Goal: Information Seeking & Learning: Learn about a topic

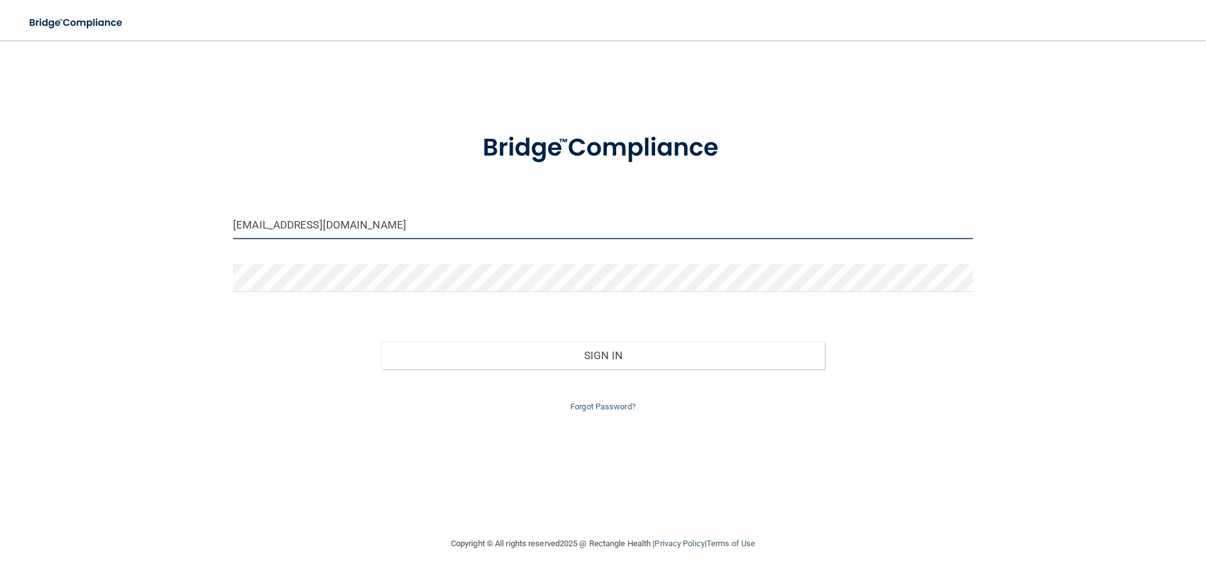
drag, startPoint x: 416, startPoint y: 233, endPoint x: 127, endPoint y: 225, distance: 288.3
click at [127, 225] on div "abbybodden@gmail.com Invalid email/password. You don't have permission to acces…" at bounding box center [602, 288] width 1155 height 471
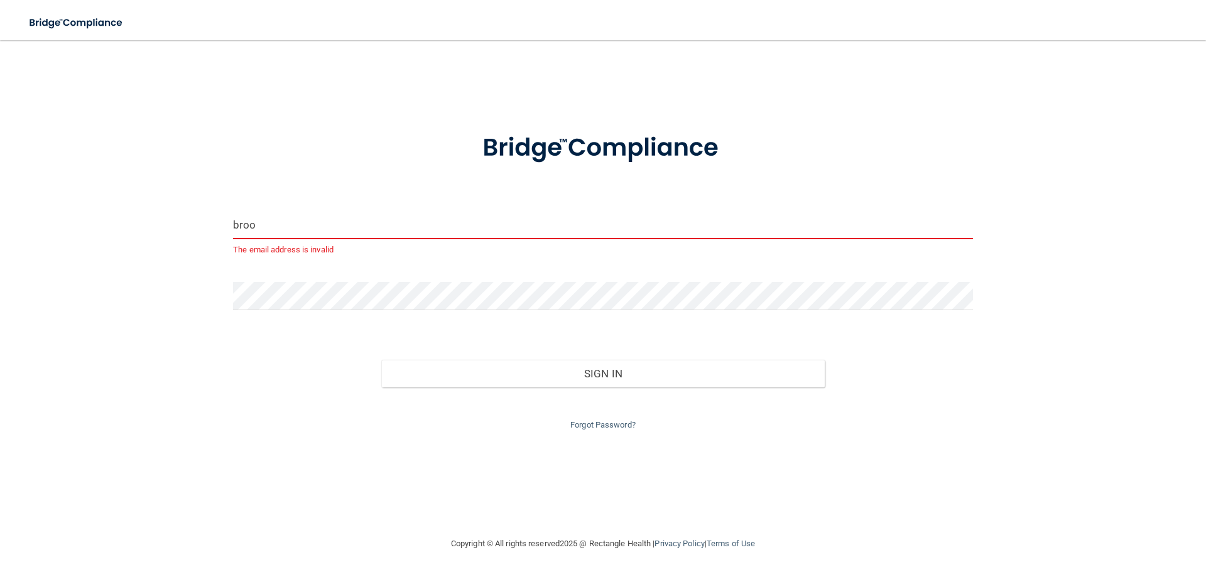
type input "[EMAIL_ADDRESS][DOMAIN_NAME]"
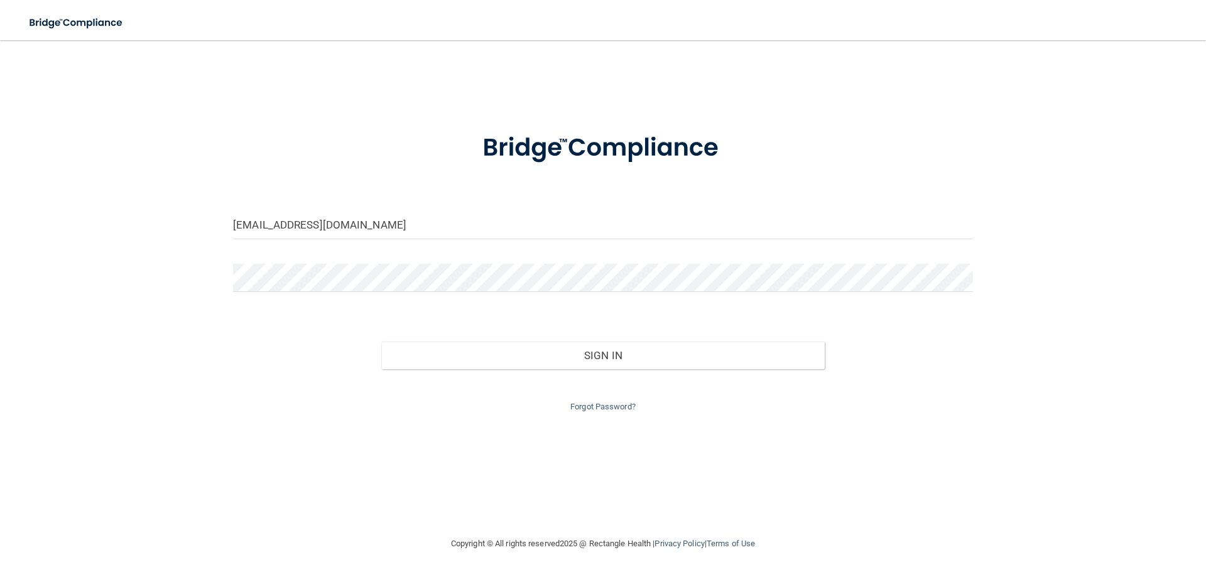
click at [303, 292] on div at bounding box center [603, 283] width 759 height 38
click at [63, 278] on div "brookemichek@gmail.com Invalid email/password. You don't have permission to acc…" at bounding box center [602, 288] width 1155 height 471
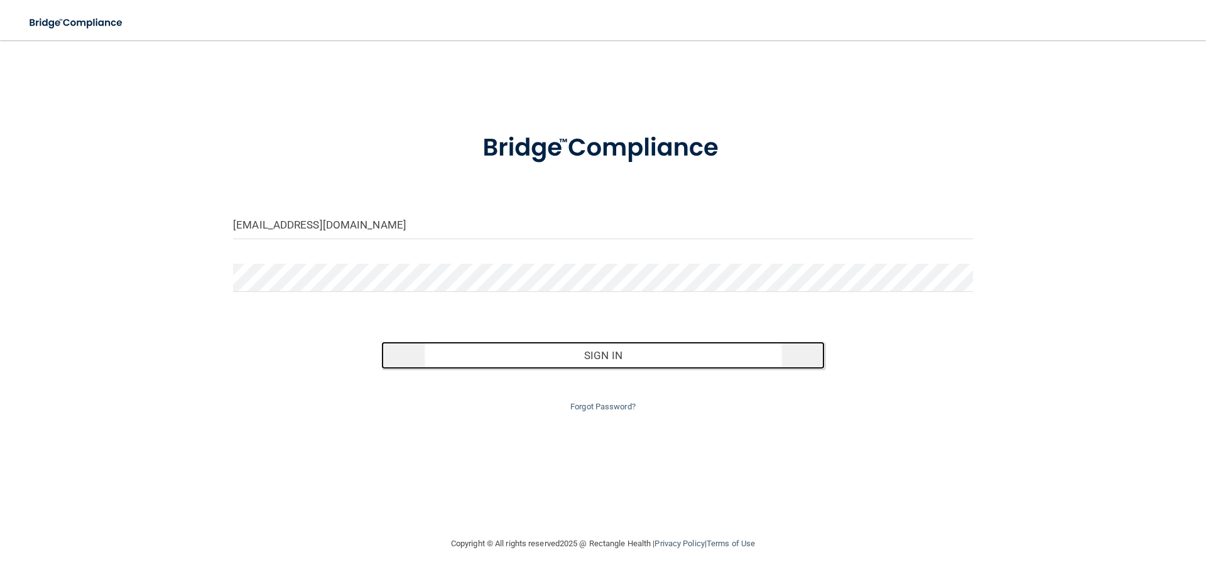
click at [612, 362] on button "Sign In" at bounding box center [603, 356] width 444 height 28
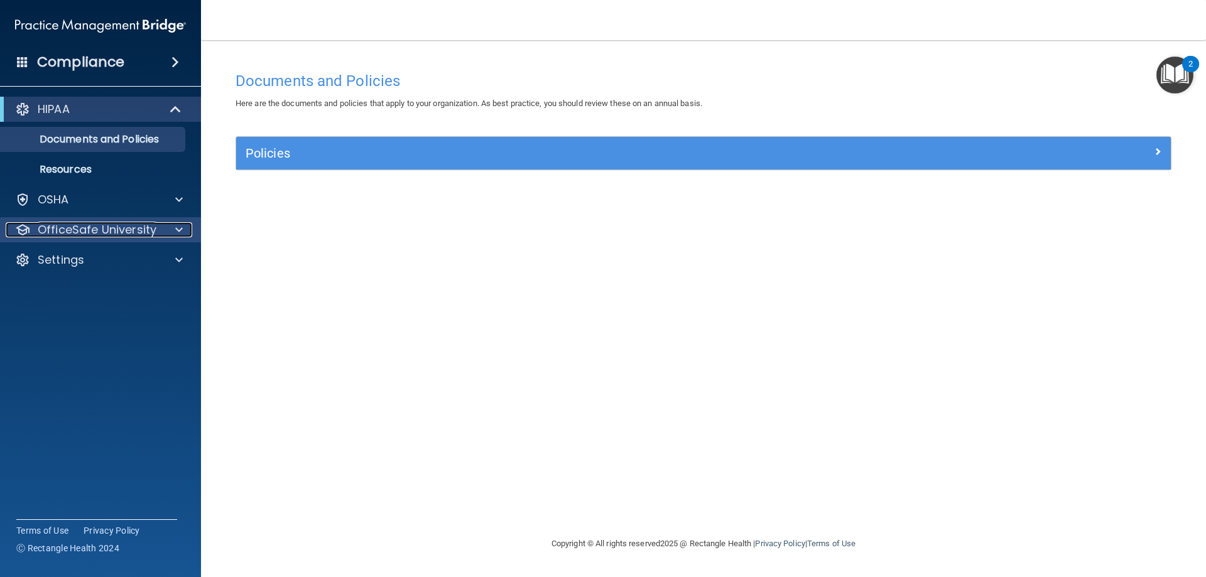
click at [119, 235] on p "OfficeSafe University" at bounding box center [97, 229] width 119 height 15
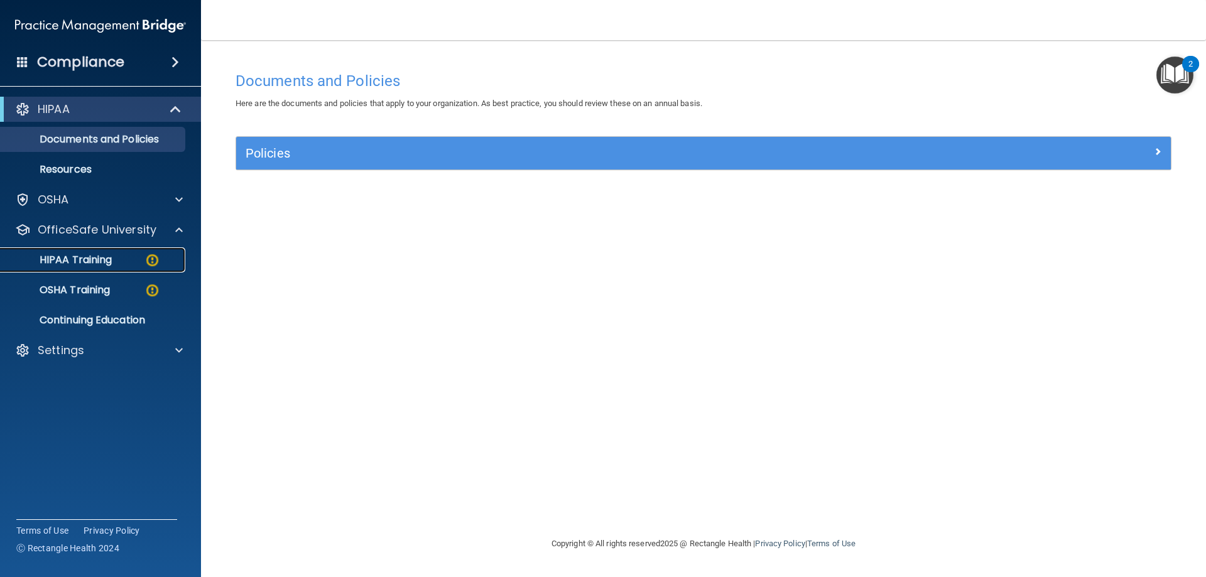
click at [123, 259] on div "HIPAA Training" at bounding box center [93, 260] width 171 height 13
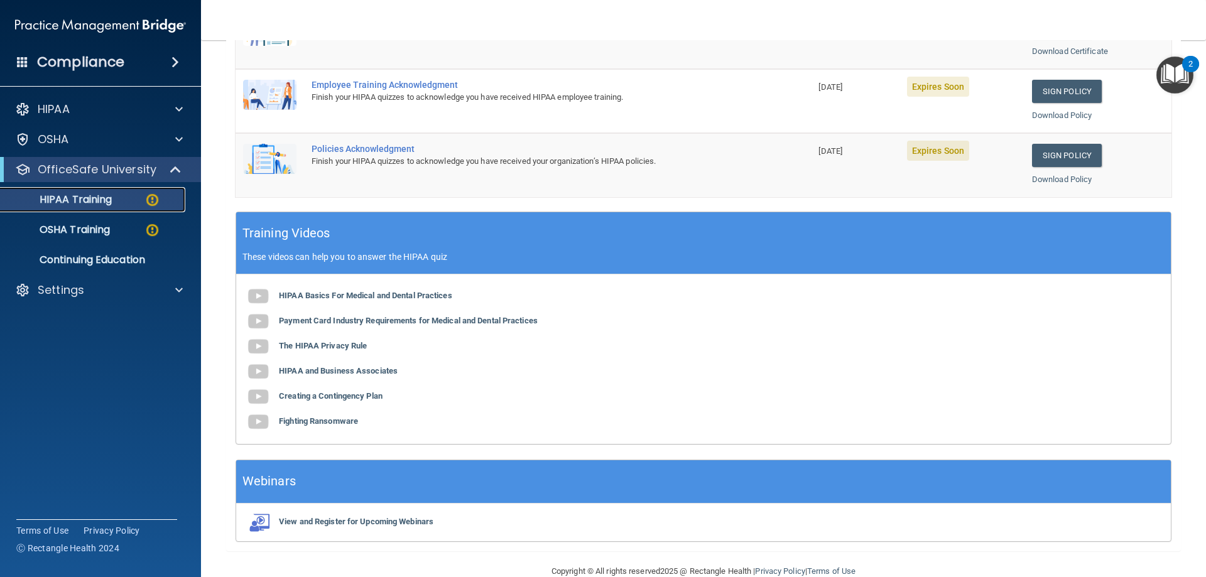
scroll to position [369, 0]
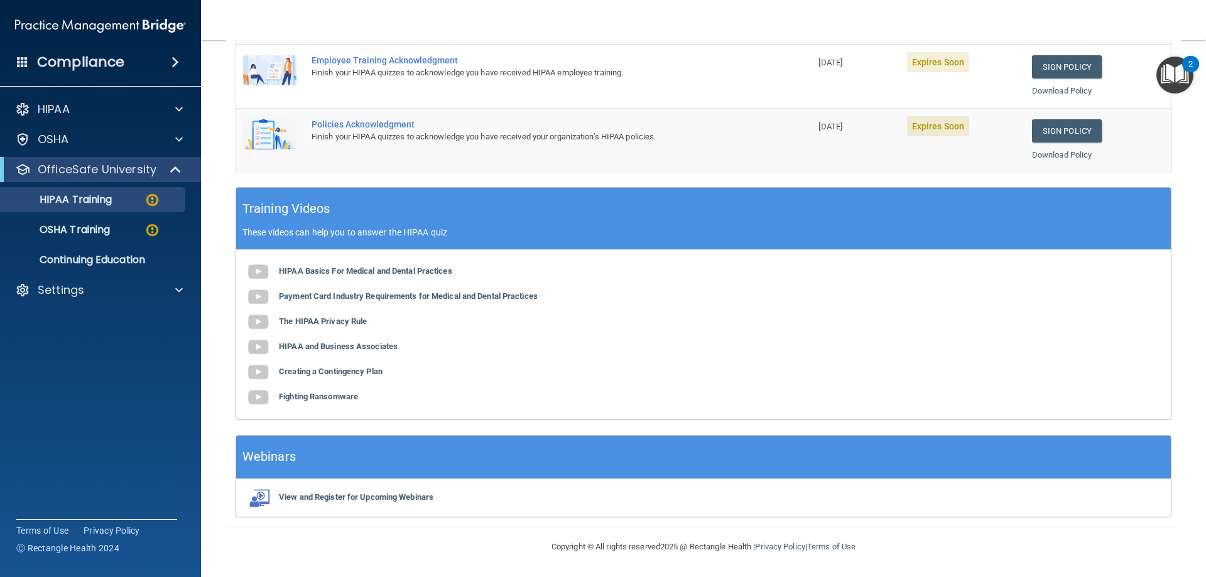
click at [379, 265] on div "HIPAA Basics For Medical and Dental Practices Payment Card Industry Requirement…" at bounding box center [703, 335] width 934 height 170
click at [365, 267] on b "HIPAA Basics For Medical and Dental Practices" at bounding box center [365, 270] width 173 height 9
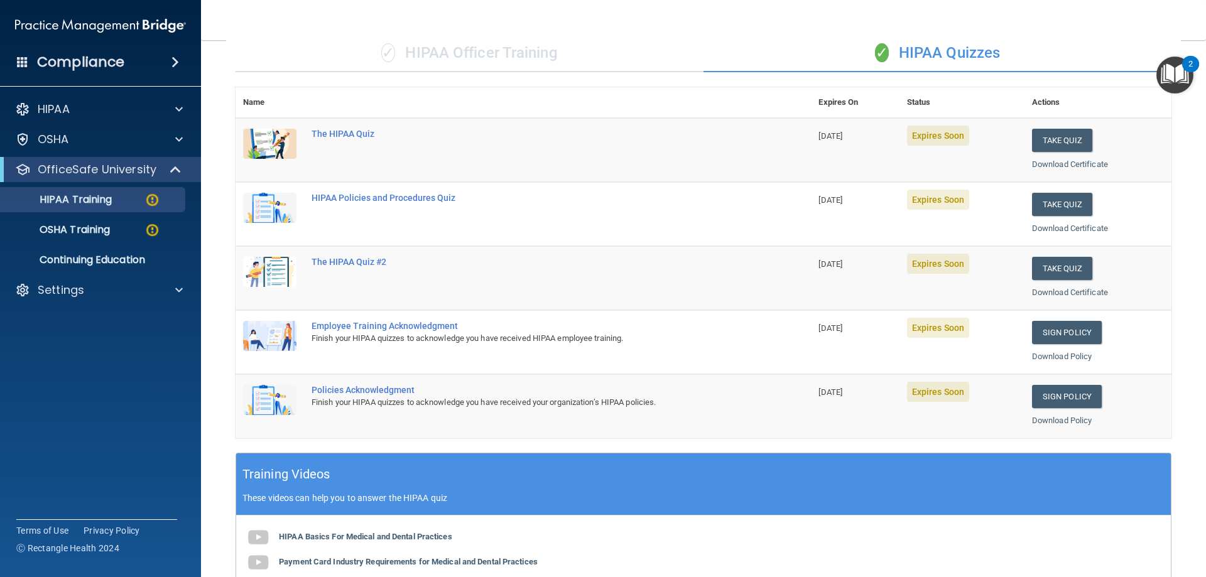
scroll to position [0, 0]
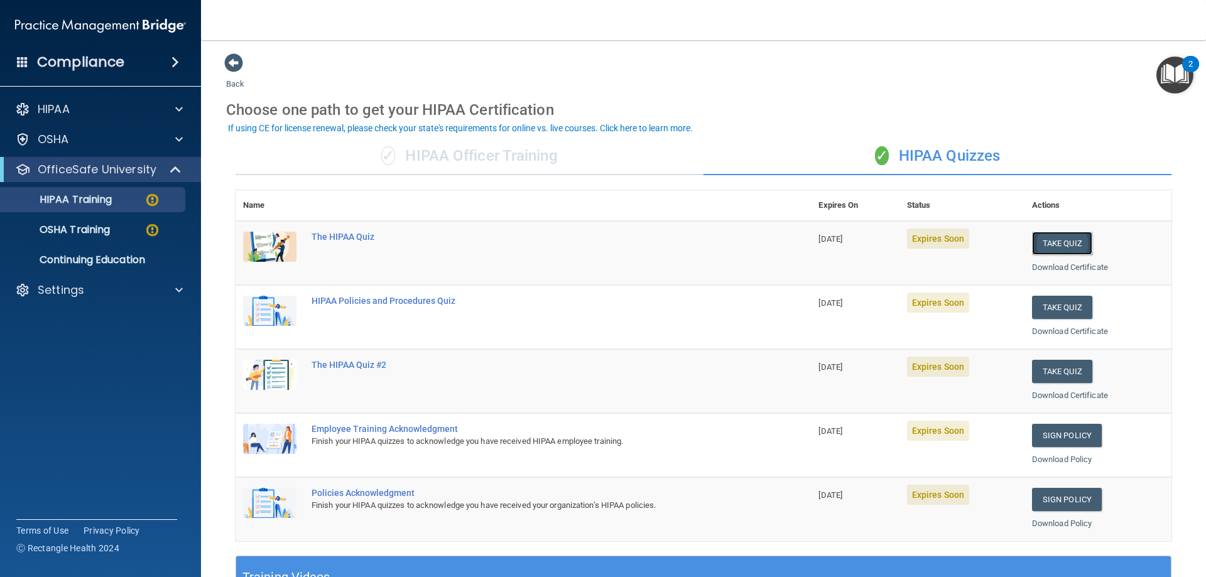
click at [1064, 244] on button "Take Quiz" at bounding box center [1062, 243] width 60 height 23
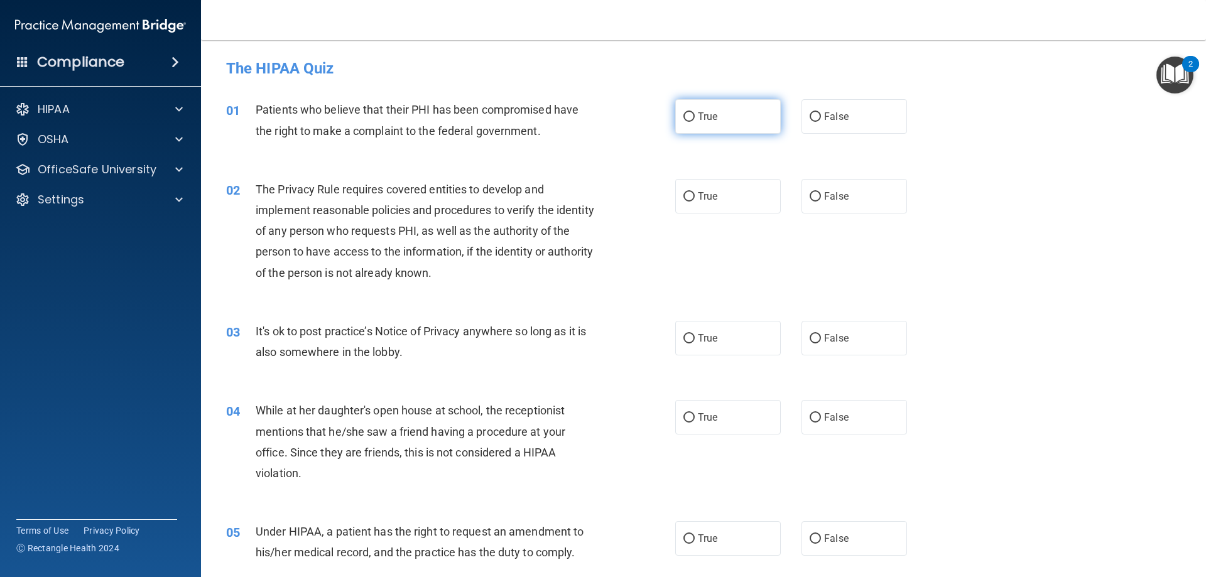
click at [717, 119] on label "True" at bounding box center [727, 116] width 105 height 35
click at [694, 119] on input "True" at bounding box center [688, 116] width 11 height 9
radio input "true"
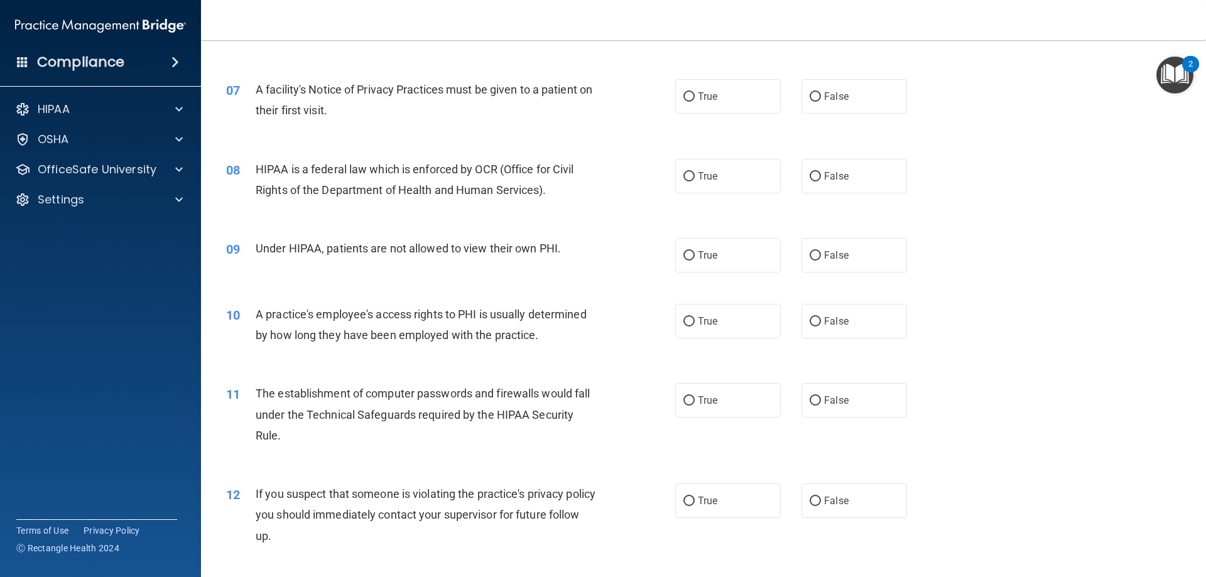
scroll to position [565, 0]
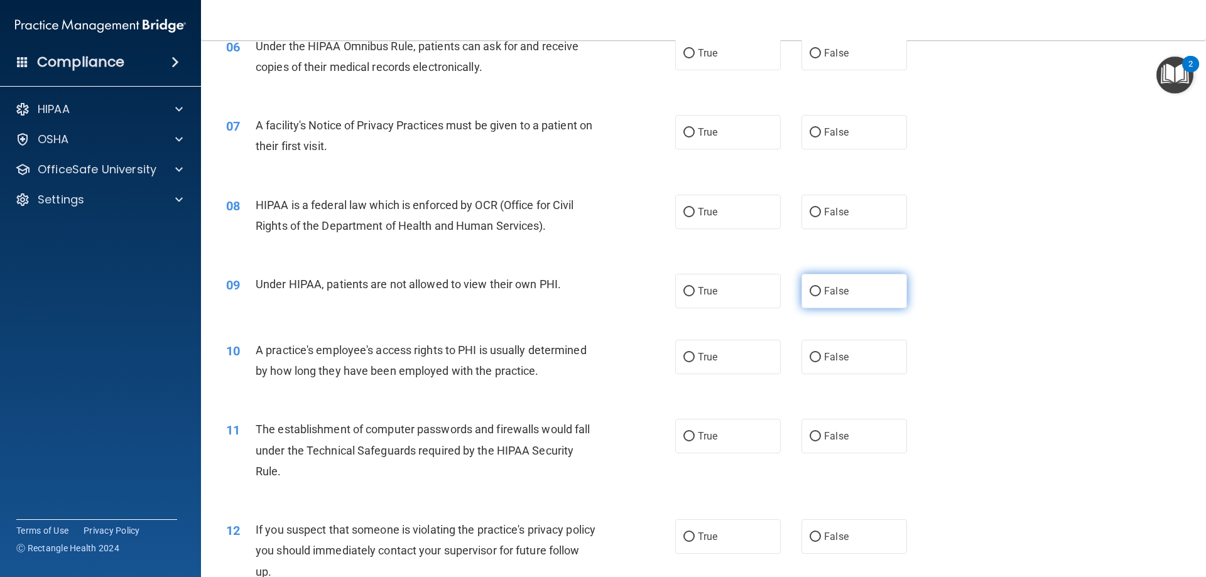
click at [811, 297] on label "False" at bounding box center [853, 291] width 105 height 35
click at [811, 296] on input "False" at bounding box center [814, 291] width 11 height 9
radio input "true"
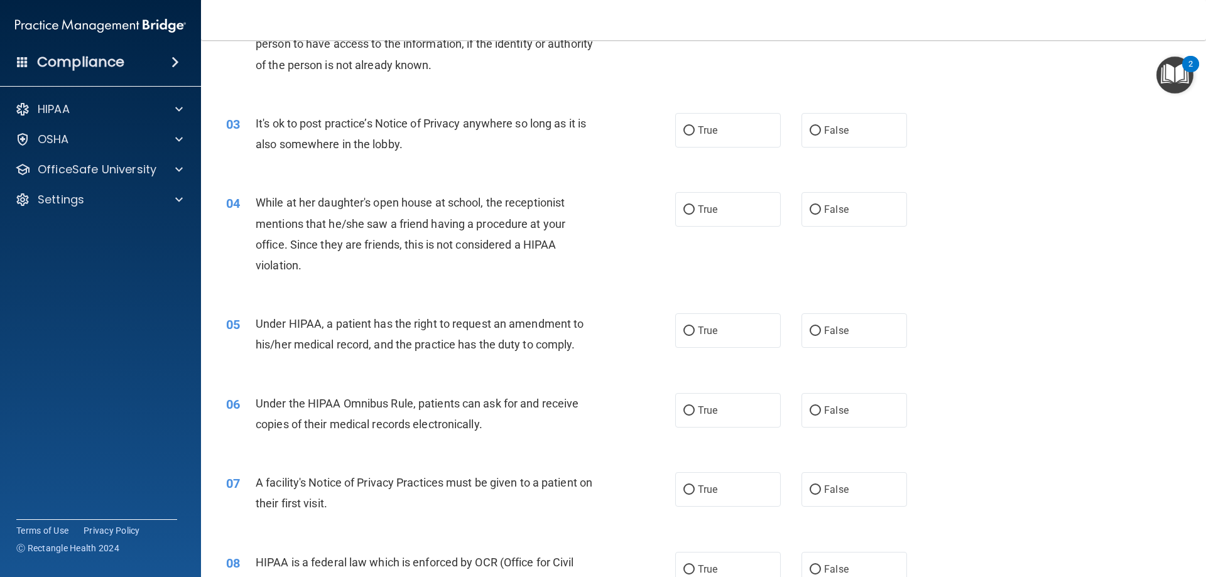
scroll to position [188, 0]
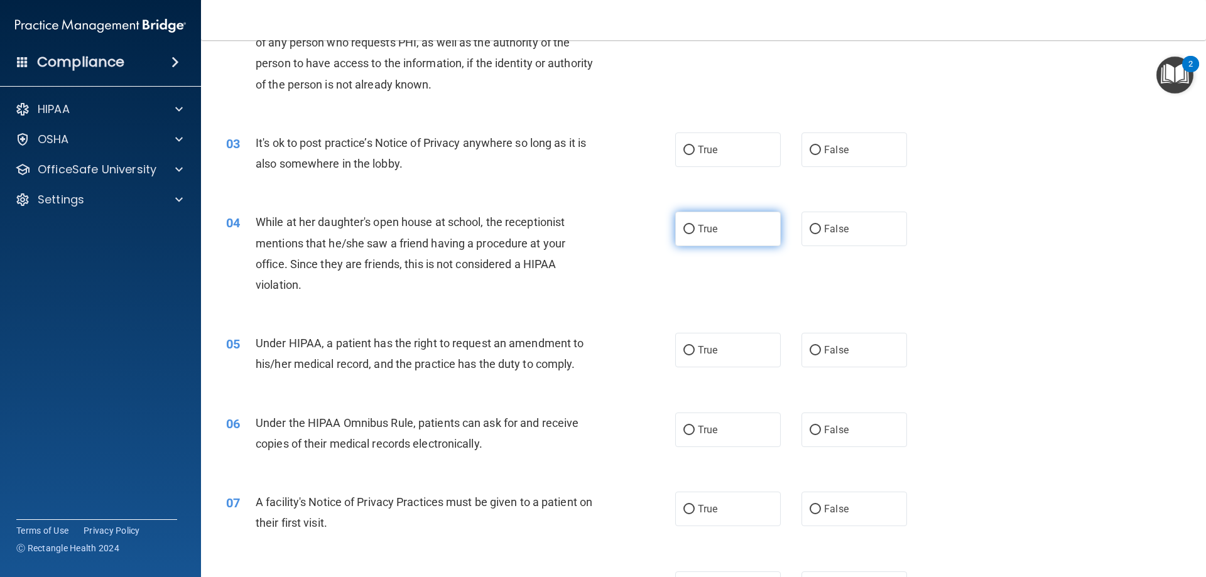
click at [698, 224] on span "True" at bounding box center [707, 229] width 19 height 12
click at [694, 225] on input "True" at bounding box center [688, 229] width 11 height 9
radio input "true"
click at [835, 223] on span "False" at bounding box center [836, 229] width 24 height 12
click at [821, 225] on input "False" at bounding box center [814, 229] width 11 height 9
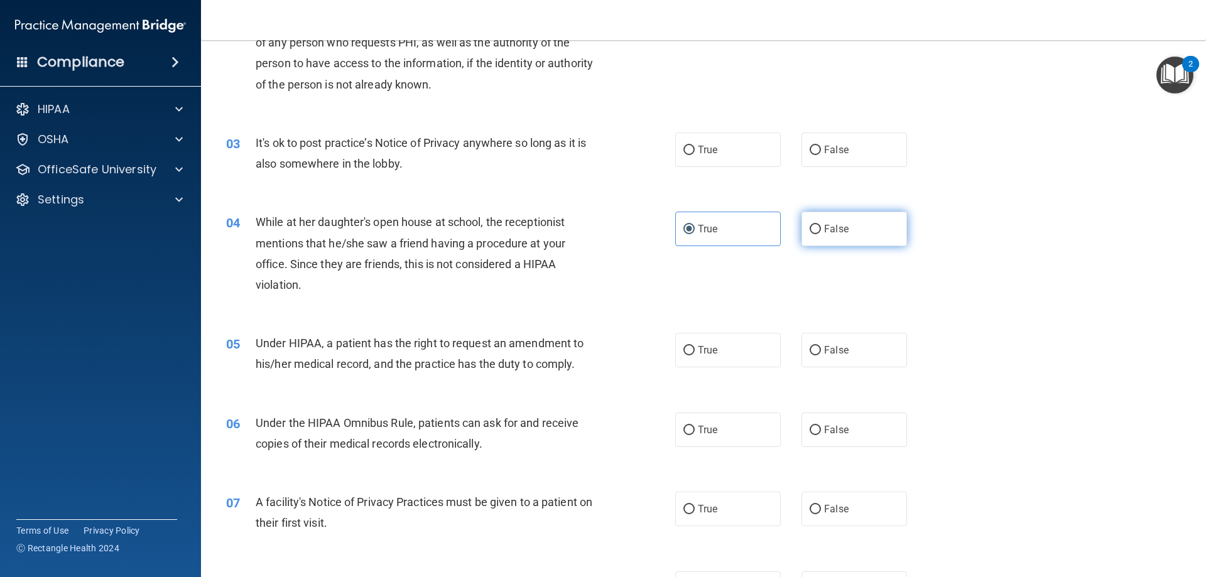
radio input "true"
radio input "false"
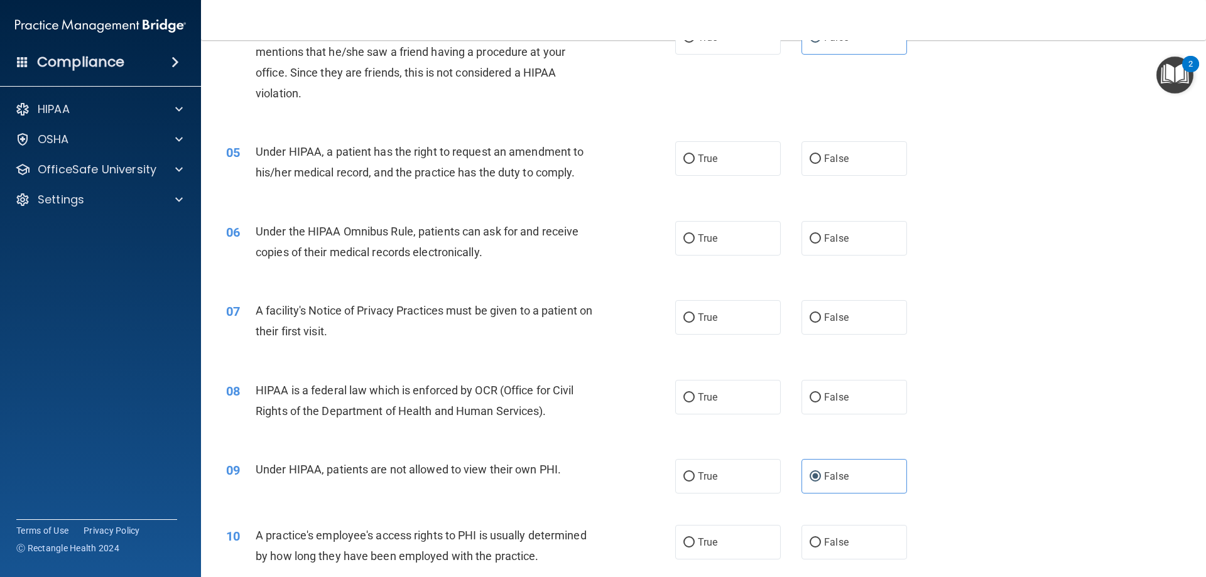
scroll to position [440, 0]
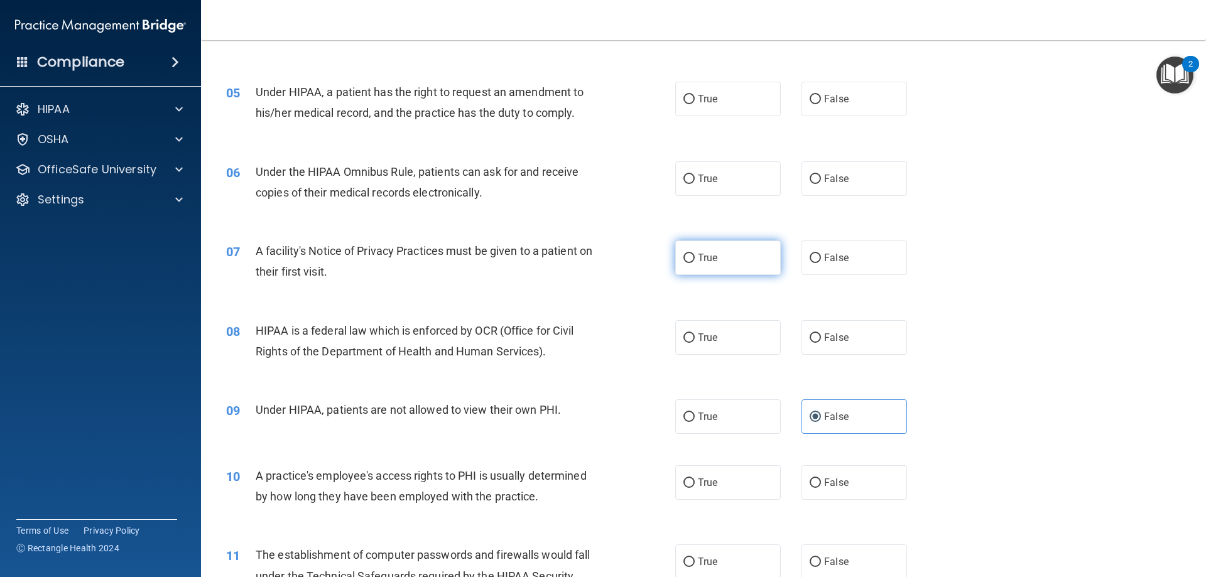
click at [710, 258] on span "True" at bounding box center [707, 258] width 19 height 12
click at [694, 258] on input "True" at bounding box center [688, 258] width 11 height 9
radio input "true"
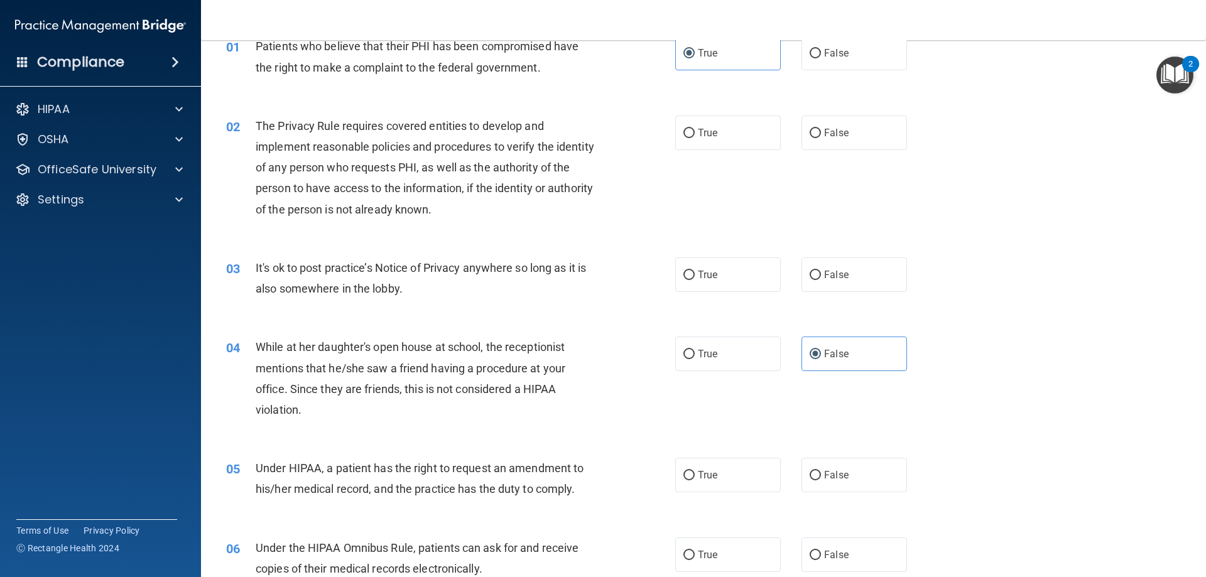
scroll to position [0, 0]
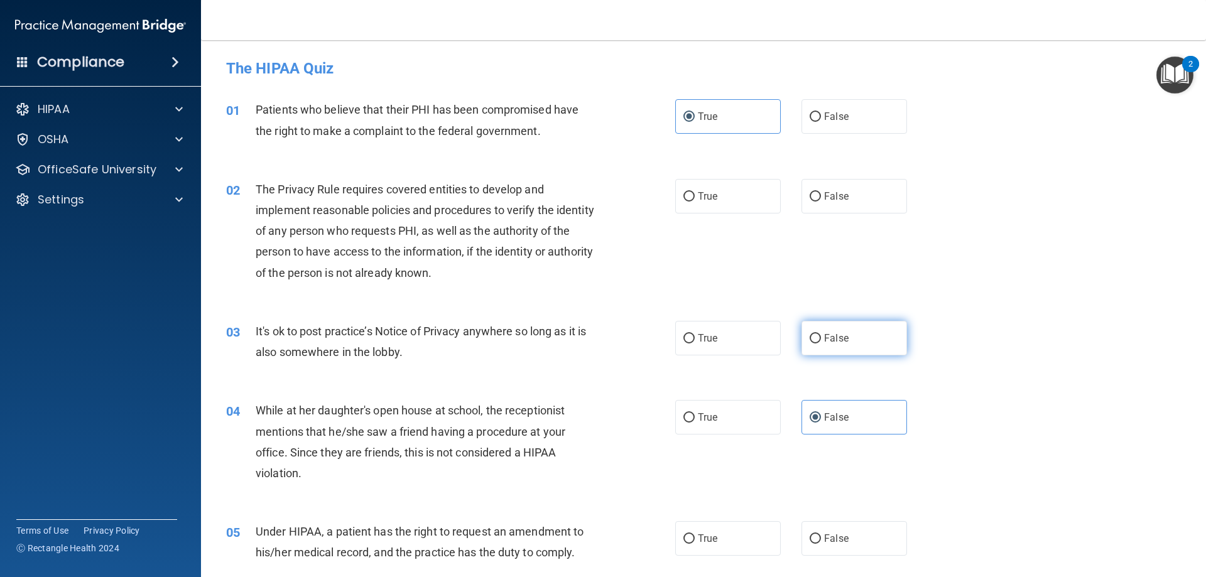
click at [810, 345] on label "False" at bounding box center [853, 338] width 105 height 35
click at [810, 343] on input "False" at bounding box center [814, 338] width 11 height 9
radio input "true"
click at [735, 198] on label "True" at bounding box center [727, 196] width 105 height 35
click at [694, 198] on input "True" at bounding box center [688, 196] width 11 height 9
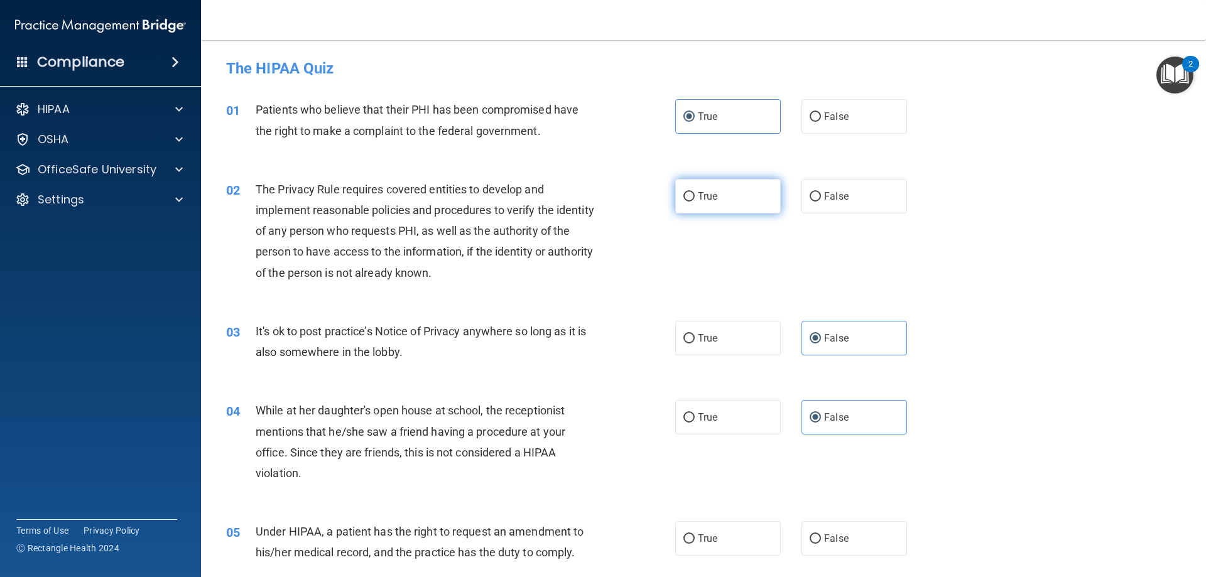
radio input "true"
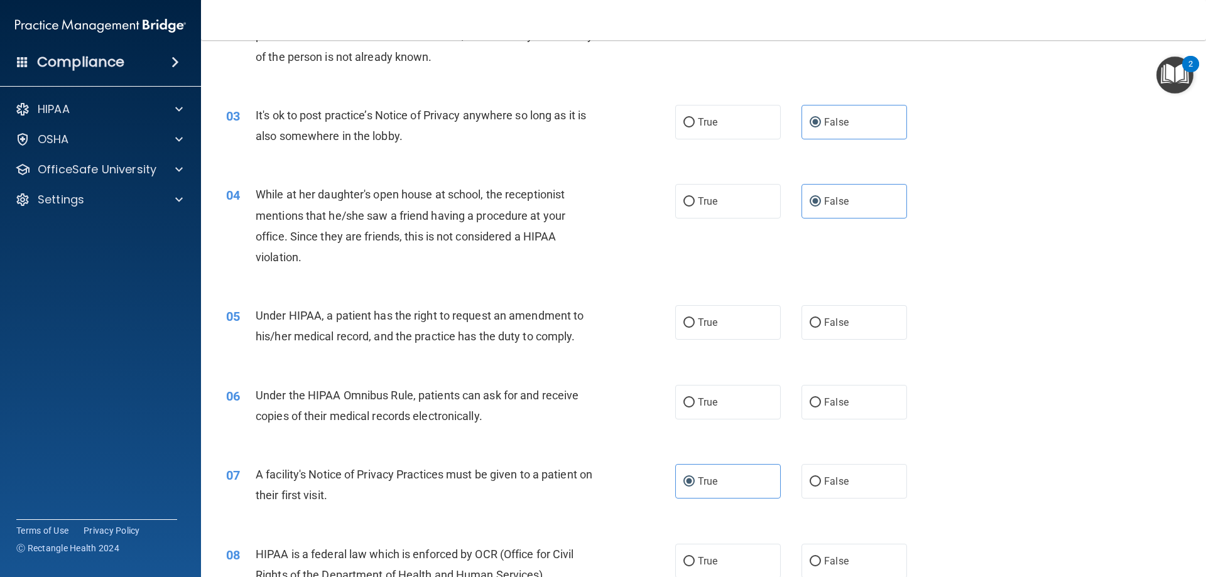
scroll to position [251, 0]
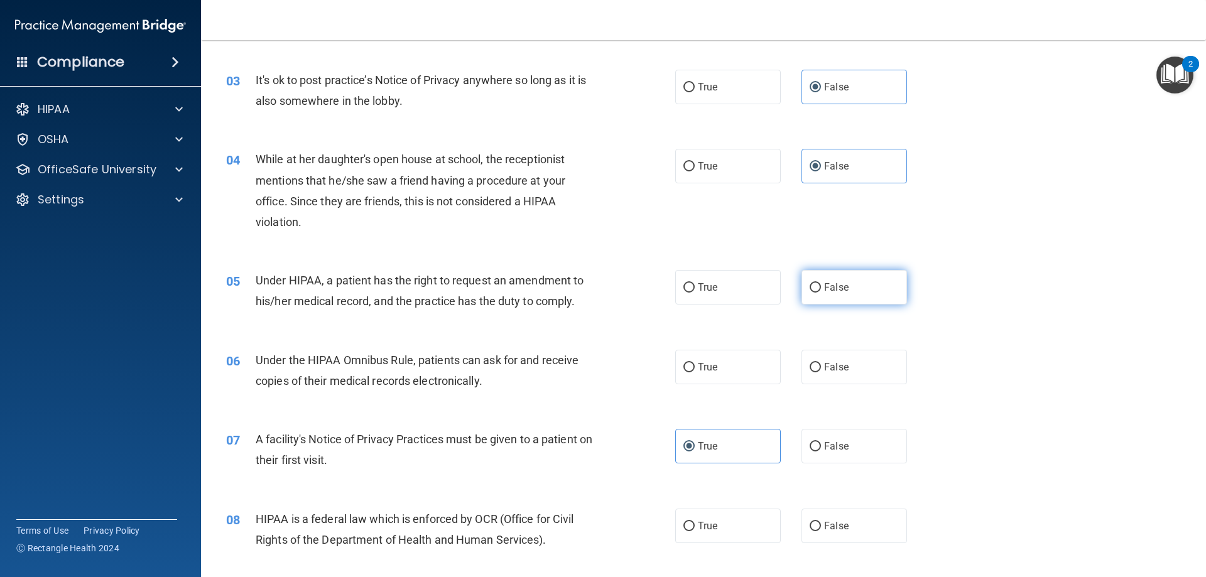
click at [824, 283] on span "False" at bounding box center [836, 287] width 24 height 12
click at [821, 283] on input "False" at bounding box center [814, 287] width 11 height 9
radio input "true"
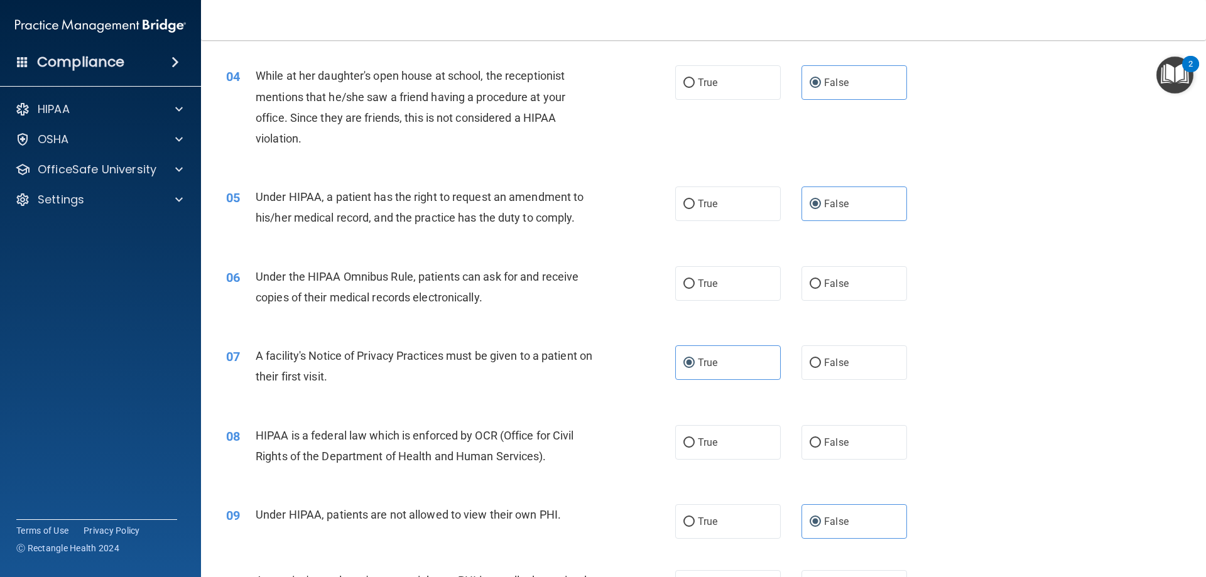
scroll to position [377, 0]
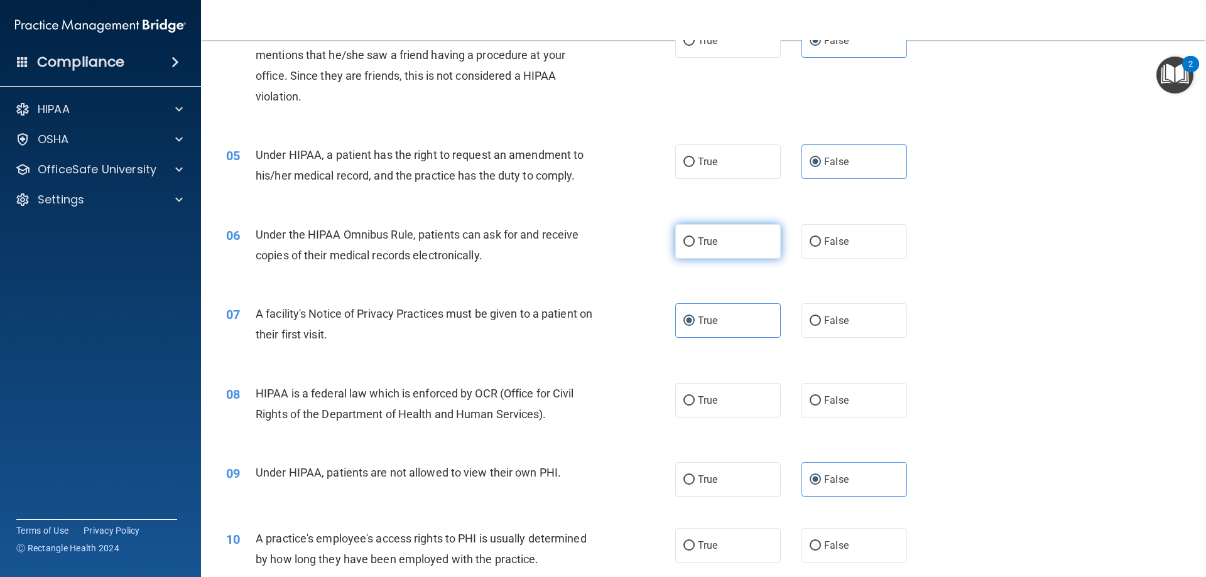
click at [702, 249] on label "True" at bounding box center [727, 241] width 105 height 35
click at [694, 247] on input "True" at bounding box center [688, 241] width 11 height 9
radio input "true"
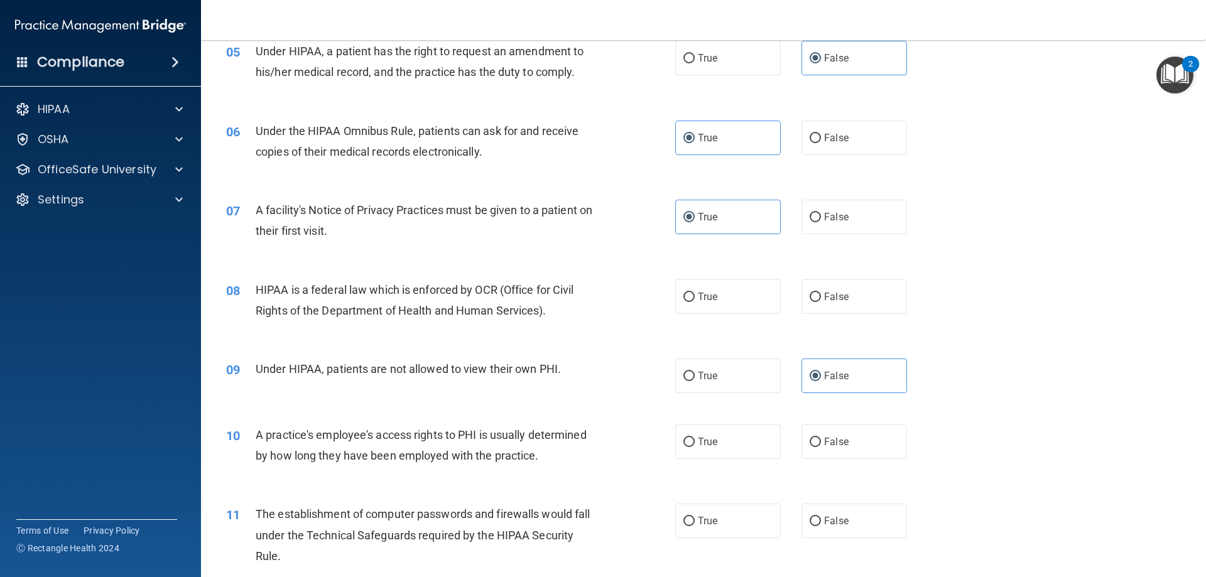
scroll to position [502, 0]
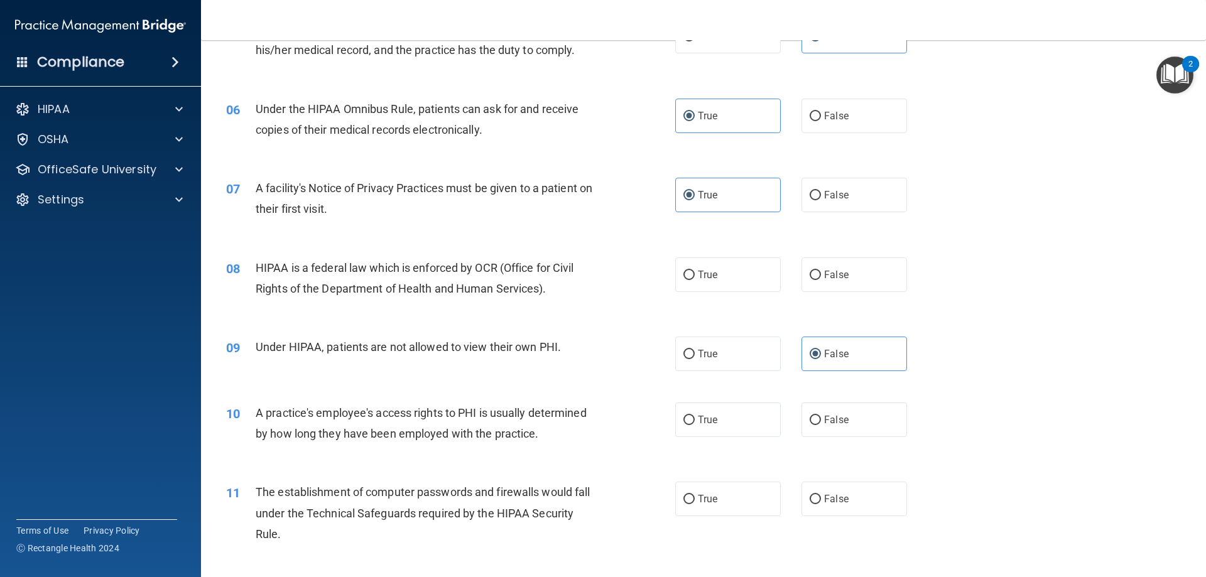
drag, startPoint x: 717, startPoint y: 276, endPoint x: 689, endPoint y: 301, distance: 36.9
click at [719, 281] on label "True" at bounding box center [727, 274] width 105 height 35
click at [694, 280] on input "True" at bounding box center [688, 275] width 11 height 9
radio input "true"
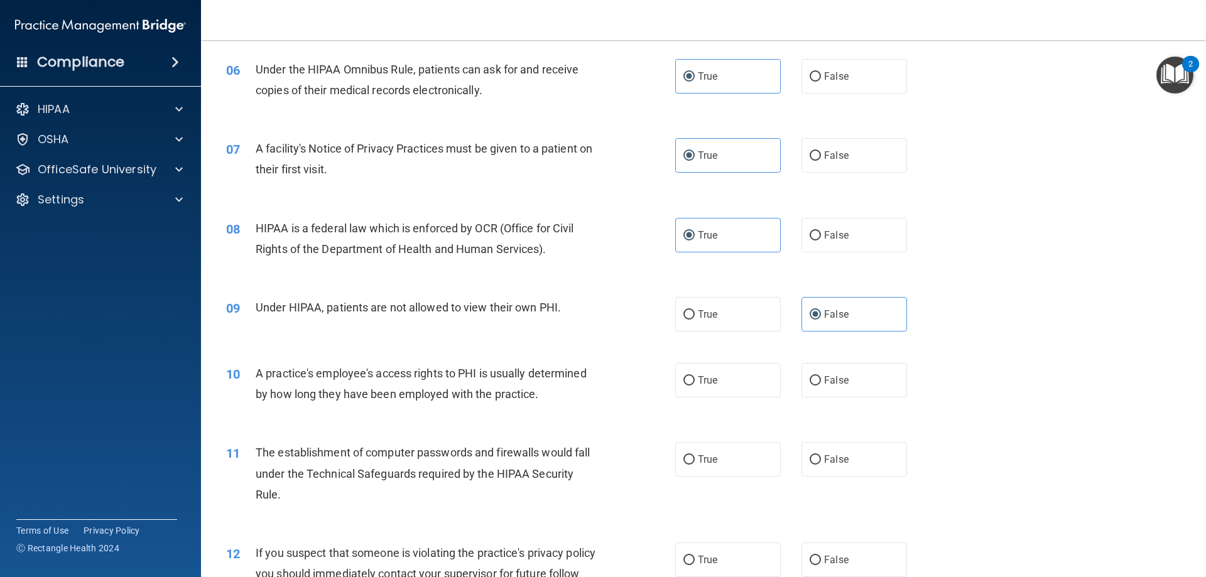
scroll to position [628, 0]
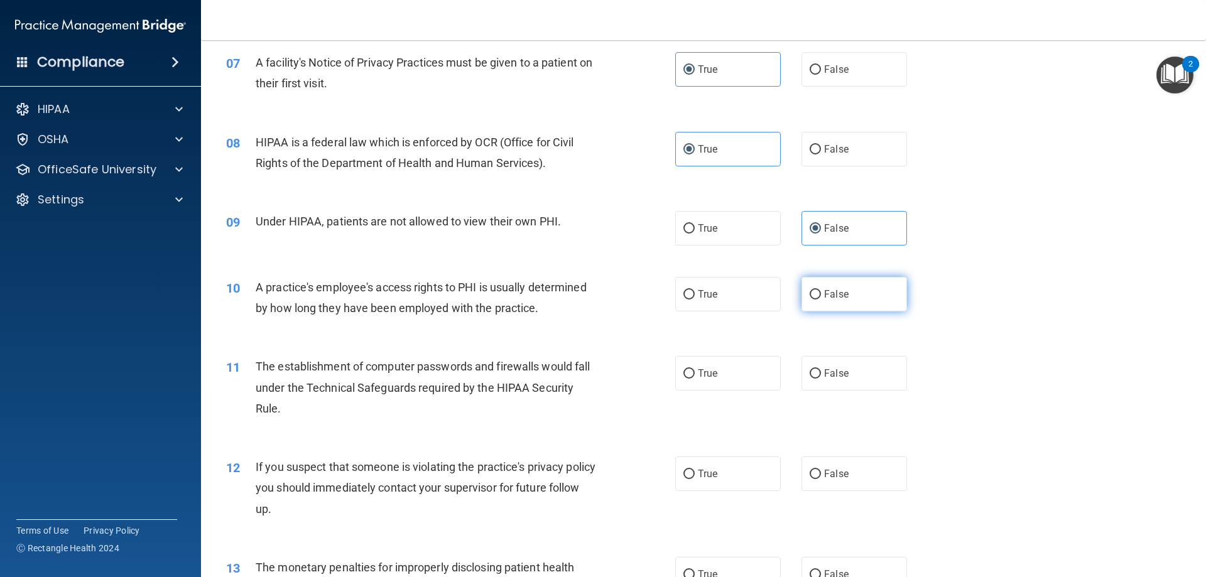
click at [824, 293] on span "False" at bounding box center [836, 294] width 24 height 12
click at [821, 293] on input "False" at bounding box center [814, 294] width 11 height 9
radio input "true"
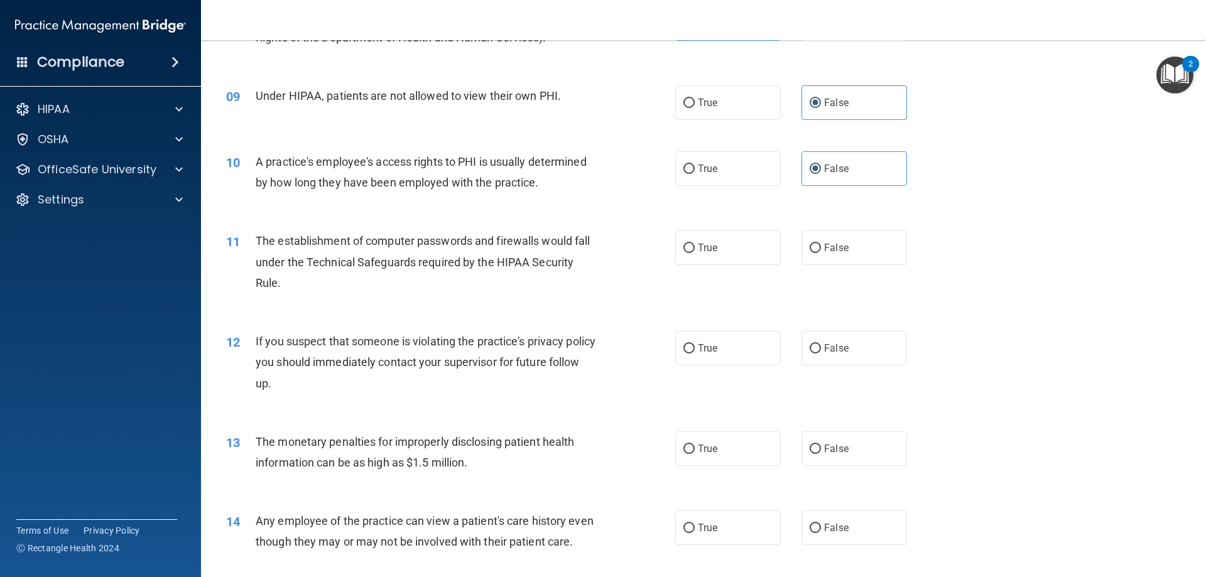
scroll to position [816, 0]
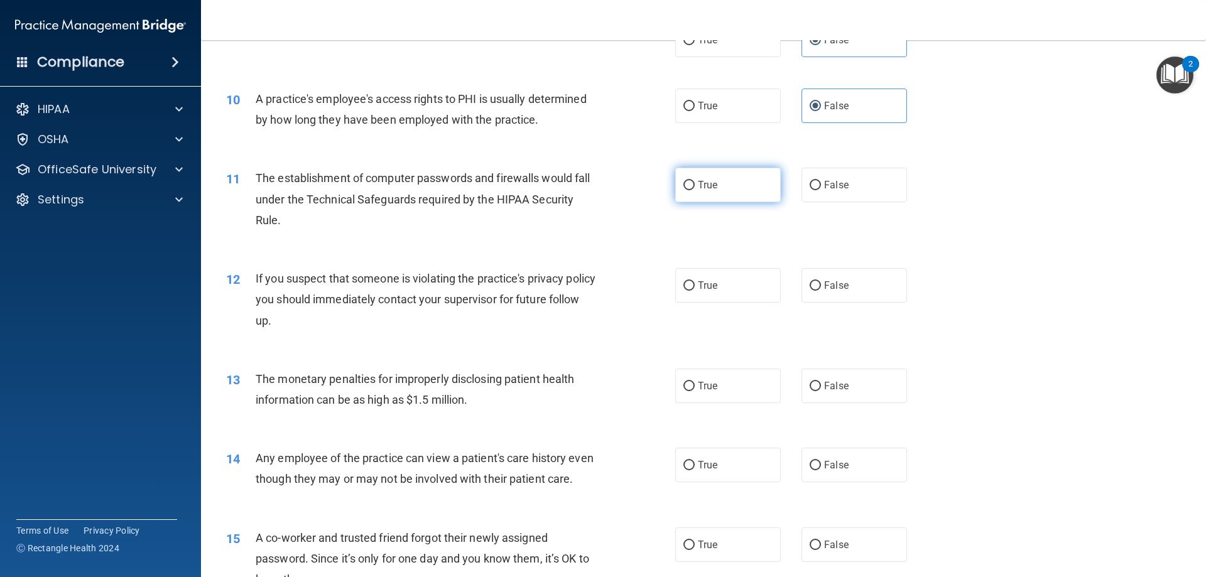
click at [748, 188] on label "True" at bounding box center [727, 185] width 105 height 35
click at [694, 188] on input "True" at bounding box center [688, 185] width 11 height 9
radio input "true"
click at [723, 394] on label "True" at bounding box center [727, 386] width 105 height 35
click at [694, 391] on input "True" at bounding box center [688, 386] width 11 height 9
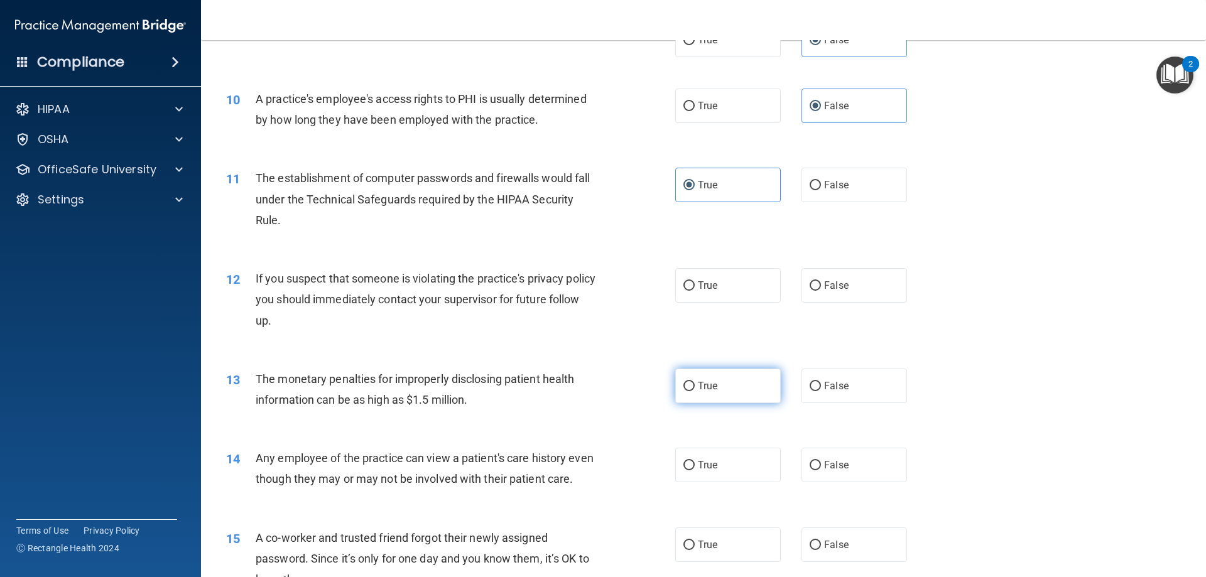
radio input "true"
click at [732, 286] on label "True" at bounding box center [727, 285] width 105 height 35
click at [694, 286] on input "True" at bounding box center [688, 285] width 11 height 9
radio input "true"
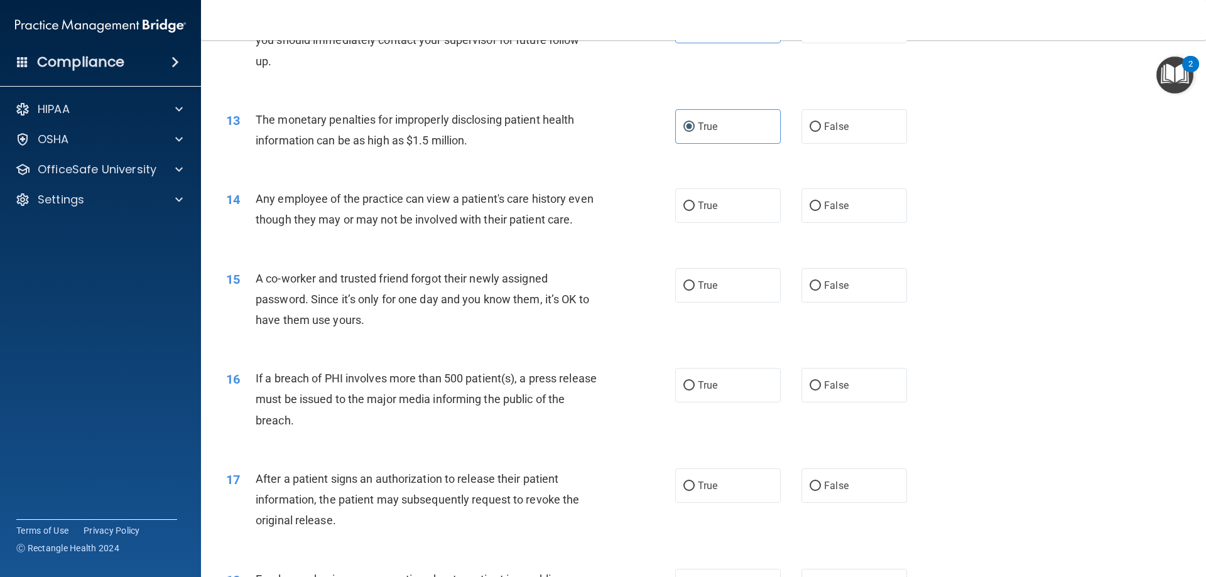
scroll to position [1193, 0]
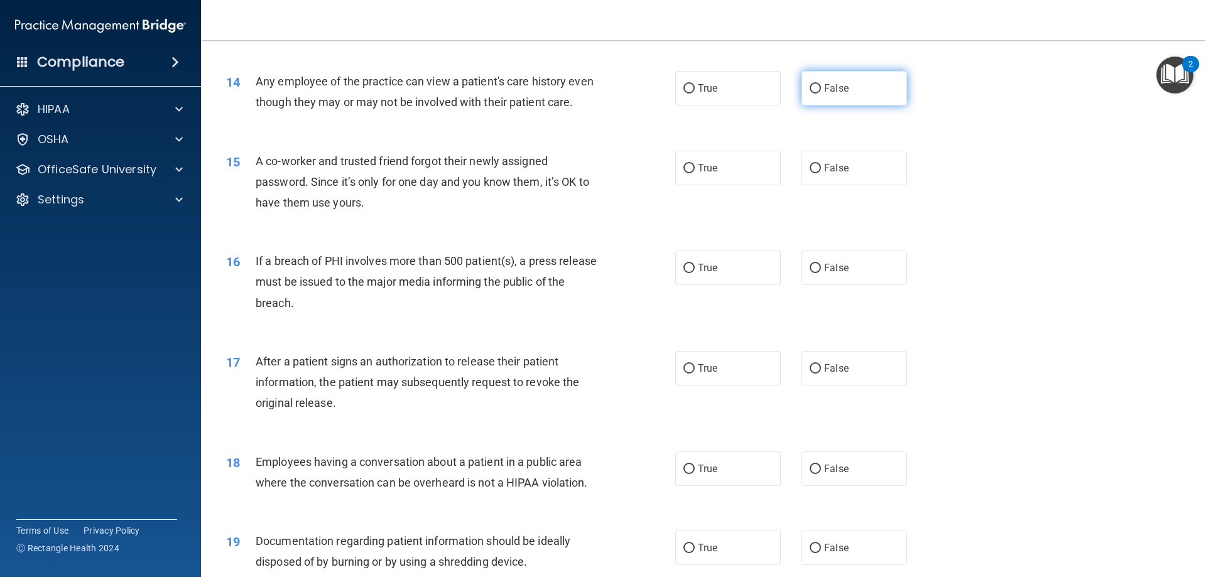
click at [865, 99] on label "False" at bounding box center [853, 88] width 105 height 35
click at [821, 94] on input "False" at bounding box center [814, 88] width 11 height 9
radio input "true"
click at [824, 174] on span "False" at bounding box center [836, 168] width 24 height 12
click at [821, 173] on input "False" at bounding box center [814, 168] width 11 height 9
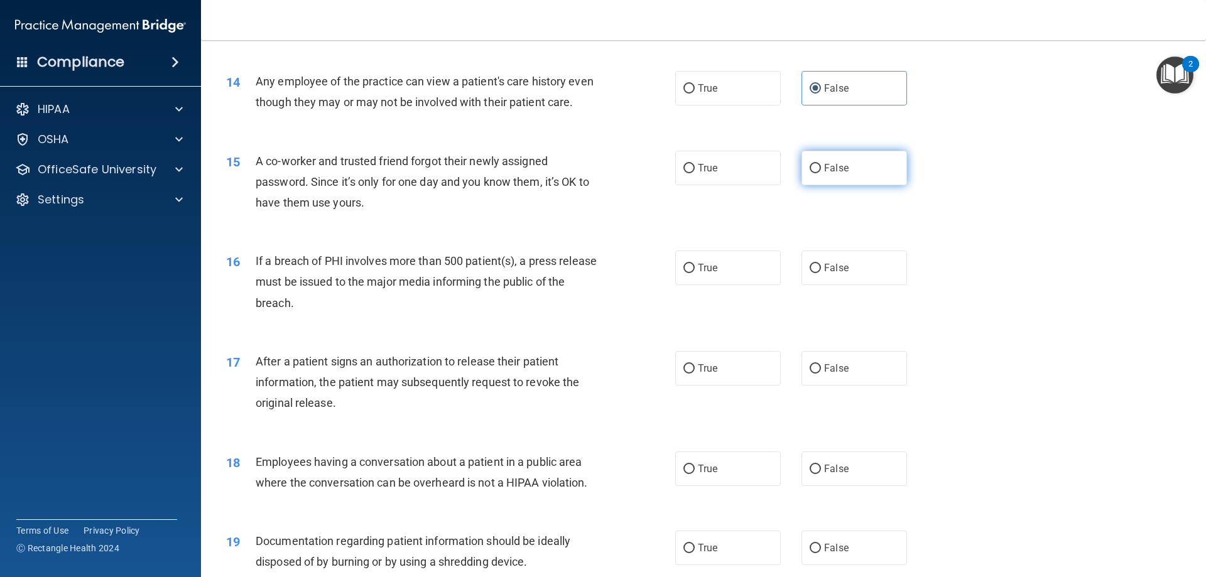
radio input "true"
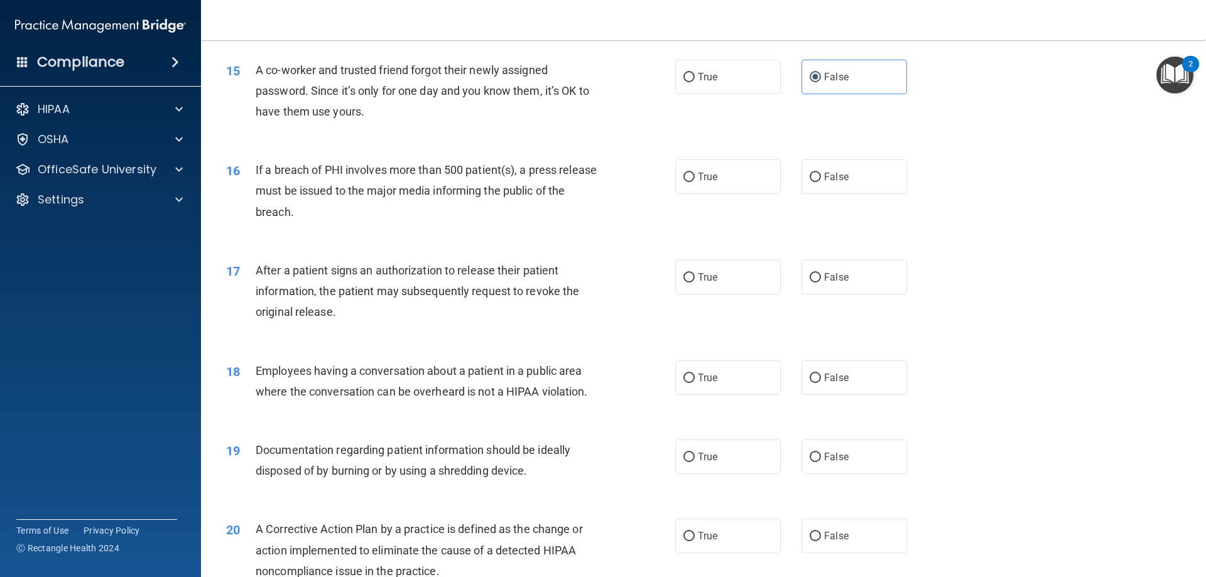
scroll to position [1381, 0]
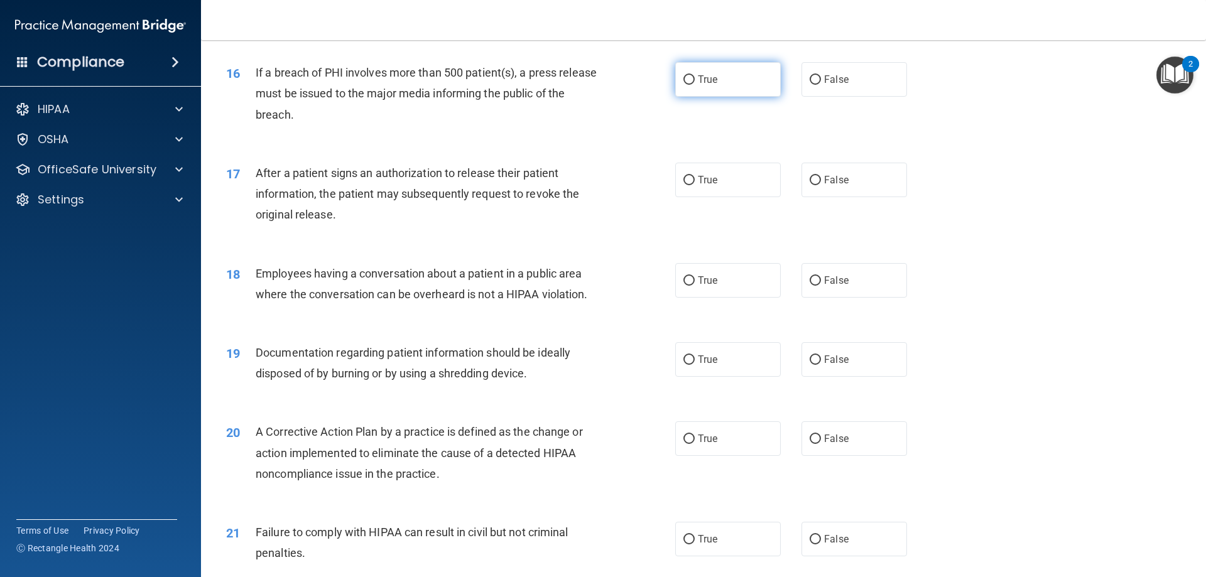
click at [710, 85] on span "True" at bounding box center [707, 79] width 19 height 12
click at [694, 85] on input "True" at bounding box center [688, 79] width 11 height 9
radio input "true"
click at [837, 186] on span "False" at bounding box center [836, 180] width 24 height 12
click at [821, 185] on input "False" at bounding box center [814, 180] width 11 height 9
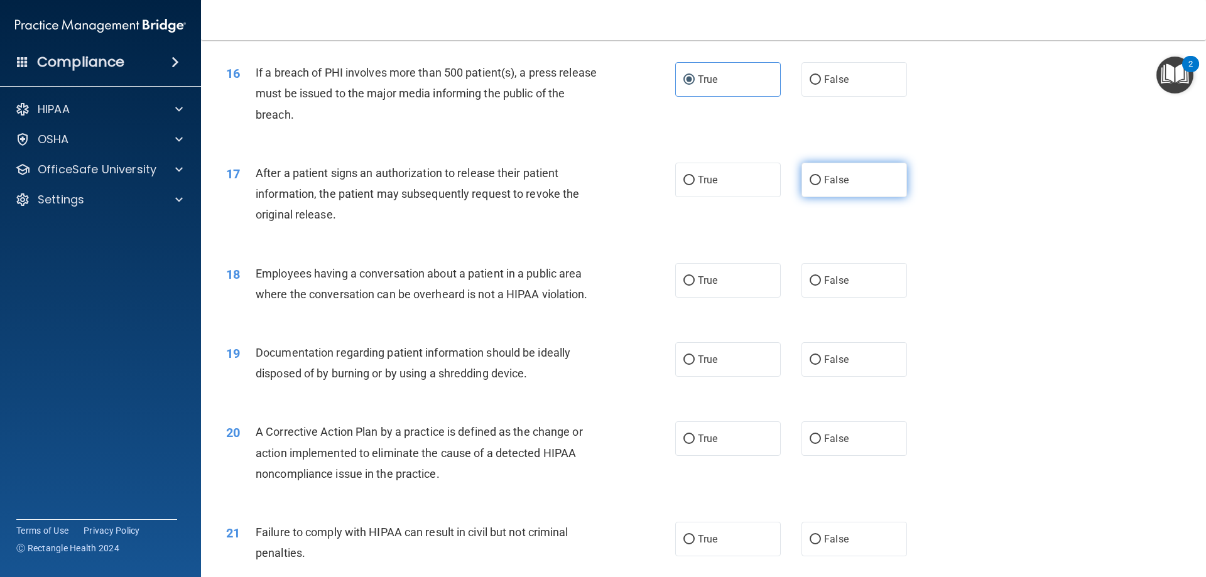
radio input "true"
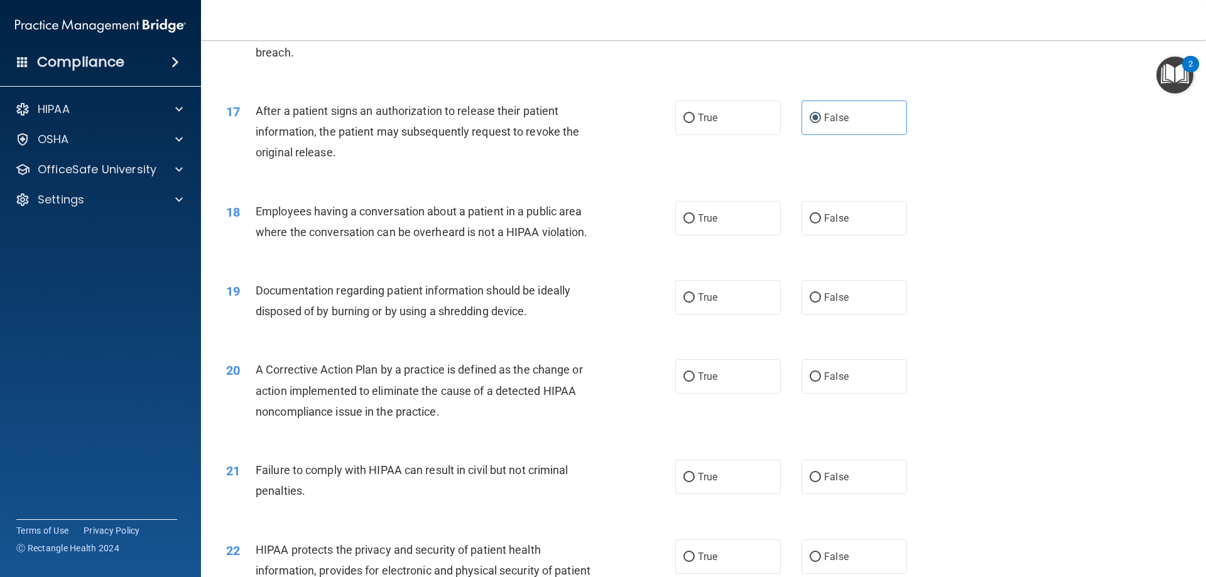
scroll to position [1453, 0]
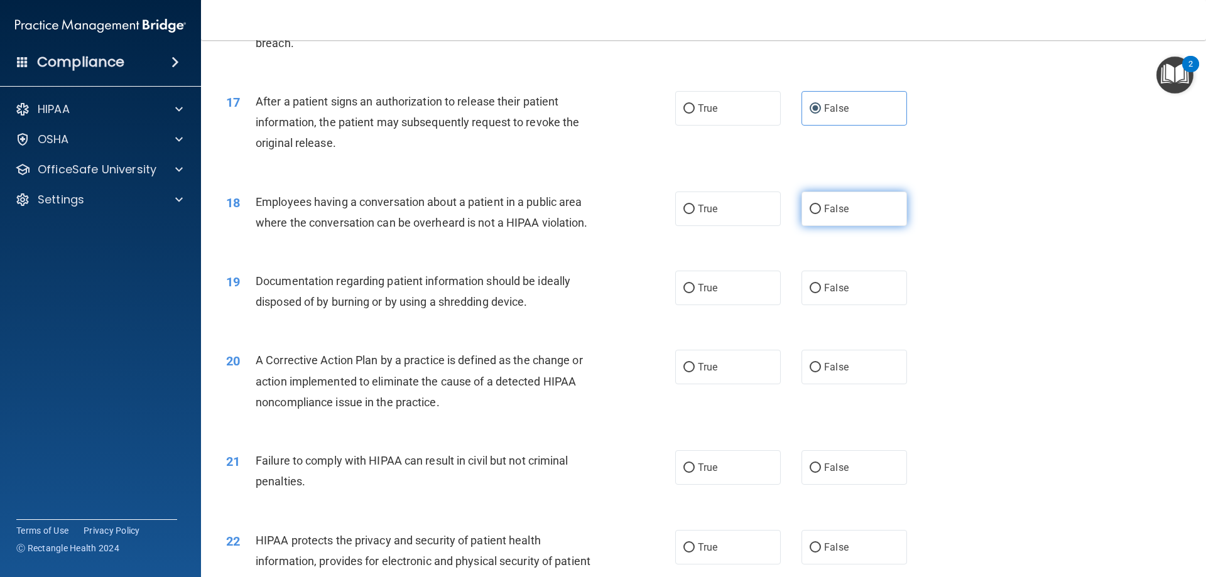
click at [817, 226] on label "False" at bounding box center [853, 209] width 105 height 35
click at [817, 214] on input "False" at bounding box center [814, 209] width 11 height 9
radio input "true"
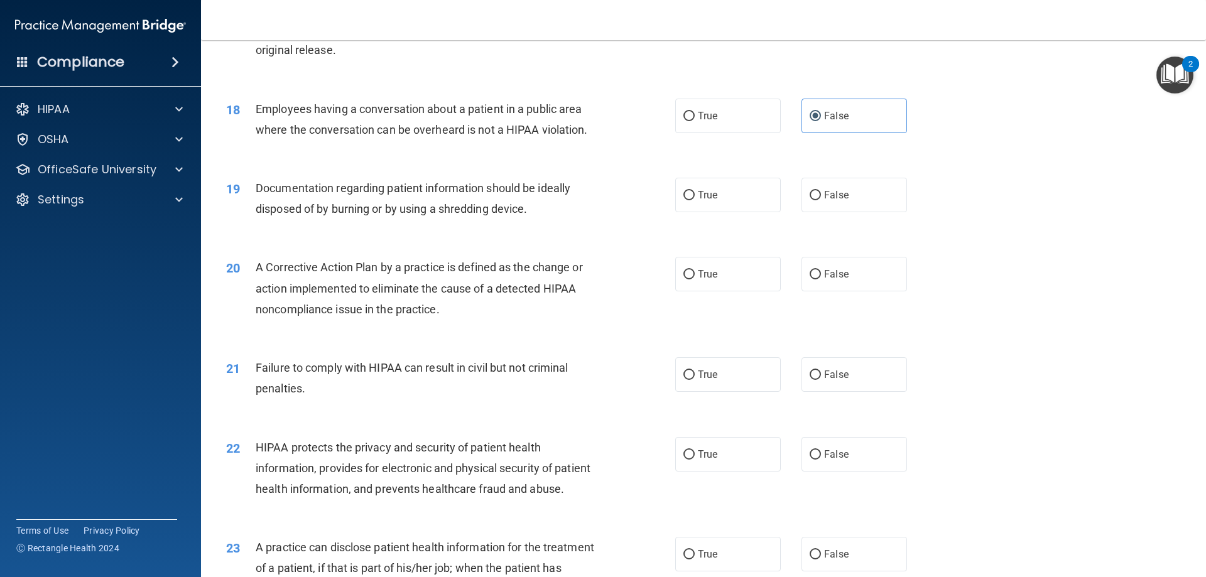
scroll to position [1579, 0]
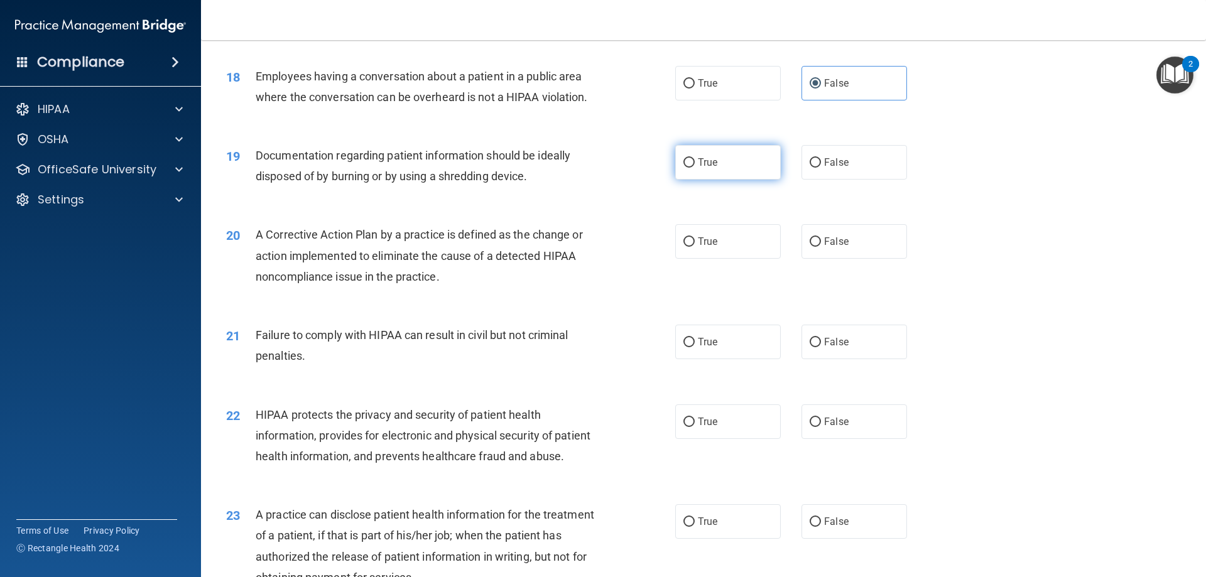
click at [732, 180] on label "True" at bounding box center [727, 162] width 105 height 35
click at [694, 168] on input "True" at bounding box center [688, 162] width 11 height 9
radio input "true"
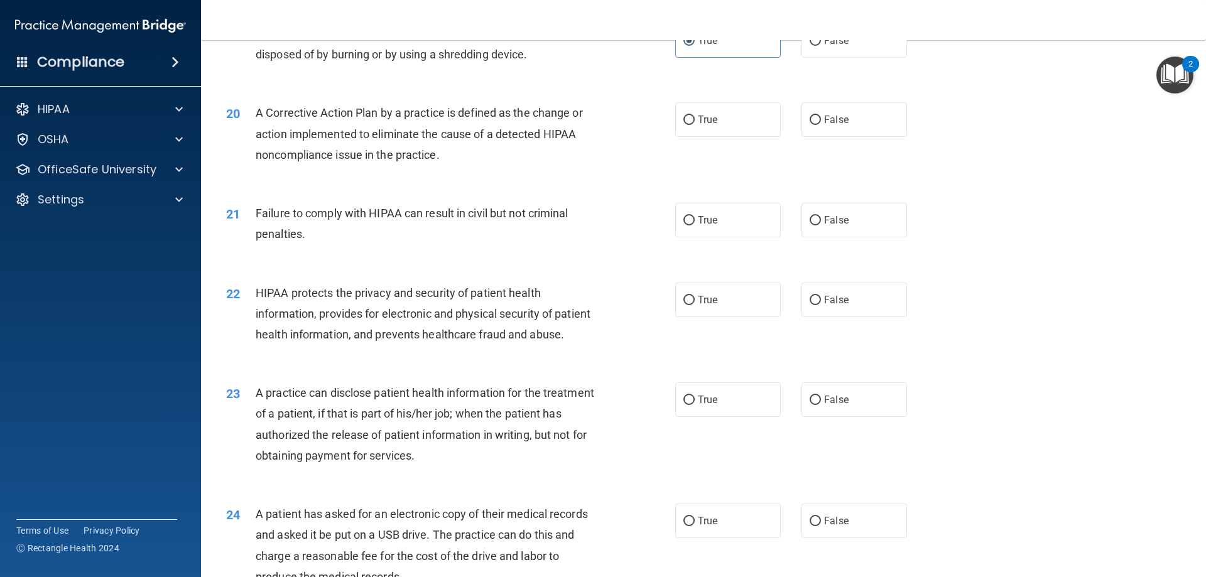
scroll to position [1704, 0]
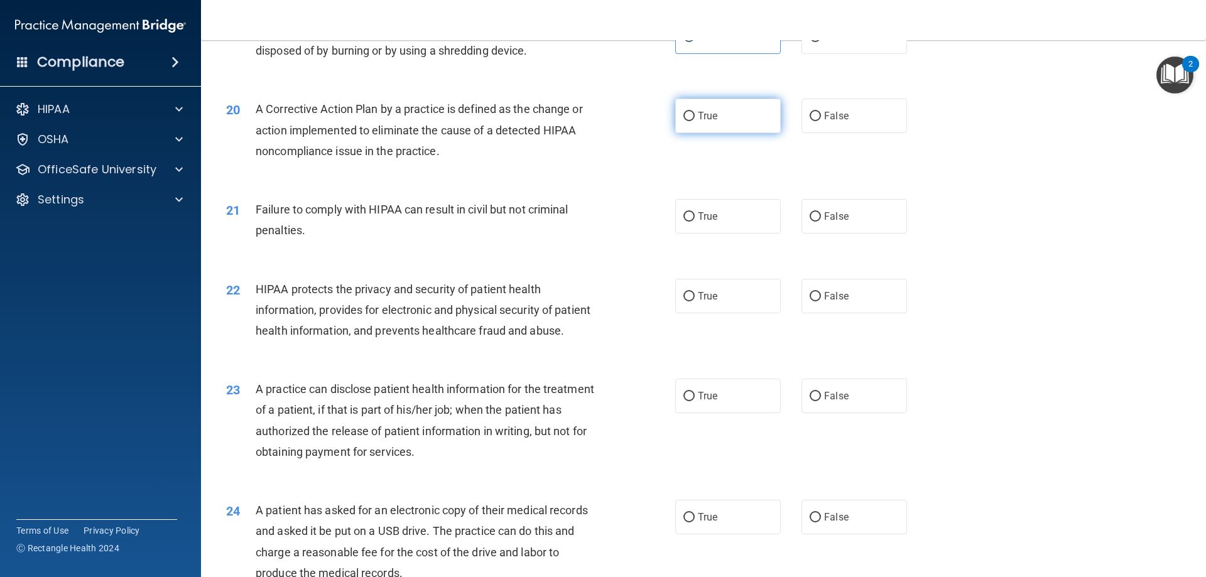
click at [720, 133] on label "True" at bounding box center [727, 116] width 105 height 35
click at [694, 121] on input "True" at bounding box center [688, 116] width 11 height 9
radio input "true"
click at [691, 234] on label "True" at bounding box center [727, 216] width 105 height 35
click at [691, 222] on input "True" at bounding box center [688, 216] width 11 height 9
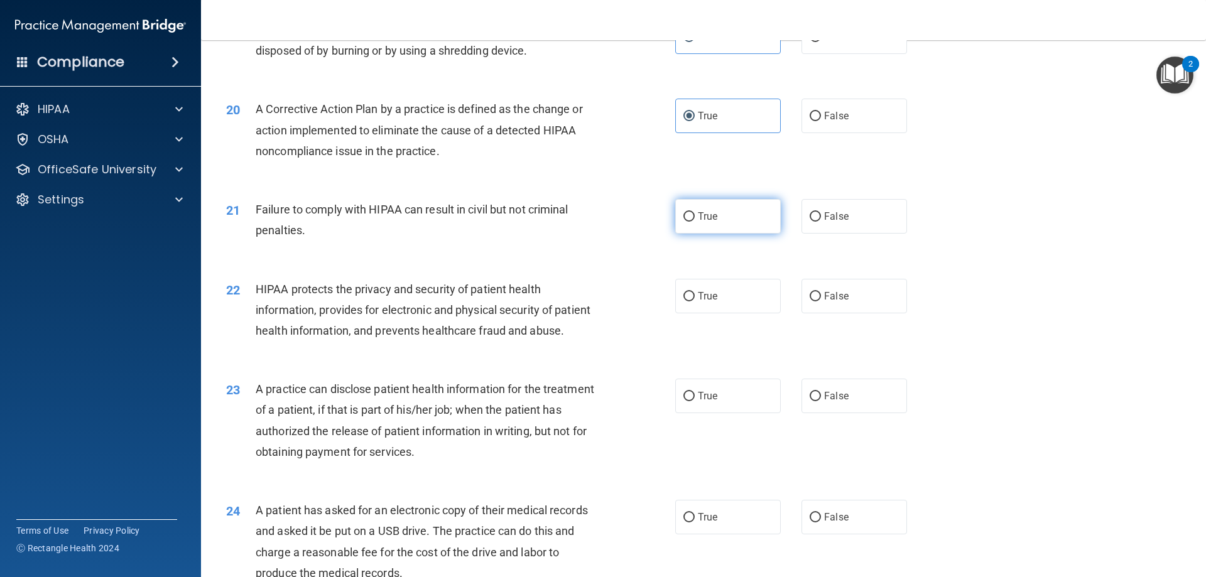
radio input "true"
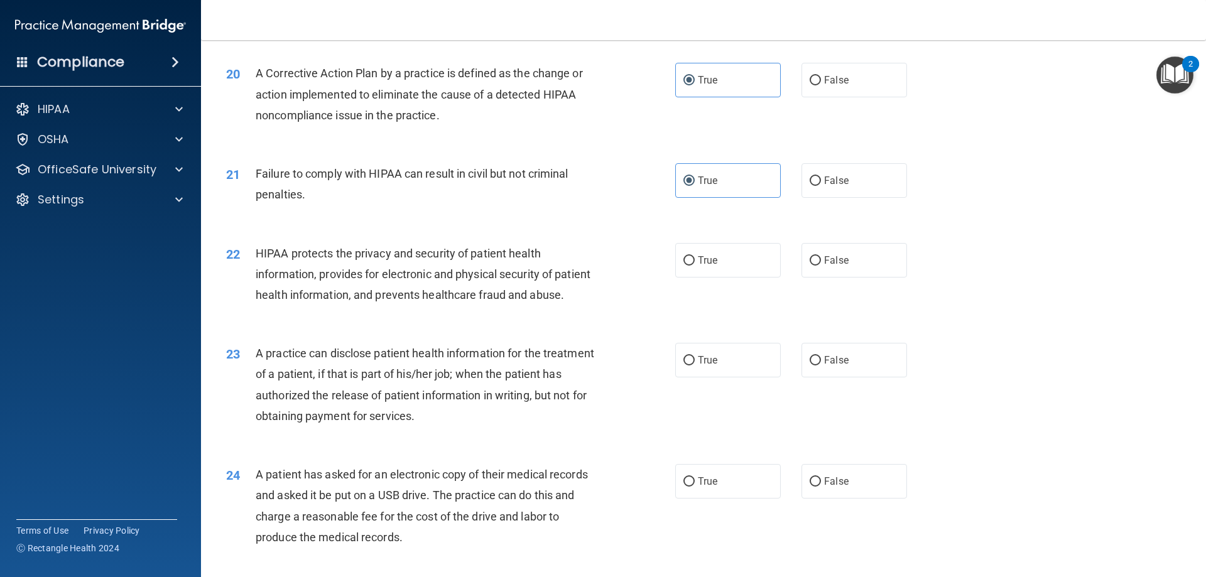
scroll to position [1830, 0]
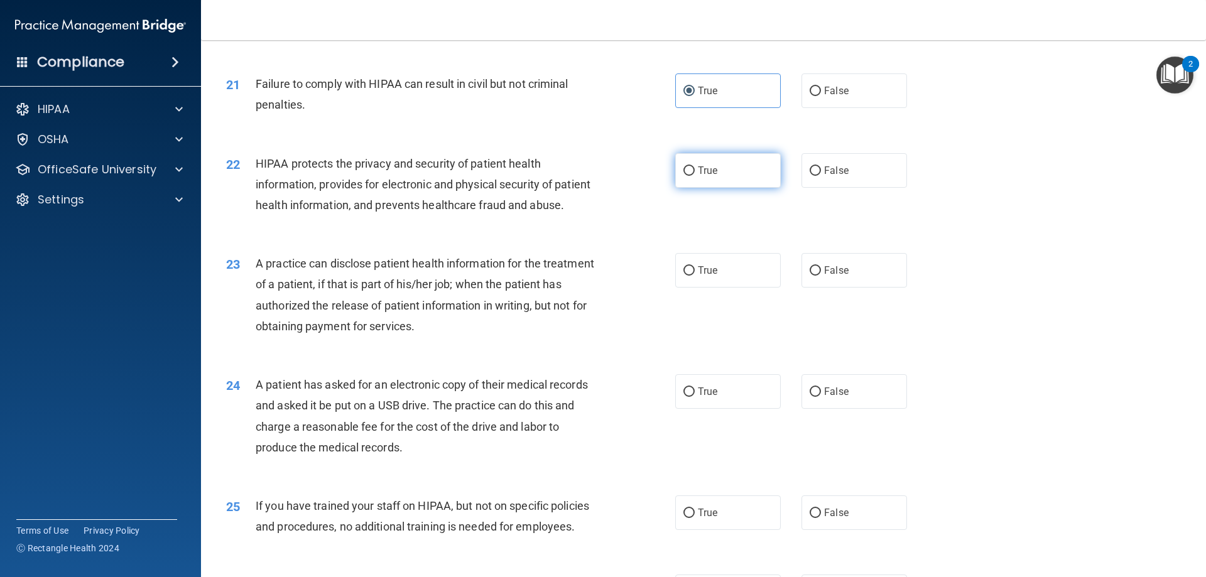
click at [710, 181] on label "True" at bounding box center [727, 170] width 105 height 35
click at [694, 176] on input "True" at bounding box center [688, 170] width 11 height 9
radio input "true"
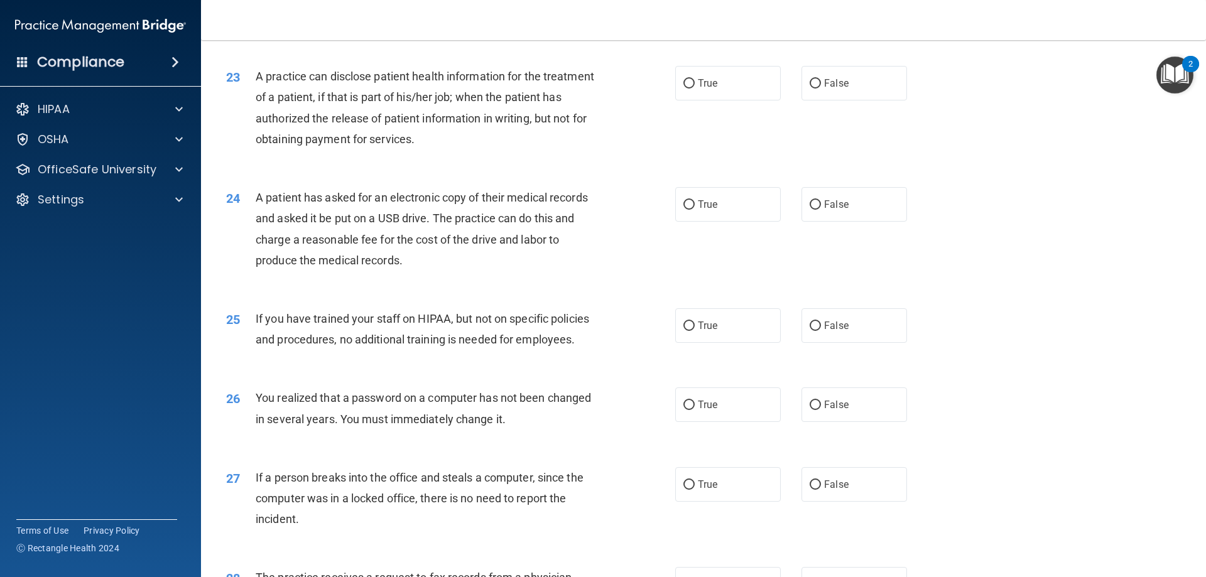
scroll to position [2018, 0]
click at [728, 99] on label "True" at bounding box center [727, 82] width 105 height 35
click at [694, 87] on input "True" at bounding box center [688, 82] width 11 height 9
radio input "true"
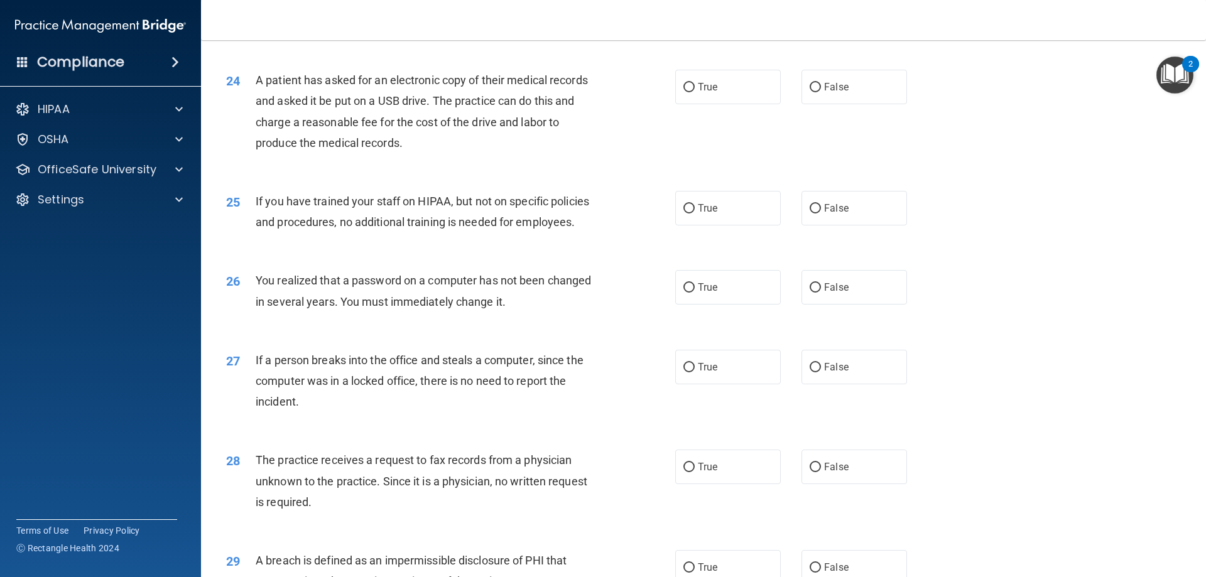
scroll to position [2144, 0]
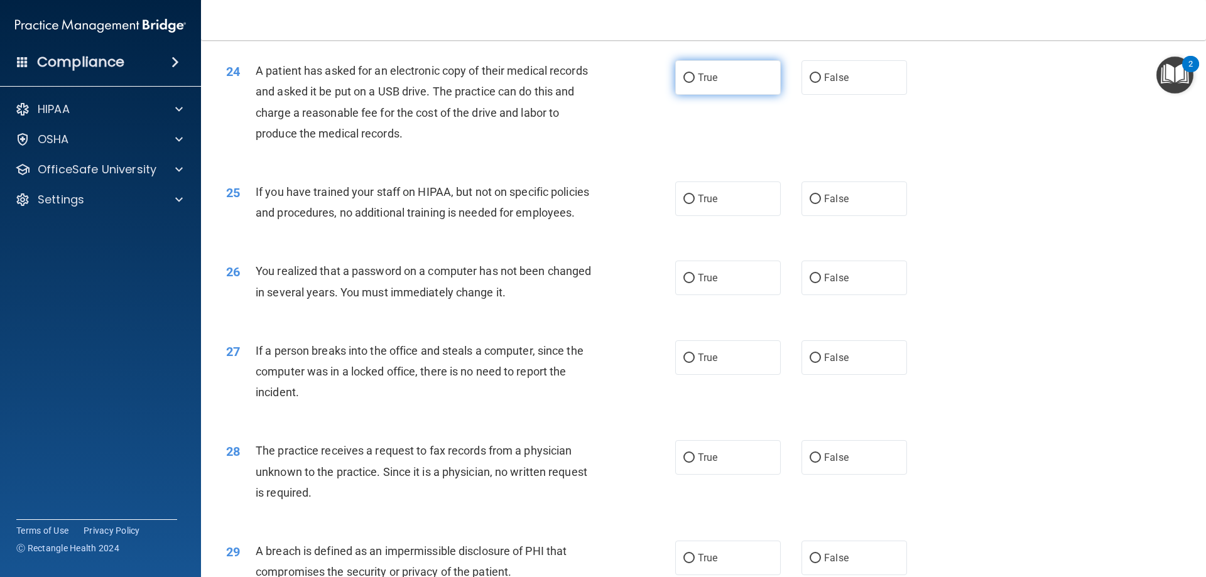
click at [703, 84] on span "True" at bounding box center [707, 78] width 19 height 12
click at [694, 83] on input "True" at bounding box center [688, 77] width 11 height 9
radio input "true"
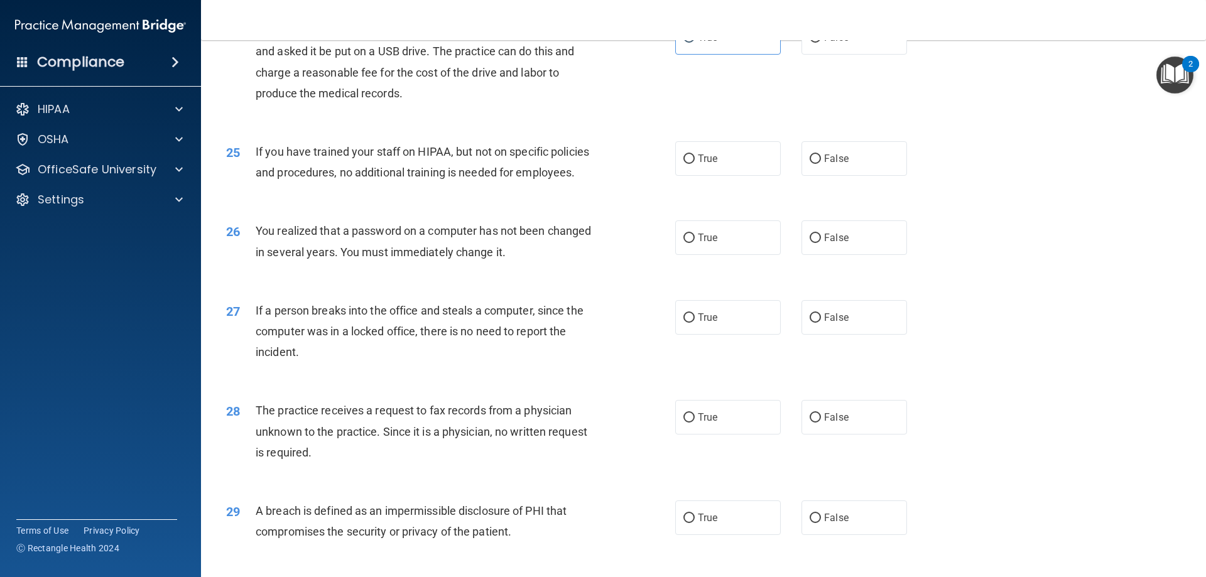
scroll to position [2269, 0]
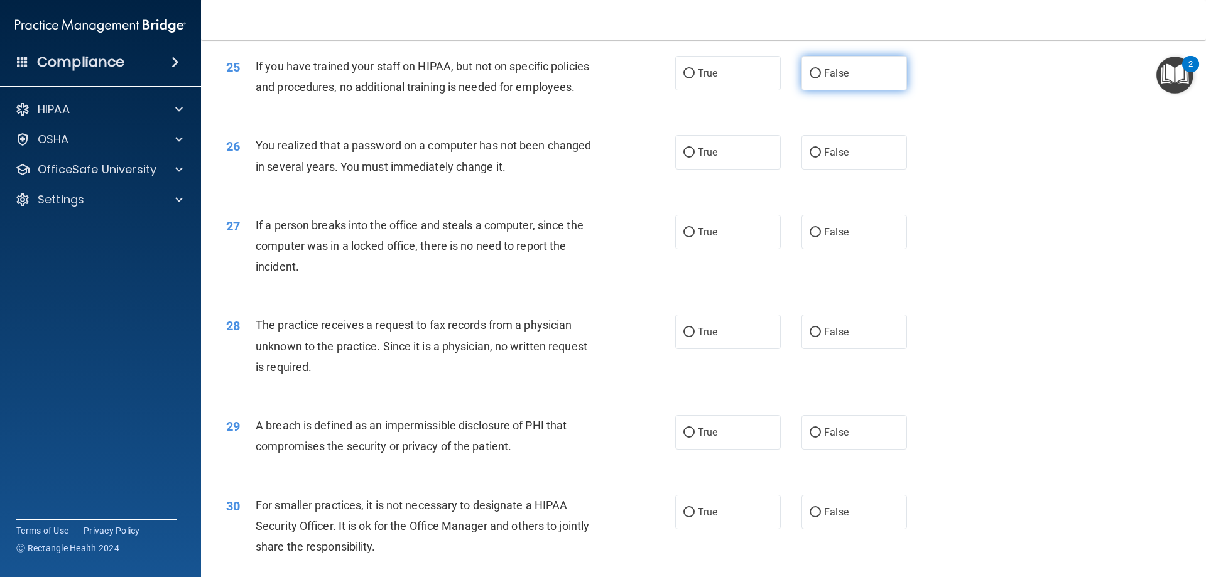
click at [876, 90] on label "False" at bounding box center [853, 73] width 105 height 35
click at [821, 78] on input "False" at bounding box center [814, 73] width 11 height 9
radio input "true"
click at [716, 170] on label "True" at bounding box center [727, 152] width 105 height 35
click at [694, 158] on input "True" at bounding box center [688, 152] width 11 height 9
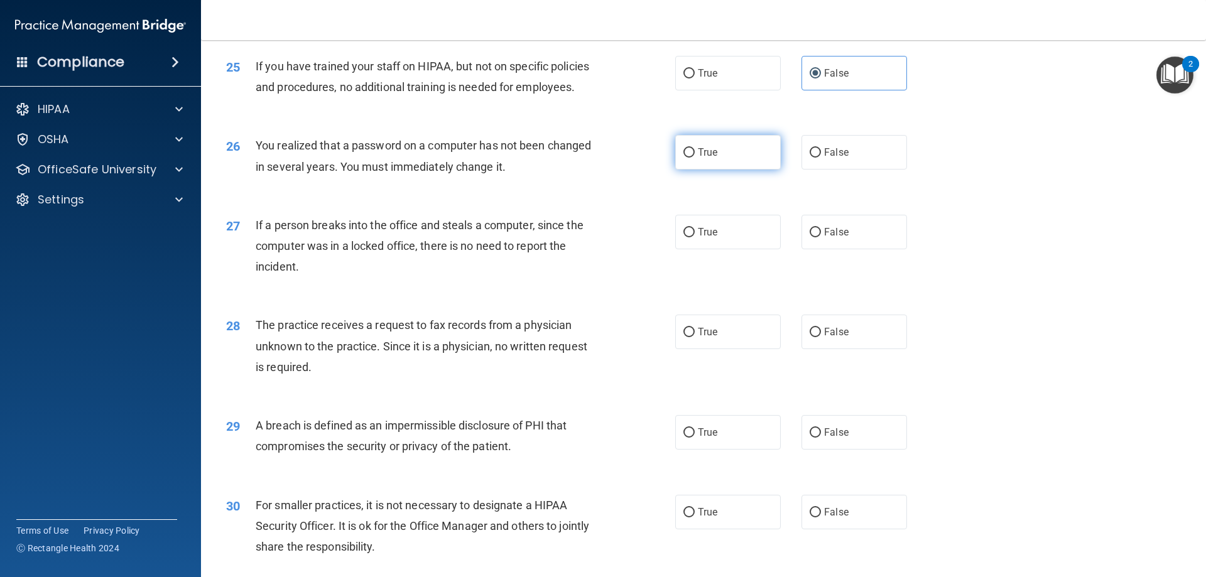
radio input "true"
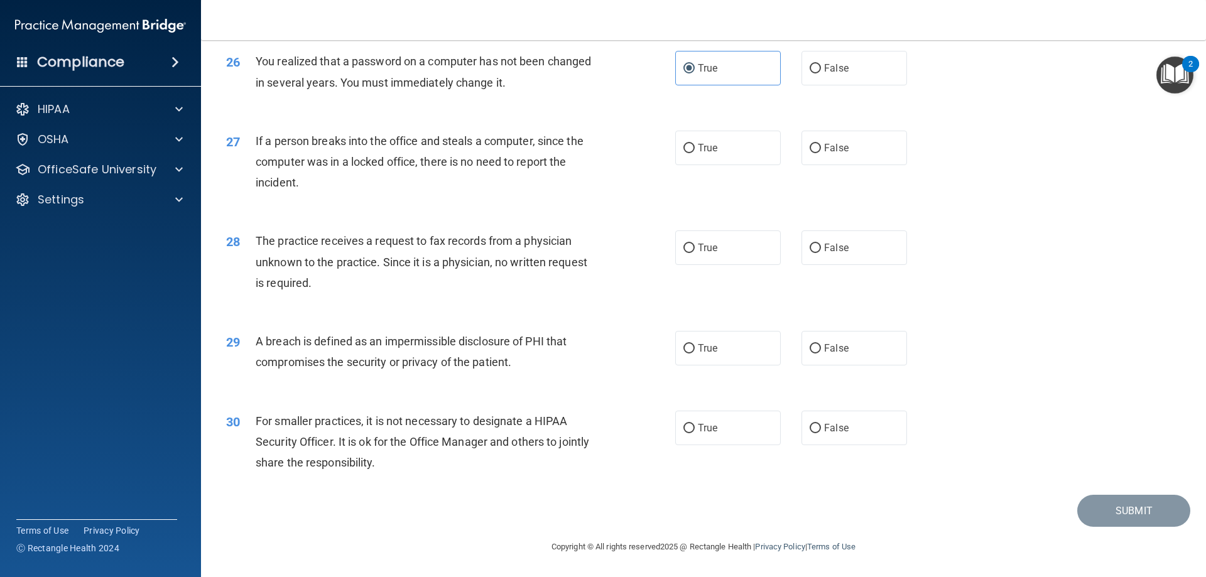
scroll to position [2395, 0]
click at [844, 148] on label "False" at bounding box center [853, 148] width 105 height 35
click at [821, 148] on input "False" at bounding box center [814, 148] width 11 height 9
radio input "true"
click at [804, 255] on label "False" at bounding box center [853, 247] width 105 height 35
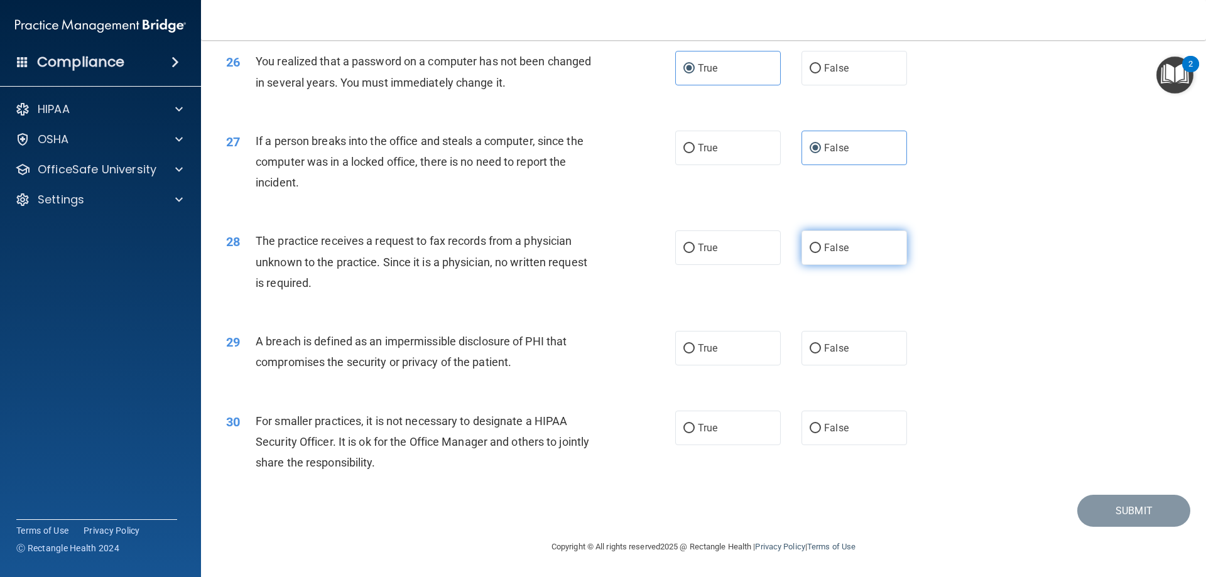
click at [809, 253] on input "False" at bounding box center [814, 248] width 11 height 9
radio input "true"
click at [703, 359] on label "True" at bounding box center [727, 348] width 105 height 35
click at [694, 354] on input "True" at bounding box center [688, 348] width 11 height 9
radio input "true"
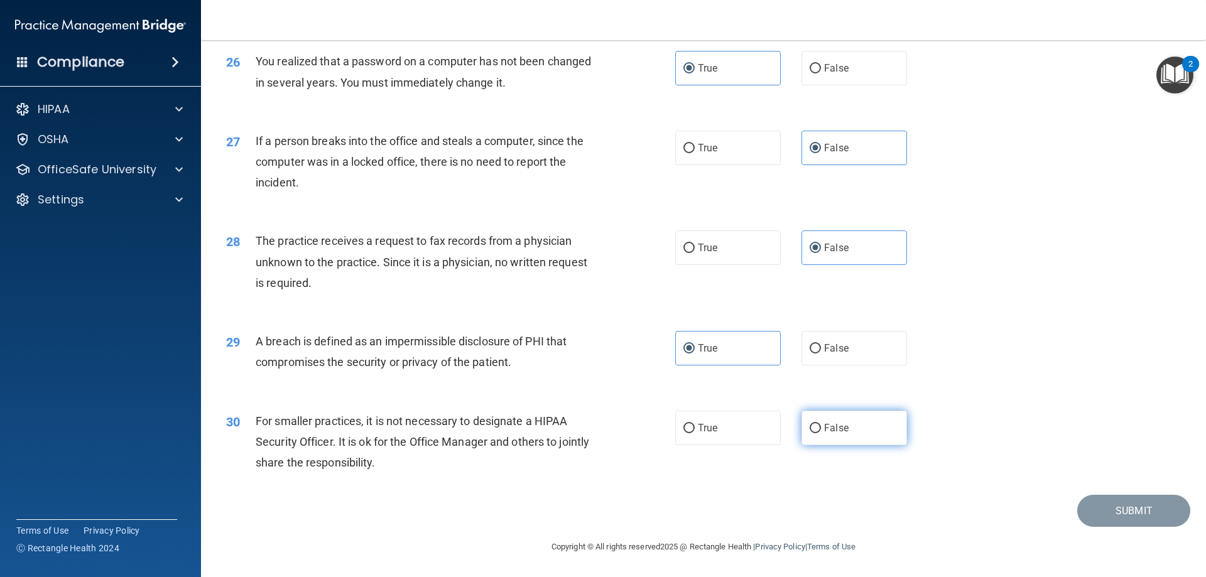
click at [851, 419] on label "False" at bounding box center [853, 428] width 105 height 35
click at [821, 424] on input "False" at bounding box center [814, 428] width 11 height 9
radio input "true"
click at [1112, 507] on button "Submit" at bounding box center [1133, 511] width 113 height 32
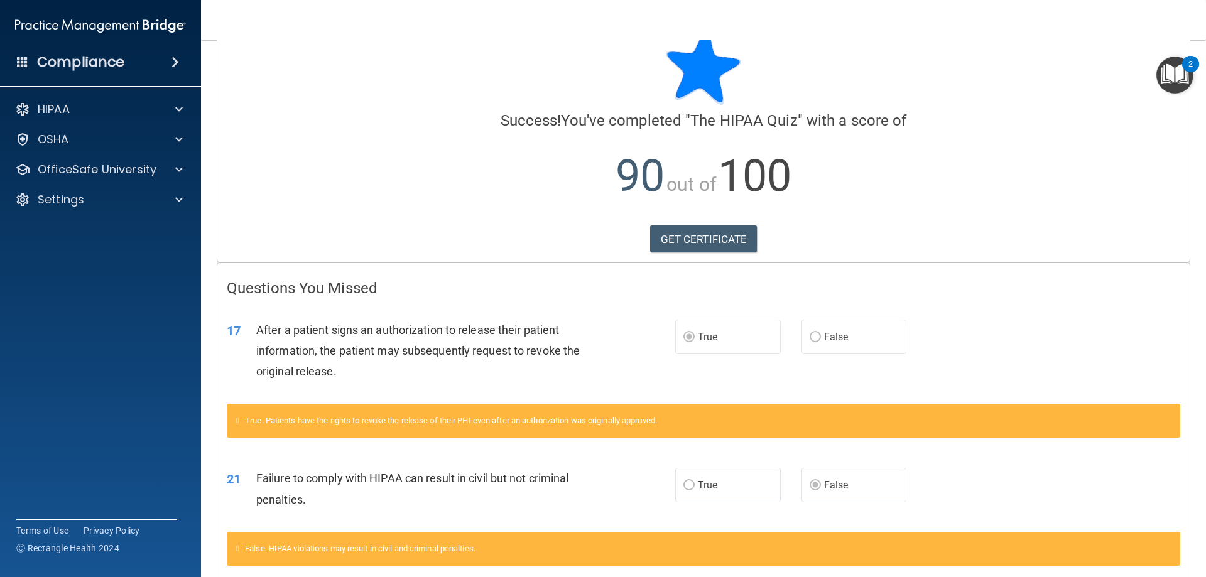
scroll to position [63, 0]
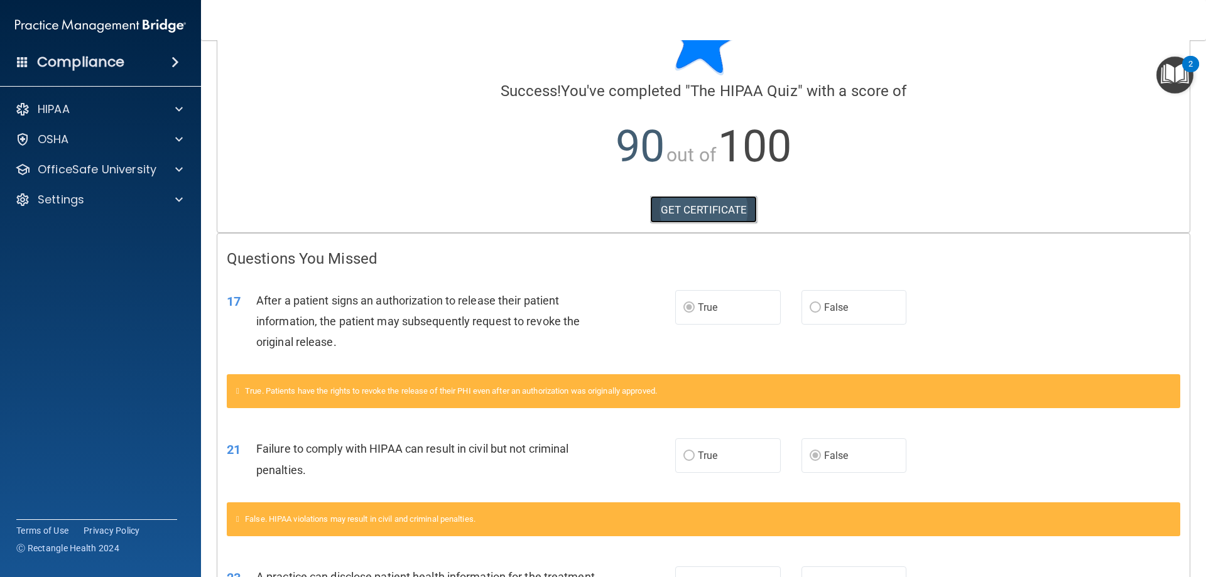
click at [706, 207] on link "GET CERTIFICATE" at bounding box center [703, 210] width 107 height 28
click at [90, 193] on div "Settings" at bounding box center [84, 199] width 156 height 15
click at [84, 225] on p "My Account" at bounding box center [93, 230] width 171 height 13
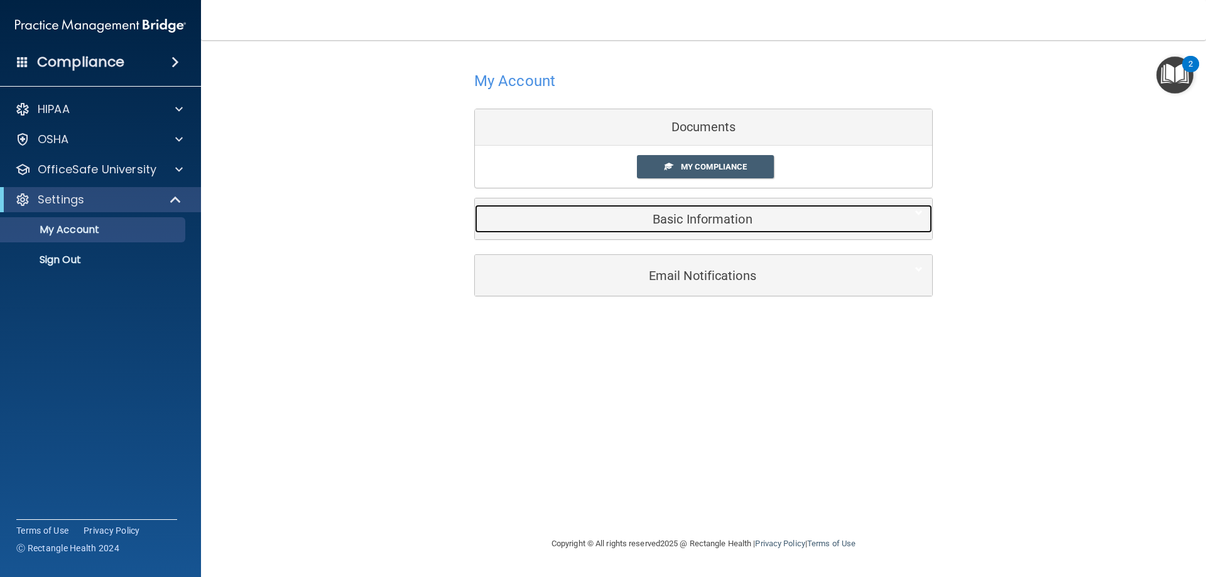
click at [730, 222] on h5 "Basic Information" at bounding box center [684, 219] width 400 height 14
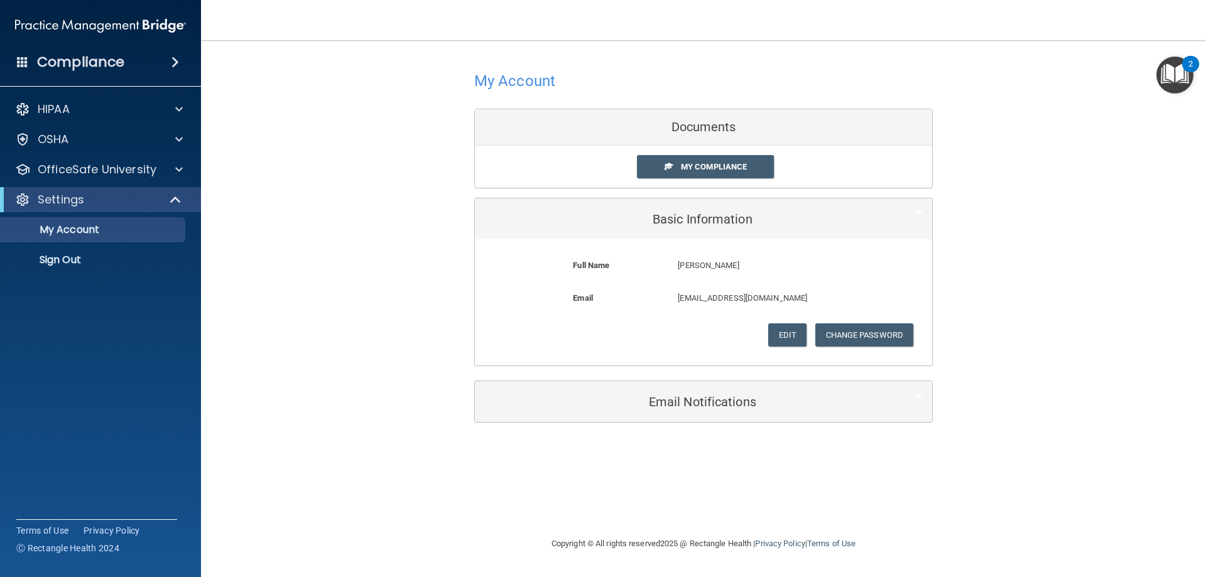
click at [716, 259] on p "Brooke Michek" at bounding box center [773, 265] width 191 height 15
click at [777, 328] on button "Edit" at bounding box center [787, 334] width 38 height 23
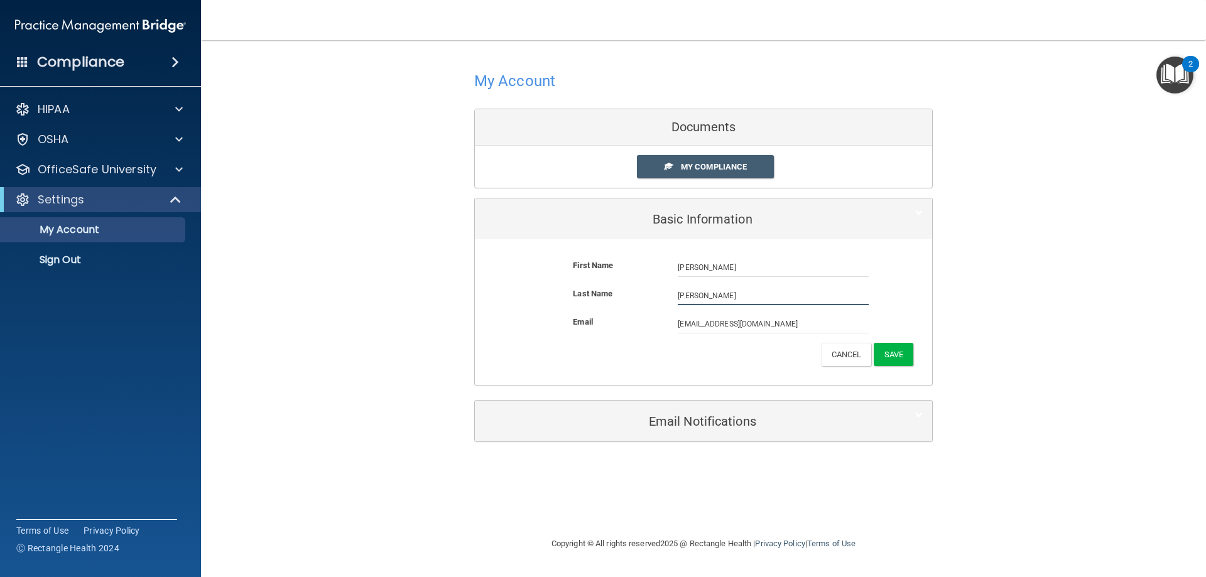
drag, startPoint x: 713, startPoint y: 296, endPoint x: 646, endPoint y: 298, distance: 67.8
click at [646, 298] on div "Last Name Michek" at bounding box center [703, 295] width 438 height 19
type input "[PERSON_NAME]"
click at [899, 359] on button "Save" at bounding box center [893, 354] width 40 height 23
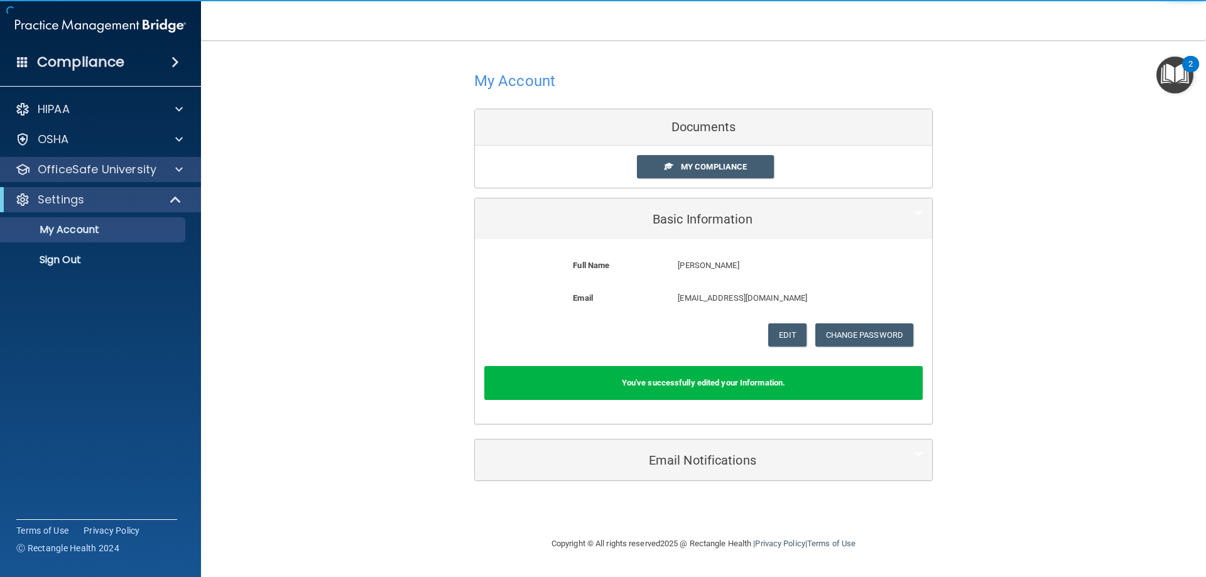
click at [130, 157] on div "OfficeSafe University" at bounding box center [101, 169] width 202 height 25
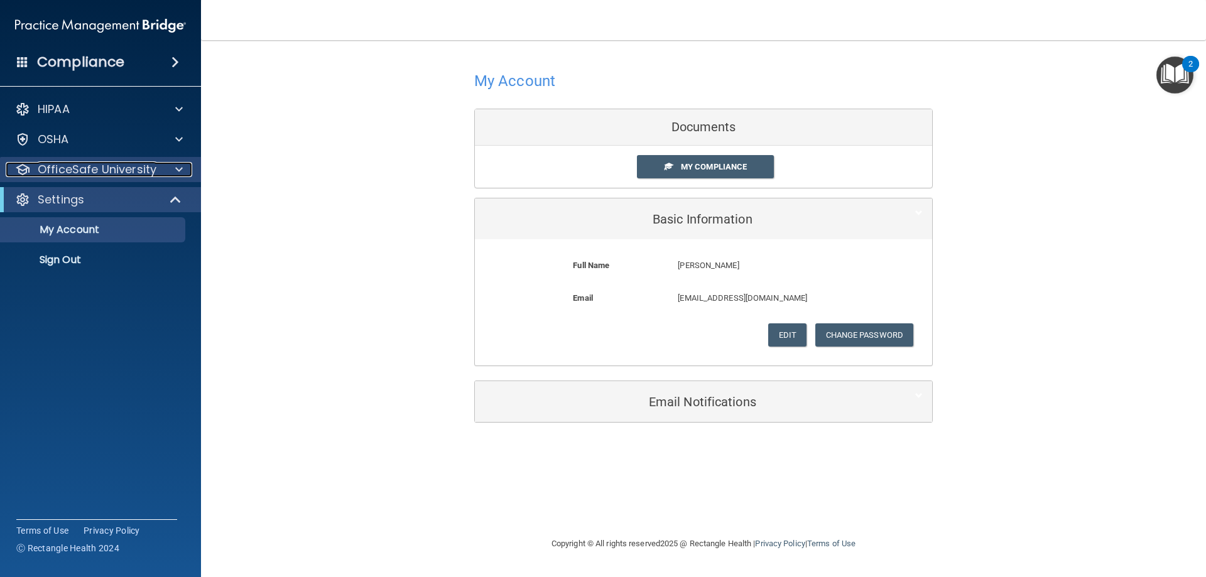
click at [123, 168] on p "OfficeSafe University" at bounding box center [97, 169] width 119 height 15
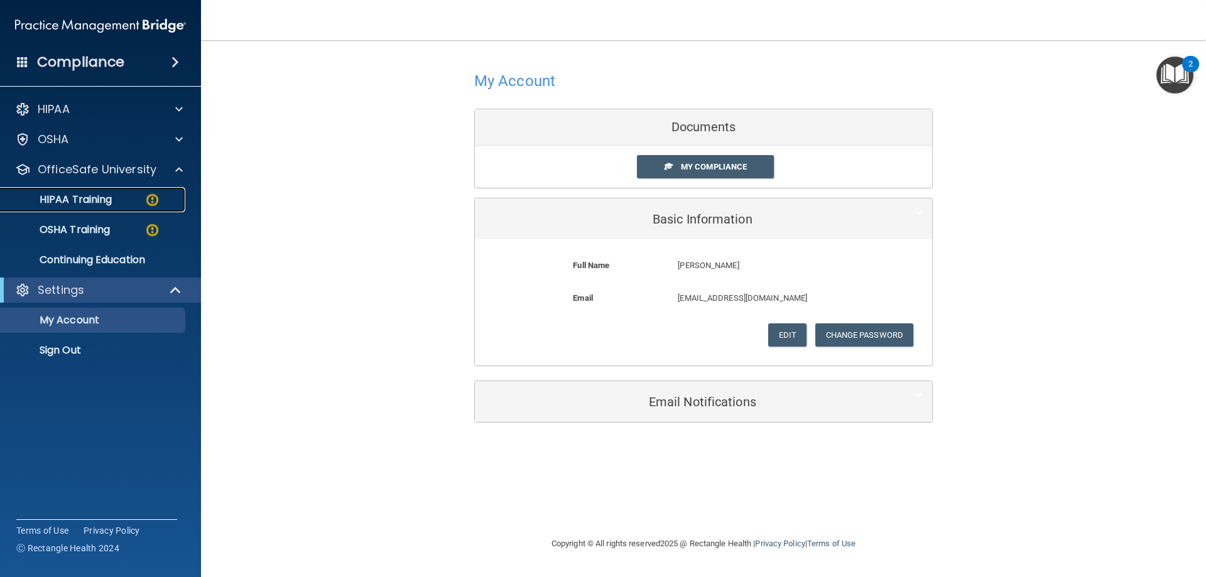
click at [85, 202] on p "HIPAA Training" at bounding box center [60, 199] width 104 height 13
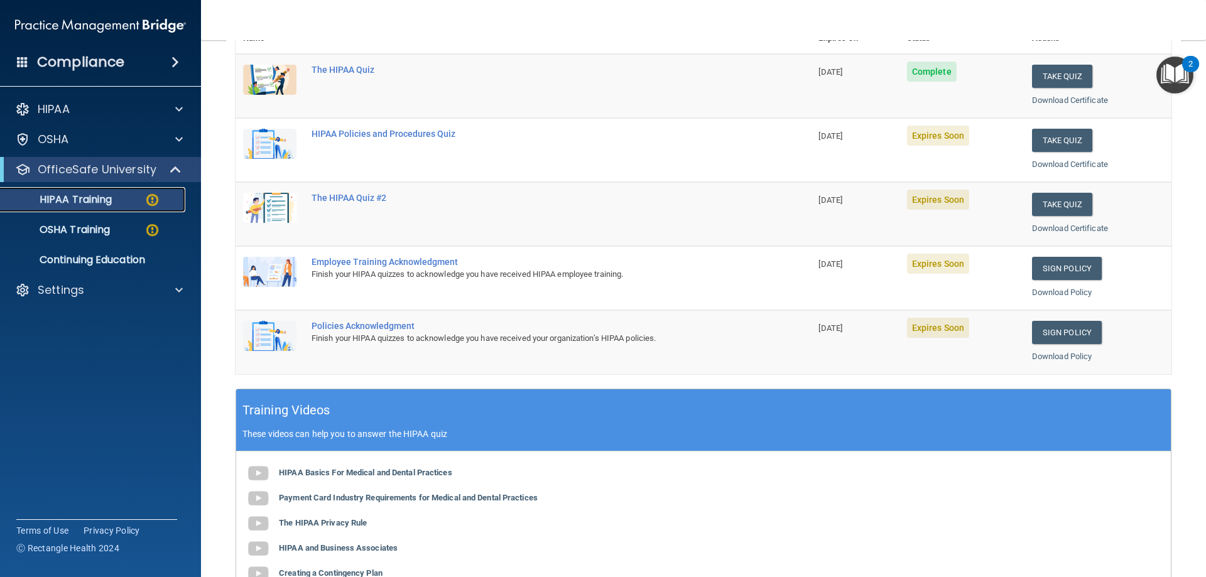
scroll to position [251, 0]
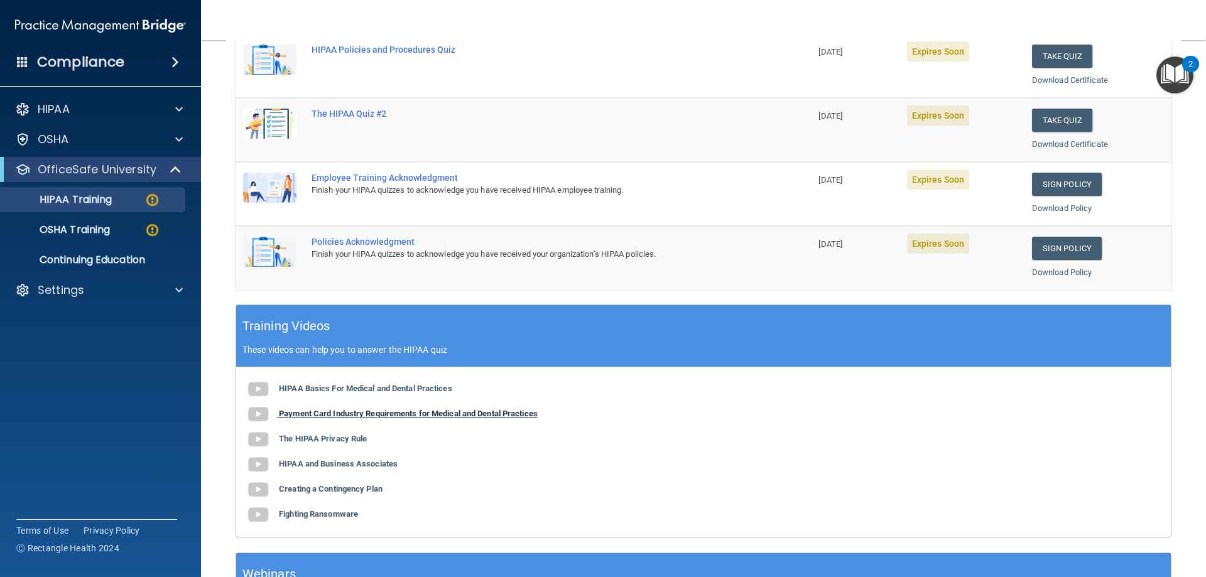
click at [403, 416] on b "Payment Card Industry Requirements for Medical and Dental Practices" at bounding box center [408, 413] width 259 height 9
click at [342, 437] on b "The HIPAA Privacy Rule" at bounding box center [323, 438] width 88 height 9
click at [322, 468] on b "HIPAA and Business Associates" at bounding box center [338, 463] width 119 height 9
click at [325, 490] on b "Creating a Contingency Plan" at bounding box center [331, 488] width 104 height 9
click at [305, 515] on b "Fighting Ransomware" at bounding box center [318, 513] width 79 height 9
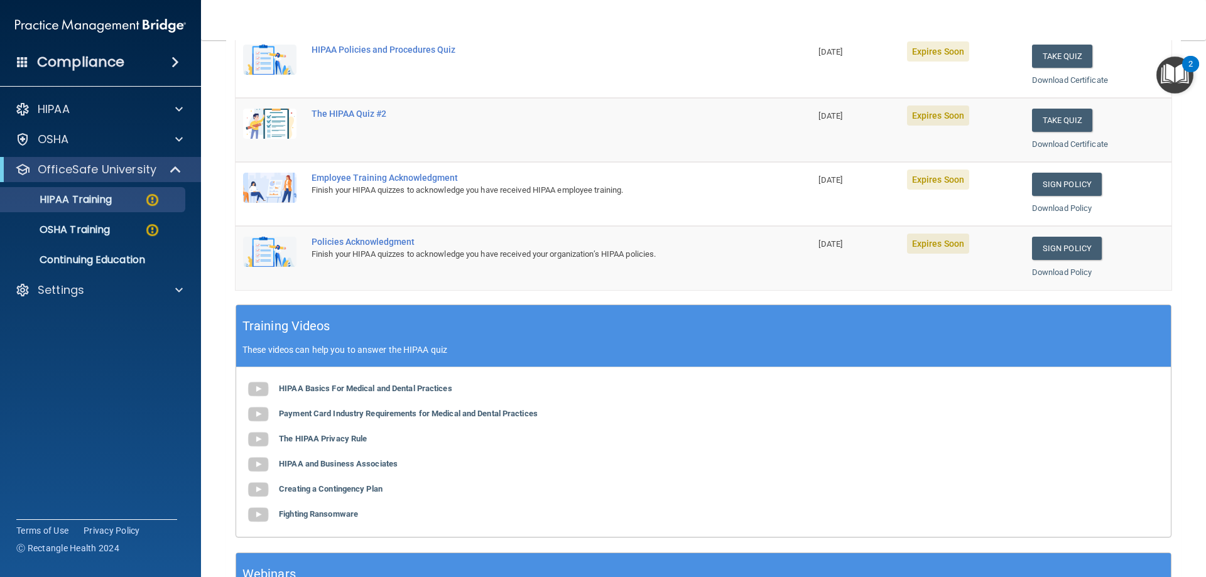
scroll to position [0, 0]
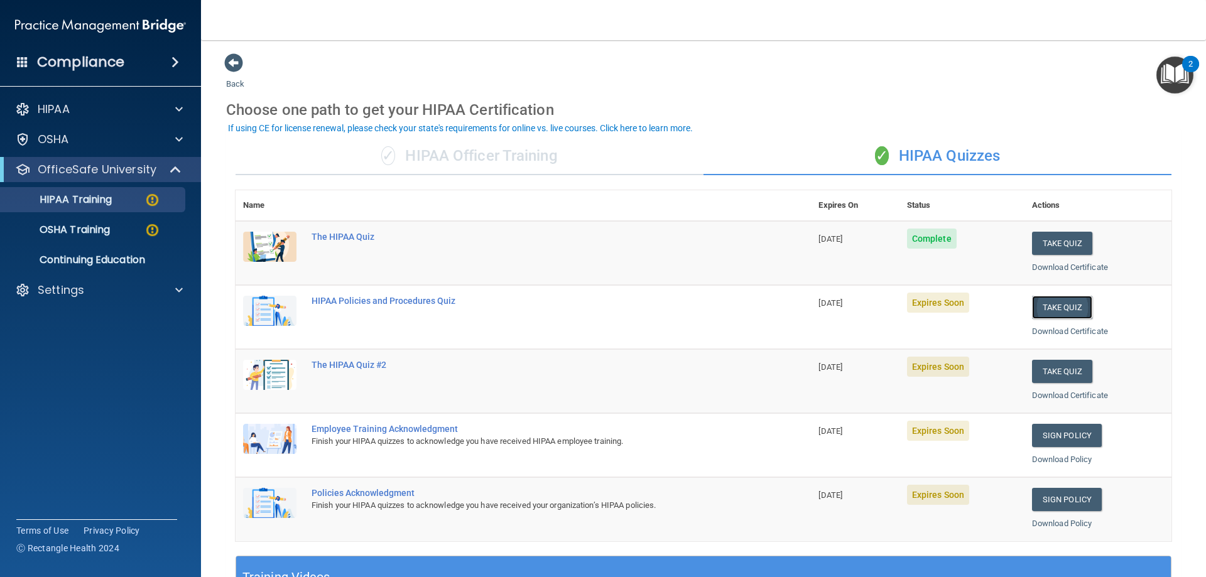
click at [1054, 302] on button "Take Quiz" at bounding box center [1062, 307] width 60 height 23
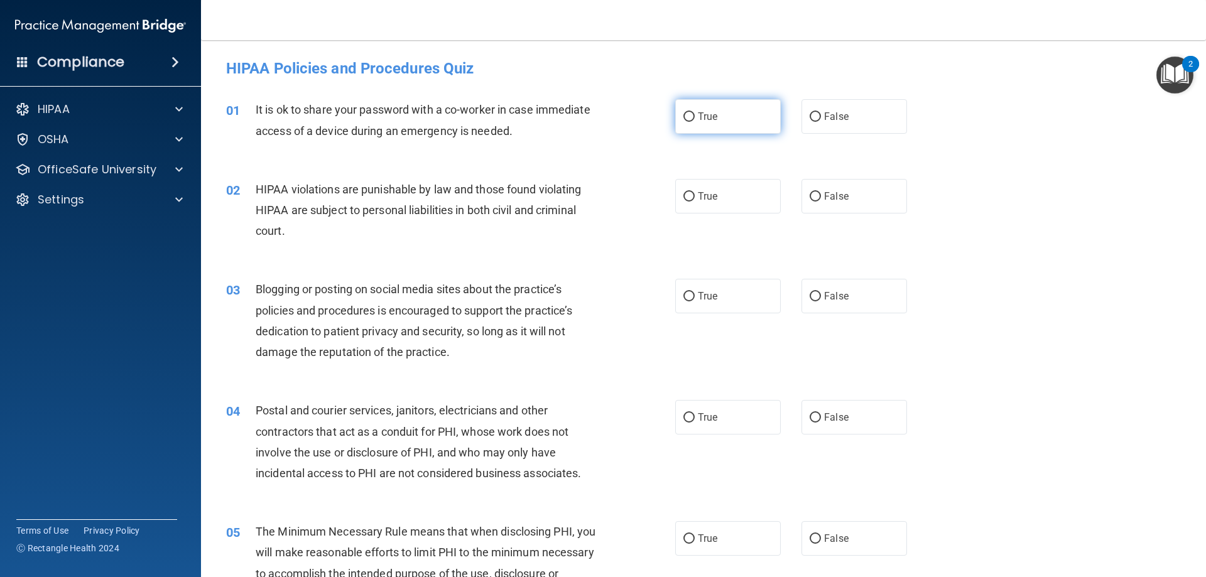
click at [729, 124] on label "True" at bounding box center [727, 116] width 105 height 35
click at [694, 122] on input "True" at bounding box center [688, 116] width 11 height 9
radio input "true"
click at [825, 211] on label "False" at bounding box center [853, 196] width 105 height 35
click at [821, 202] on input "False" at bounding box center [814, 196] width 11 height 9
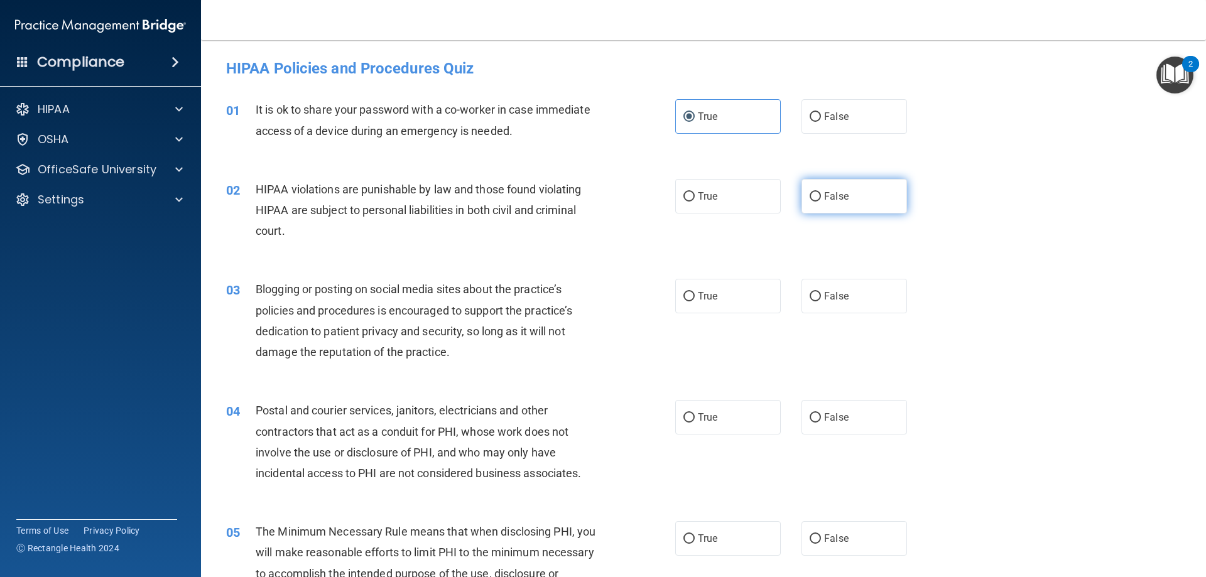
radio input "true"
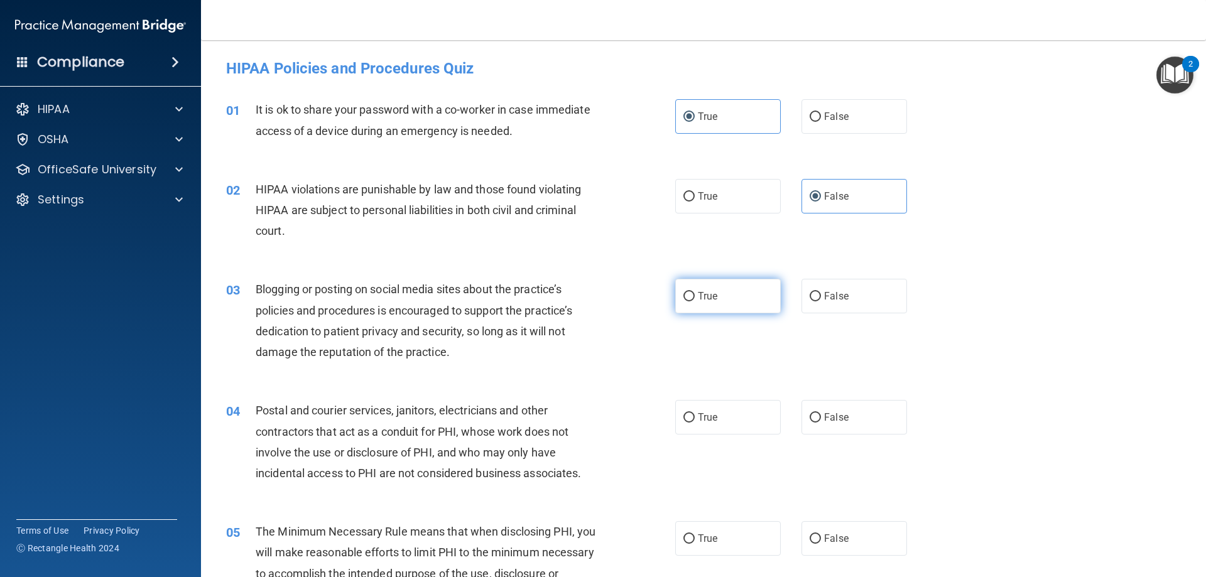
click at [729, 288] on label "True" at bounding box center [727, 296] width 105 height 35
click at [694, 292] on input "True" at bounding box center [688, 296] width 11 height 9
radio input "true"
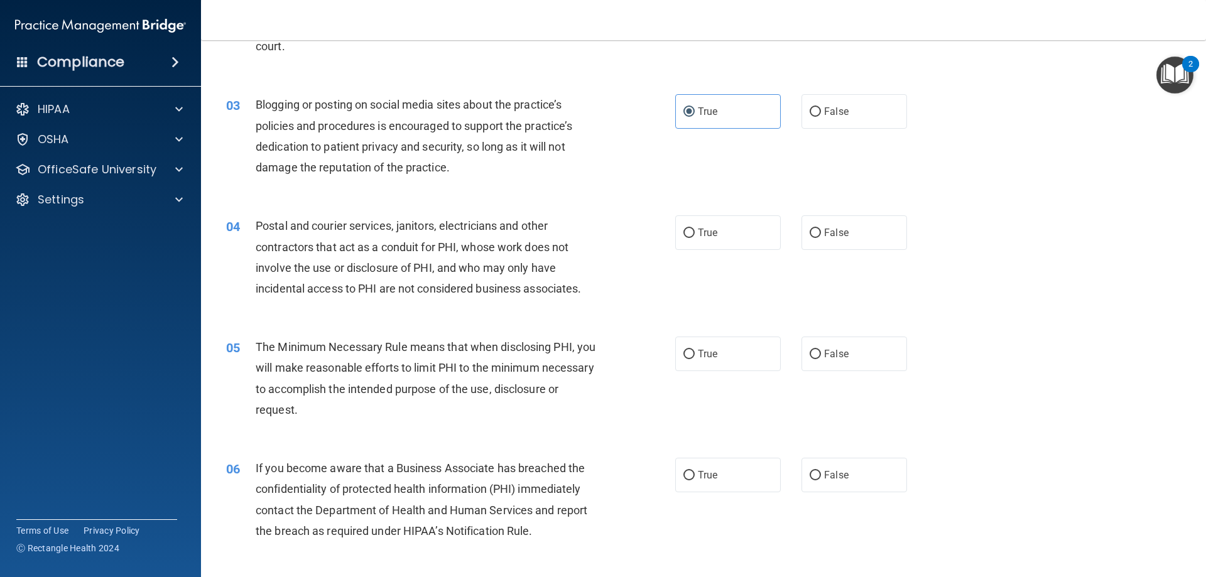
scroll to position [188, 0]
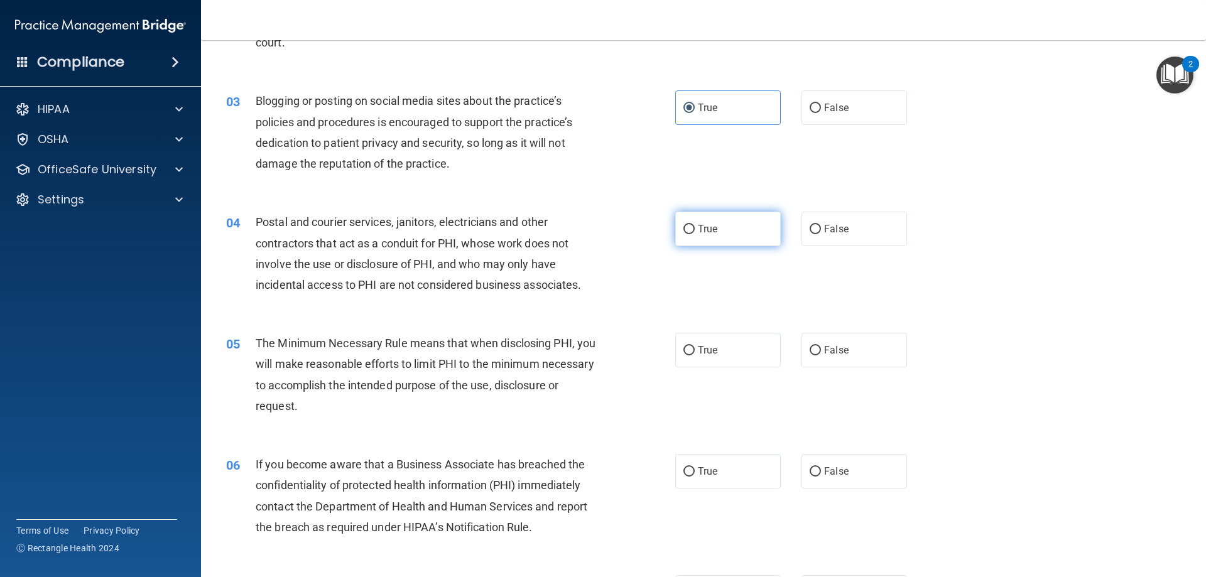
click at [698, 232] on span "True" at bounding box center [707, 229] width 19 height 12
click at [694, 232] on input "True" at bounding box center [688, 229] width 11 height 9
radio input "true"
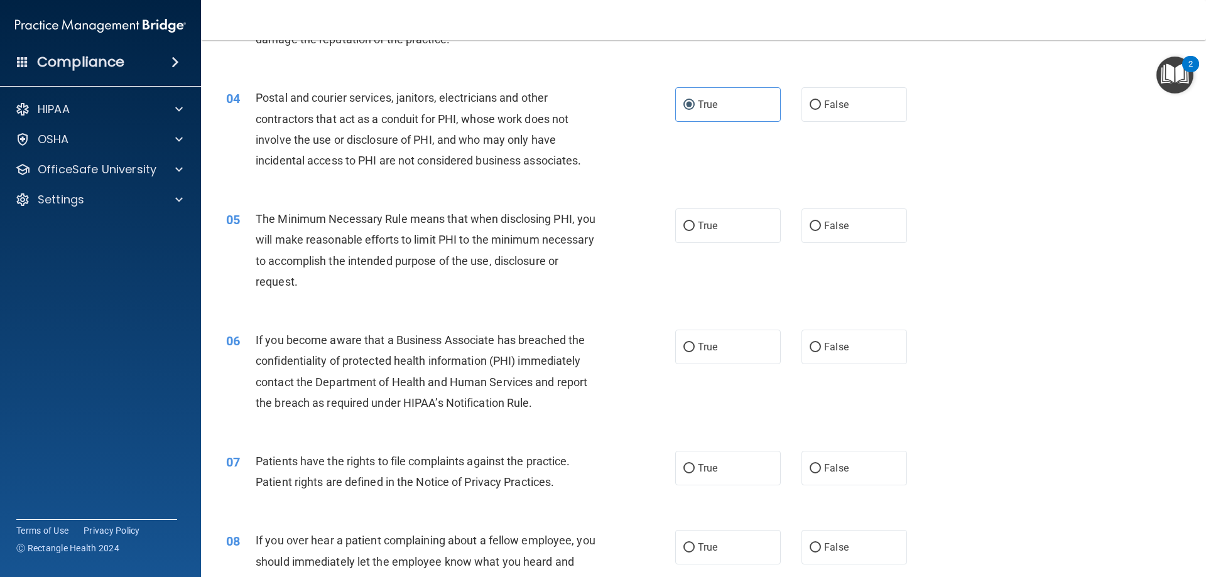
scroll to position [314, 0]
click at [687, 221] on input "True" at bounding box center [688, 224] width 11 height 9
radio input "true"
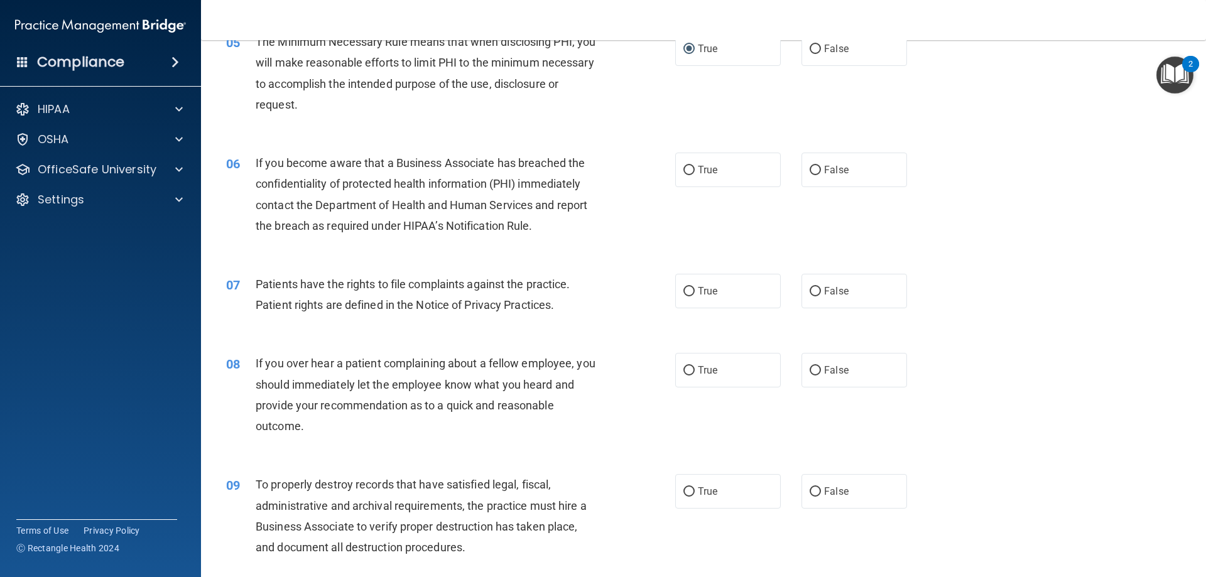
scroll to position [502, 0]
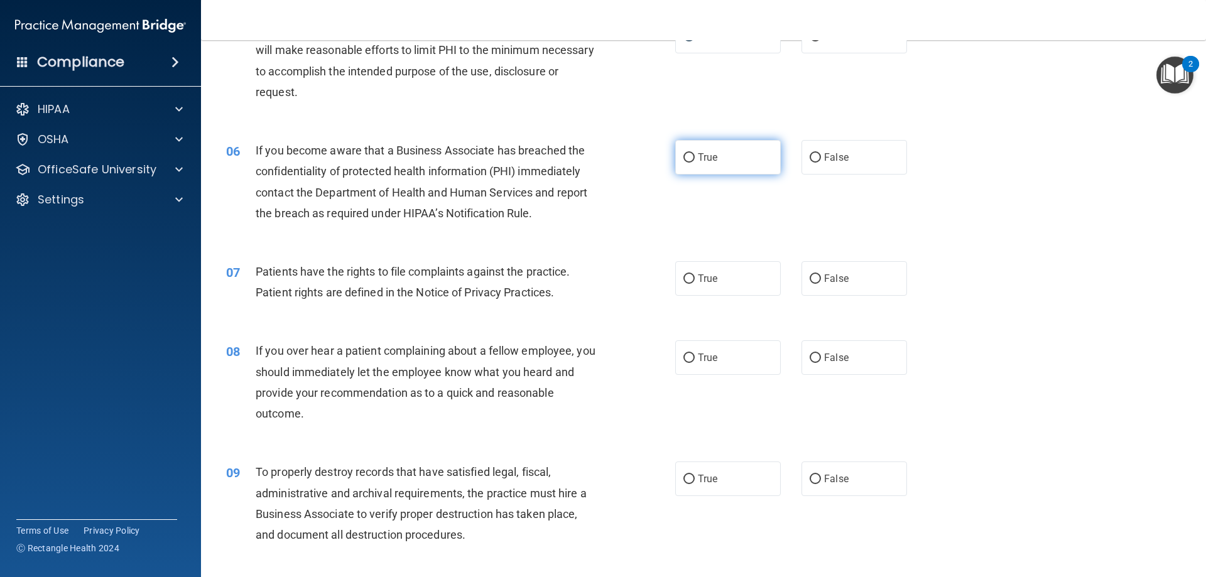
click at [725, 144] on label "True" at bounding box center [727, 157] width 105 height 35
click at [694, 153] on input "True" at bounding box center [688, 157] width 11 height 9
radio input "true"
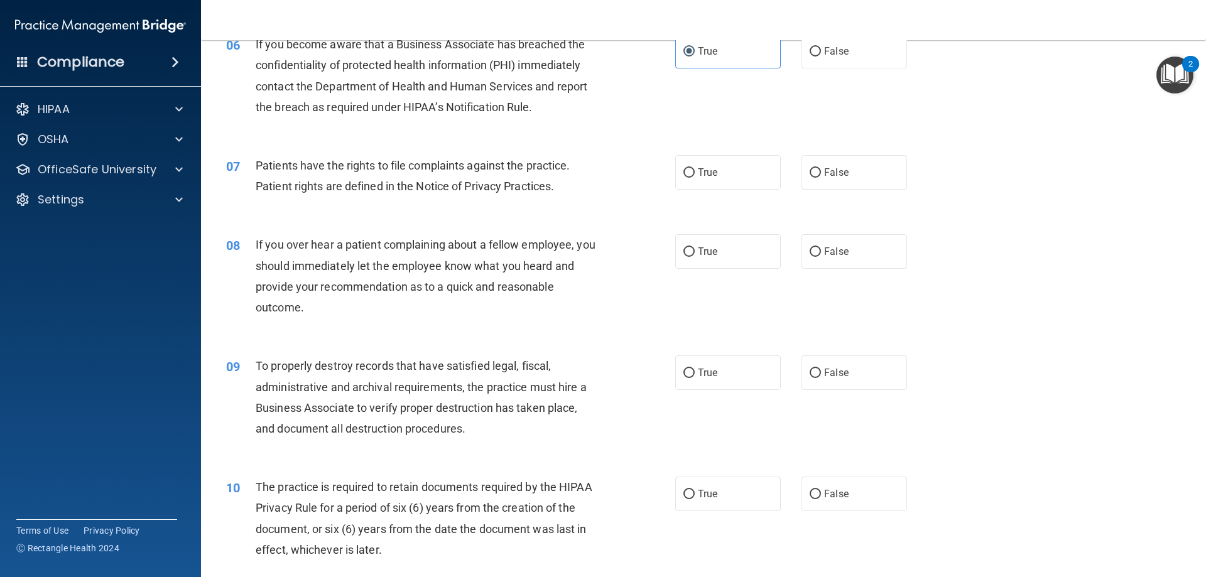
scroll to position [691, 0]
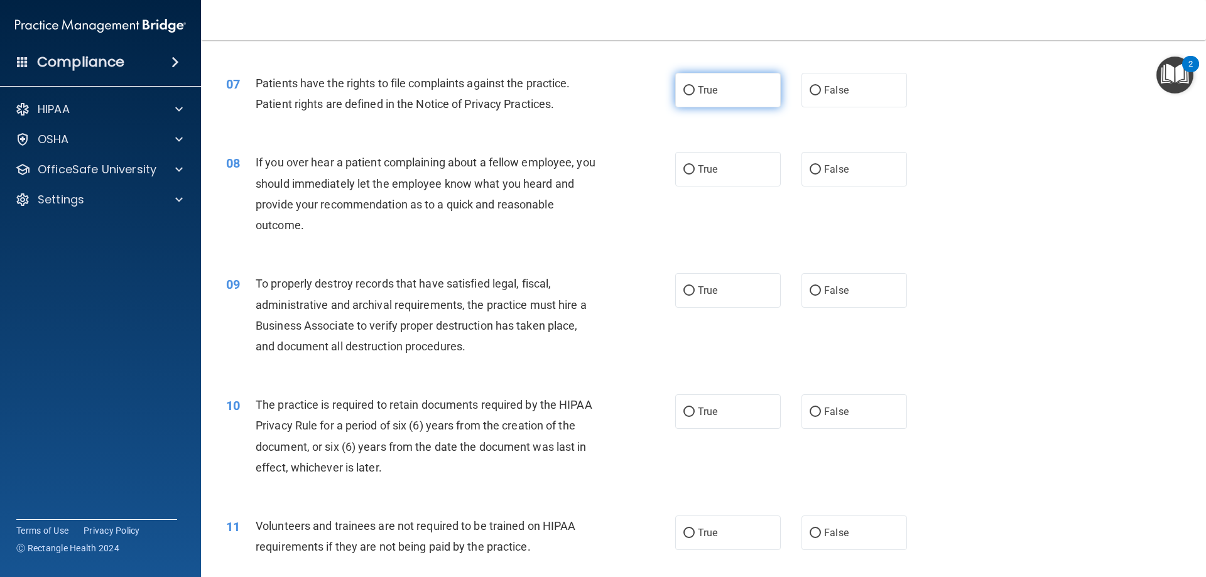
click at [755, 93] on label "True" at bounding box center [727, 90] width 105 height 35
click at [694, 93] on input "True" at bounding box center [688, 90] width 11 height 9
radio input "true"
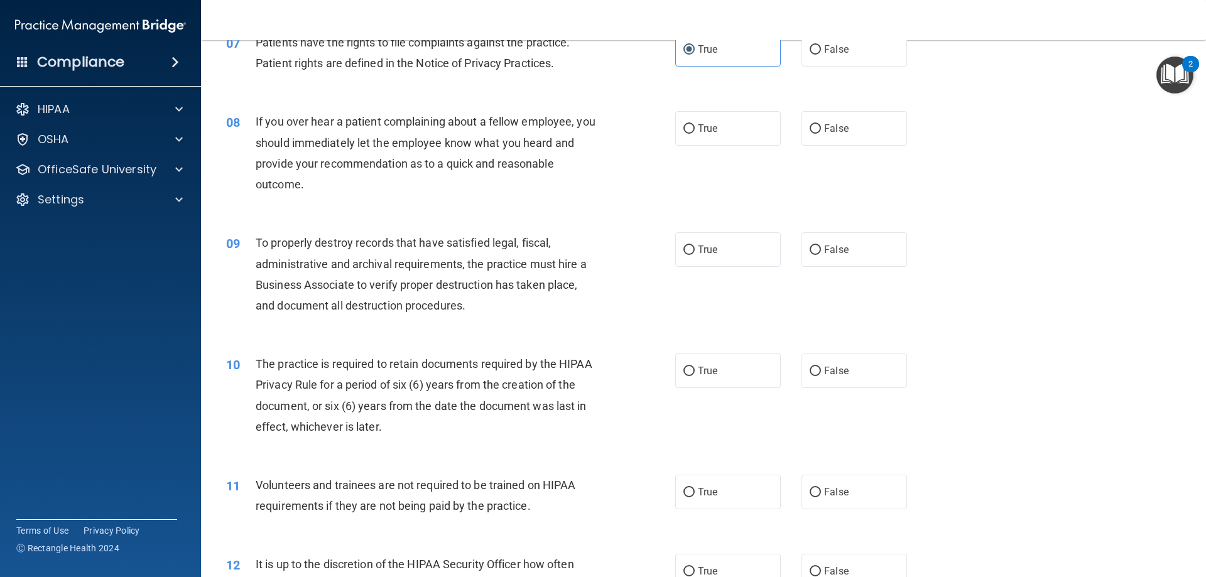
scroll to position [754, 0]
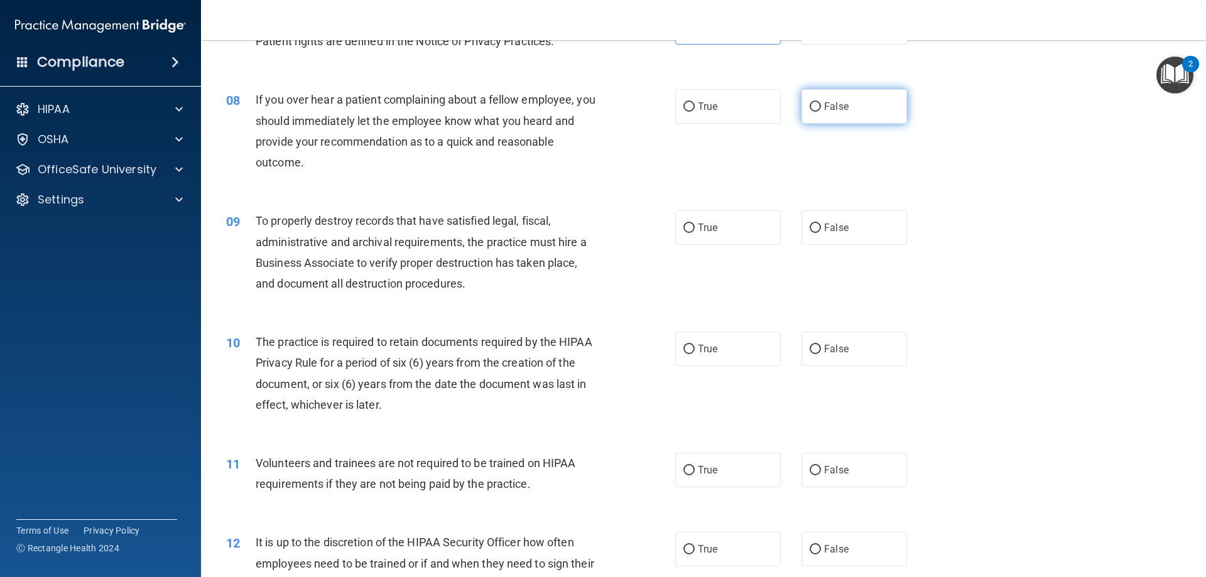
click at [825, 105] on span "False" at bounding box center [836, 106] width 24 height 12
click at [821, 105] on input "False" at bounding box center [814, 106] width 11 height 9
radio input "true"
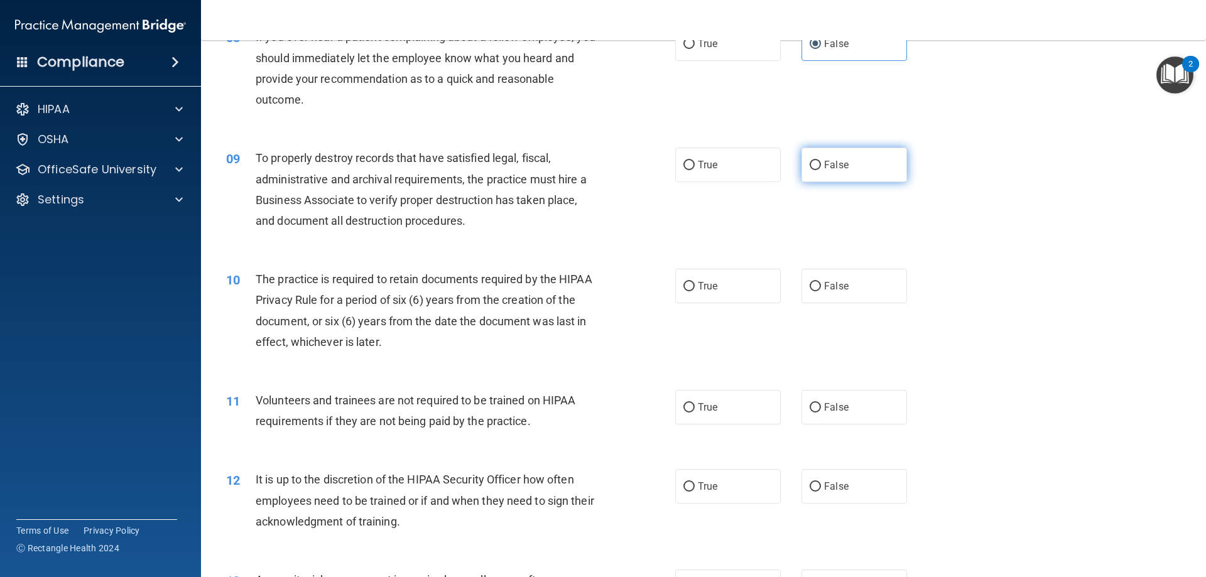
click at [840, 160] on span "False" at bounding box center [836, 165] width 24 height 12
click at [821, 161] on input "False" at bounding box center [814, 165] width 11 height 9
radio input "true"
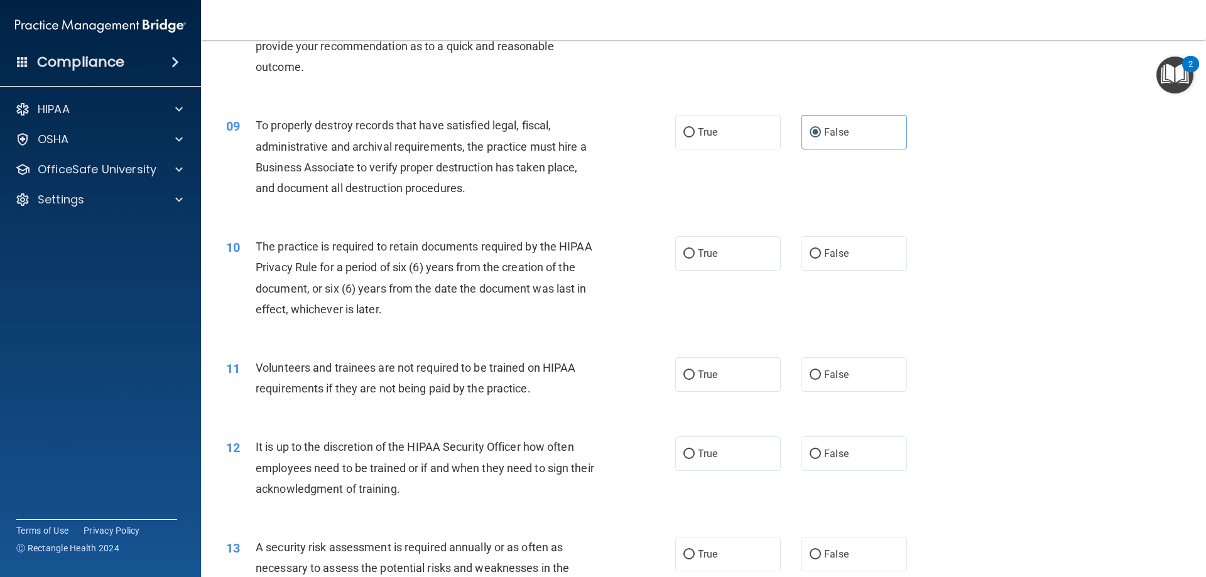
scroll to position [879, 0]
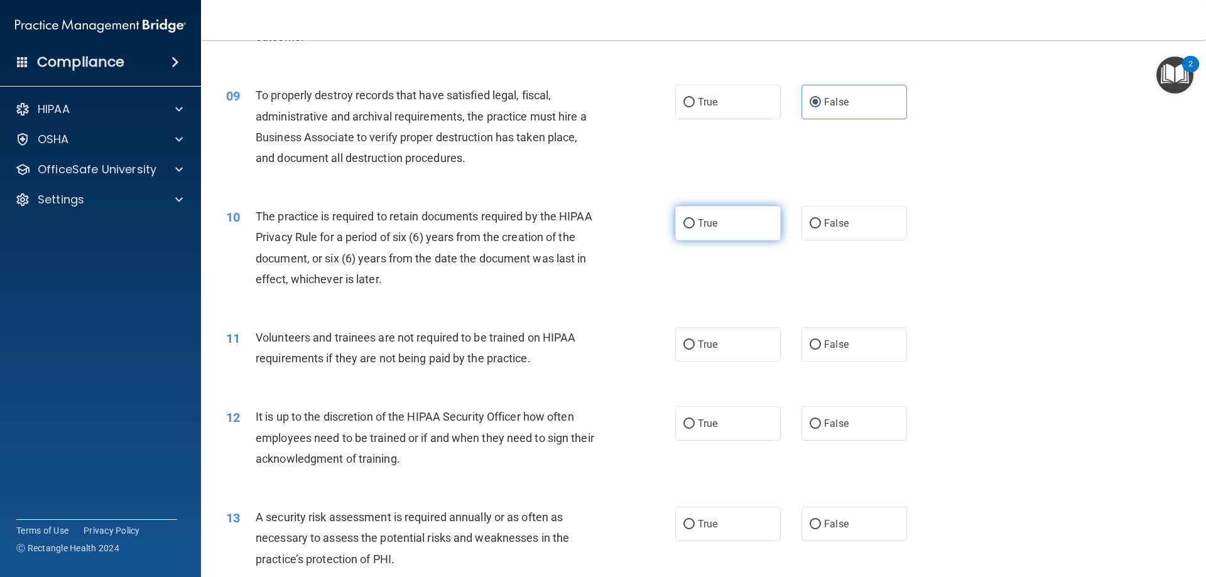
click at [708, 236] on label "True" at bounding box center [727, 223] width 105 height 35
click at [694, 229] on input "True" at bounding box center [688, 223] width 11 height 9
radio input "true"
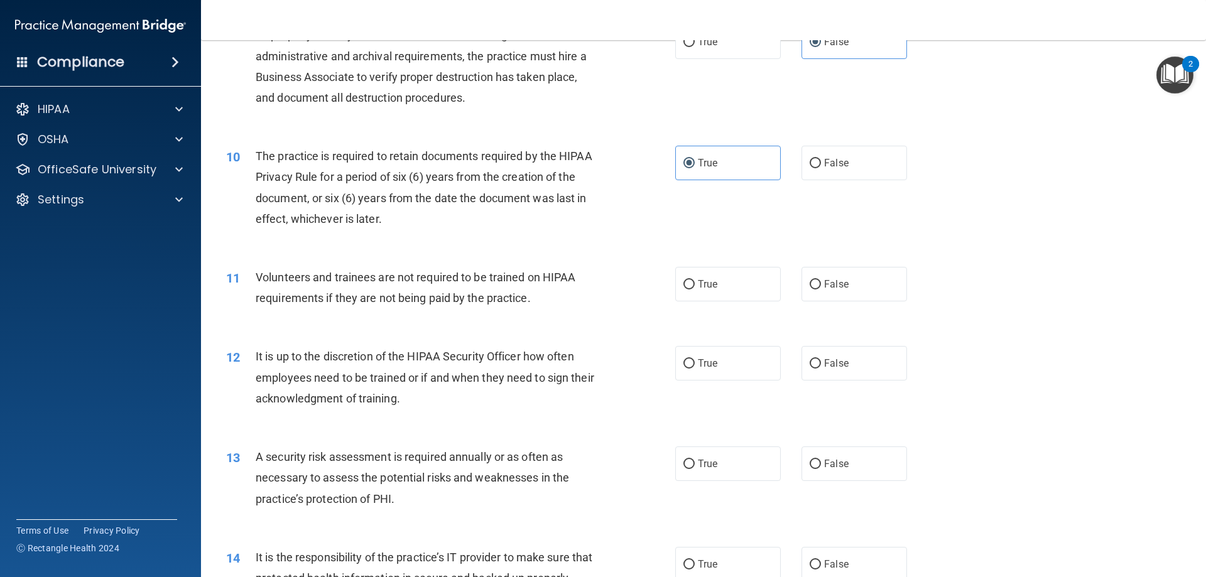
scroll to position [942, 0]
click at [853, 274] on label "False" at bounding box center [853, 281] width 105 height 35
click at [821, 278] on input "False" at bounding box center [814, 282] width 11 height 9
radio input "true"
drag, startPoint x: 822, startPoint y: 361, endPoint x: 792, endPoint y: 363, distance: 29.6
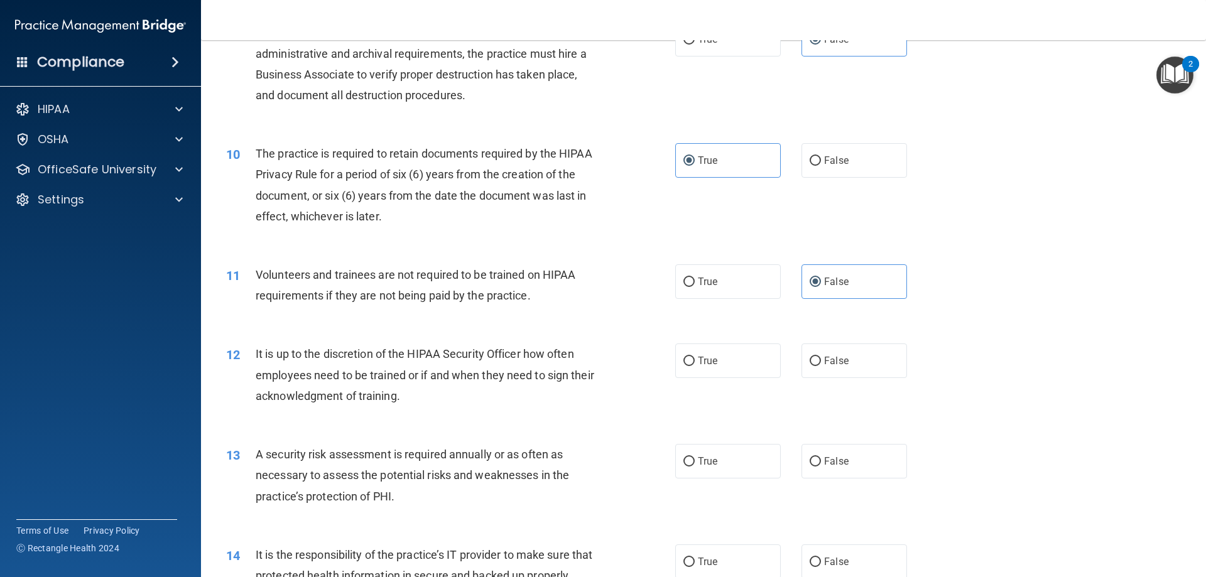
click at [824, 360] on span "False" at bounding box center [836, 361] width 24 height 12
click at [821, 360] on input "False" at bounding box center [814, 361] width 11 height 9
radio input "true"
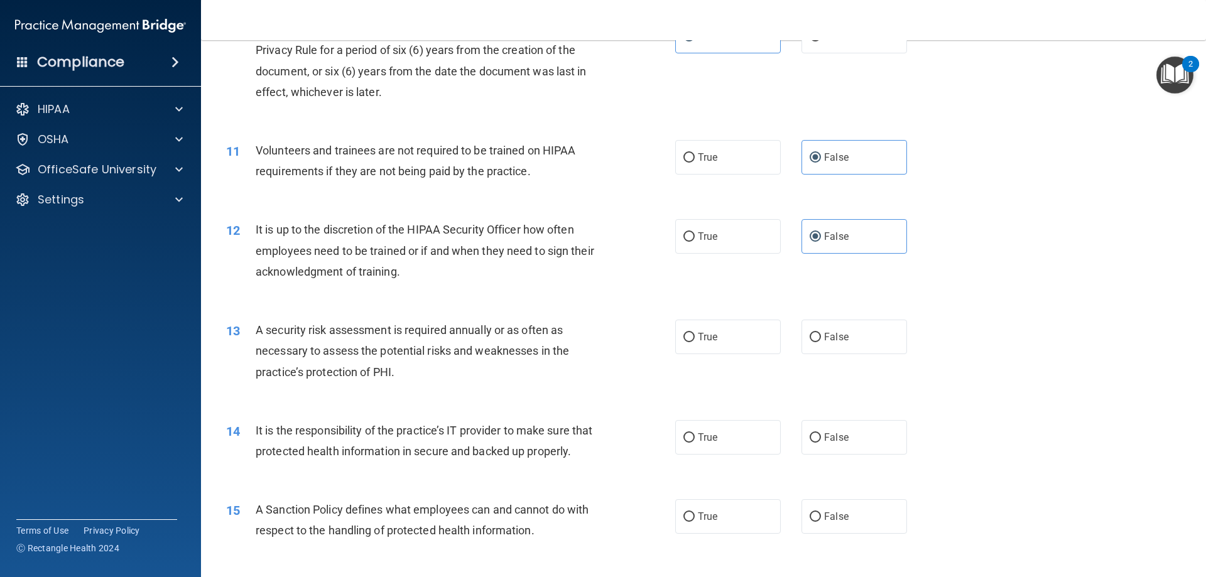
scroll to position [1067, 0]
click at [730, 339] on label "True" at bounding box center [727, 335] width 105 height 35
click at [694, 339] on input "True" at bounding box center [688, 336] width 11 height 9
radio input "true"
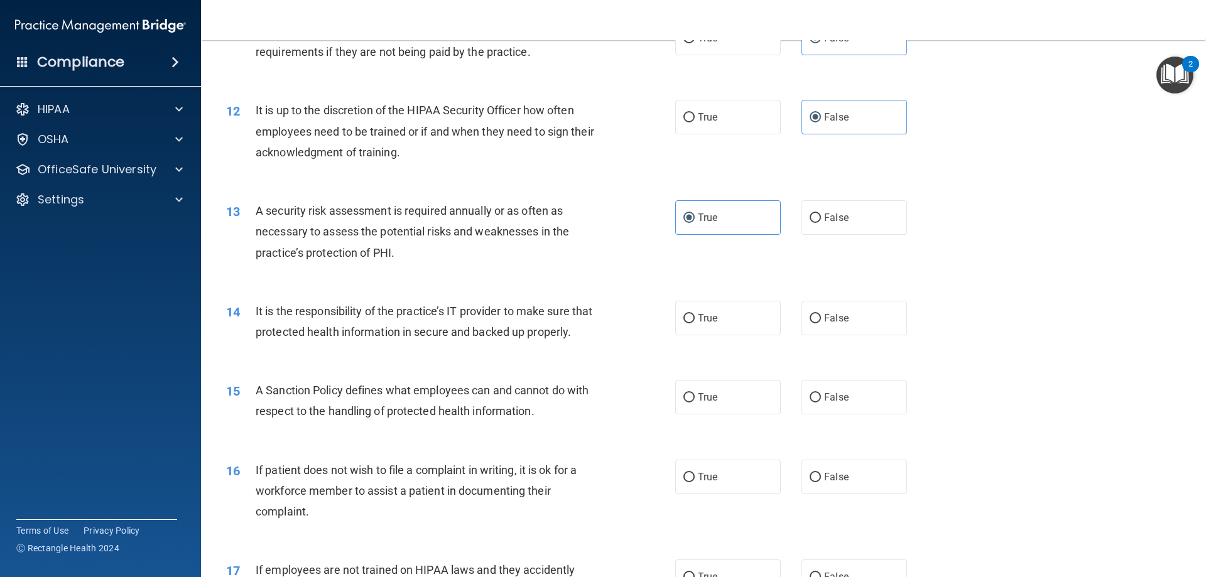
scroll to position [1193, 0]
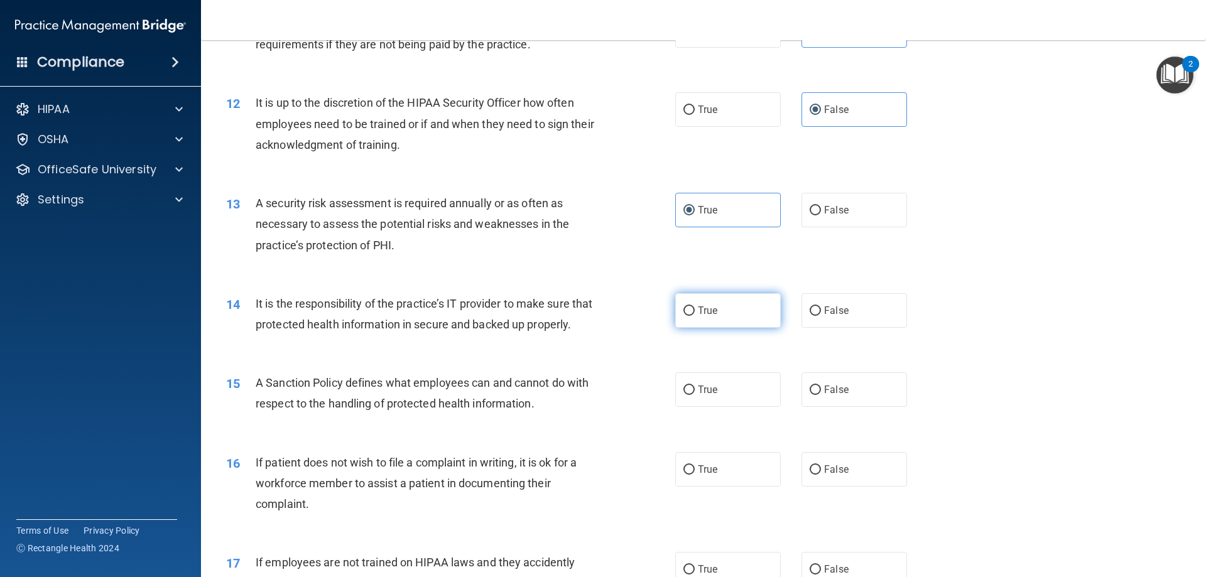
click at [705, 326] on label "True" at bounding box center [727, 310] width 105 height 35
click at [694, 316] on input "True" at bounding box center [688, 310] width 11 height 9
radio input "true"
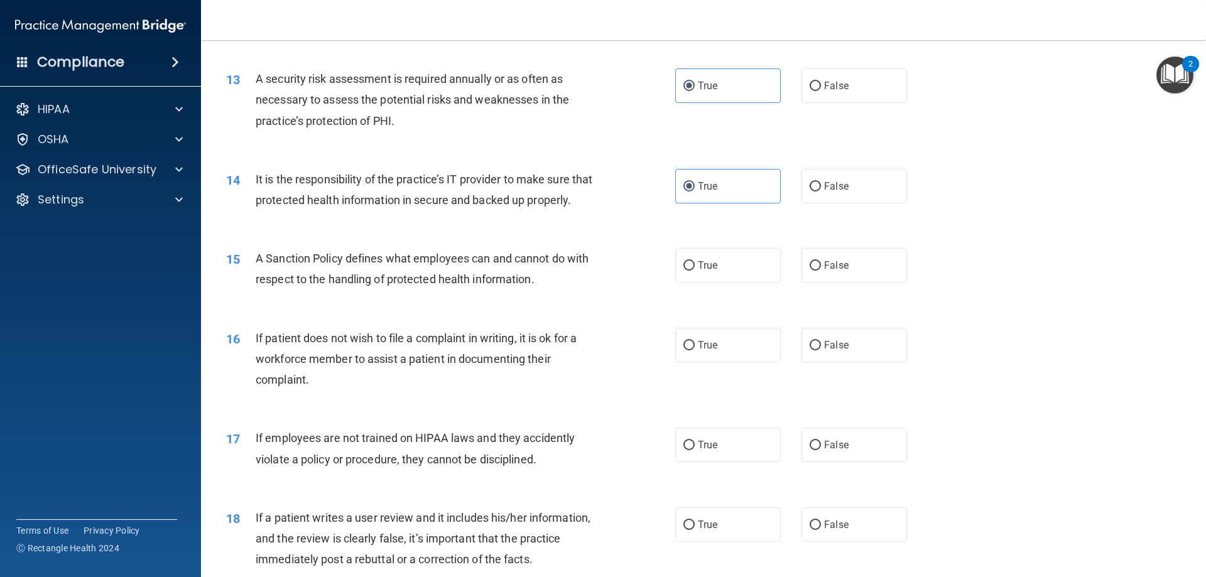
scroll to position [1319, 0]
click at [717, 281] on label "True" at bounding box center [727, 264] width 105 height 35
click at [694, 269] on input "True" at bounding box center [688, 264] width 11 height 9
radio input "true"
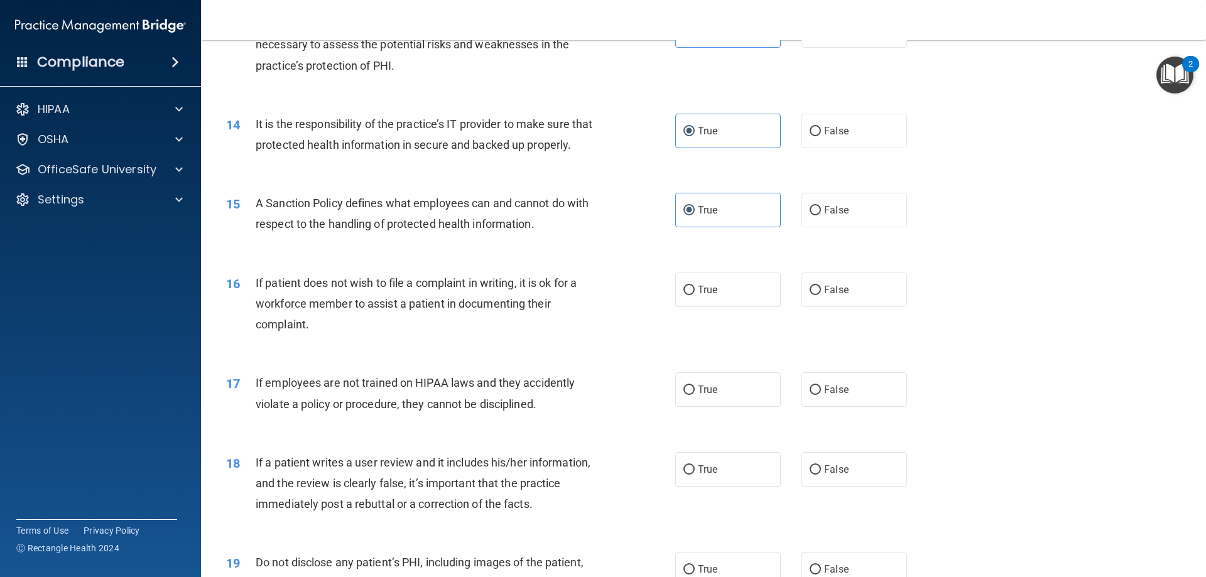
scroll to position [1507, 0]
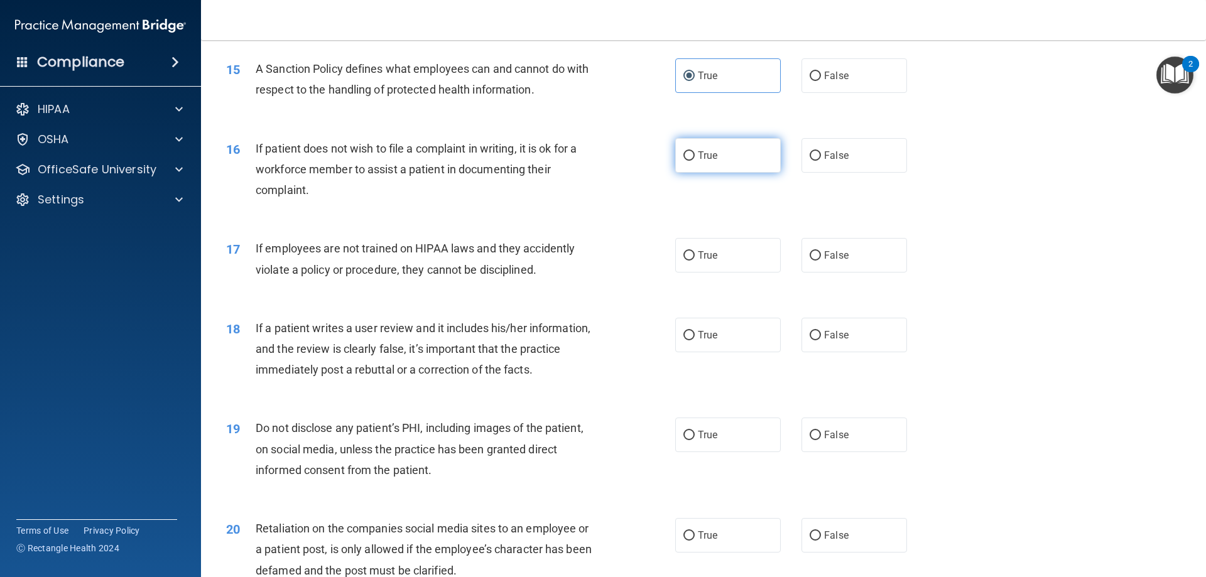
click at [714, 173] on label "True" at bounding box center [727, 155] width 105 height 35
click at [694, 161] on input "True" at bounding box center [688, 155] width 11 height 9
radio input "true"
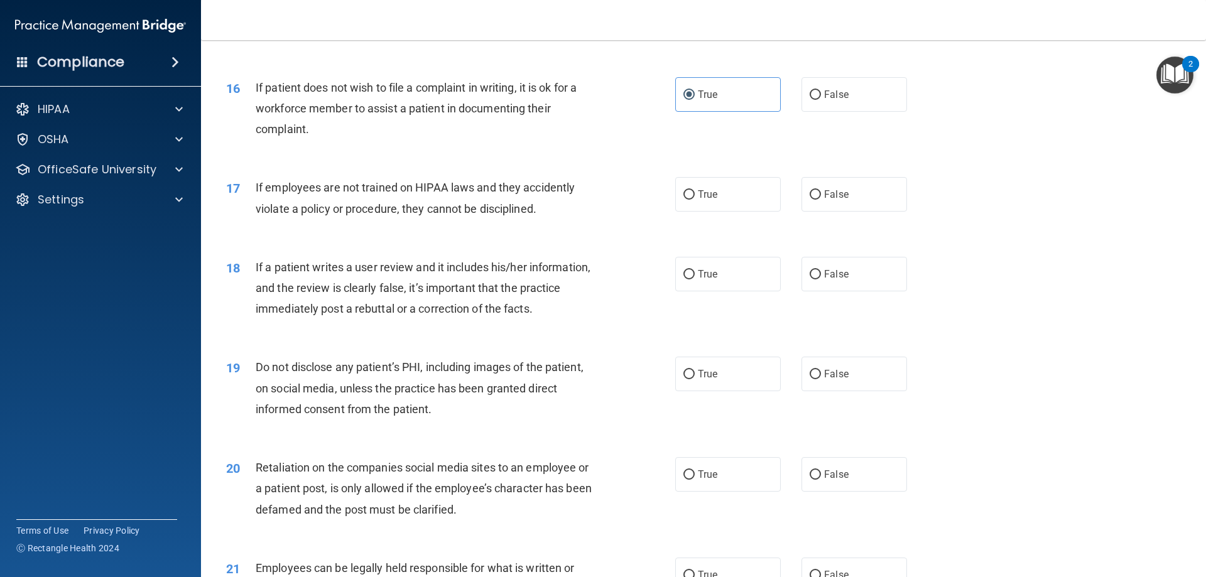
scroll to position [1570, 0]
click at [838, 198] on span "False" at bounding box center [836, 192] width 24 height 12
click at [821, 198] on input "False" at bounding box center [814, 192] width 11 height 9
radio input "true"
click at [727, 288] on label "True" at bounding box center [727, 272] width 105 height 35
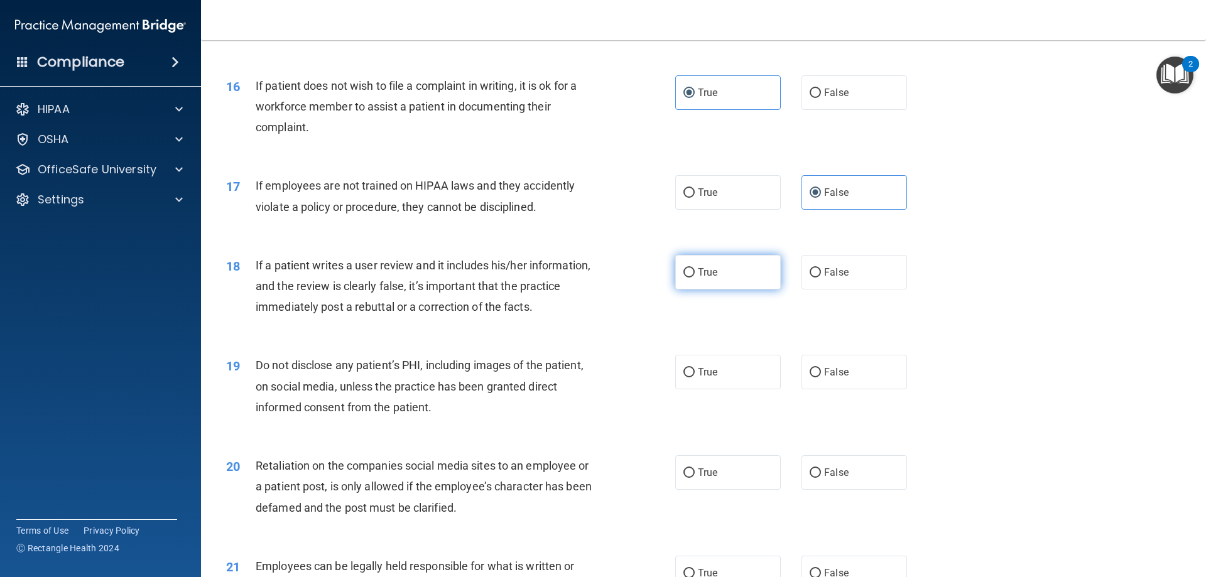
click at [694, 278] on input "True" at bounding box center [688, 272] width 11 height 9
radio input "true"
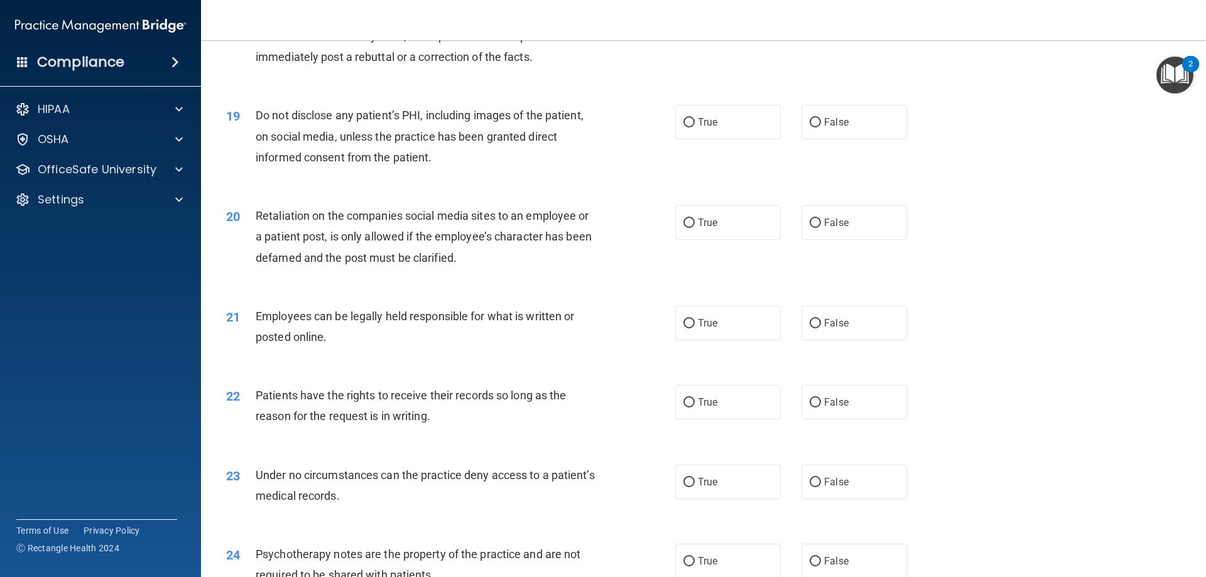
scroll to position [1821, 0]
drag, startPoint x: 713, startPoint y: 155, endPoint x: 723, endPoint y: 176, distance: 23.3
click at [721, 170] on div "19 Do not disclose any patient’s PHI, including images of the patient, on socia…" at bounding box center [703, 138] width 973 height 100
drag, startPoint x: 722, startPoint y: 122, endPoint x: 721, endPoint y: 128, distance: 6.4
click at [722, 122] on div "19 Do not disclose any patient’s PHI, including images of the patient, on socia…" at bounding box center [703, 138] width 973 height 100
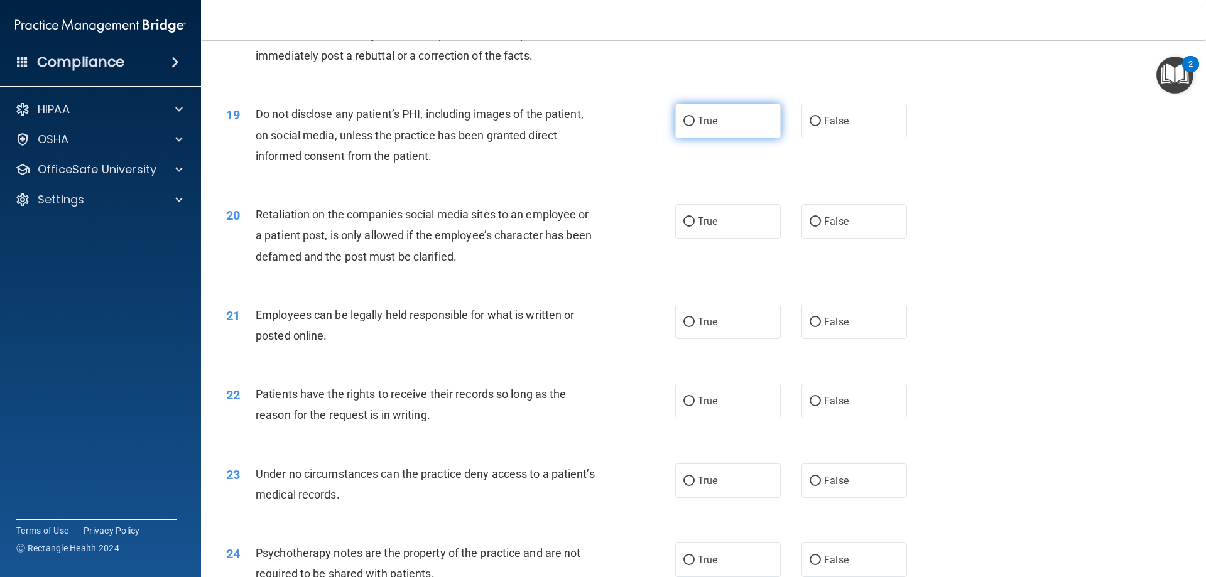
drag, startPoint x: 718, startPoint y: 132, endPoint x: 720, endPoint y: 140, distance: 8.4
click at [718, 135] on label "True" at bounding box center [727, 121] width 105 height 35
click at [694, 126] on input "True" at bounding box center [688, 121] width 11 height 9
radio input "true"
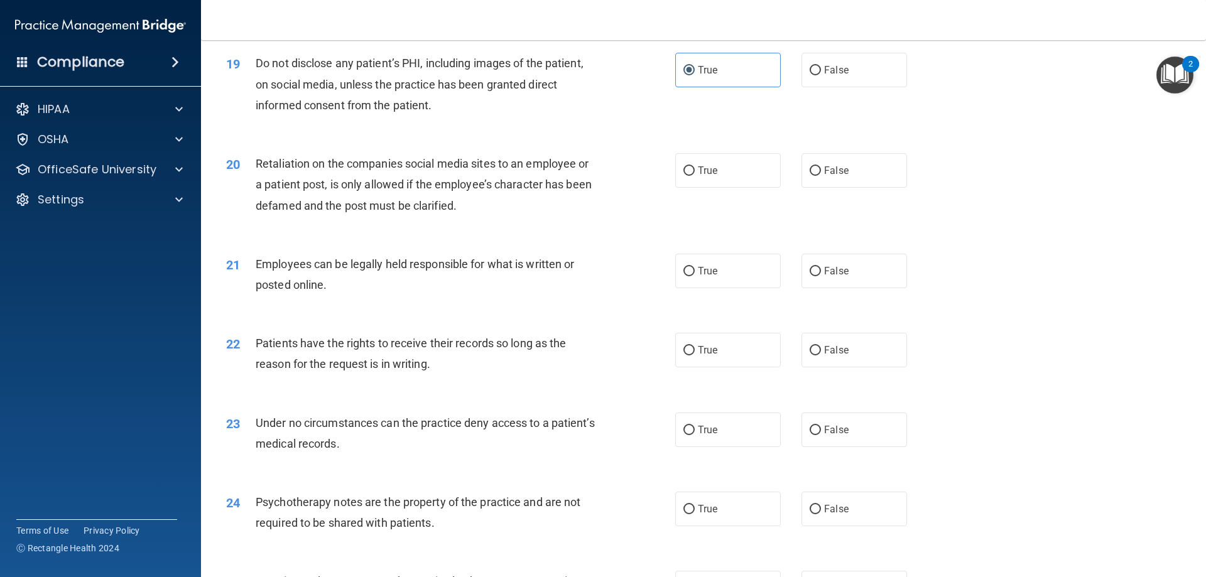
scroll to position [2009, 0]
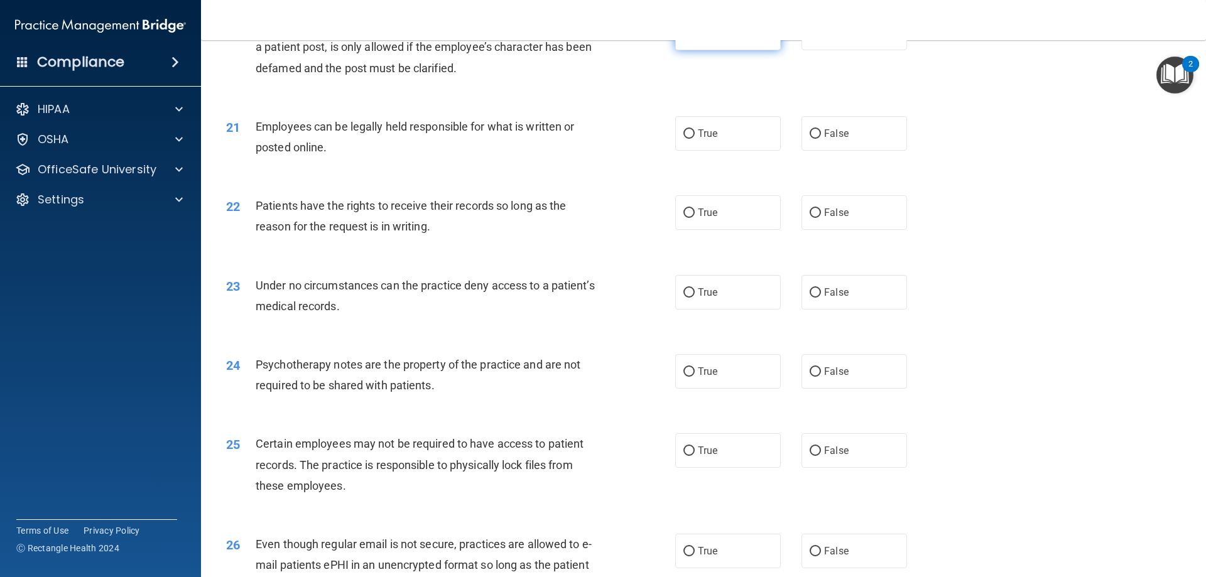
click at [730, 50] on label "True" at bounding box center [727, 33] width 105 height 35
click at [694, 38] on input "True" at bounding box center [688, 33] width 11 height 9
radio input "true"
click at [733, 151] on label "True" at bounding box center [727, 133] width 105 height 35
click at [694, 139] on input "True" at bounding box center [688, 133] width 11 height 9
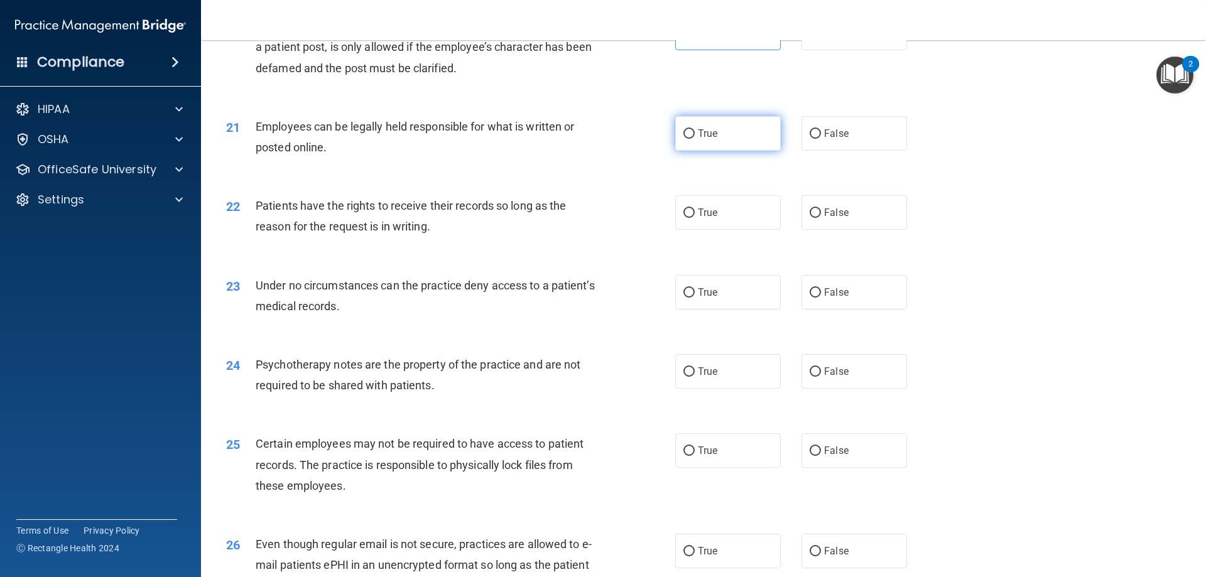
radio input "true"
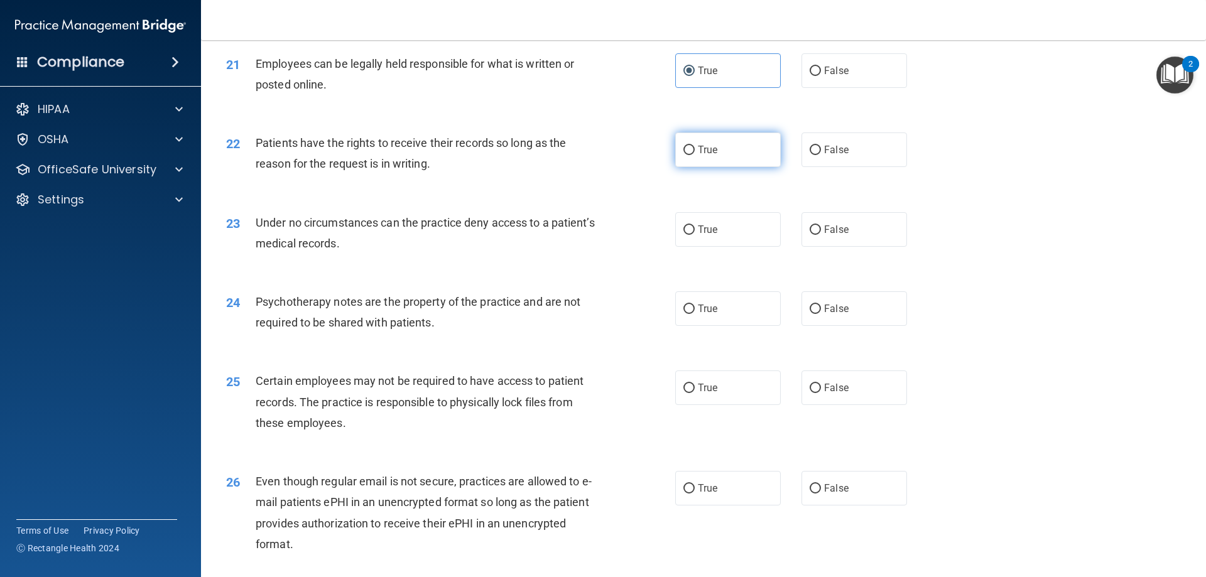
click at [683, 167] on label "True" at bounding box center [727, 149] width 105 height 35
click at [683, 155] on input "True" at bounding box center [688, 150] width 11 height 9
radio input "true"
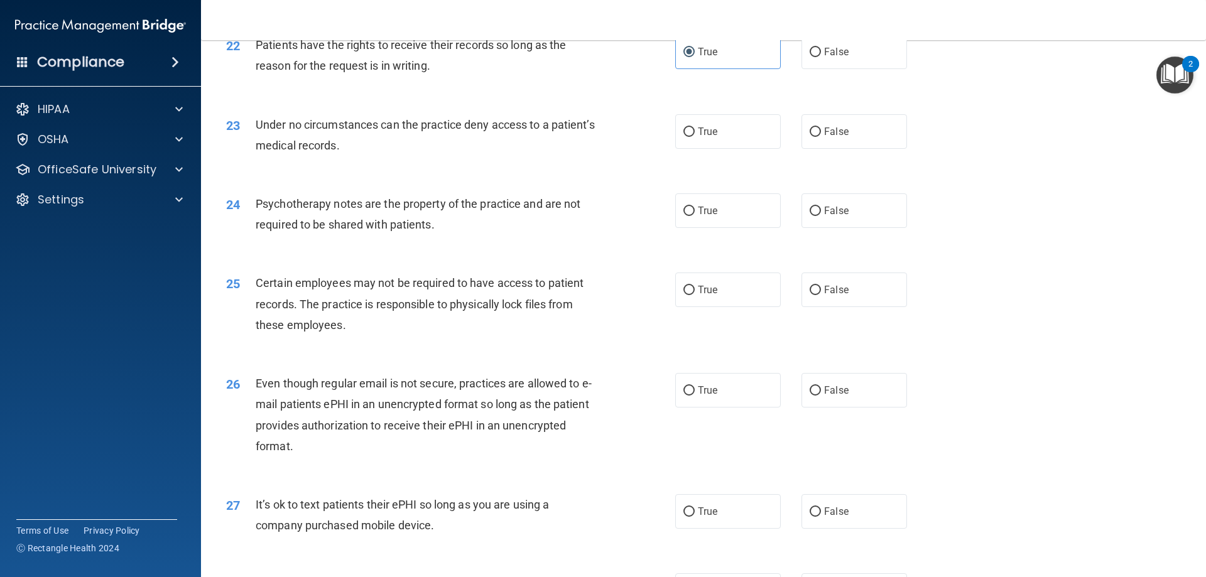
scroll to position [2198, 0]
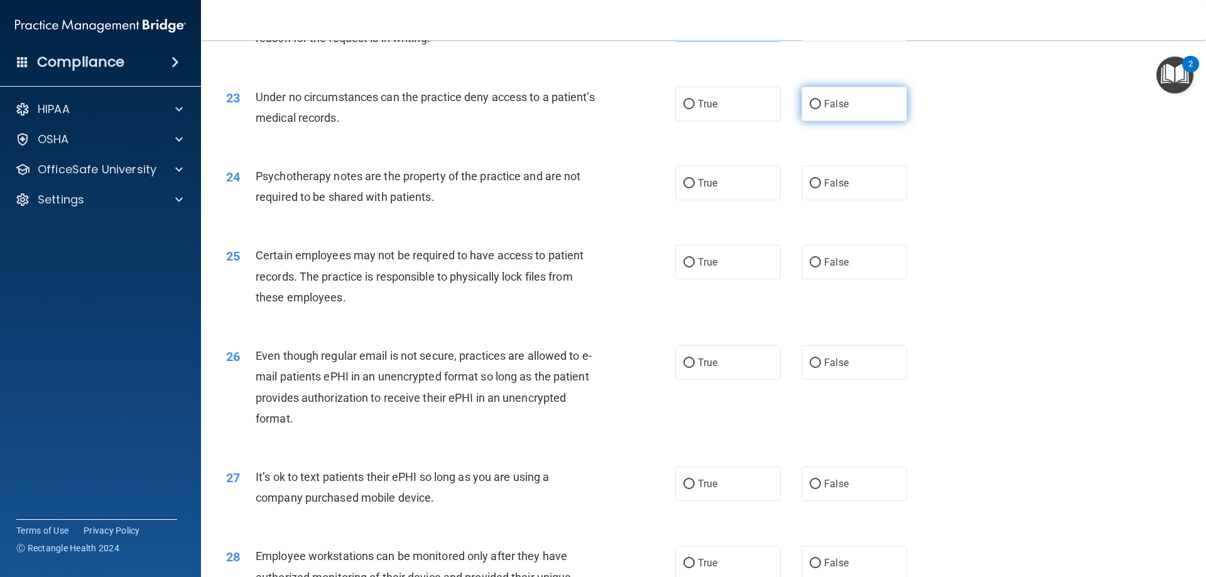
click at [851, 121] on label "False" at bounding box center [853, 104] width 105 height 35
click at [821, 109] on input "False" at bounding box center [814, 104] width 11 height 9
radio input "true"
click at [846, 197] on label "False" at bounding box center [853, 183] width 105 height 35
click at [821, 188] on input "False" at bounding box center [814, 183] width 11 height 9
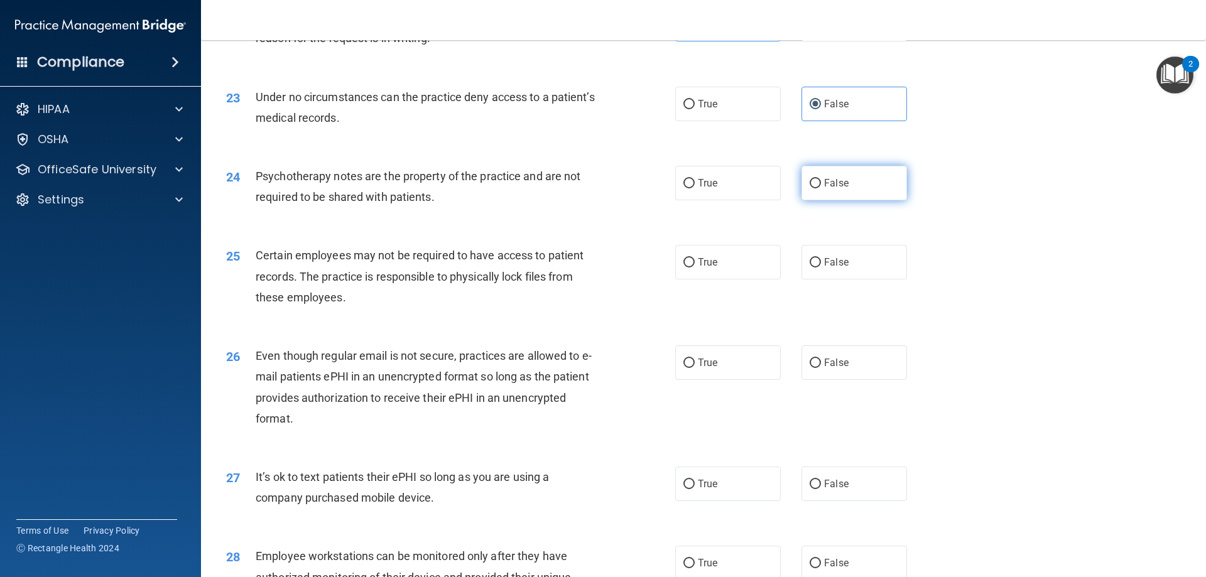
radio input "true"
click at [712, 268] on span "True" at bounding box center [707, 262] width 19 height 12
click at [694, 267] on input "True" at bounding box center [688, 262] width 11 height 9
radio input "true"
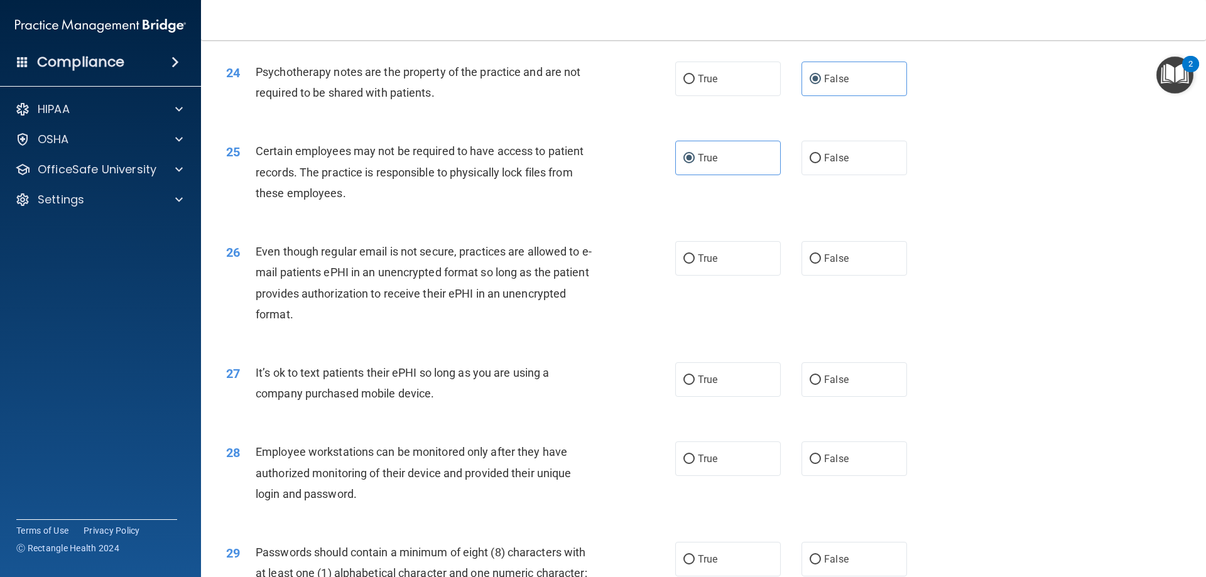
scroll to position [2323, 0]
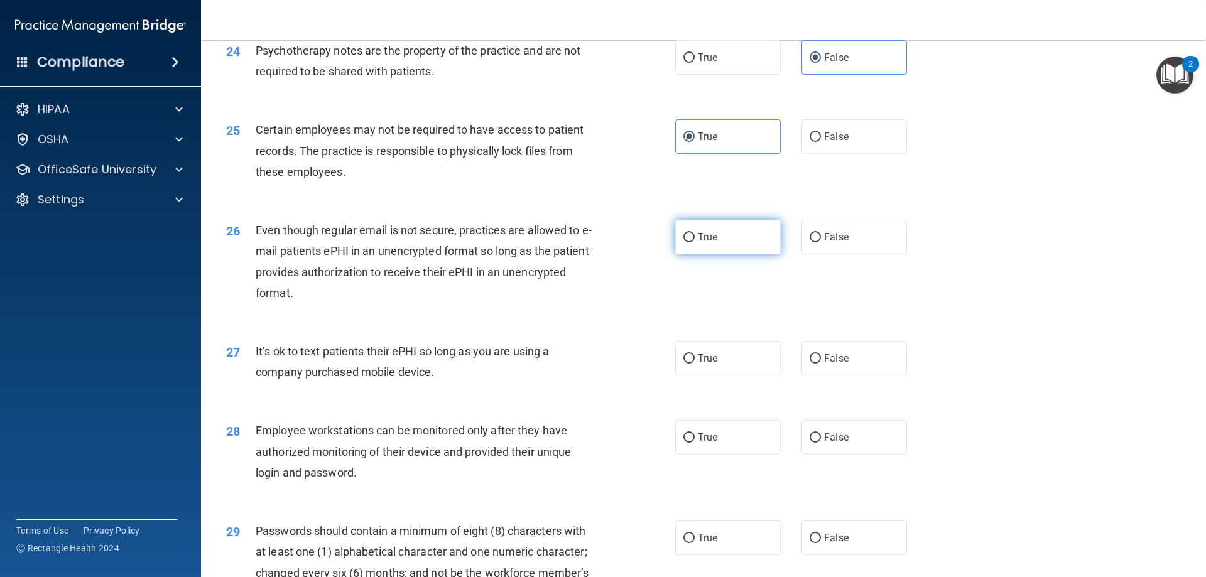
click at [710, 243] on span "True" at bounding box center [707, 237] width 19 height 12
click at [694, 242] on input "True" at bounding box center [688, 237] width 11 height 9
radio input "true"
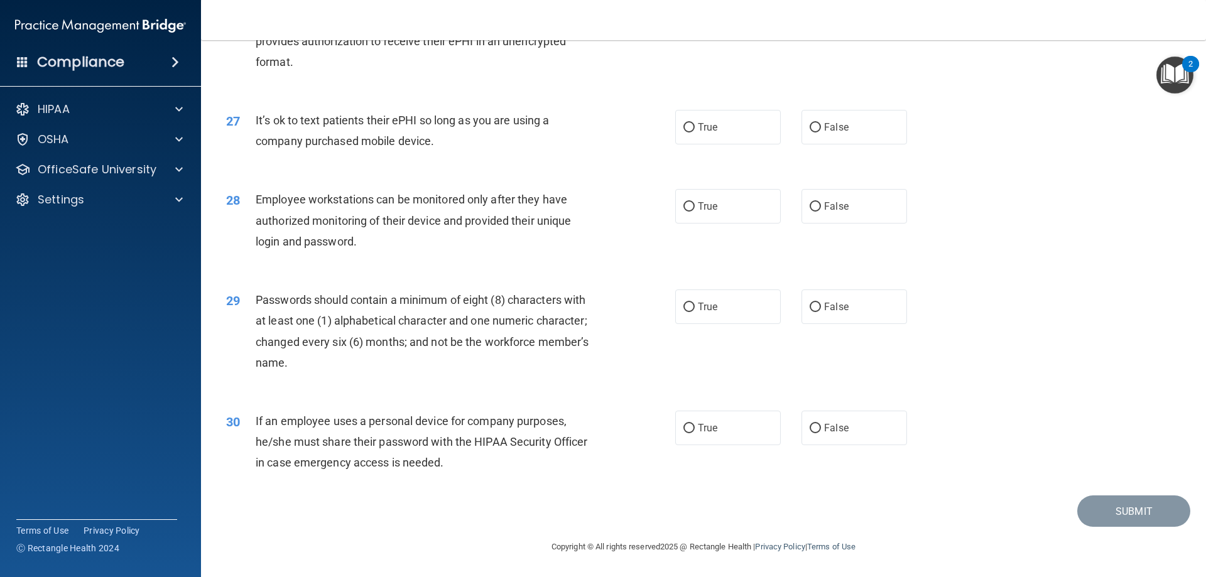
scroll to position [2575, 0]
click at [840, 131] on span "False" at bounding box center [836, 127] width 24 height 12
click at [821, 131] on input "False" at bounding box center [814, 127] width 11 height 9
radio input "true"
click at [730, 205] on label "True" at bounding box center [727, 206] width 105 height 35
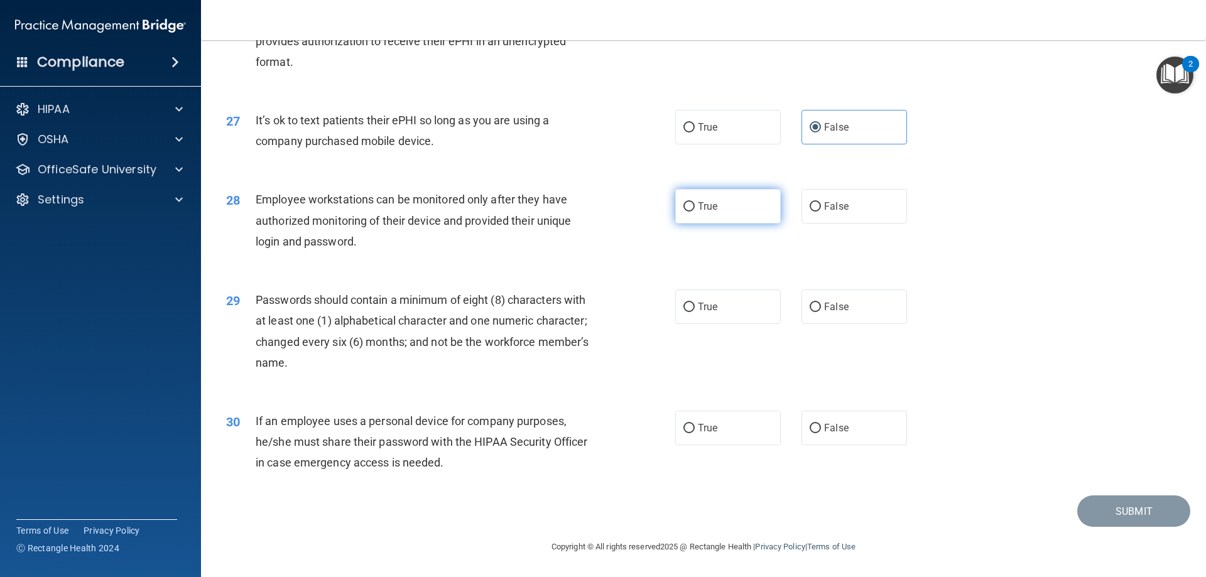
click at [694, 205] on input "True" at bounding box center [688, 206] width 11 height 9
radio input "true"
drag, startPoint x: 723, startPoint y: 310, endPoint x: 687, endPoint y: 328, distance: 40.7
click at [720, 317] on label "True" at bounding box center [727, 306] width 105 height 35
click at [694, 312] on input "True" at bounding box center [688, 307] width 11 height 9
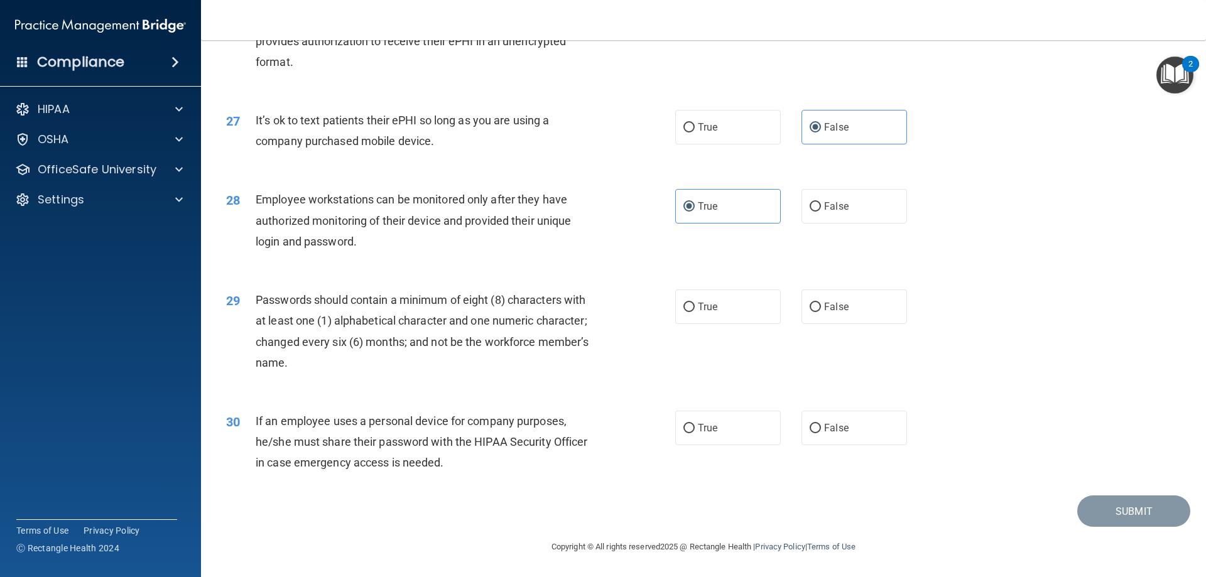
radio input "true"
click at [787, 308] on div "True False" at bounding box center [801, 306] width 253 height 35
drag, startPoint x: 827, startPoint y: 308, endPoint x: 821, endPoint y: 313, distance: 8.0
click at [825, 311] on span "False" at bounding box center [836, 307] width 24 height 12
click at [824, 315] on label "False" at bounding box center [853, 306] width 105 height 35
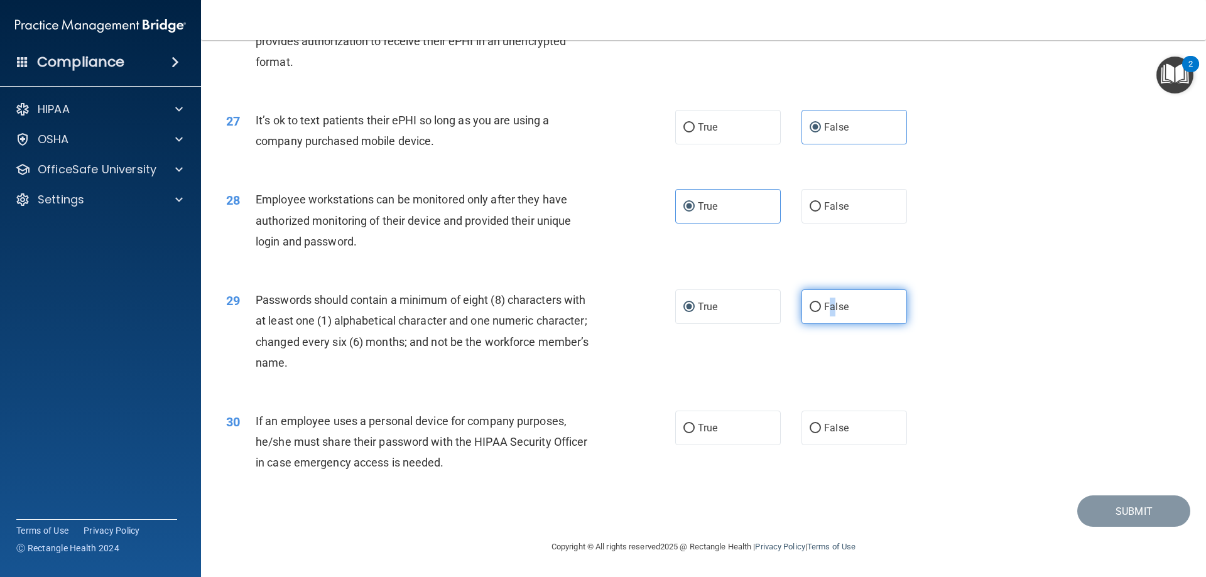
click at [821, 312] on input "False" at bounding box center [814, 307] width 11 height 9
radio input "true"
radio input "false"
click at [711, 435] on label "True" at bounding box center [727, 428] width 105 height 35
click at [694, 433] on input "True" at bounding box center [688, 428] width 11 height 9
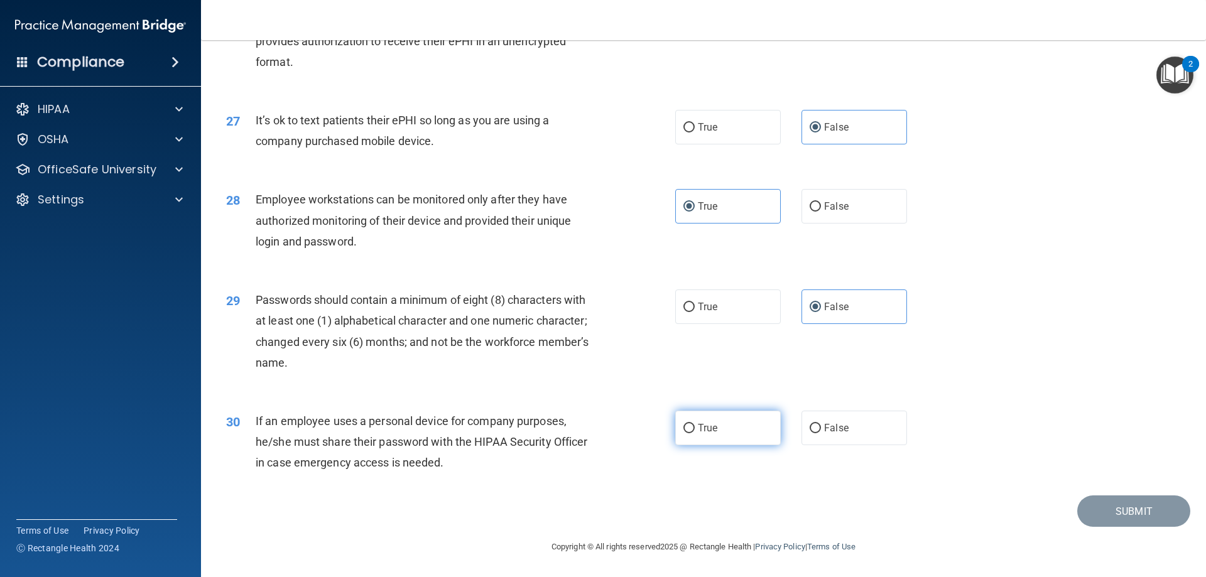
radio input "true"
click at [1103, 515] on button "Submit" at bounding box center [1133, 511] width 113 height 32
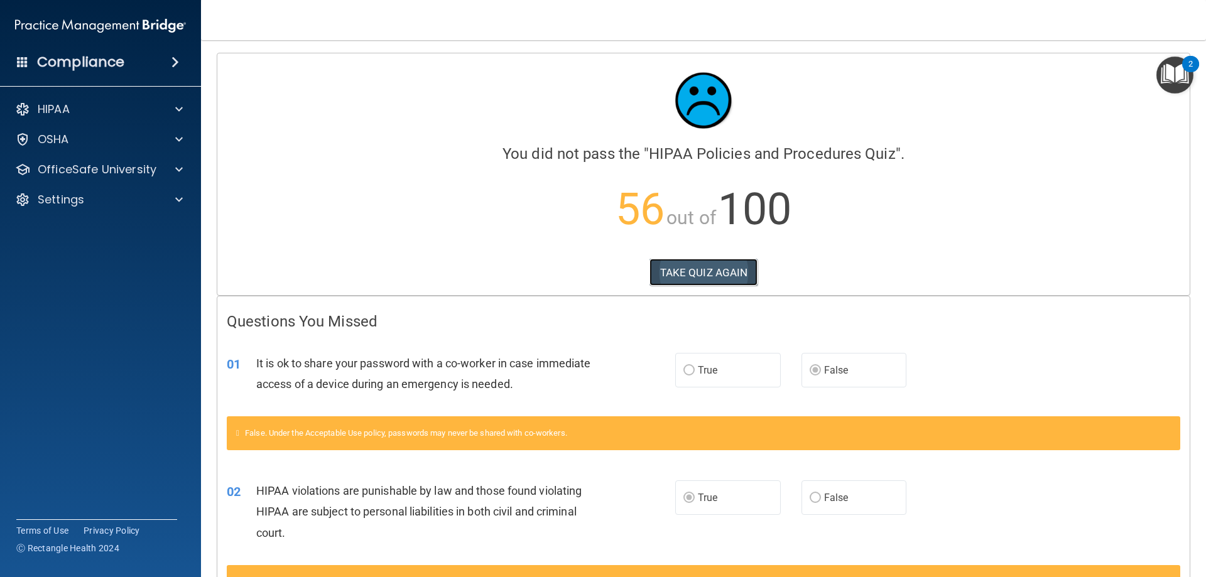
click at [728, 267] on button "TAKE QUIZ AGAIN" at bounding box center [703, 273] width 109 height 28
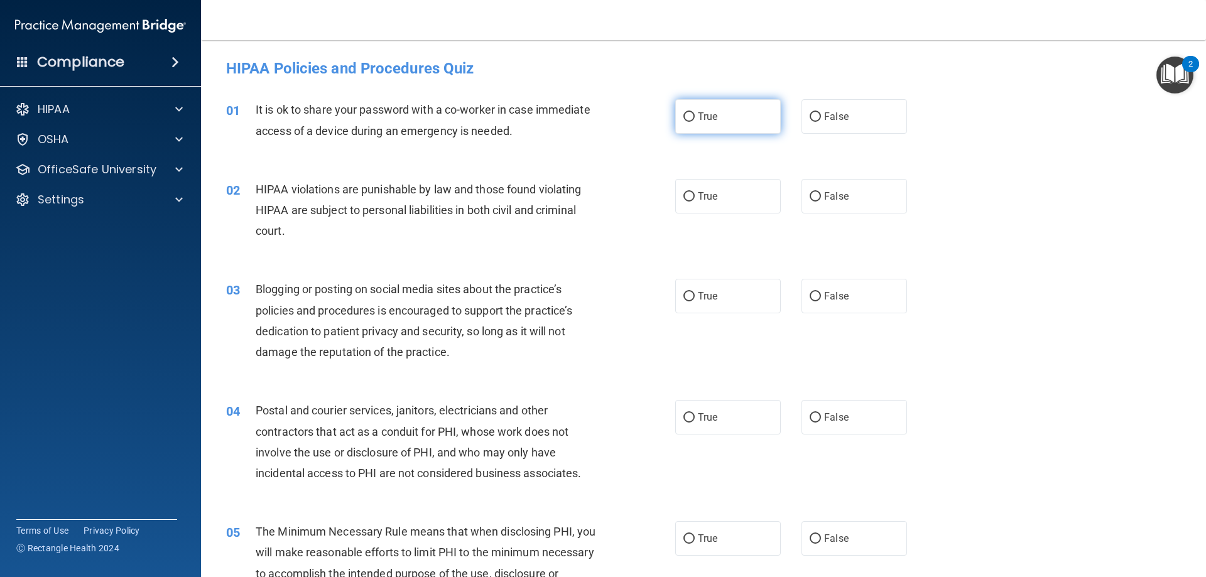
click at [720, 114] on label "True" at bounding box center [727, 116] width 105 height 35
click at [694, 114] on input "True" at bounding box center [688, 116] width 11 height 9
radio input "true"
click at [807, 206] on label "False" at bounding box center [853, 196] width 105 height 35
click at [809, 202] on input "False" at bounding box center [814, 196] width 11 height 9
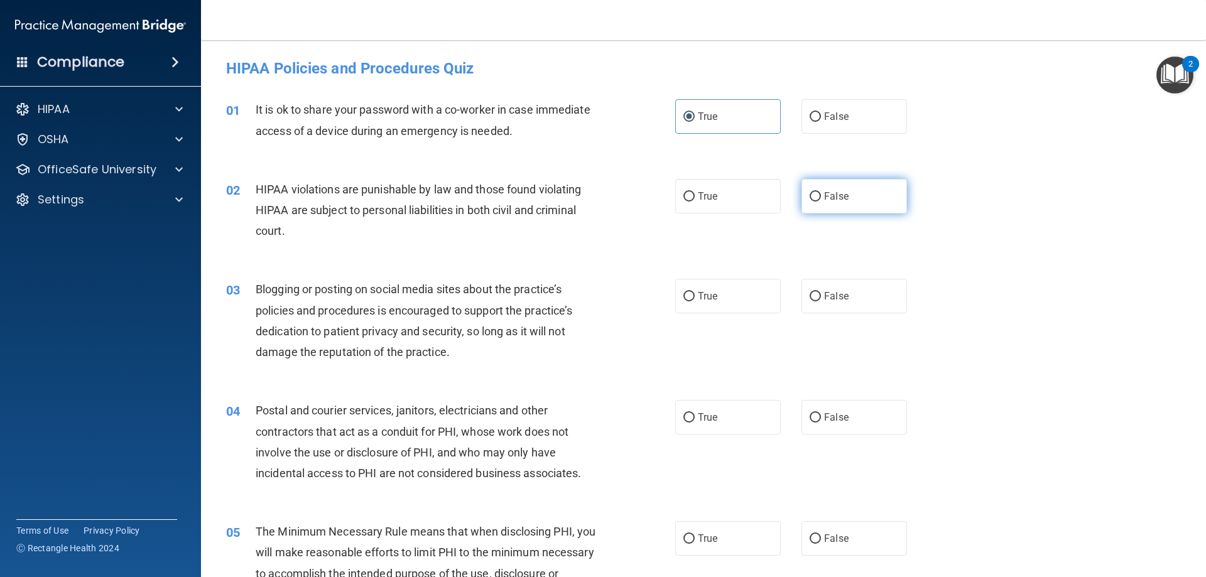
radio input "true"
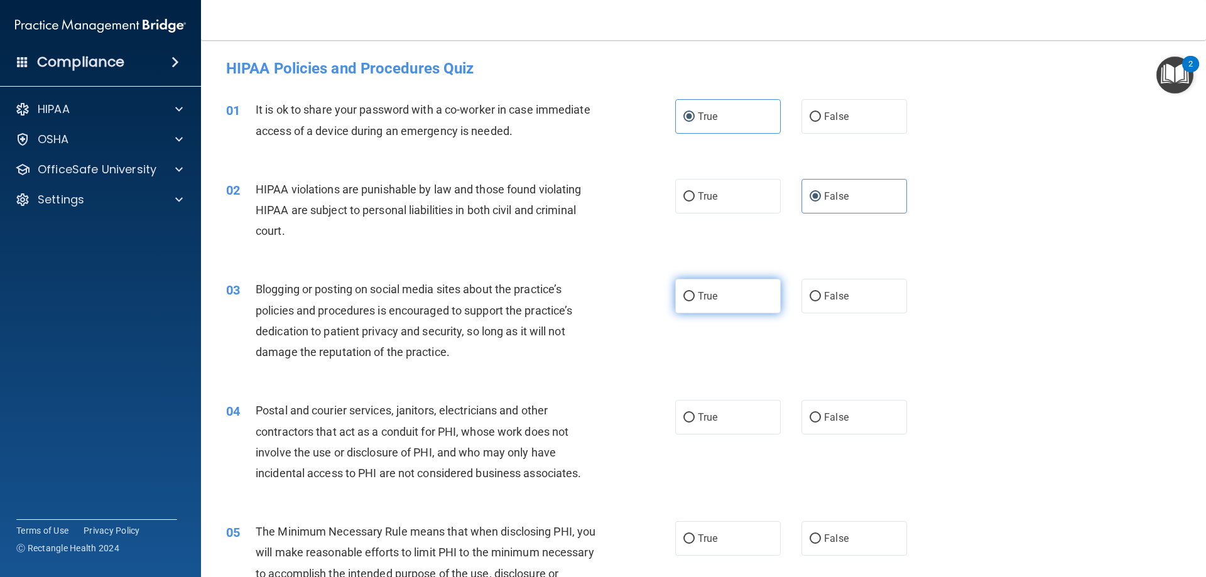
click at [758, 286] on label "True" at bounding box center [727, 296] width 105 height 35
click at [694, 292] on input "True" at bounding box center [688, 296] width 11 height 9
radio input "true"
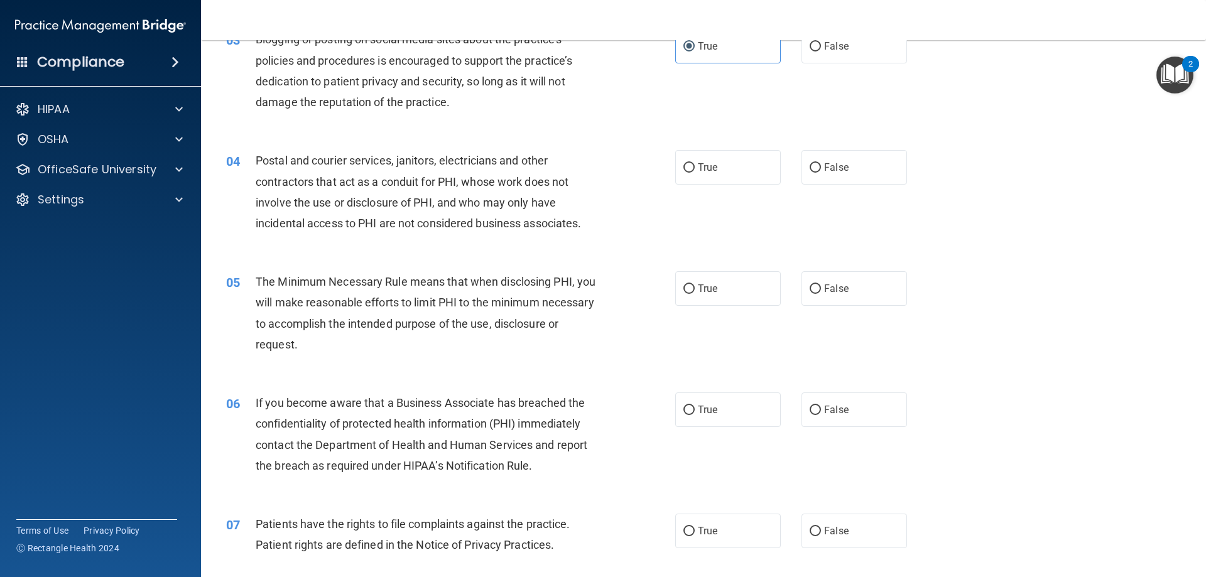
scroll to position [251, 0]
click at [704, 170] on span "True" at bounding box center [707, 166] width 19 height 12
click at [694, 170] on input "True" at bounding box center [688, 166] width 11 height 9
radio input "true"
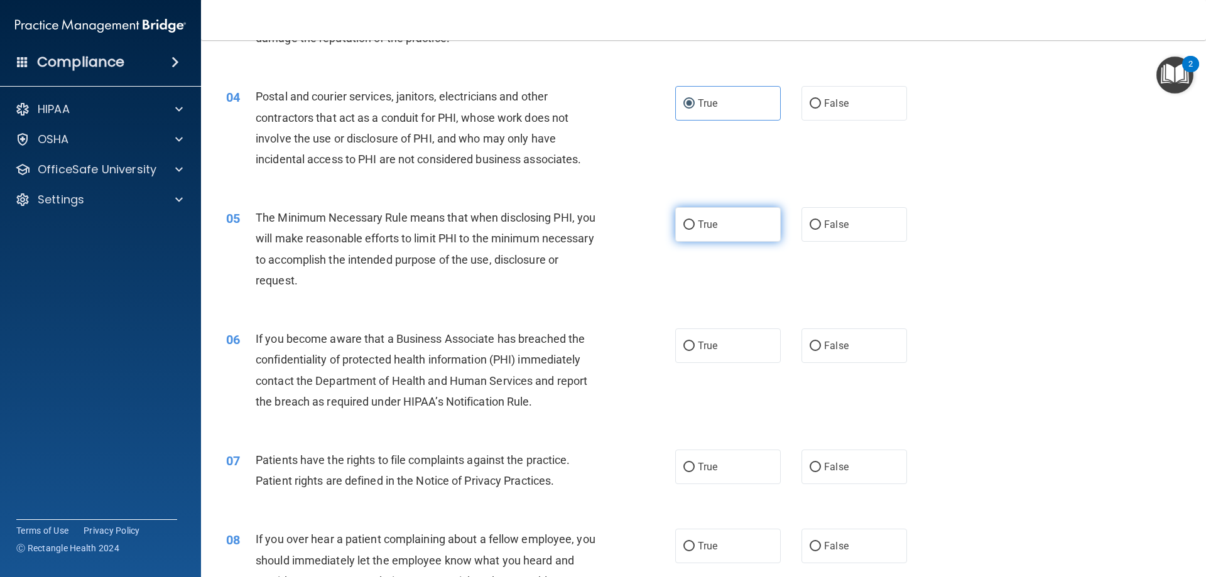
click at [713, 229] on span "True" at bounding box center [707, 225] width 19 height 12
click at [694, 229] on input "True" at bounding box center [688, 224] width 11 height 9
radio input "true"
click at [713, 350] on label "True" at bounding box center [727, 345] width 105 height 35
click at [694, 350] on input "True" at bounding box center [688, 346] width 11 height 9
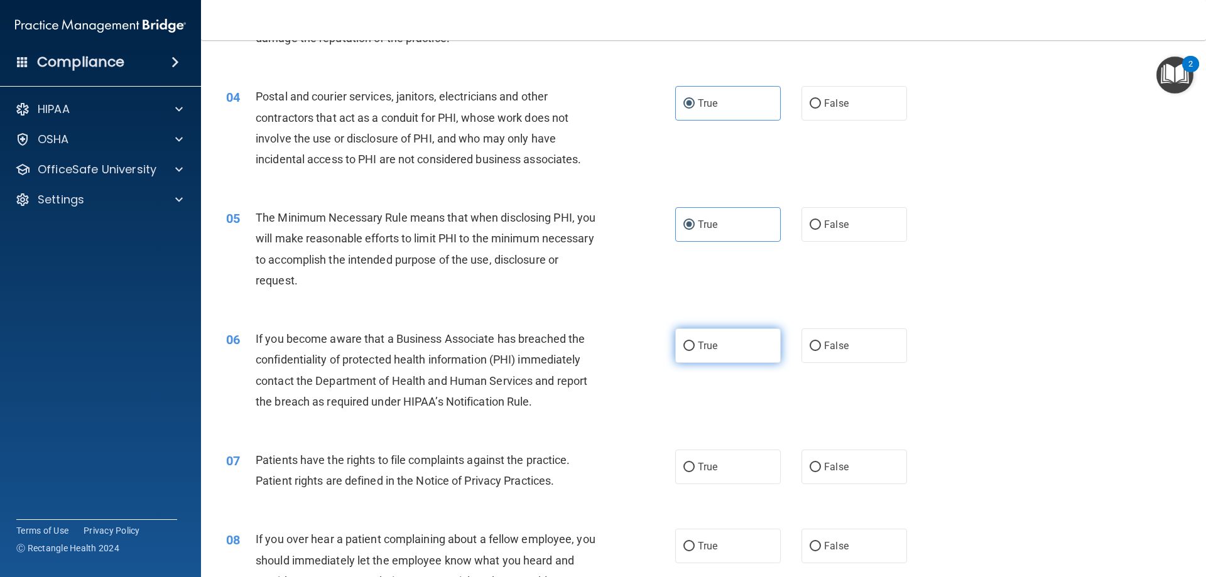
radio input "true"
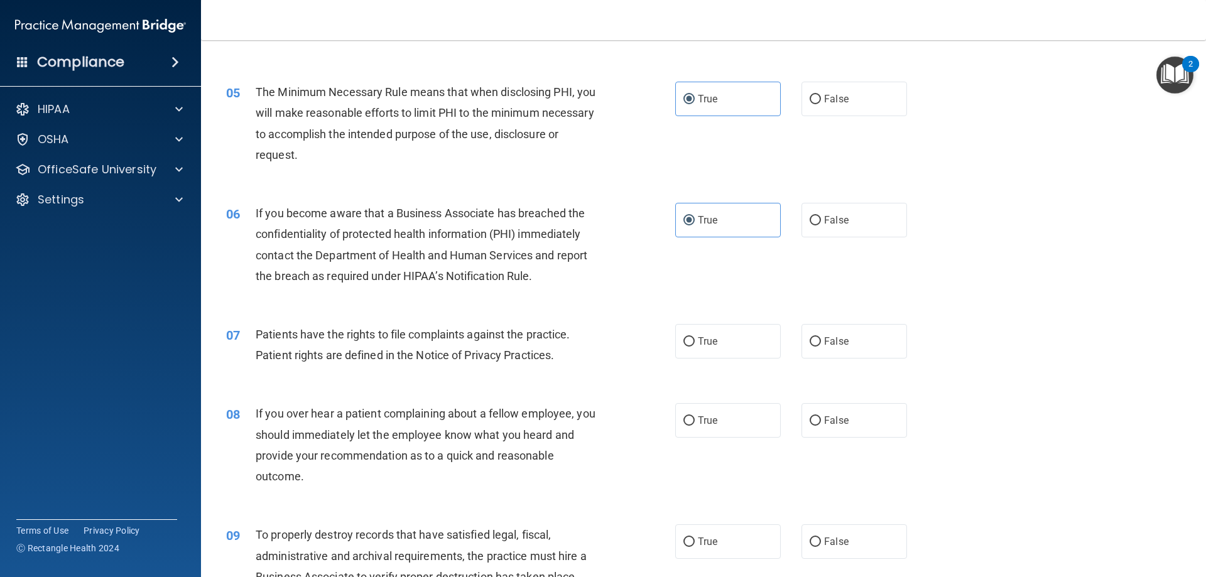
scroll to position [565, 0]
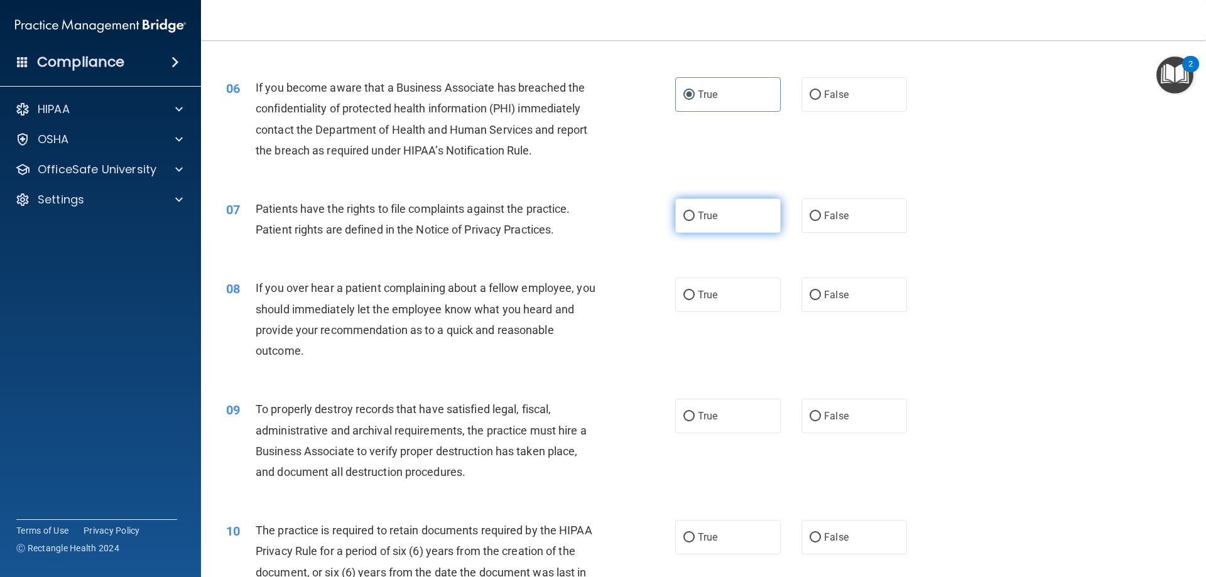
click at [715, 223] on label "True" at bounding box center [727, 215] width 105 height 35
click at [694, 221] on input "True" at bounding box center [688, 216] width 11 height 9
radio input "true"
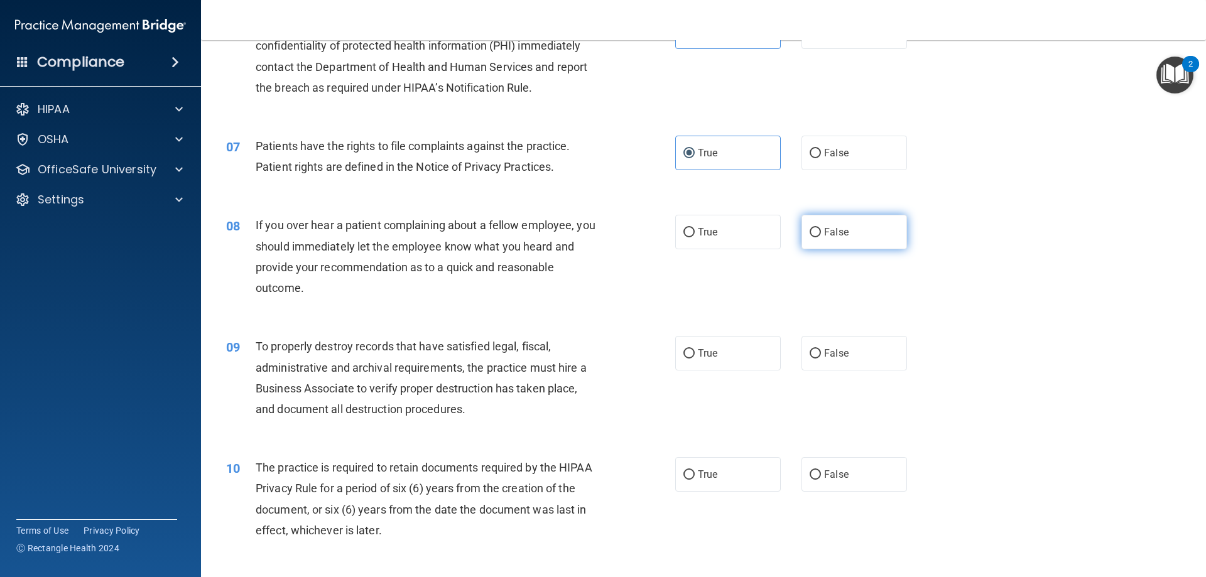
click at [852, 246] on label "False" at bounding box center [853, 232] width 105 height 35
click at [821, 237] on input "False" at bounding box center [814, 232] width 11 height 9
radio input "true"
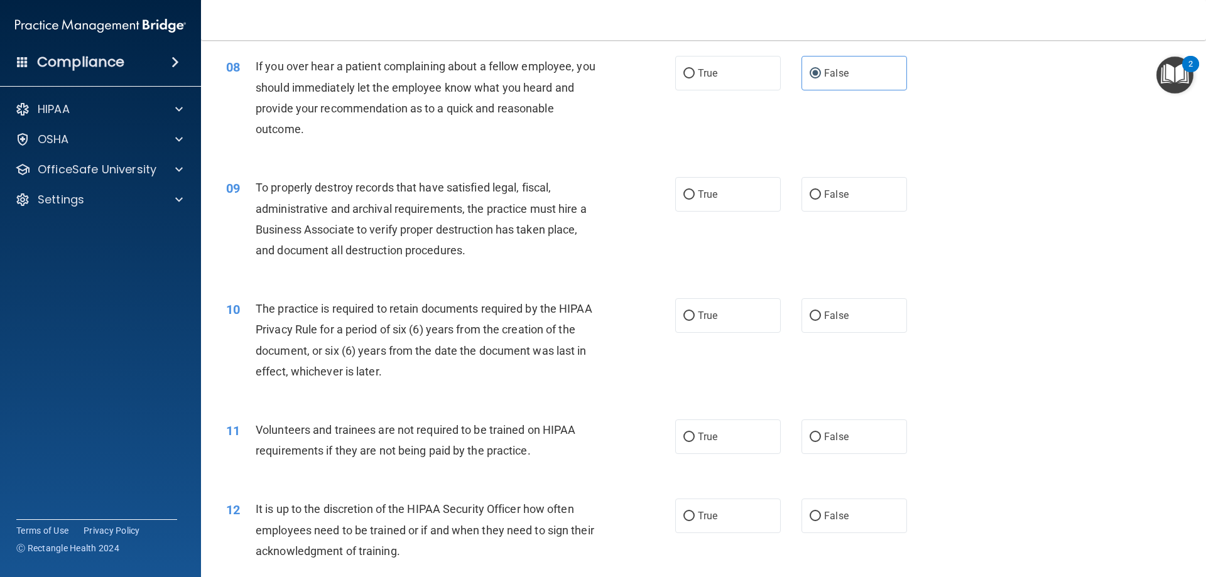
scroll to position [816, 0]
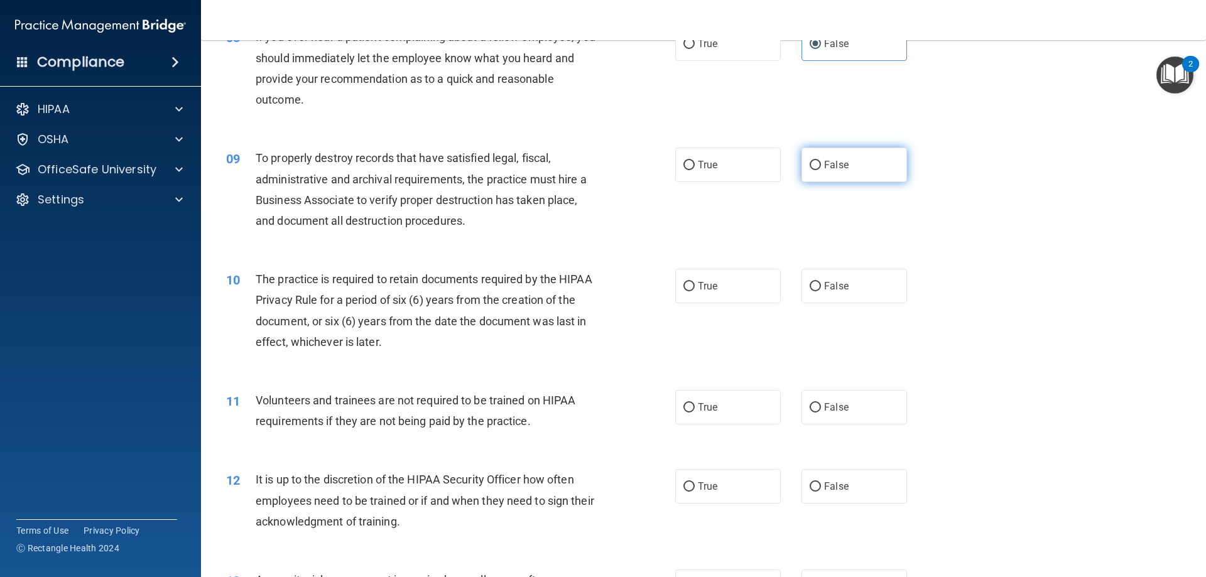
click at [833, 168] on span "False" at bounding box center [836, 165] width 24 height 12
click at [821, 168] on input "False" at bounding box center [814, 165] width 11 height 9
radio input "true"
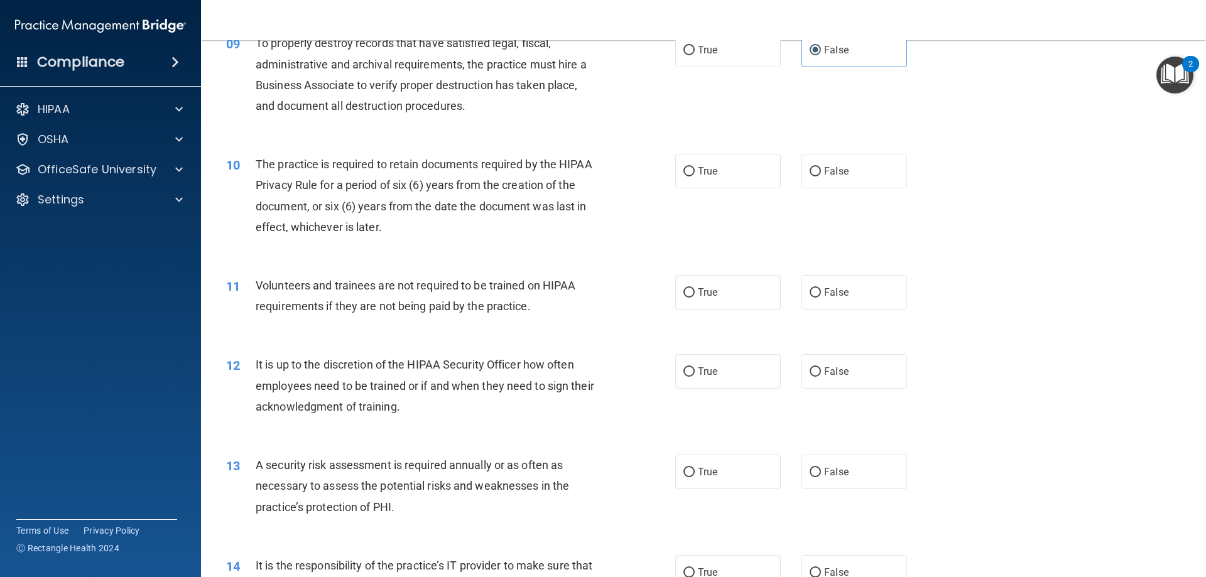
scroll to position [942, 0]
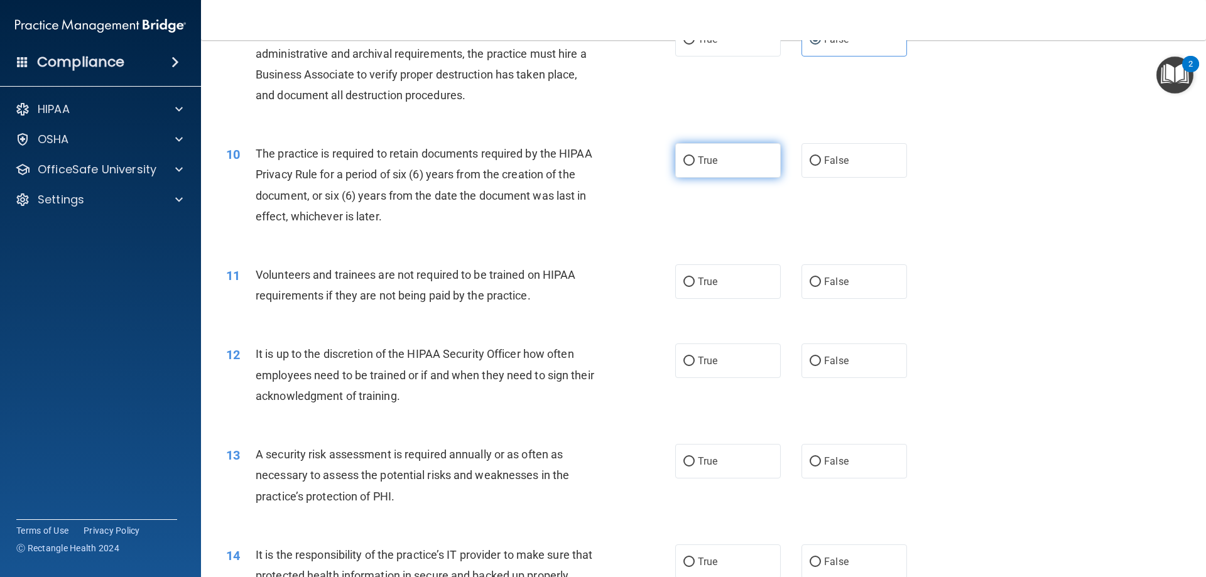
click at [725, 171] on label "True" at bounding box center [727, 160] width 105 height 35
click at [694, 166] on input "True" at bounding box center [688, 160] width 11 height 9
radio input "true"
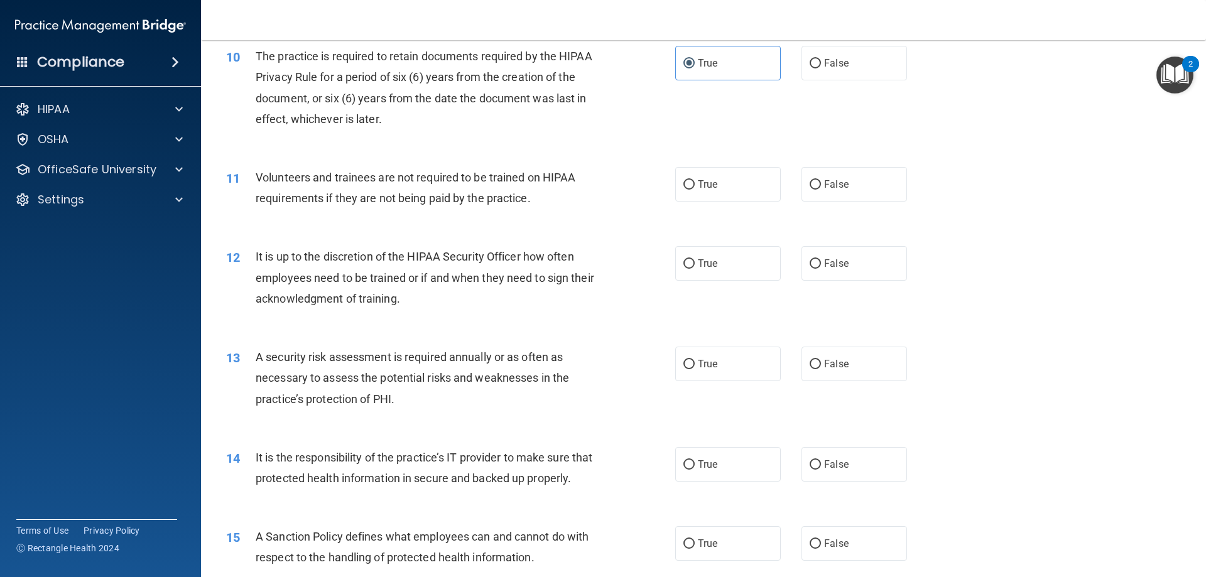
scroll to position [1067, 0]
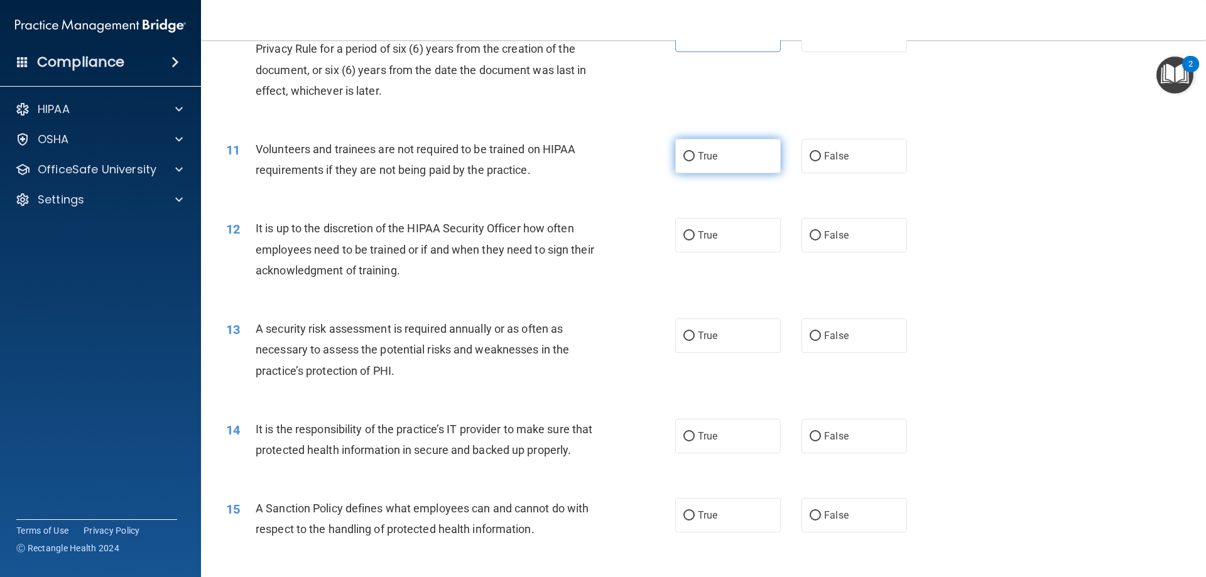
click at [718, 159] on label "True" at bounding box center [727, 156] width 105 height 35
click at [694, 159] on input "True" at bounding box center [688, 156] width 11 height 9
radio input "true"
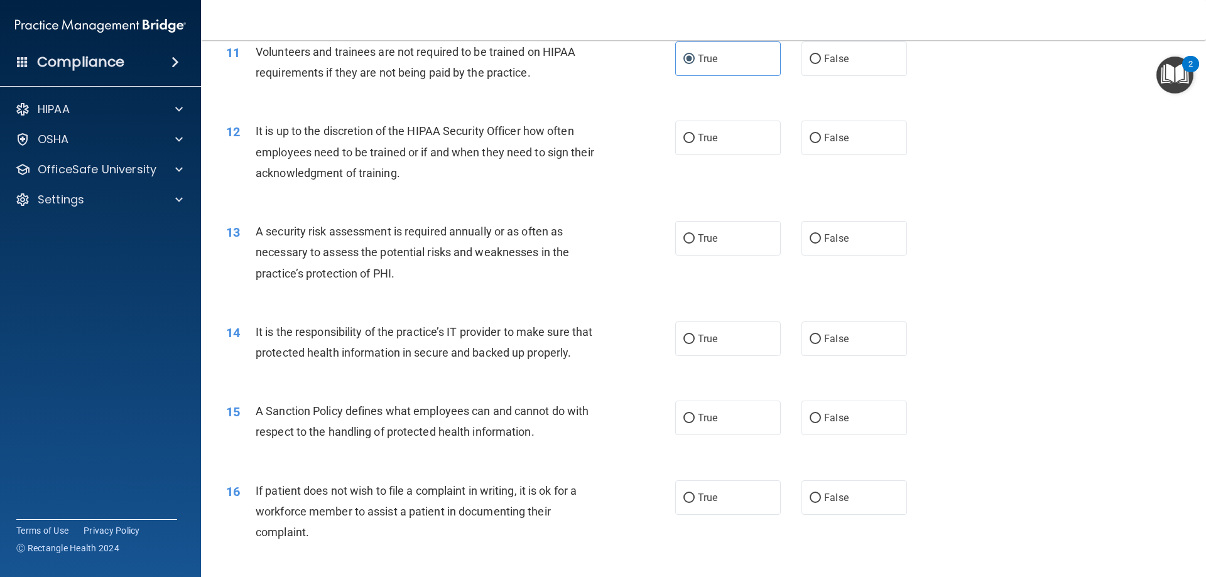
scroll to position [1193, 0]
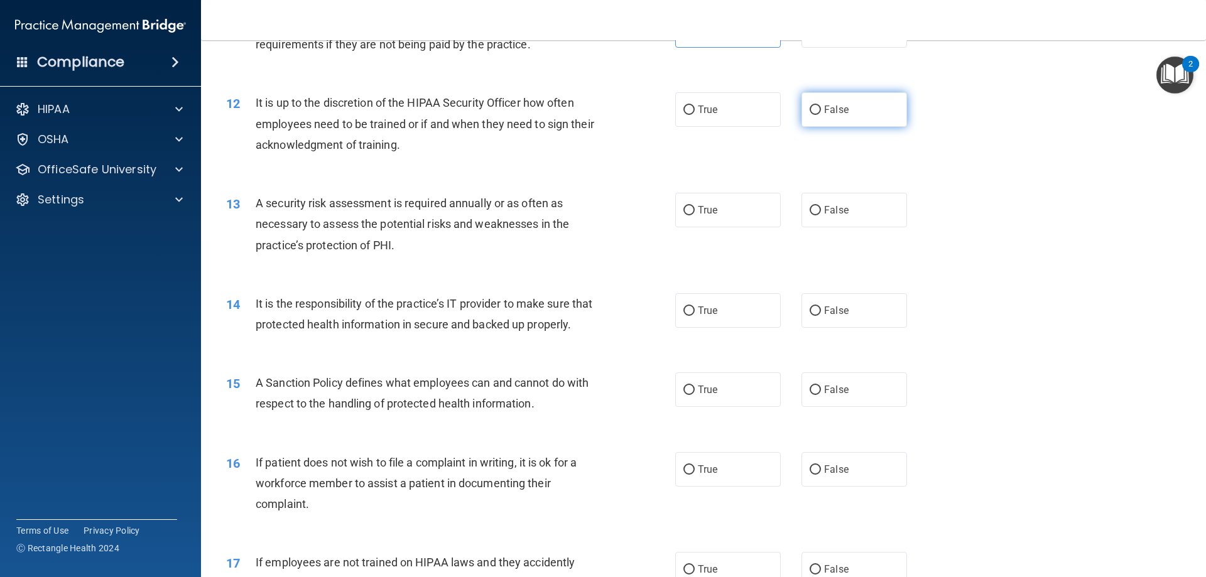
click at [813, 109] on input "False" at bounding box center [814, 109] width 11 height 9
radio input "true"
click at [733, 211] on label "True" at bounding box center [727, 210] width 105 height 35
click at [694, 211] on input "True" at bounding box center [688, 210] width 11 height 9
radio input "true"
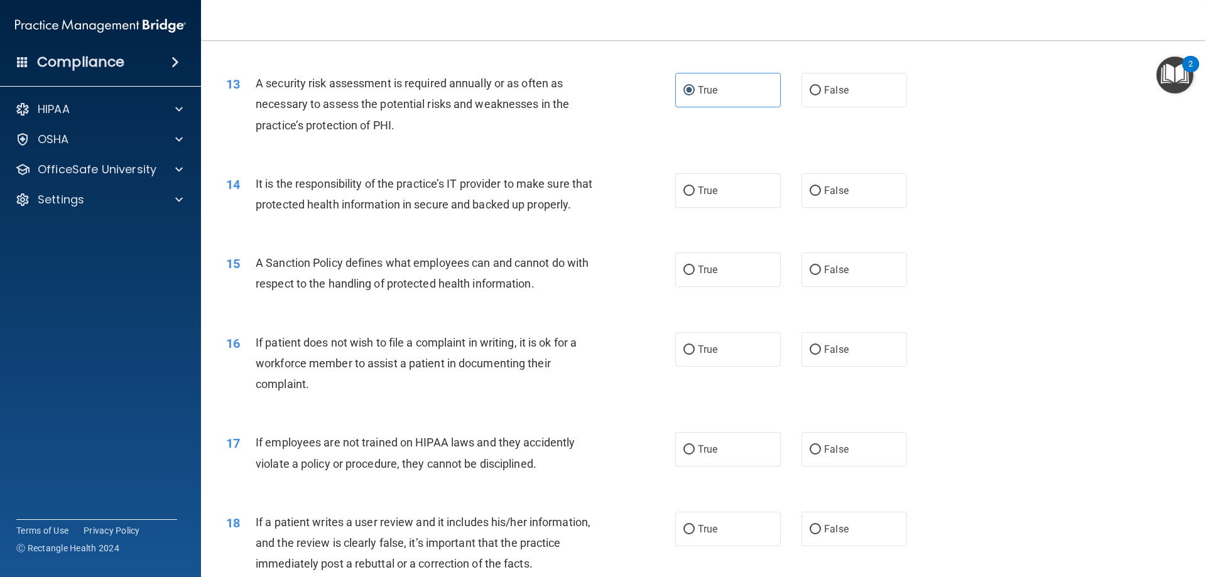
scroll to position [1319, 0]
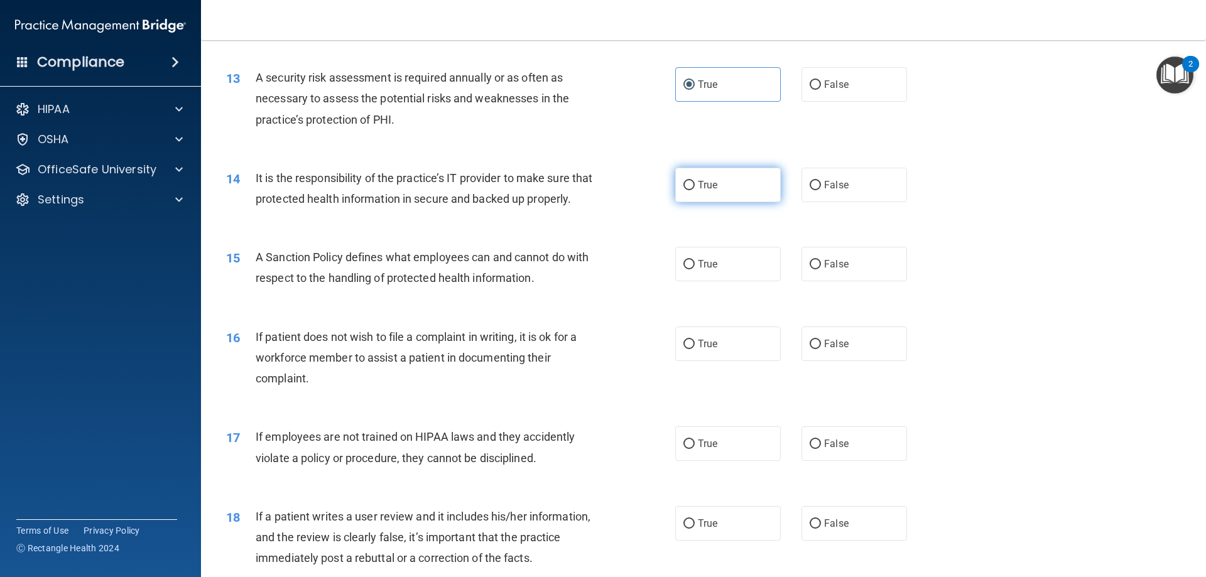
click at [702, 186] on span "True" at bounding box center [707, 185] width 19 height 12
click at [694, 186] on input "True" at bounding box center [688, 185] width 11 height 9
radio input "true"
click at [729, 281] on label "True" at bounding box center [727, 264] width 105 height 35
click at [694, 269] on input "True" at bounding box center [688, 264] width 11 height 9
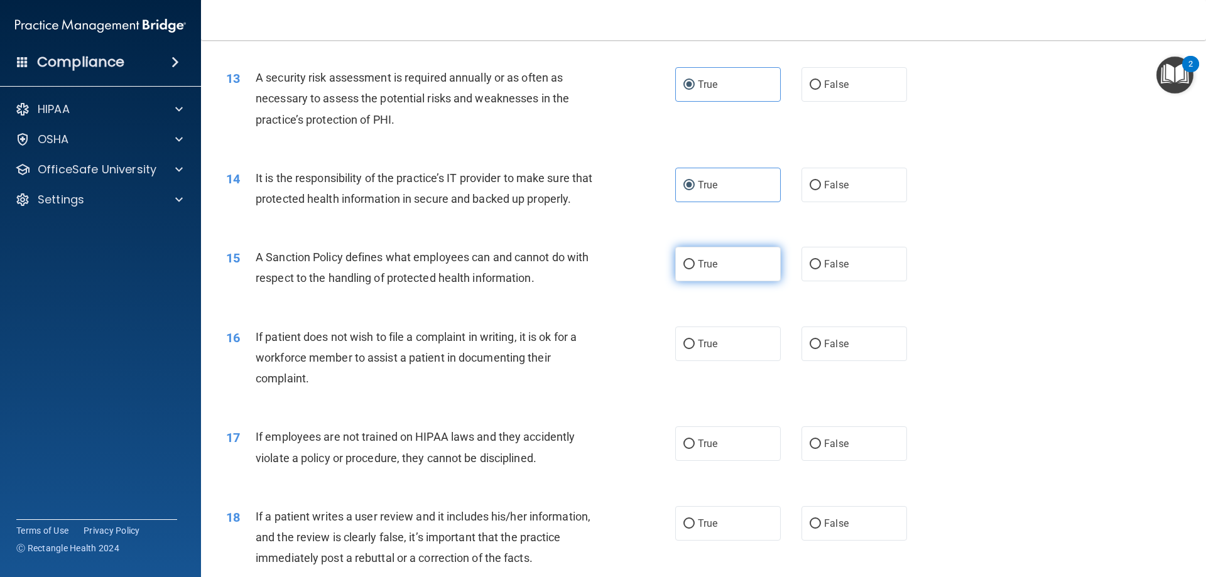
radio input "true"
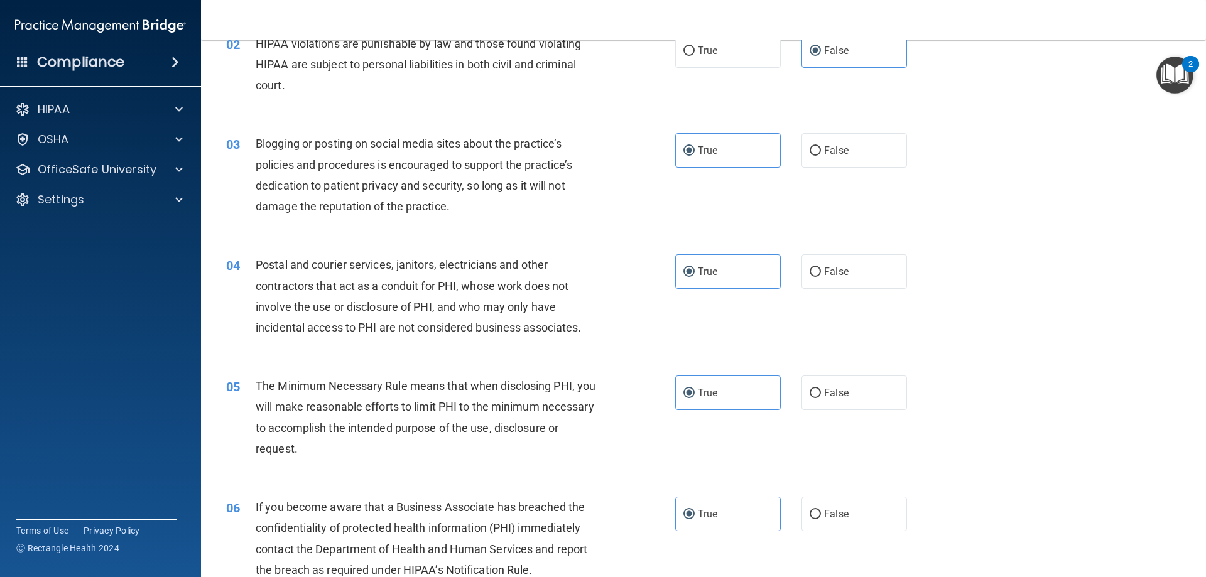
scroll to position [0, 0]
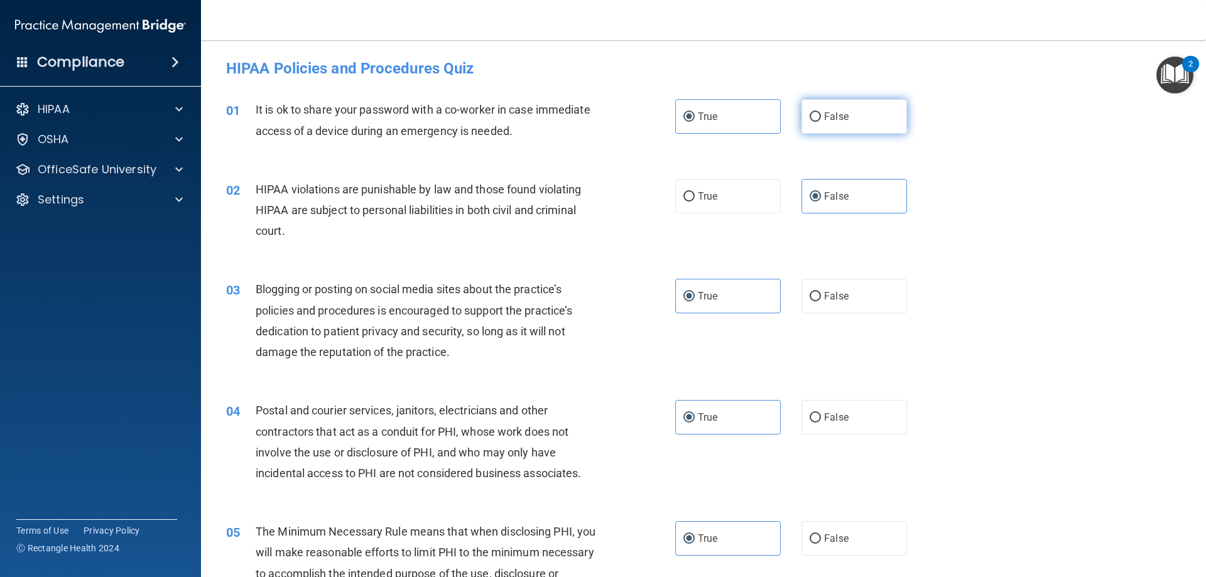
click at [868, 102] on label "False" at bounding box center [853, 116] width 105 height 35
click at [821, 112] on input "False" at bounding box center [814, 116] width 11 height 9
radio input "true"
radio input "false"
click at [776, 183] on div "True False" at bounding box center [801, 196] width 253 height 35
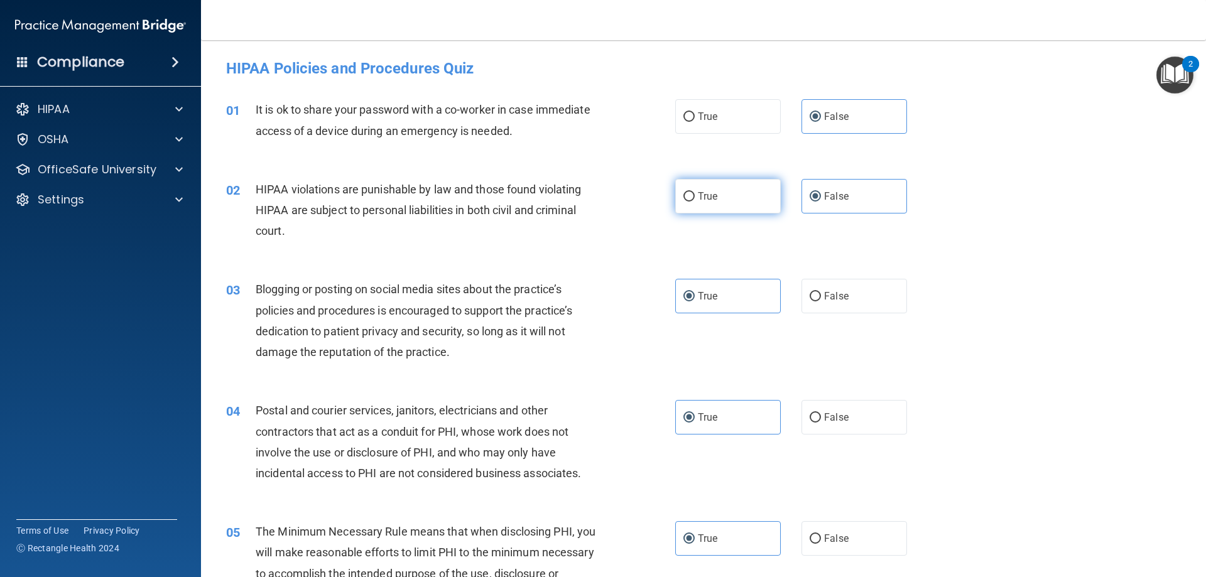
click at [757, 203] on label "True" at bounding box center [727, 196] width 105 height 35
click at [694, 202] on input "True" at bounding box center [688, 196] width 11 height 9
radio input "true"
radio input "false"
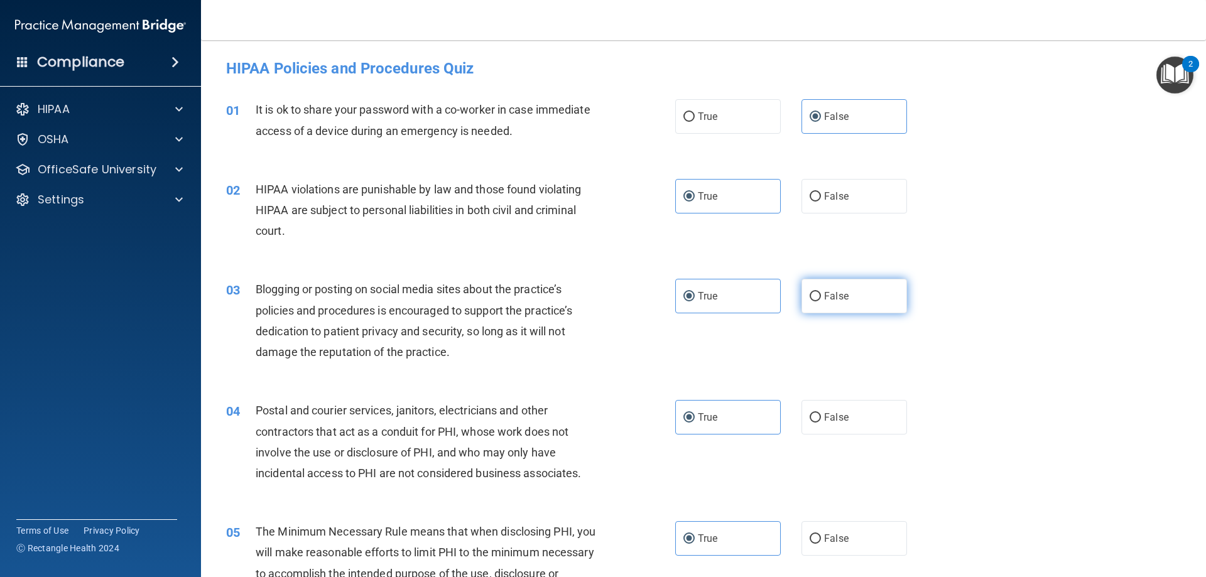
click at [855, 305] on label "False" at bounding box center [853, 296] width 105 height 35
click at [821, 301] on input "False" at bounding box center [814, 296] width 11 height 9
radio input "true"
radio input "false"
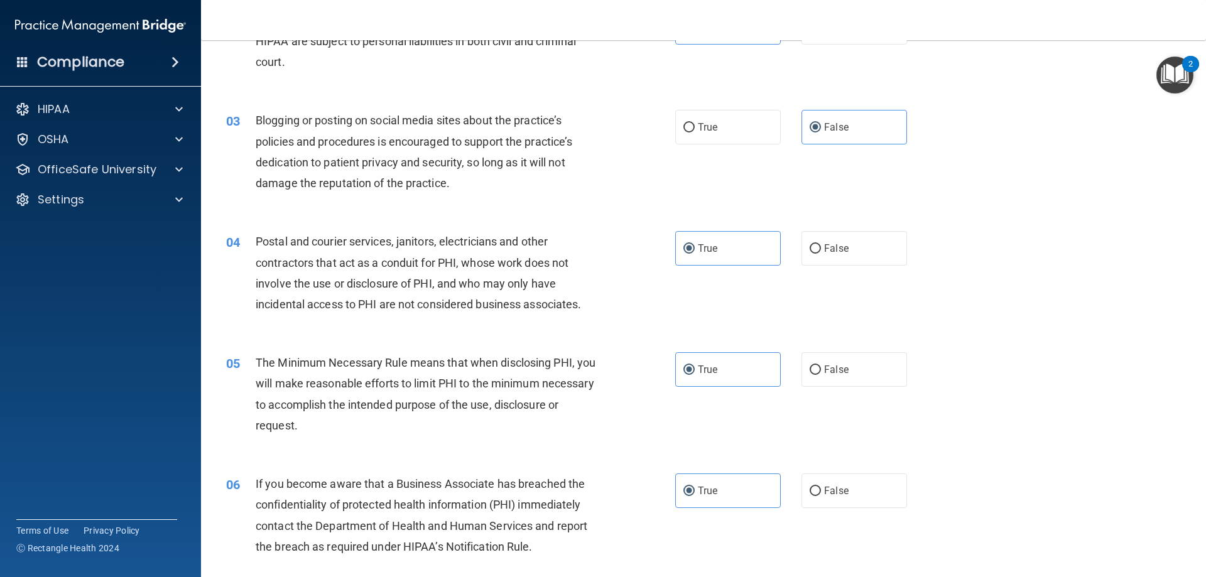
scroll to position [188, 0]
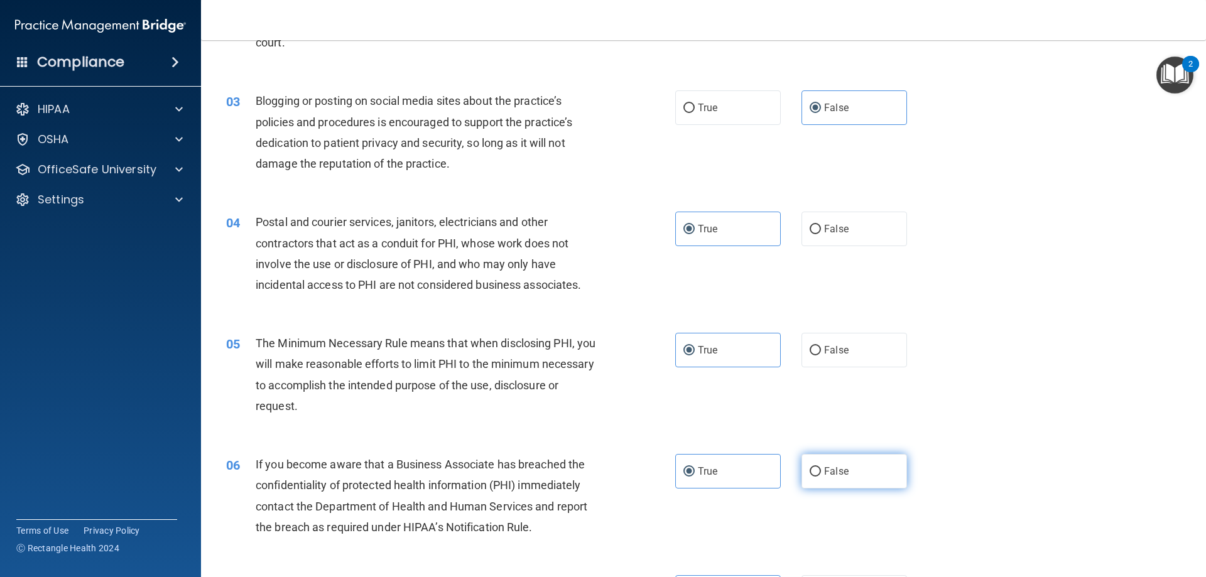
click at [845, 470] on label "False" at bounding box center [853, 471] width 105 height 35
click at [821, 470] on input "False" at bounding box center [814, 471] width 11 height 9
radio input "true"
radio input "false"
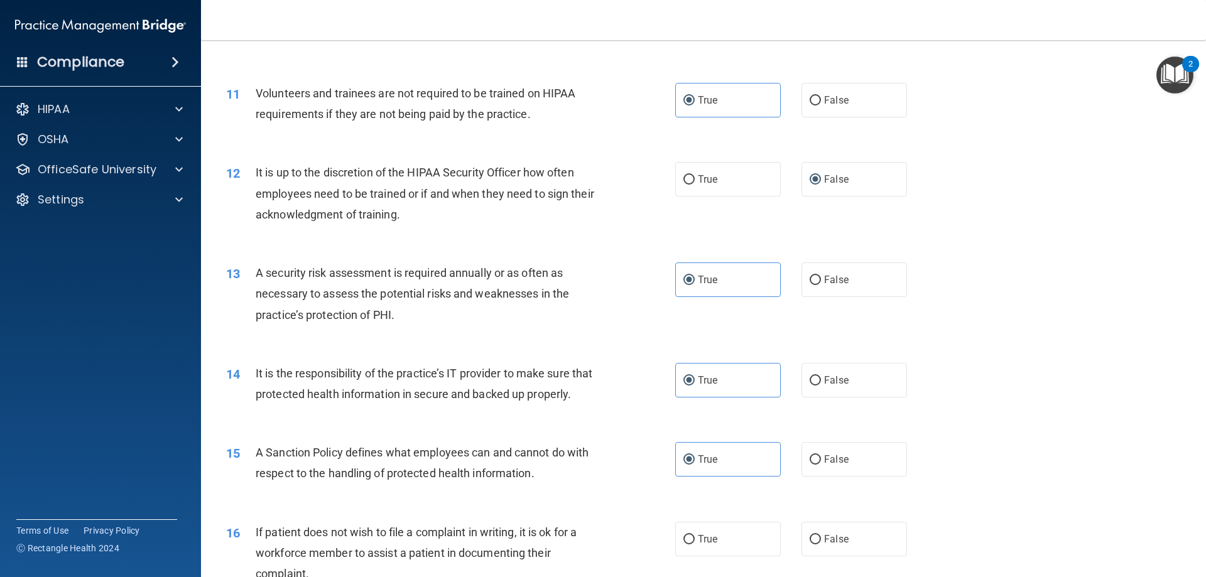
scroll to position [1130, 0]
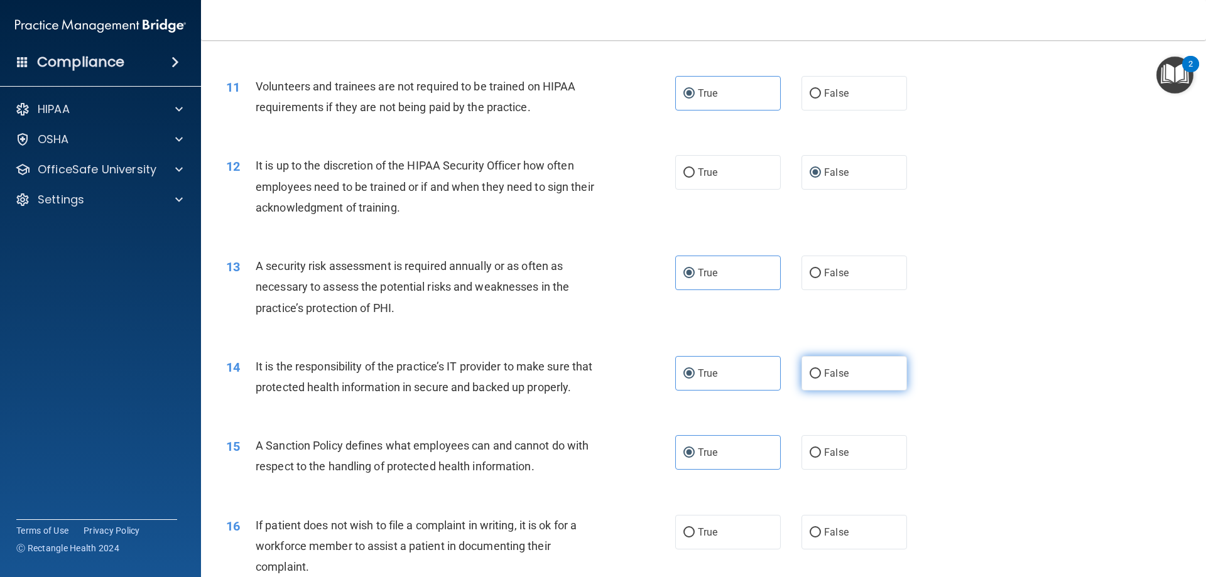
click at [843, 372] on label "False" at bounding box center [853, 373] width 105 height 35
click at [821, 372] on input "False" at bounding box center [814, 373] width 11 height 9
radio input "true"
radio input "false"
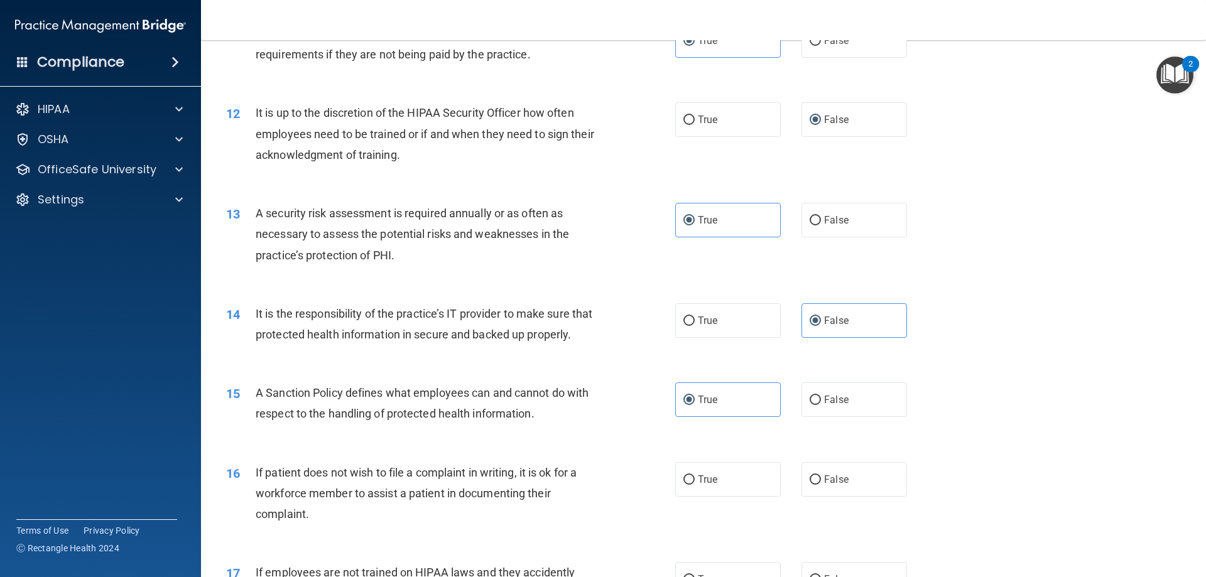
scroll to position [1319, 0]
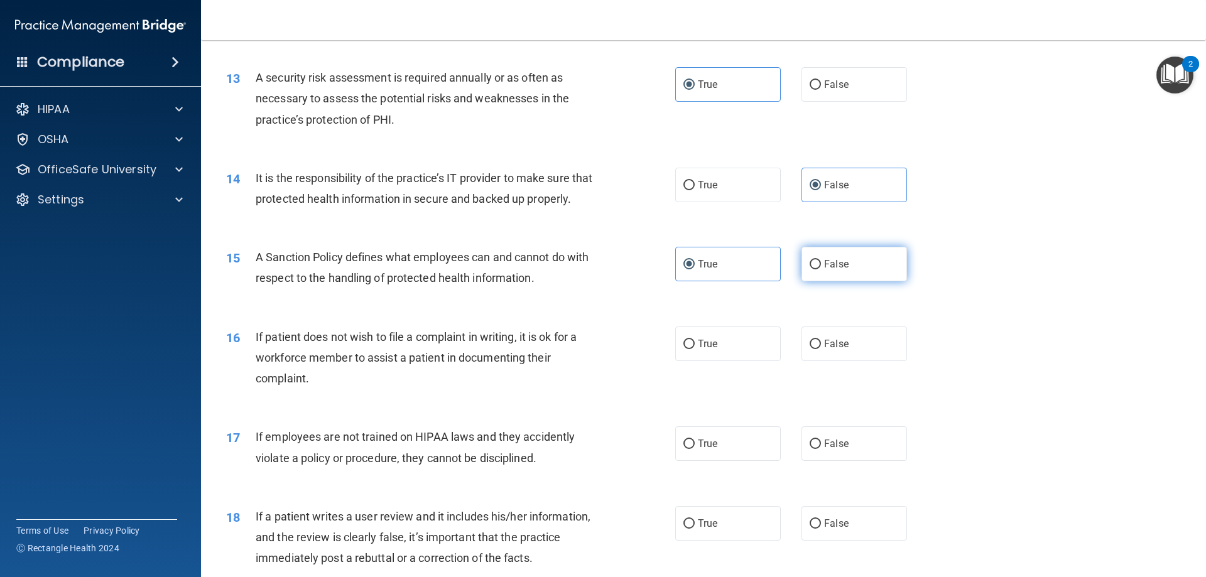
click at [854, 281] on label "False" at bounding box center [853, 264] width 105 height 35
click at [821, 269] on input "False" at bounding box center [814, 264] width 11 height 9
radio input "true"
radio input "false"
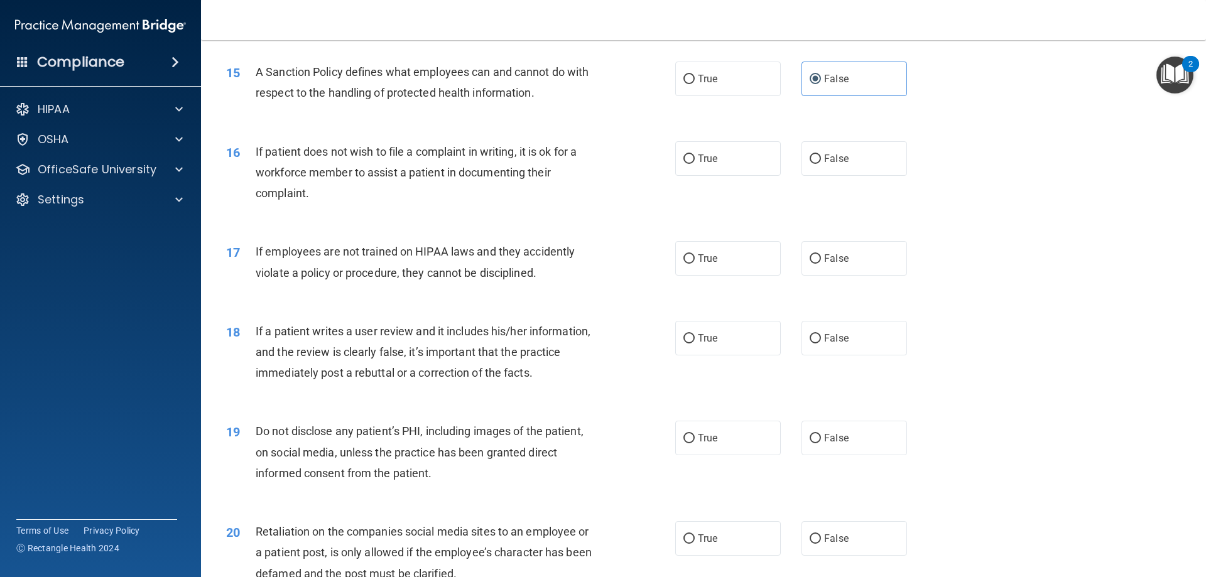
scroll to position [1507, 0]
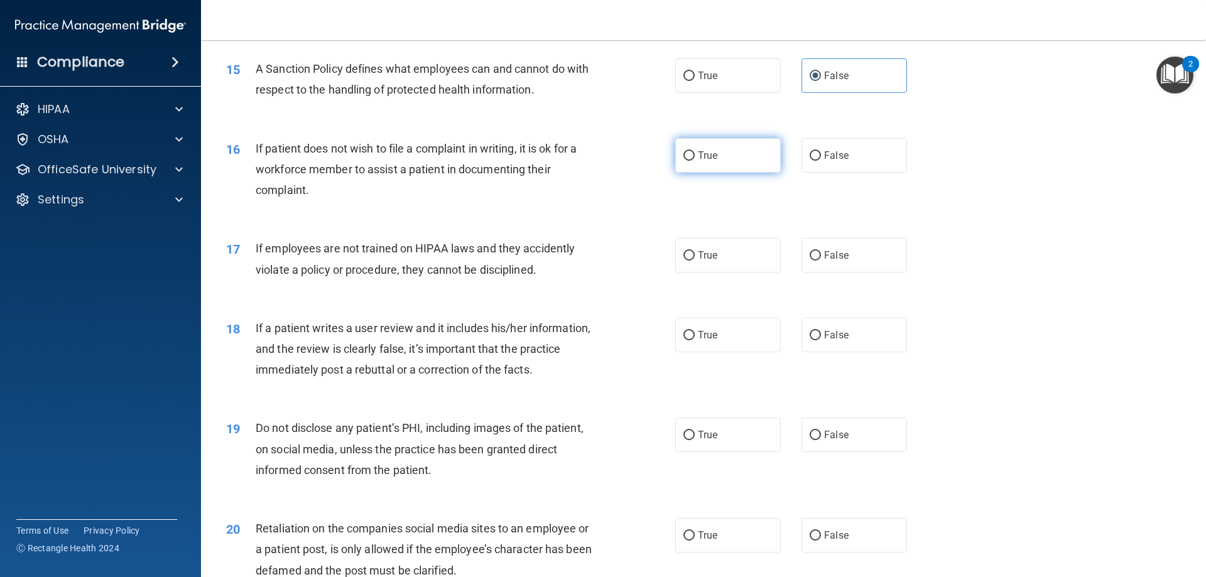
click at [750, 173] on label "True" at bounding box center [727, 155] width 105 height 35
click at [694, 161] on input "True" at bounding box center [688, 155] width 11 height 9
radio input "true"
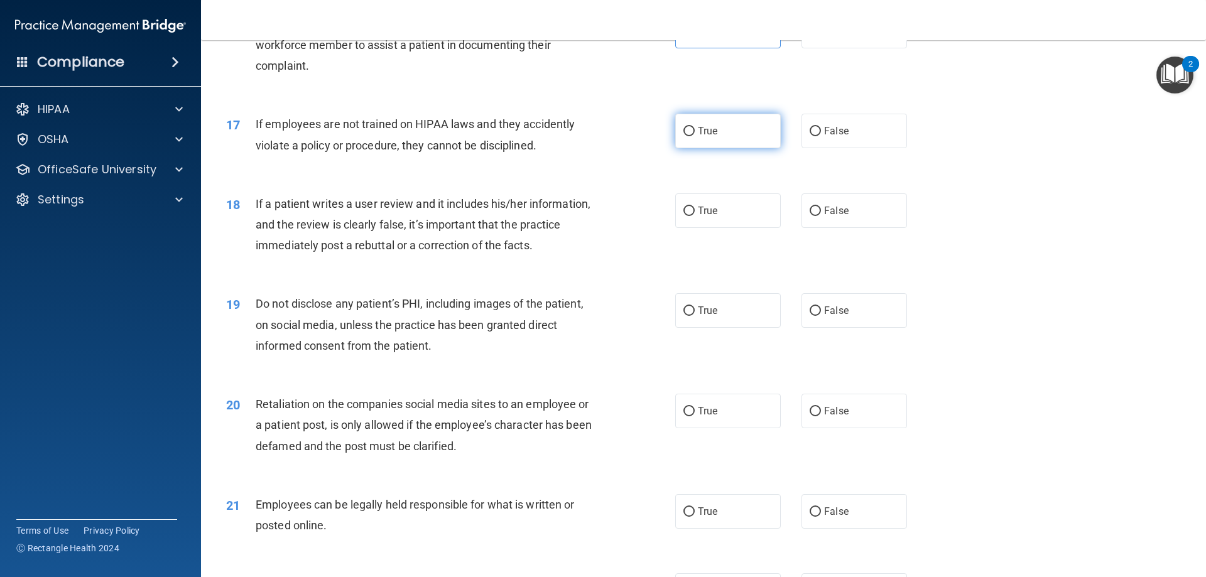
scroll to position [1633, 0]
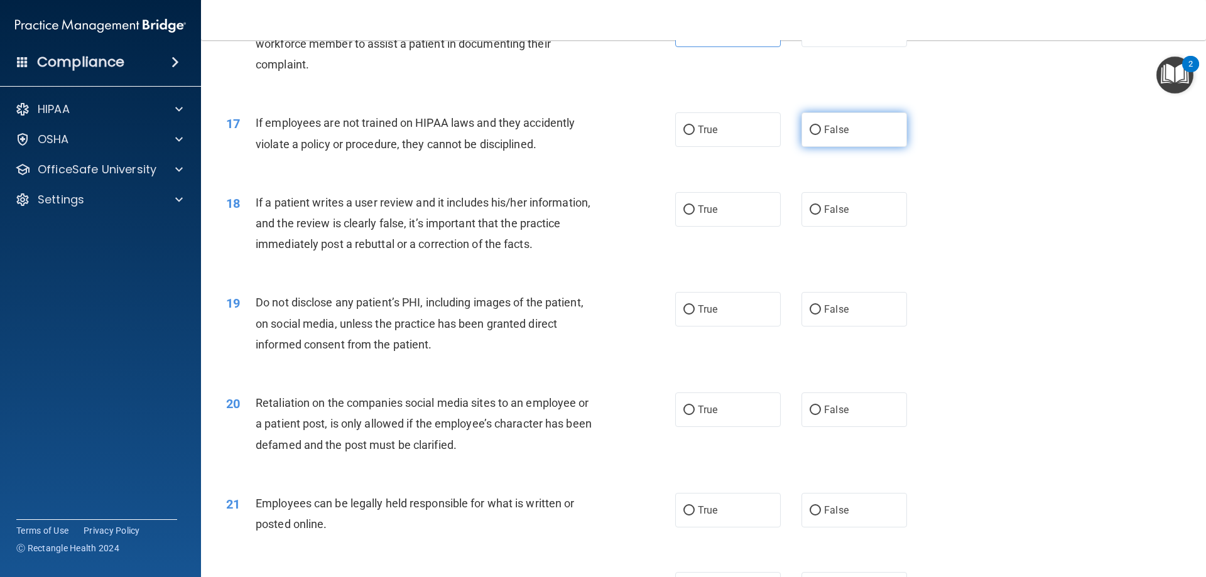
click at [835, 147] on label "False" at bounding box center [853, 129] width 105 height 35
click at [821, 135] on input "False" at bounding box center [814, 130] width 11 height 9
radio input "true"
click at [858, 225] on label "False" at bounding box center [853, 209] width 105 height 35
click at [821, 215] on input "False" at bounding box center [814, 209] width 11 height 9
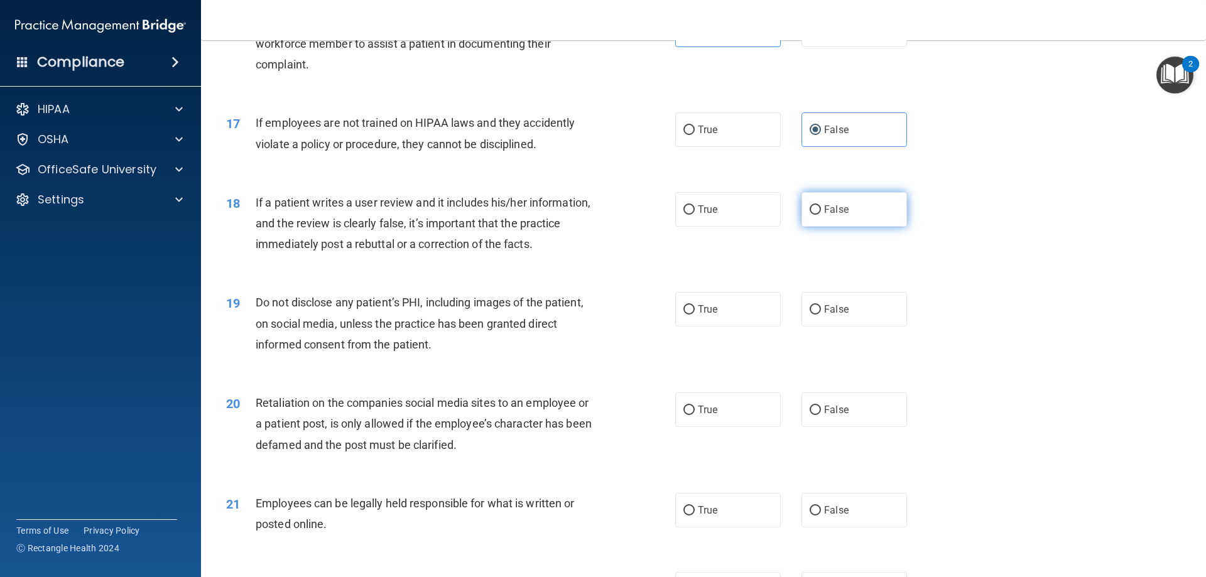
radio input "true"
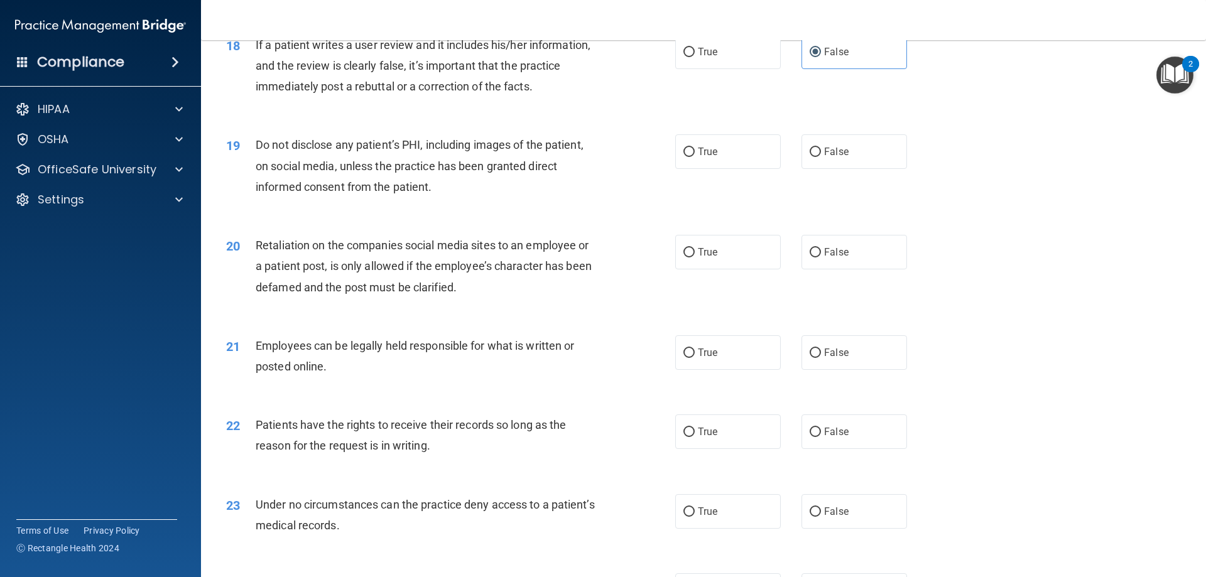
scroll to position [1758, 0]
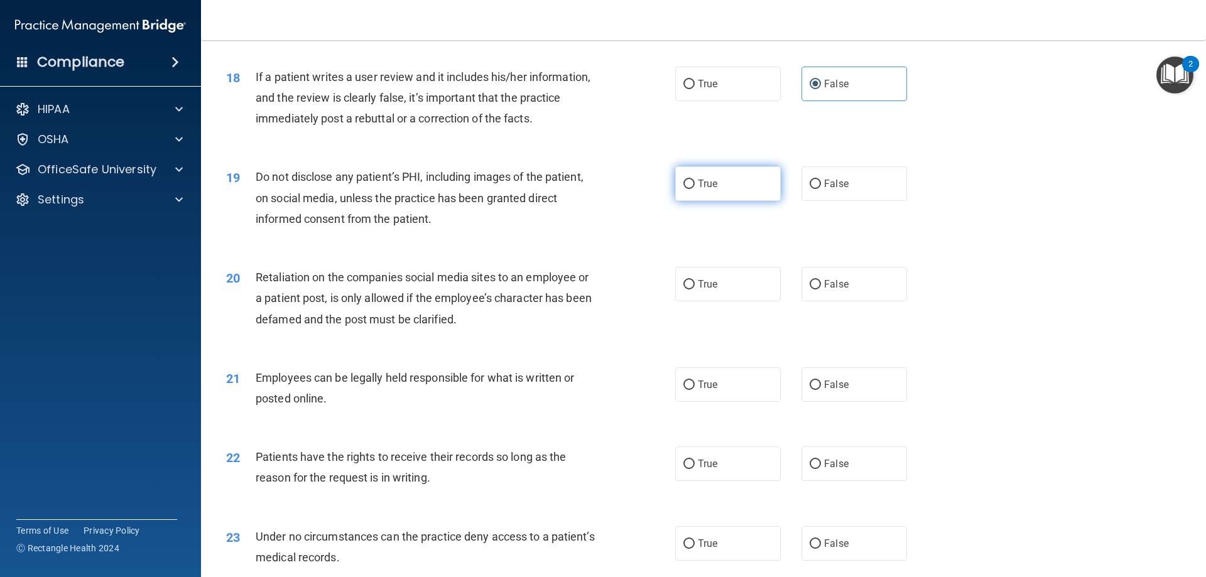
click at [706, 190] on span "True" at bounding box center [707, 184] width 19 height 12
click at [694, 189] on input "True" at bounding box center [688, 184] width 11 height 9
radio input "true"
click at [850, 301] on label "False" at bounding box center [853, 284] width 105 height 35
click at [821, 289] on input "False" at bounding box center [814, 284] width 11 height 9
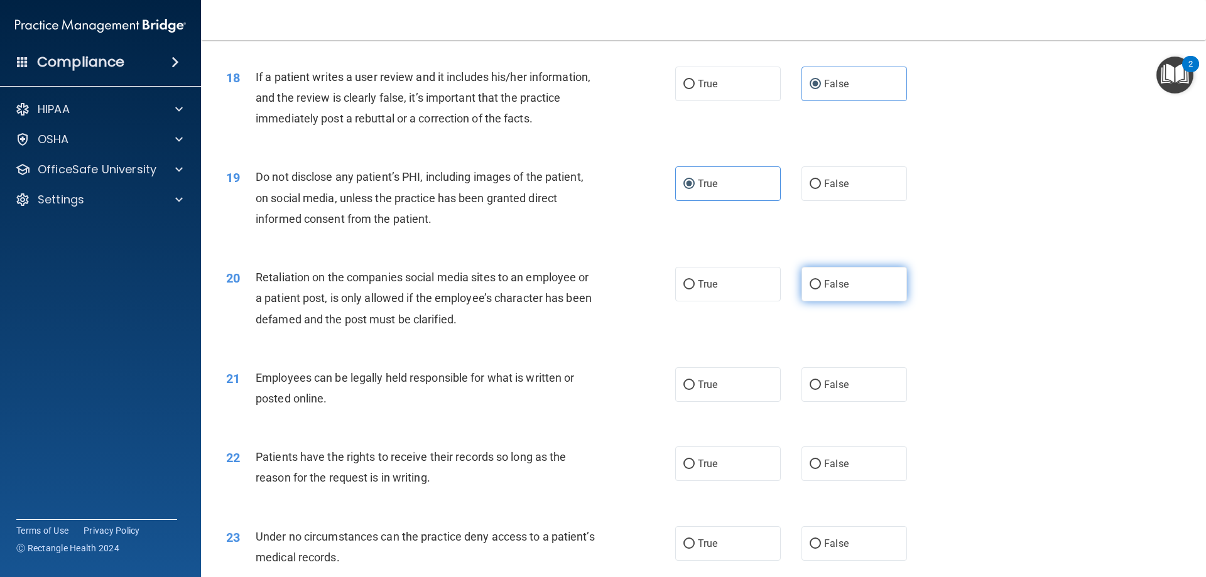
radio input "true"
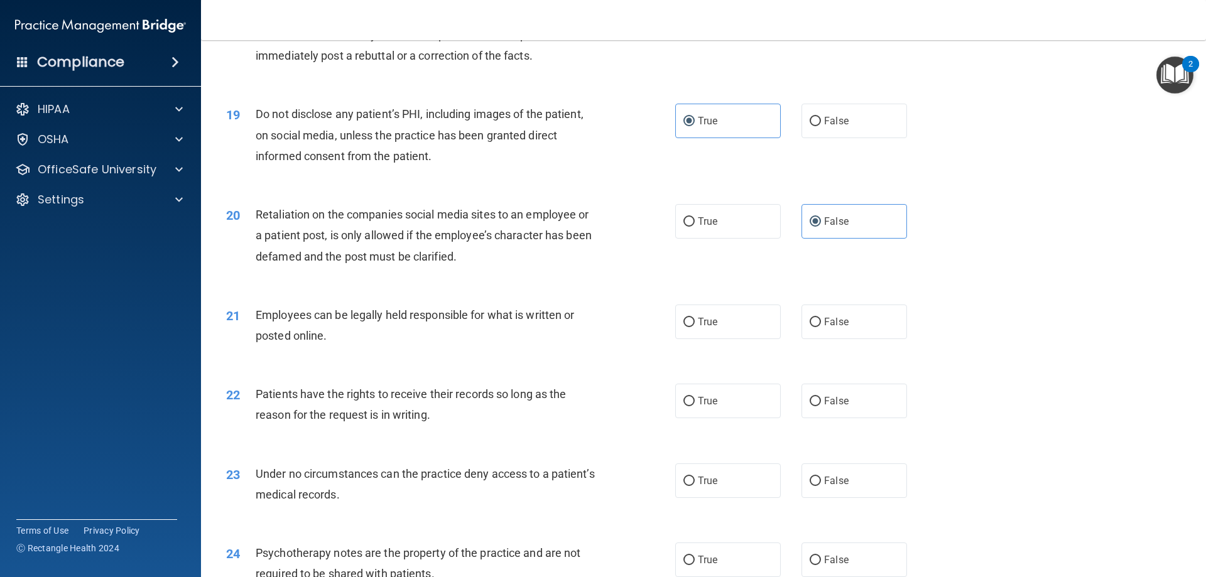
scroll to position [1884, 0]
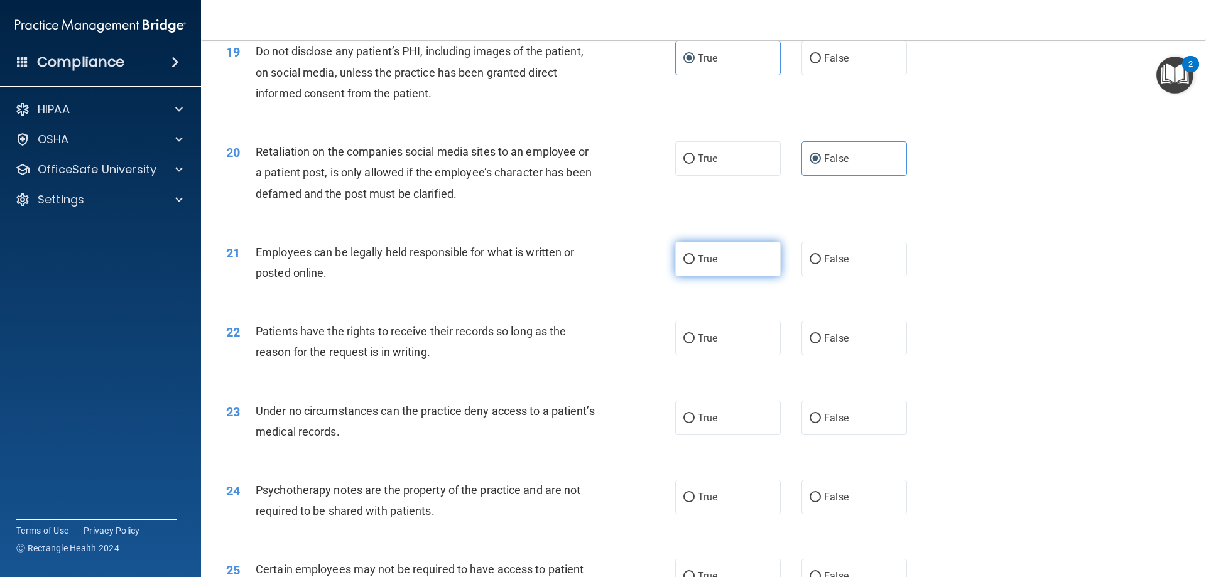
click at [743, 276] on label "True" at bounding box center [727, 259] width 105 height 35
click at [694, 264] on input "True" at bounding box center [688, 259] width 11 height 9
radio input "true"
click at [828, 344] on span "False" at bounding box center [836, 338] width 24 height 12
click at [821, 343] on input "False" at bounding box center [814, 338] width 11 height 9
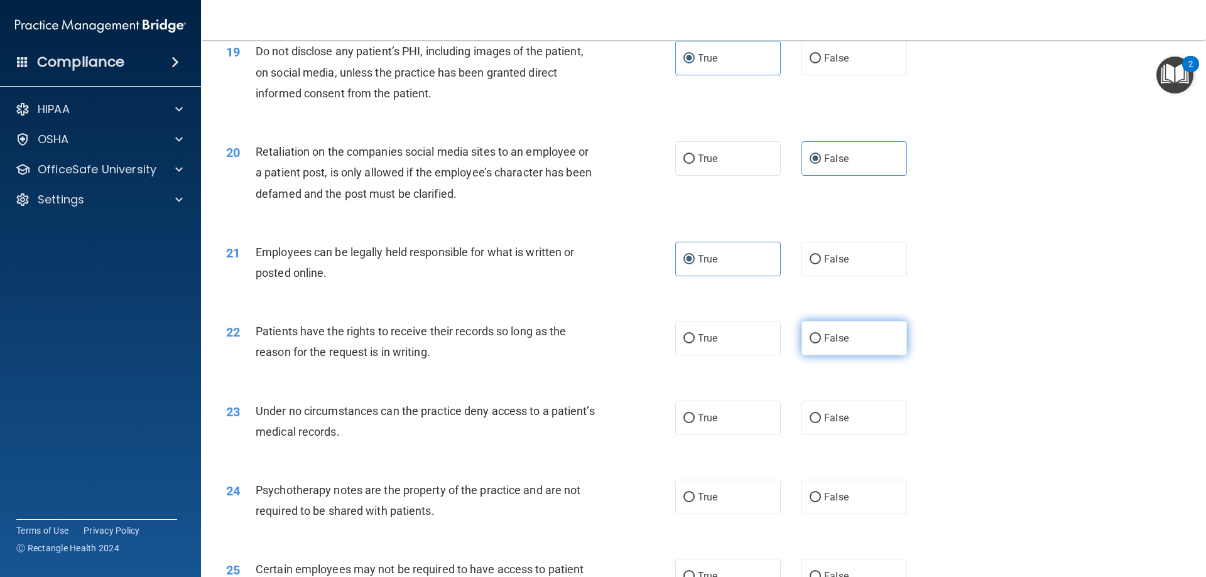
radio input "true"
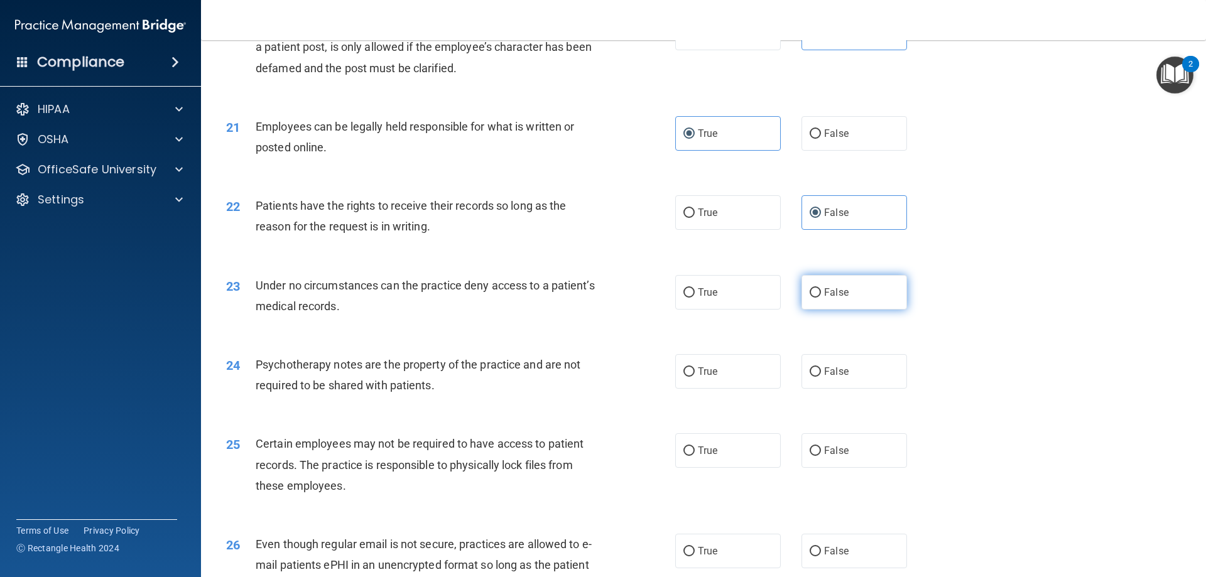
click at [872, 310] on label "False" at bounding box center [853, 292] width 105 height 35
click at [821, 298] on input "False" at bounding box center [814, 292] width 11 height 9
radio input "true"
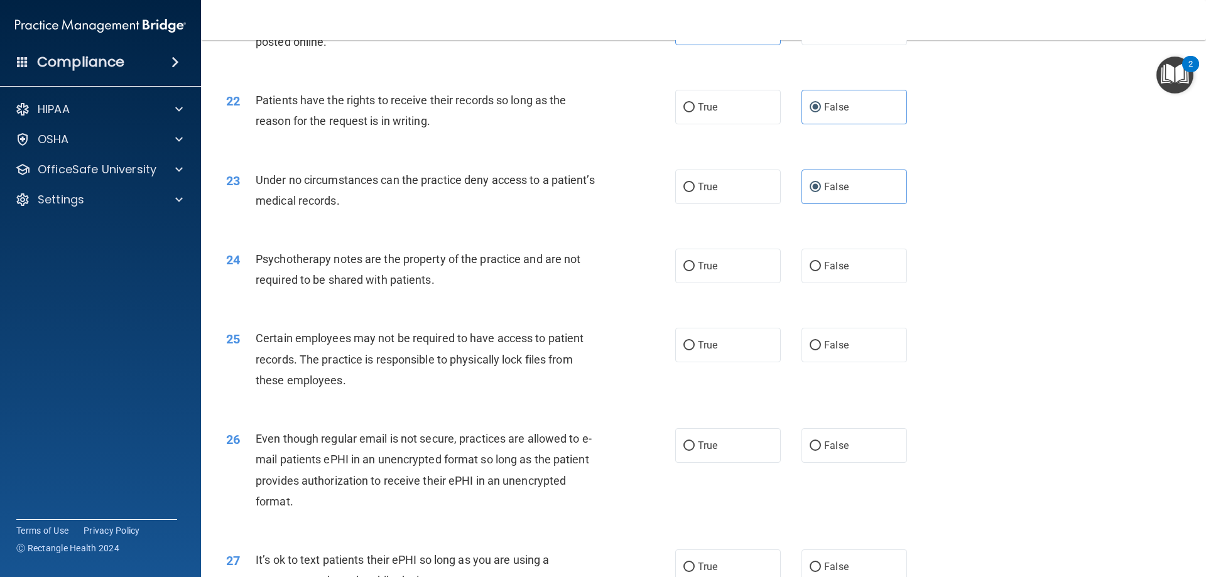
scroll to position [2135, 0]
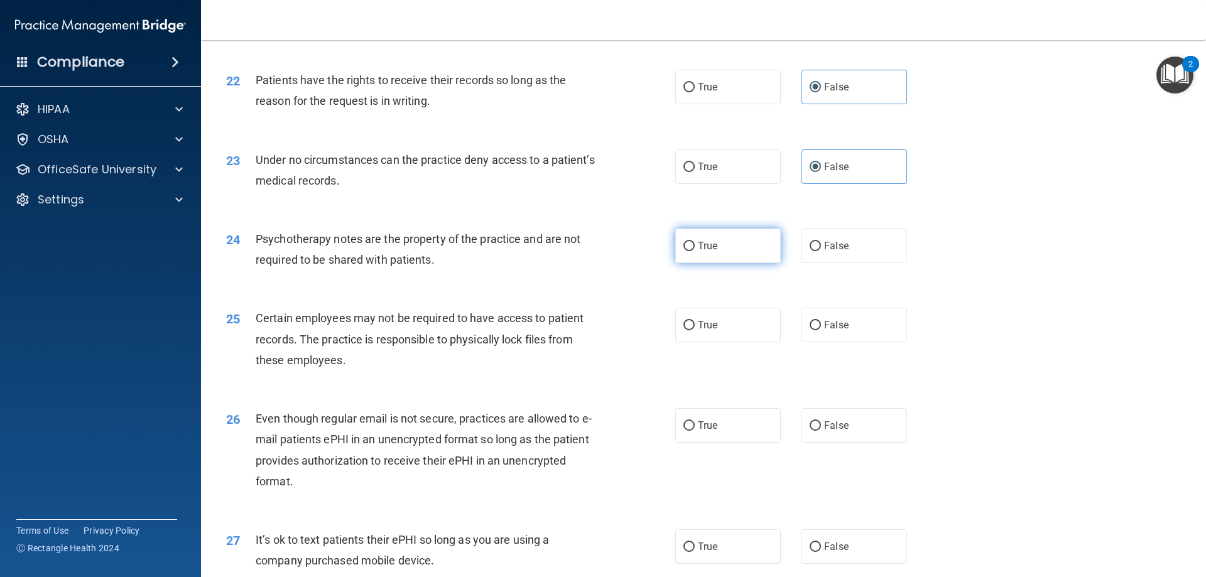
click at [711, 252] on span "True" at bounding box center [707, 246] width 19 height 12
click at [694, 251] on input "True" at bounding box center [688, 246] width 11 height 9
radio input "true"
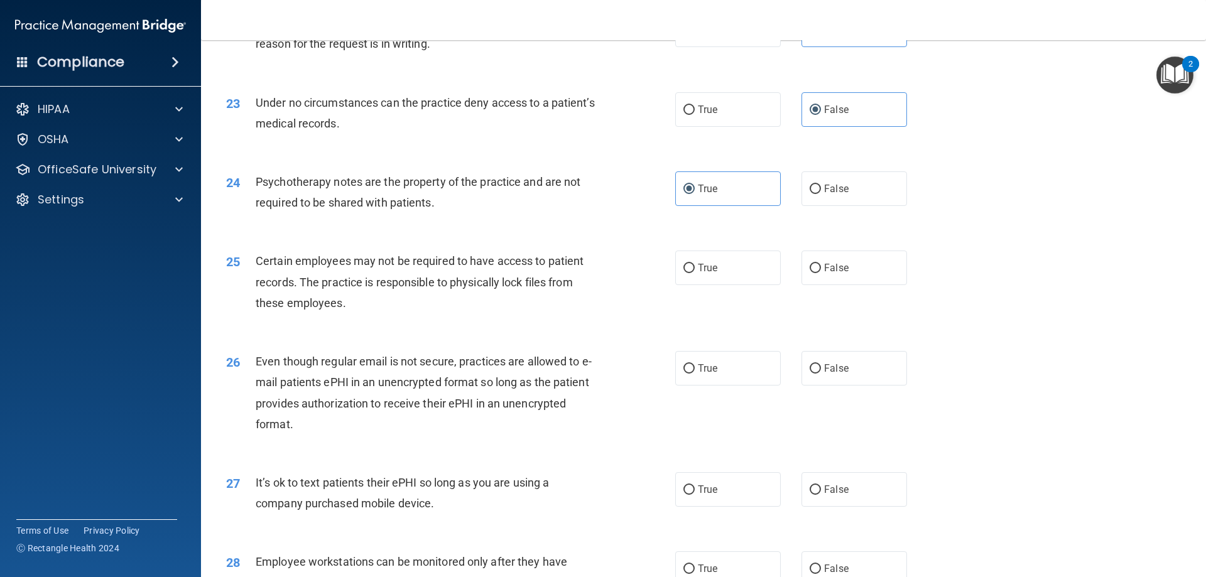
scroll to position [2261, 0]
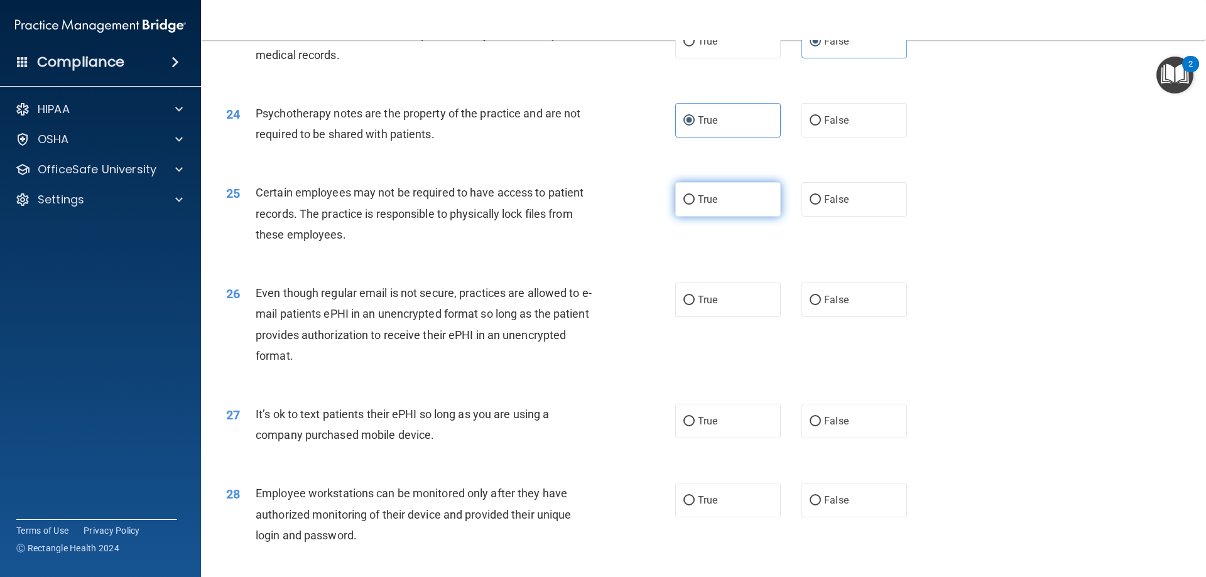
click at [698, 205] on span "True" at bounding box center [707, 199] width 19 height 12
click at [694, 205] on input "True" at bounding box center [688, 199] width 11 height 9
radio input "true"
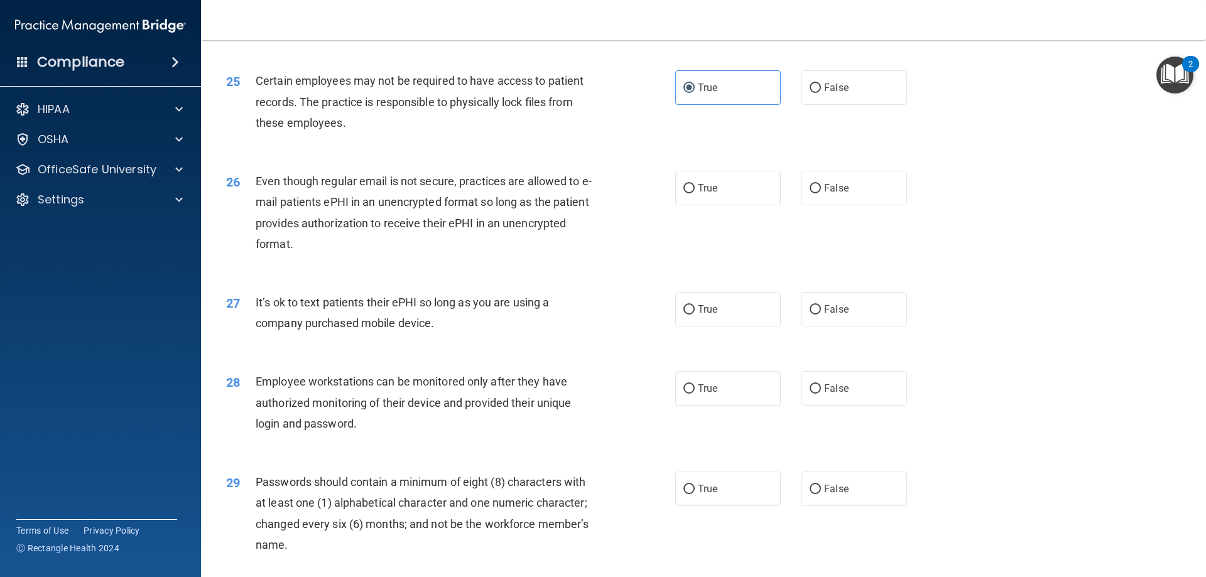
scroll to position [2386, 0]
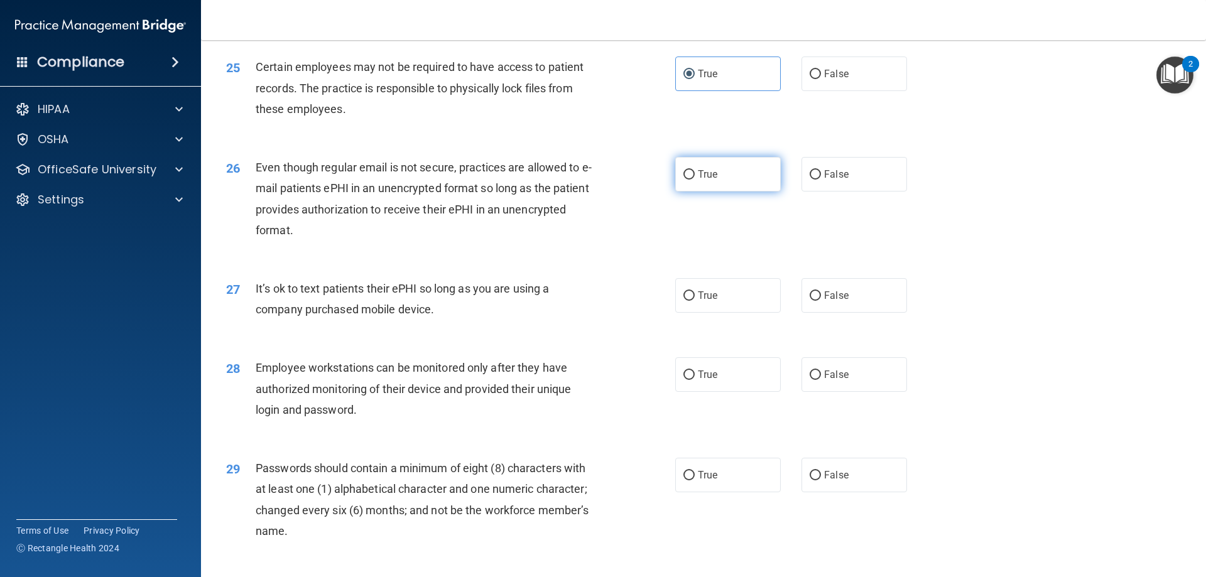
click at [733, 192] on label "True" at bounding box center [727, 174] width 105 height 35
click at [694, 180] on input "True" at bounding box center [688, 174] width 11 height 9
radio input "true"
click at [887, 313] on label "False" at bounding box center [853, 295] width 105 height 35
click at [821, 301] on input "False" at bounding box center [814, 295] width 11 height 9
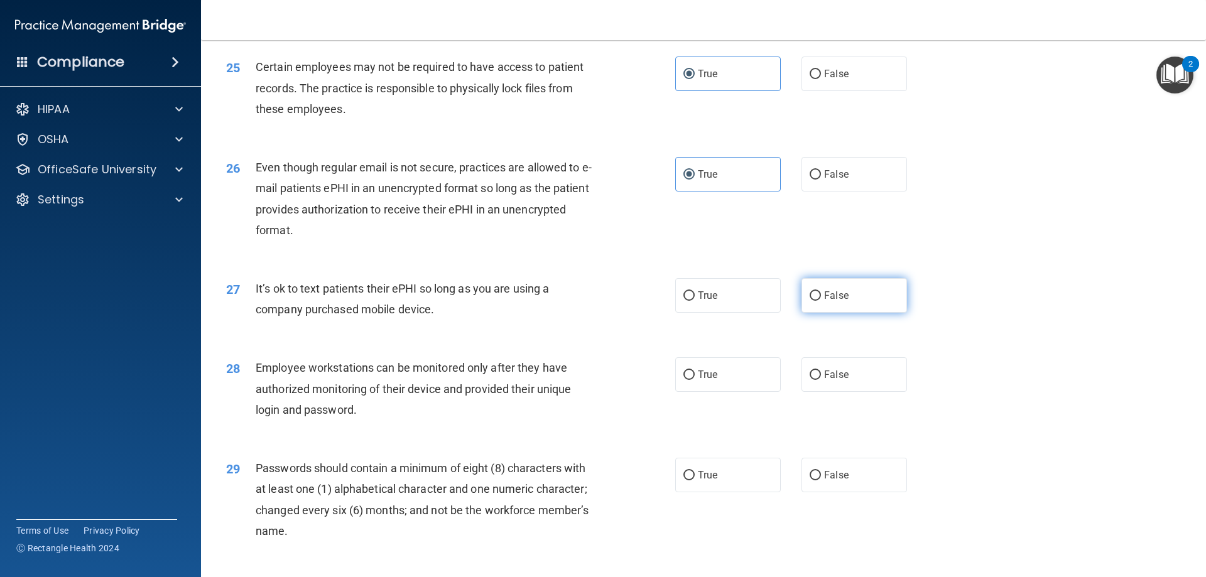
radio input "true"
click at [852, 392] on label "False" at bounding box center [853, 374] width 105 height 35
click at [821, 380] on input "False" at bounding box center [814, 374] width 11 height 9
radio input "true"
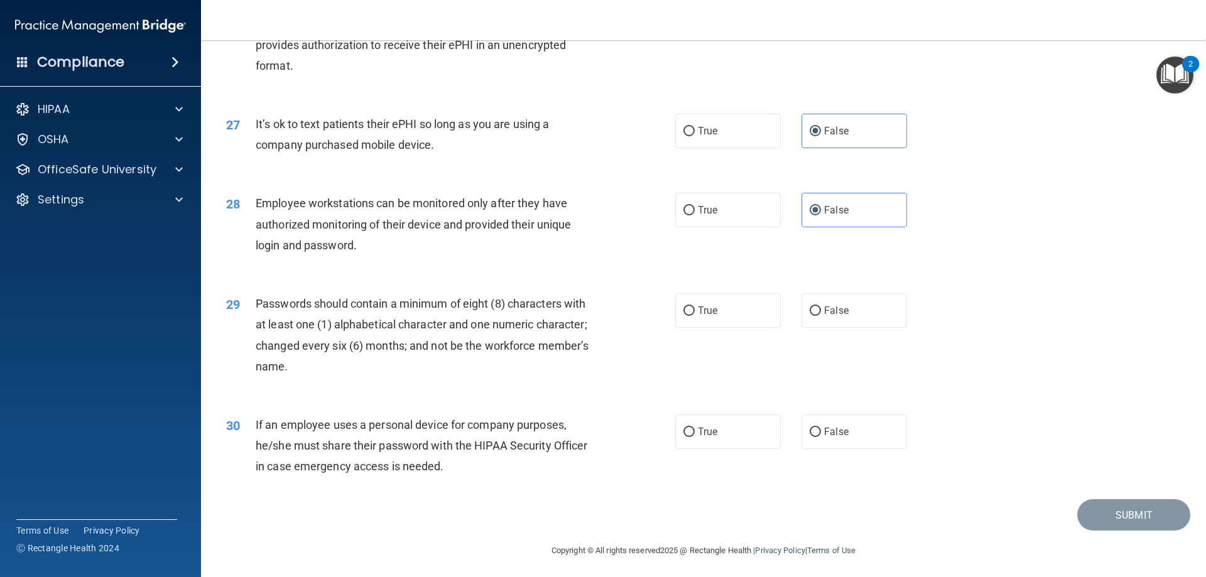
scroll to position [2575, 0]
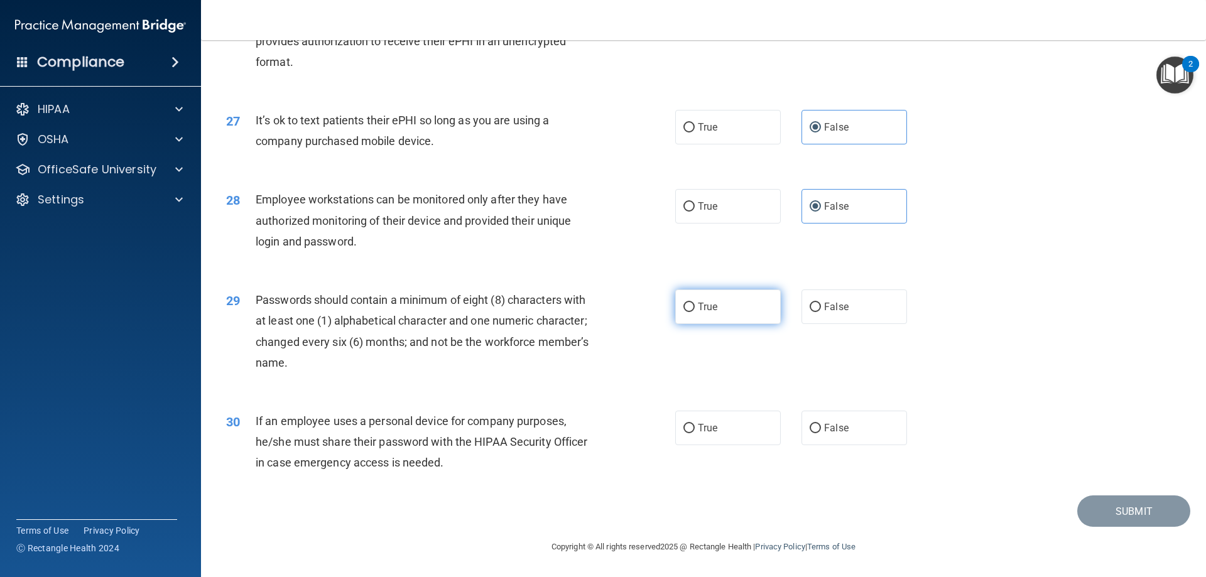
click at [705, 311] on span "True" at bounding box center [707, 307] width 19 height 12
click at [694, 311] on input "True" at bounding box center [688, 307] width 11 height 9
radio input "true"
click at [862, 431] on label "False" at bounding box center [853, 428] width 105 height 35
click at [821, 431] on input "False" at bounding box center [814, 428] width 11 height 9
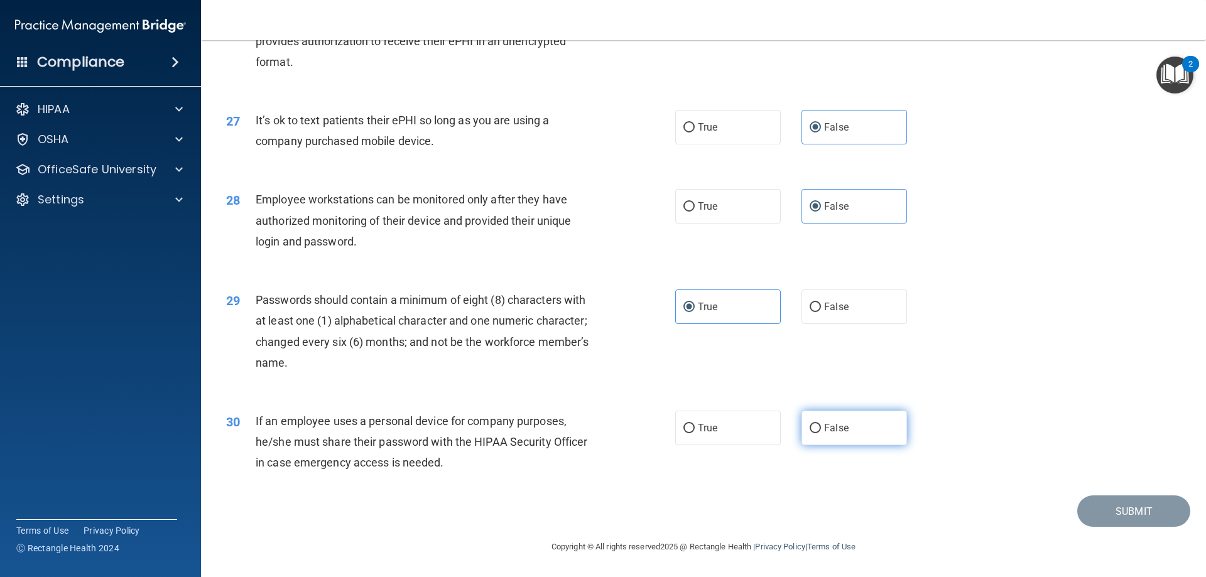
radio input "true"
click at [1110, 510] on button "Submit" at bounding box center [1133, 511] width 113 height 32
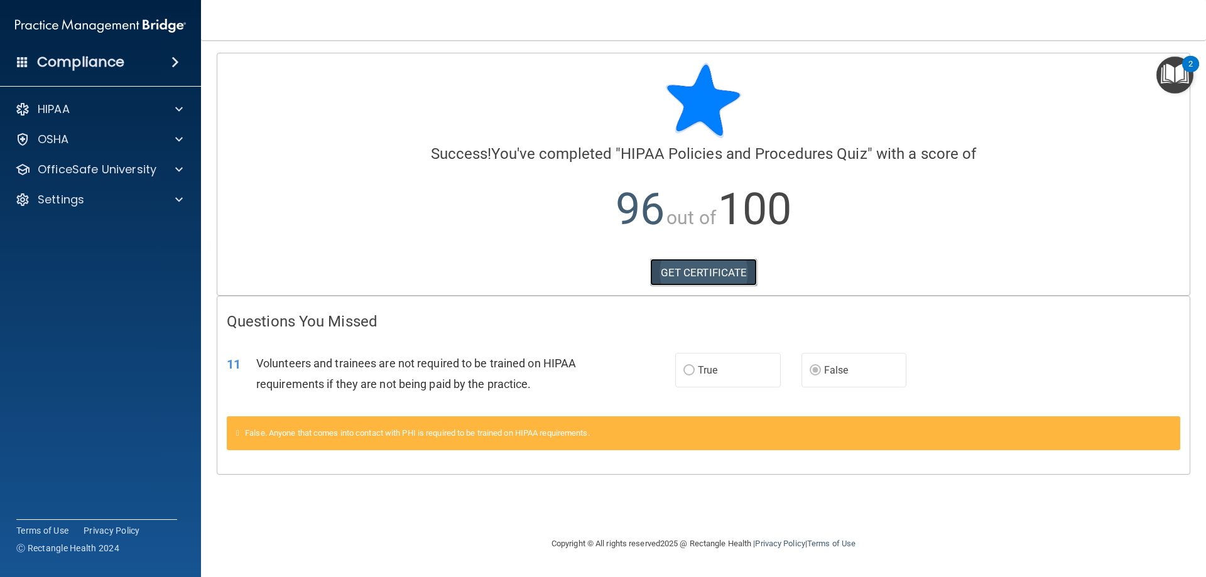
click at [694, 278] on link "GET CERTIFICATE" at bounding box center [703, 273] width 107 height 28
click at [73, 105] on div "HIPAA" at bounding box center [84, 109] width 156 height 15
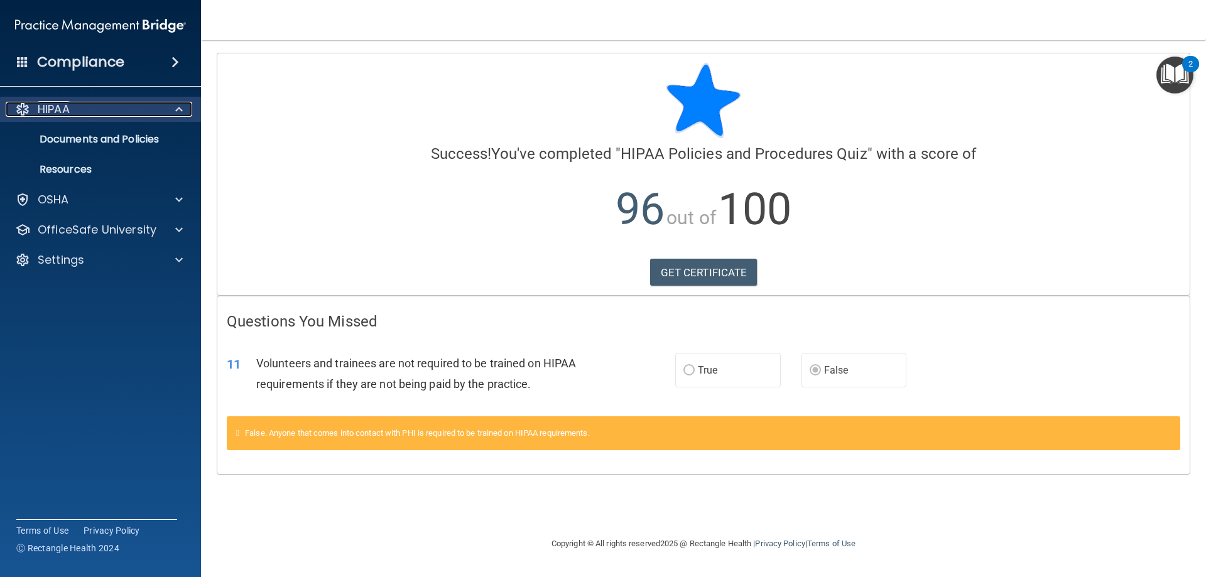
click at [100, 105] on div "HIPAA" at bounding box center [84, 109] width 156 height 15
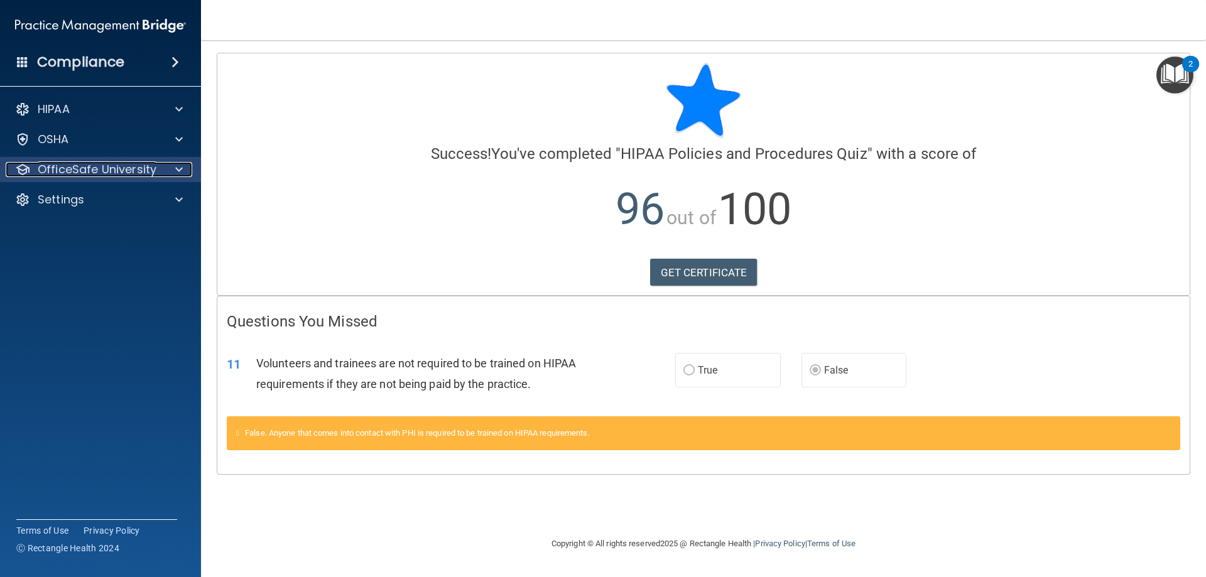
click at [50, 176] on p "OfficeSafe University" at bounding box center [97, 169] width 119 height 15
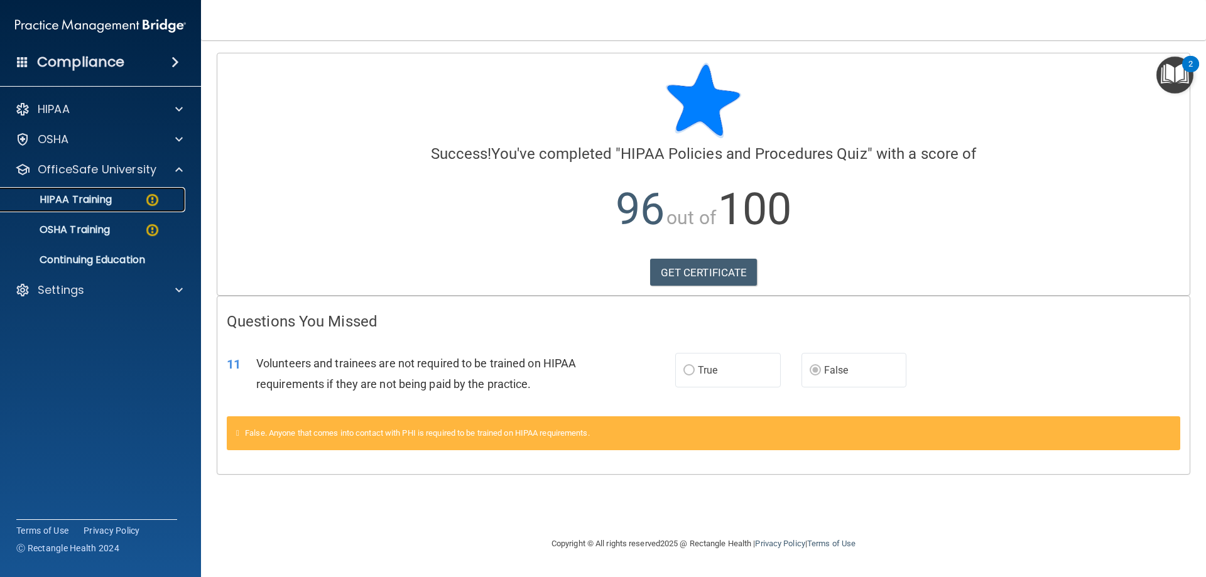
click at [96, 192] on link "HIPAA Training" at bounding box center [86, 199] width 198 height 25
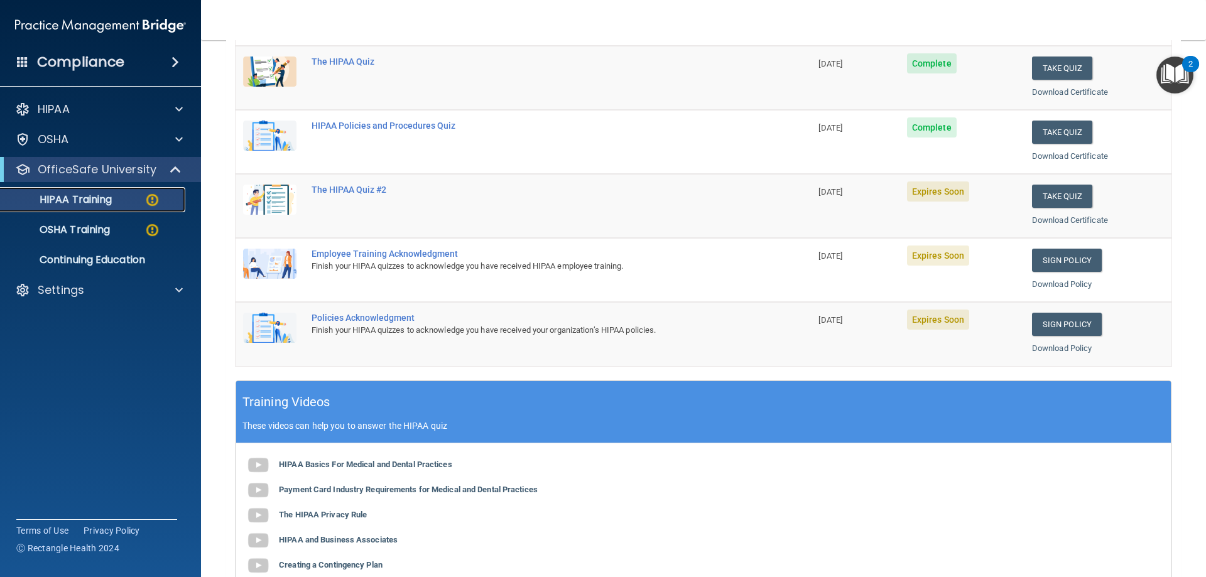
scroll to position [188, 0]
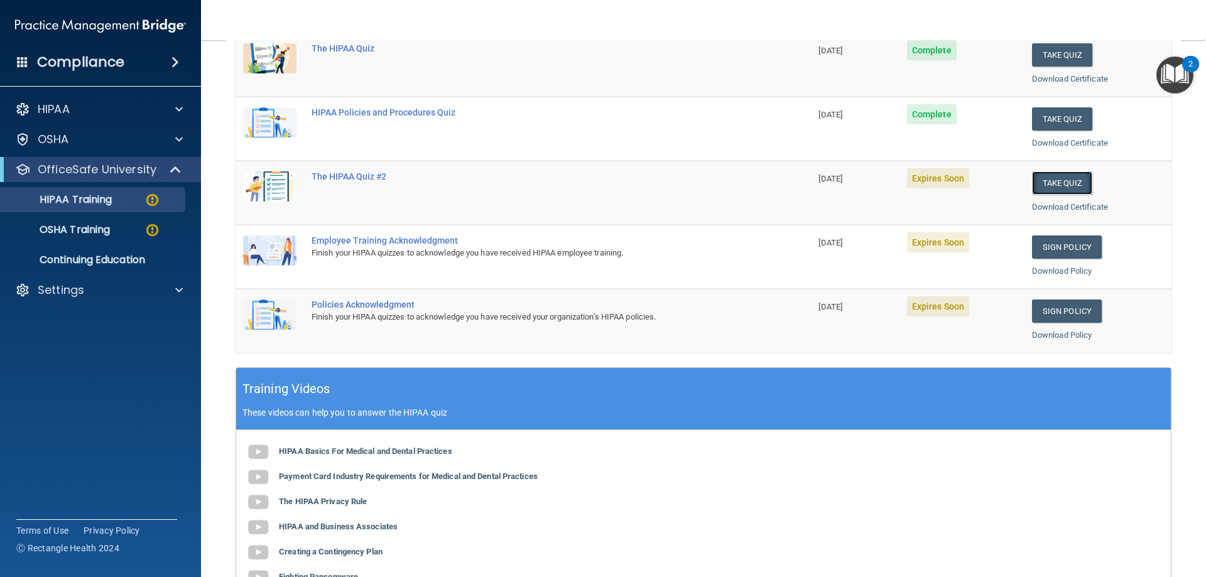
click at [1052, 176] on button "Take Quiz" at bounding box center [1062, 182] width 60 height 23
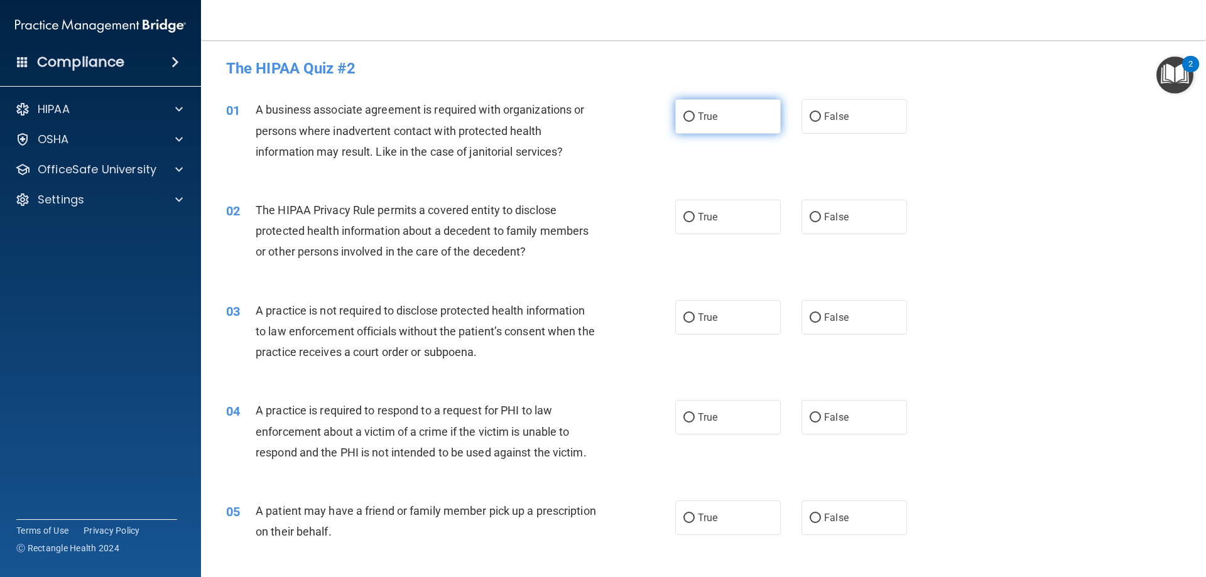
click at [676, 114] on label "True" at bounding box center [727, 116] width 105 height 35
click at [683, 114] on input "True" at bounding box center [688, 116] width 11 height 9
radio input "true"
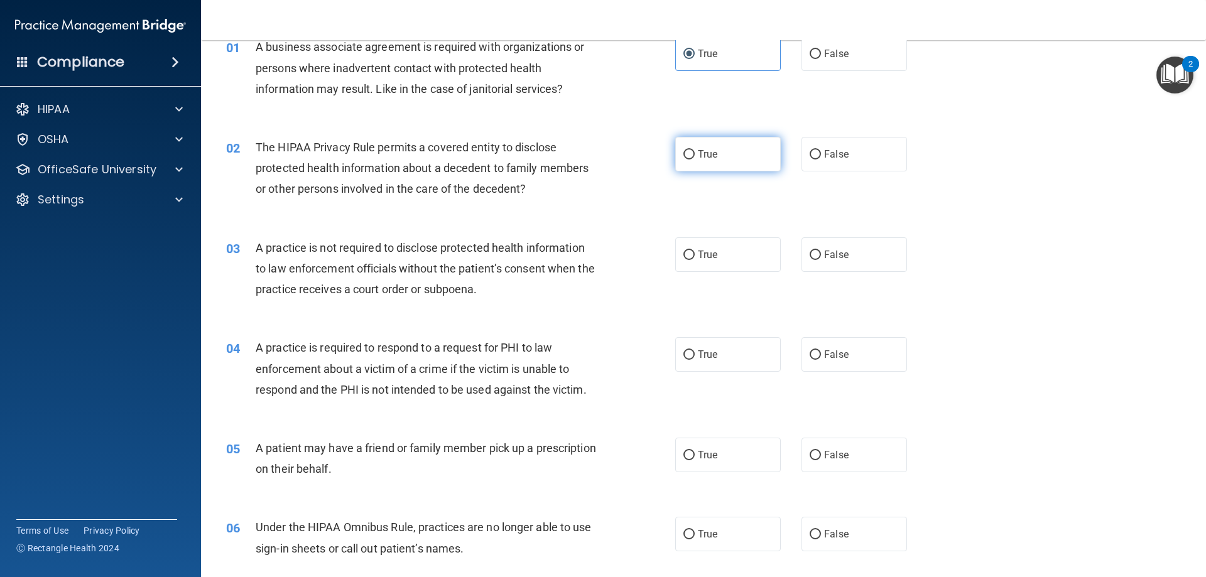
click at [698, 157] on span "True" at bounding box center [707, 154] width 19 height 12
click at [694, 157] on input "True" at bounding box center [688, 154] width 11 height 9
radio input "true"
click at [875, 247] on label "False" at bounding box center [853, 254] width 105 height 35
click at [821, 251] on input "False" at bounding box center [814, 255] width 11 height 9
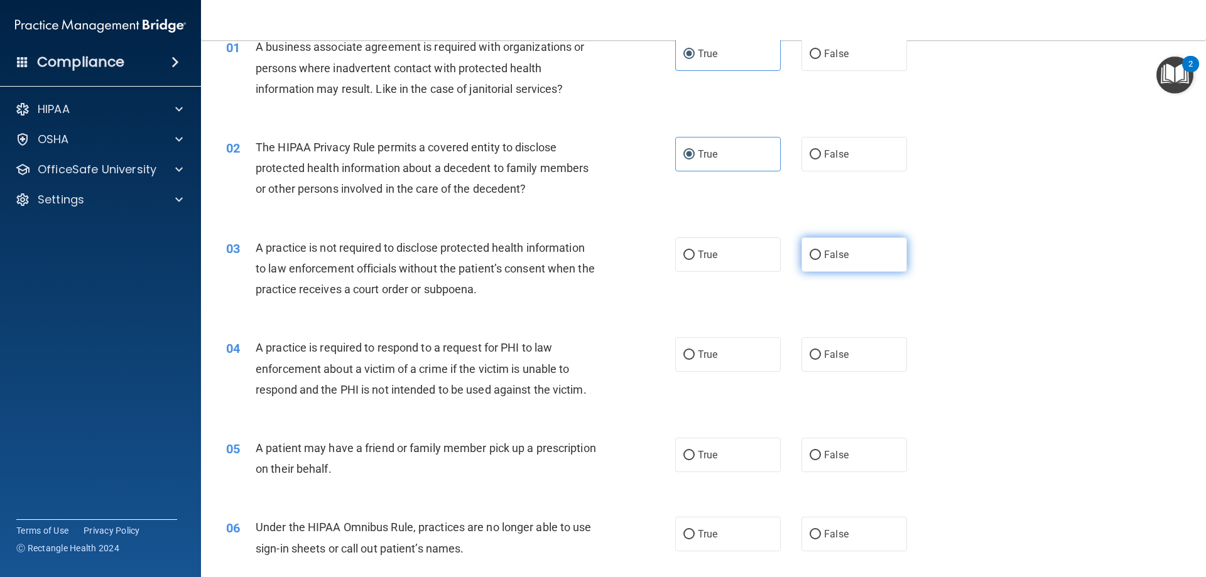
radio input "true"
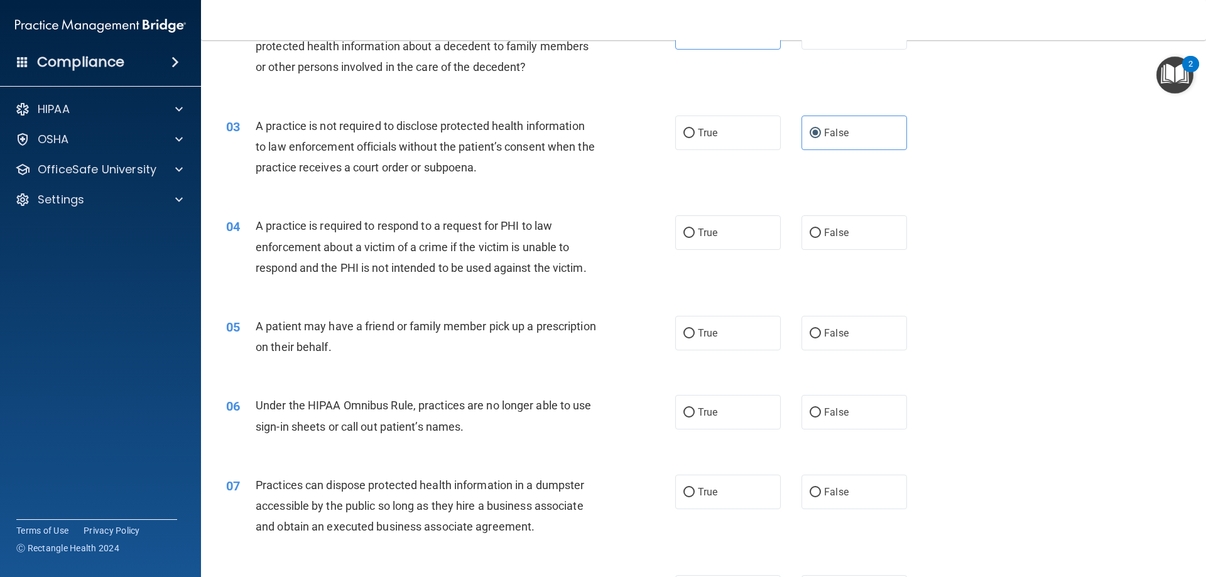
scroll to position [188, 0]
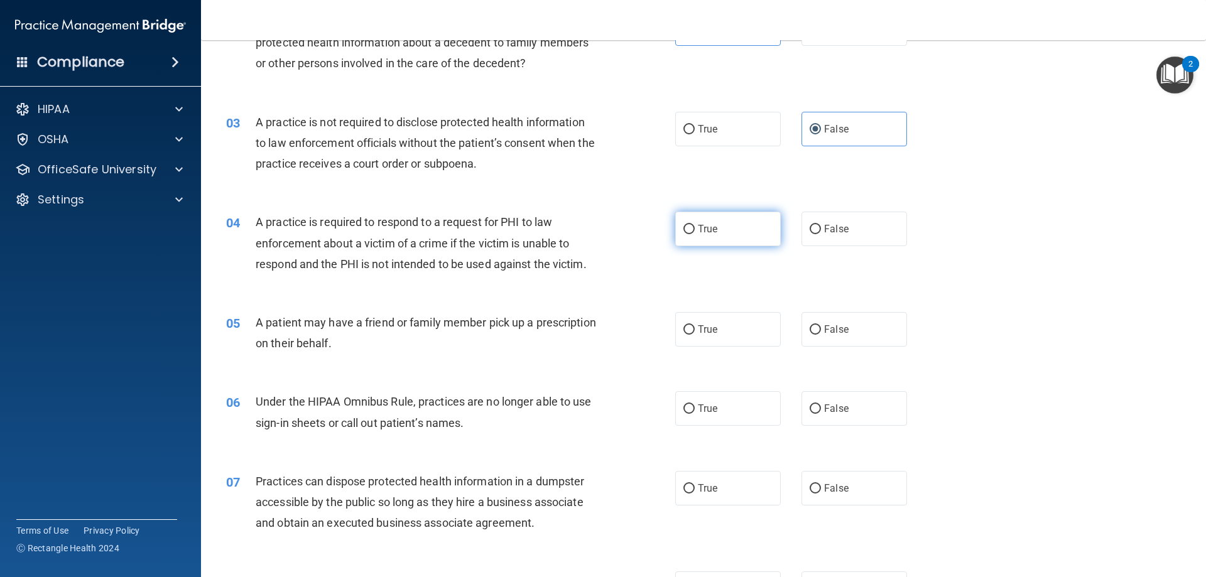
click at [719, 226] on label "True" at bounding box center [727, 229] width 105 height 35
click at [694, 226] on input "True" at bounding box center [688, 229] width 11 height 9
radio input "true"
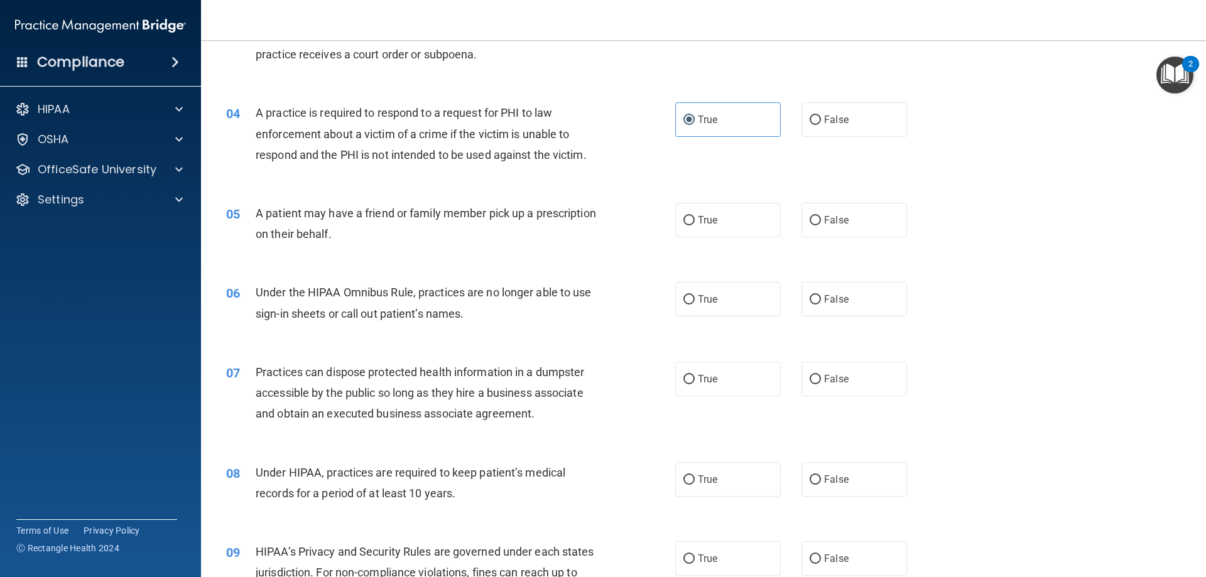
scroll to position [314, 0]
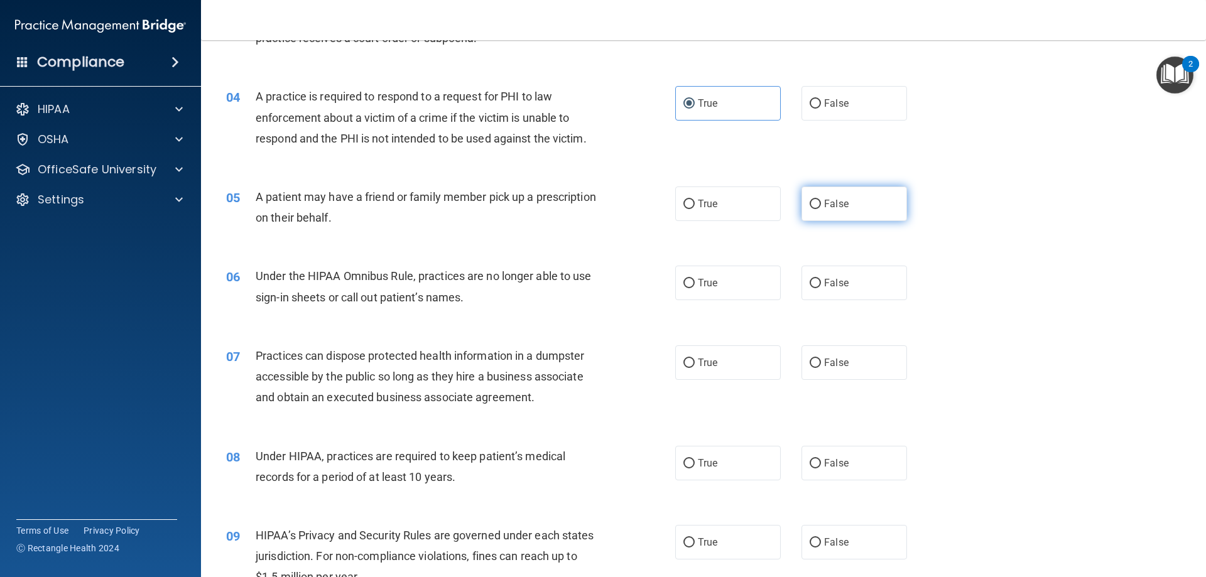
click at [835, 213] on label "False" at bounding box center [853, 203] width 105 height 35
click at [821, 209] on input "False" at bounding box center [814, 204] width 11 height 9
radio input "true"
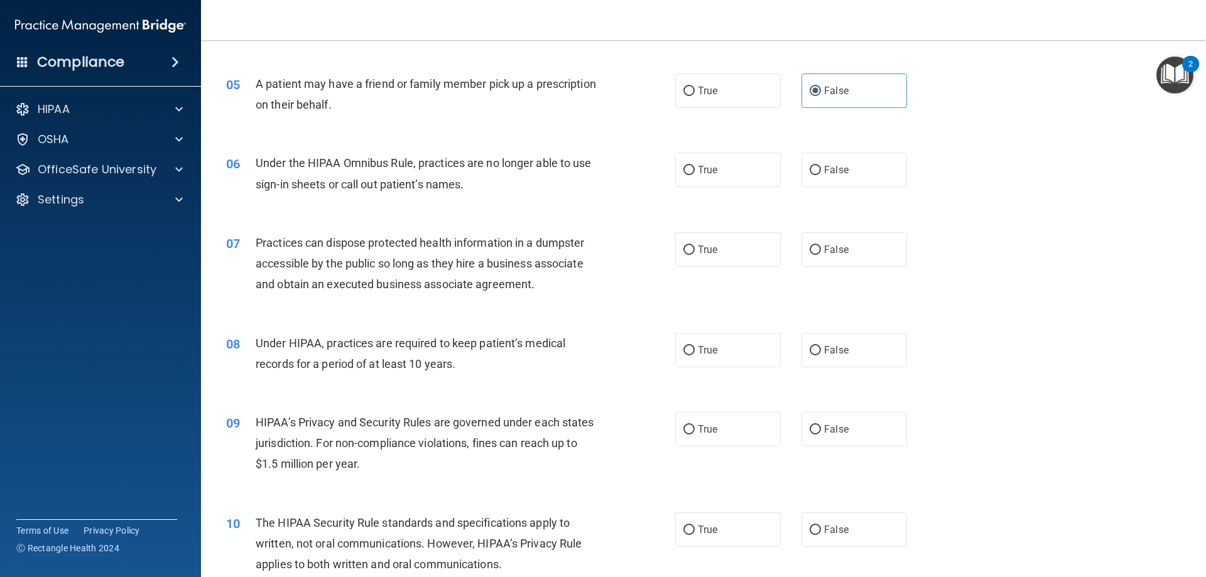
scroll to position [502, 0]
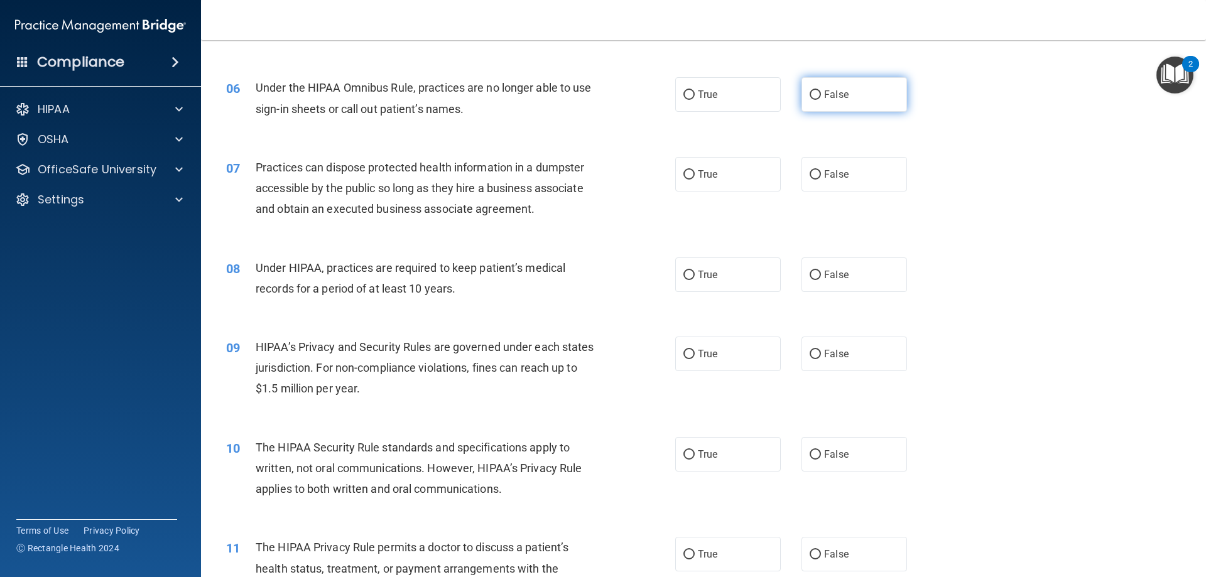
click at [810, 100] on input "False" at bounding box center [814, 94] width 11 height 9
radio input "true"
click at [837, 177] on span "False" at bounding box center [836, 174] width 24 height 12
click at [821, 177] on input "False" at bounding box center [814, 174] width 11 height 9
radio input "true"
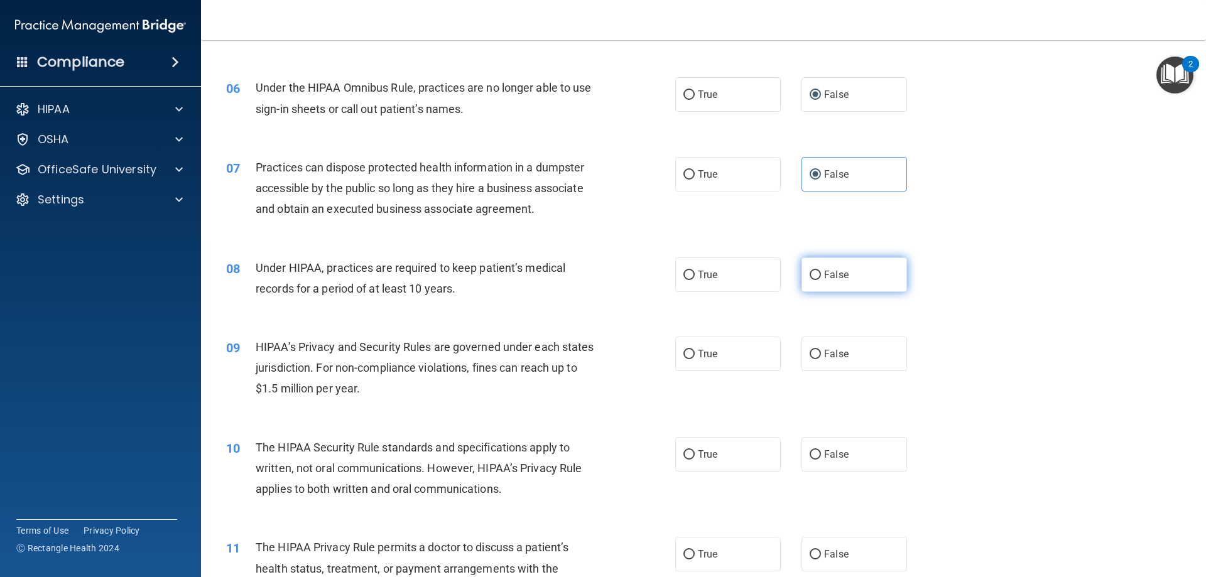
click at [839, 288] on label "False" at bounding box center [853, 274] width 105 height 35
click at [821, 280] on input "False" at bounding box center [814, 275] width 11 height 9
radio input "true"
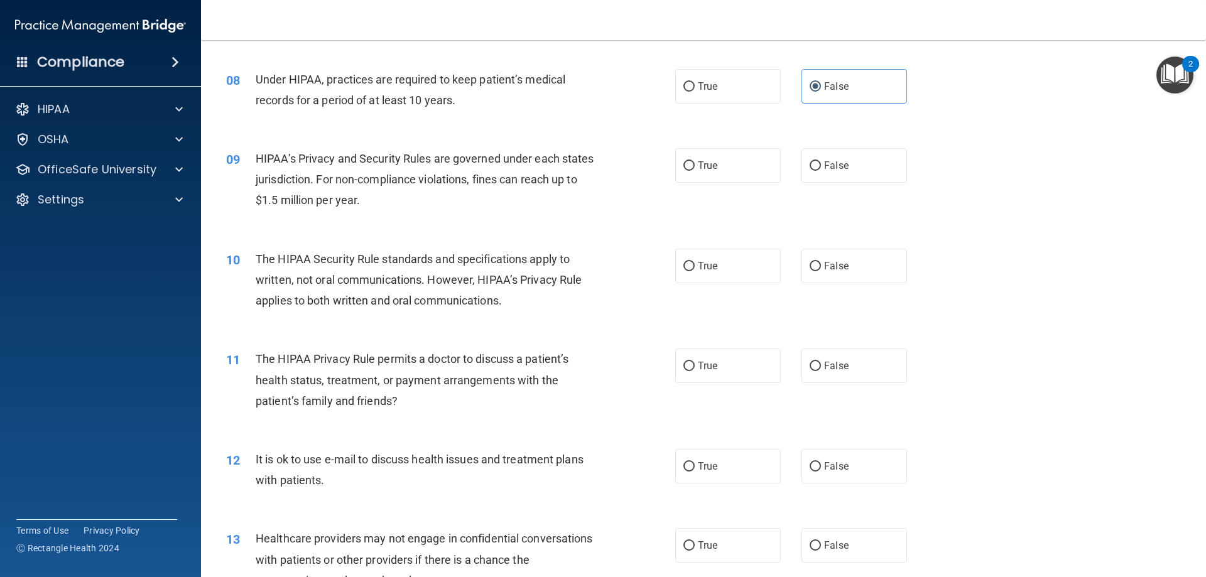
scroll to position [754, 0]
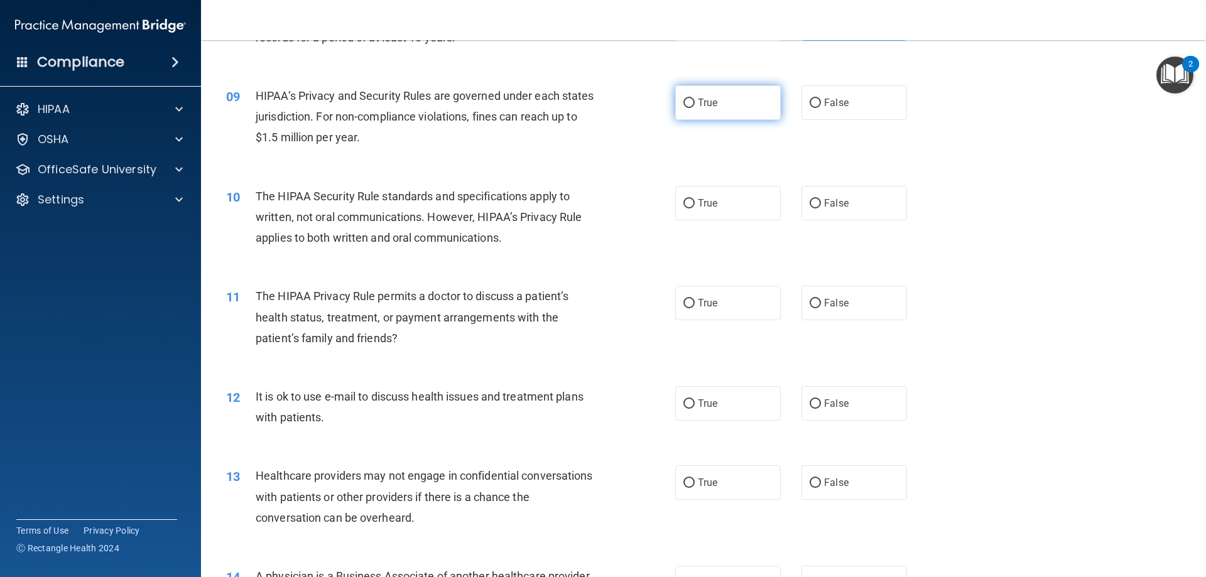
click at [683, 115] on label "True" at bounding box center [727, 102] width 105 height 35
click at [683, 108] on input "True" at bounding box center [688, 103] width 11 height 9
radio input "true"
click at [715, 197] on label "True" at bounding box center [727, 203] width 105 height 35
click at [694, 199] on input "True" at bounding box center [688, 203] width 11 height 9
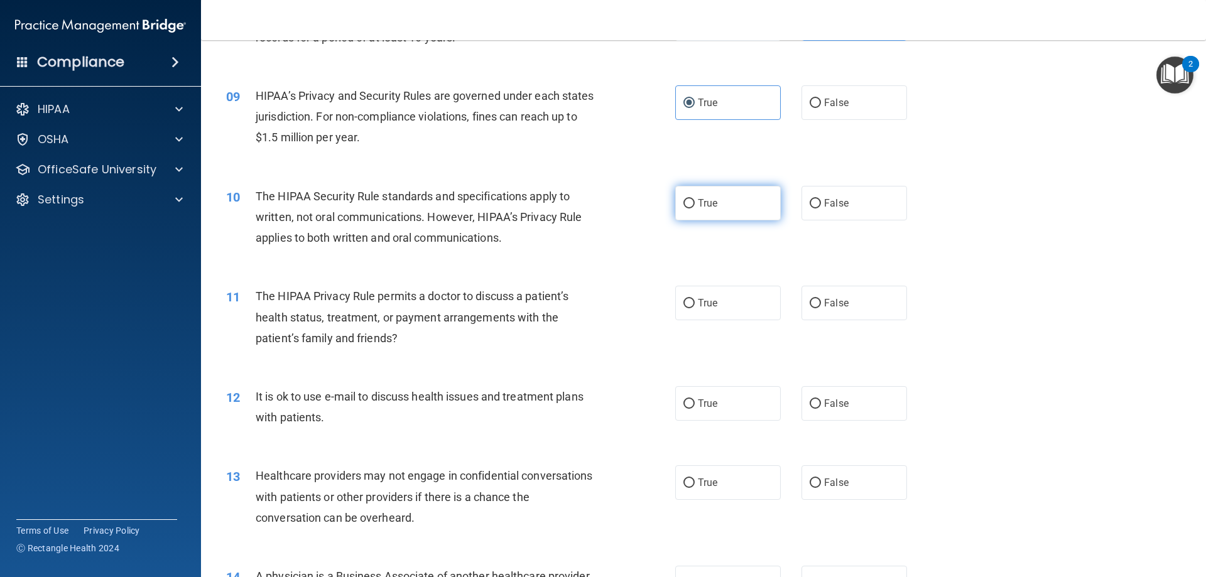
radio input "true"
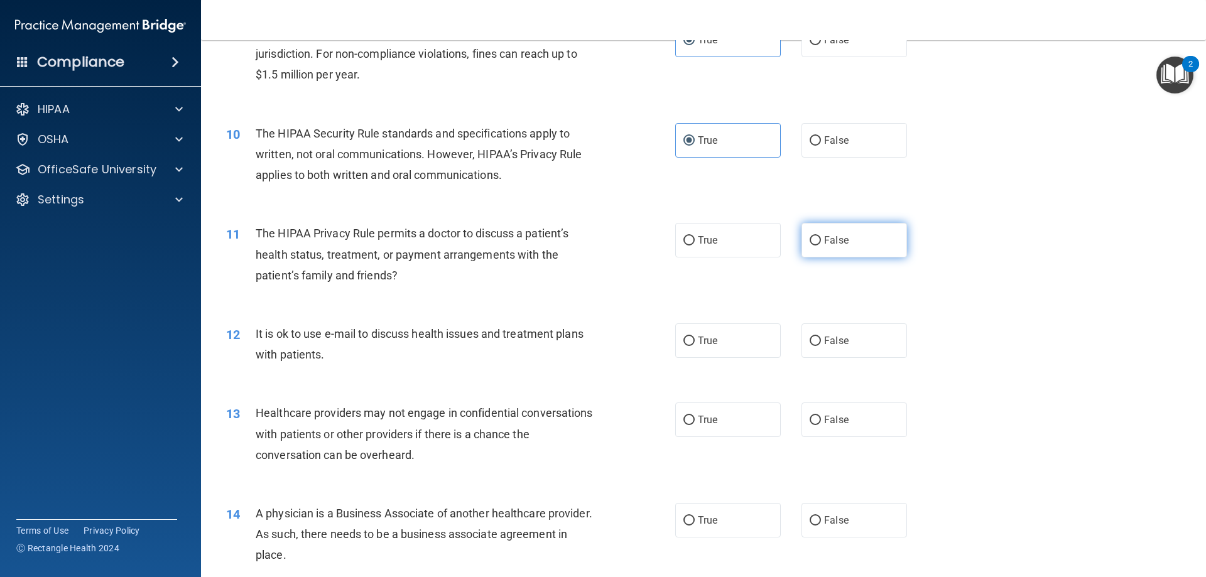
click at [875, 234] on label "False" at bounding box center [853, 240] width 105 height 35
click at [821, 236] on input "False" at bounding box center [814, 240] width 11 height 9
radio input "true"
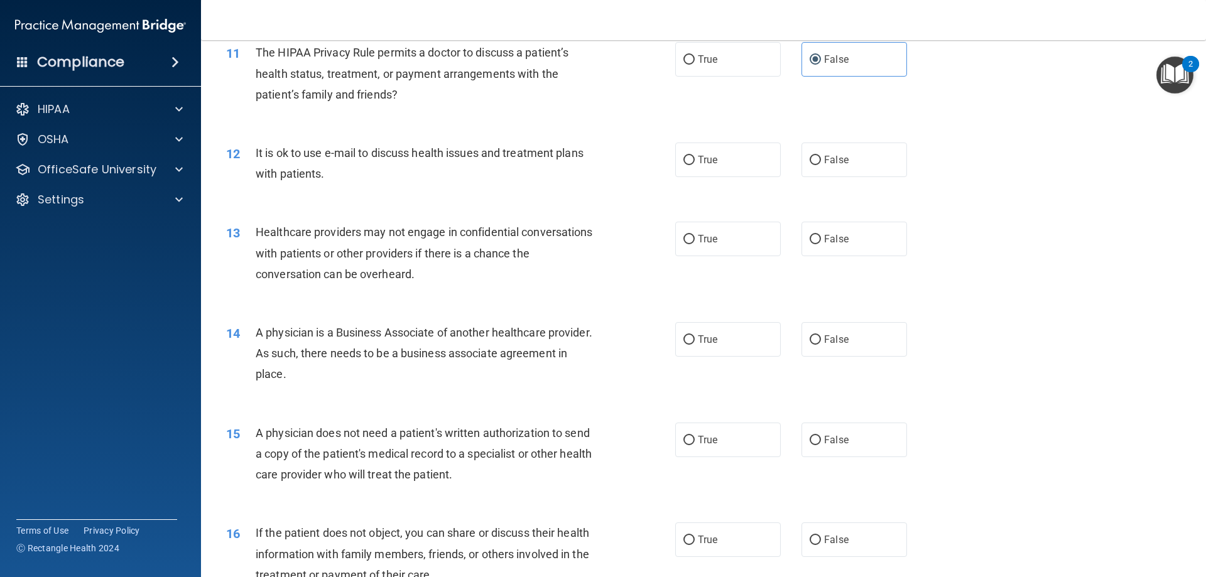
scroll to position [1005, 0]
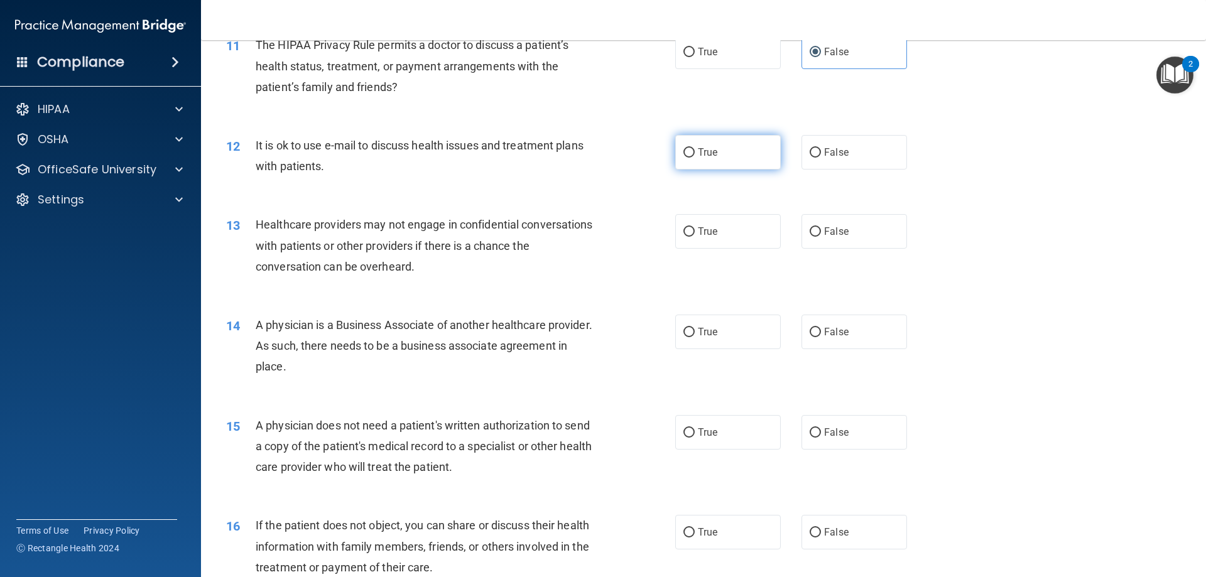
click at [686, 163] on label "True" at bounding box center [727, 152] width 105 height 35
click at [686, 158] on input "True" at bounding box center [688, 152] width 11 height 9
radio input "true"
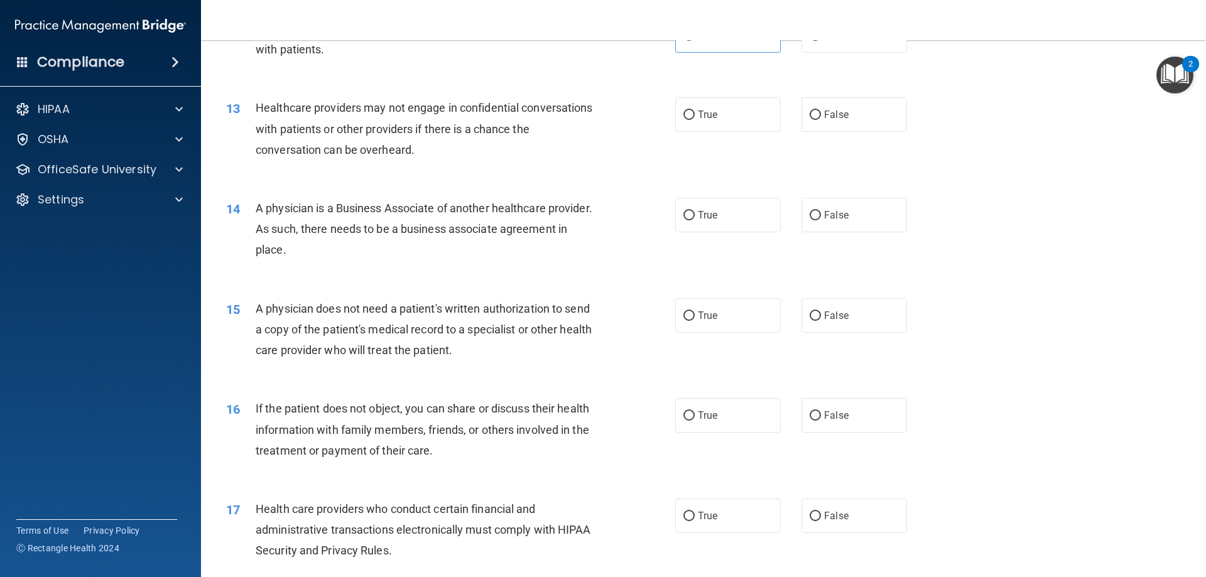
scroll to position [1130, 0]
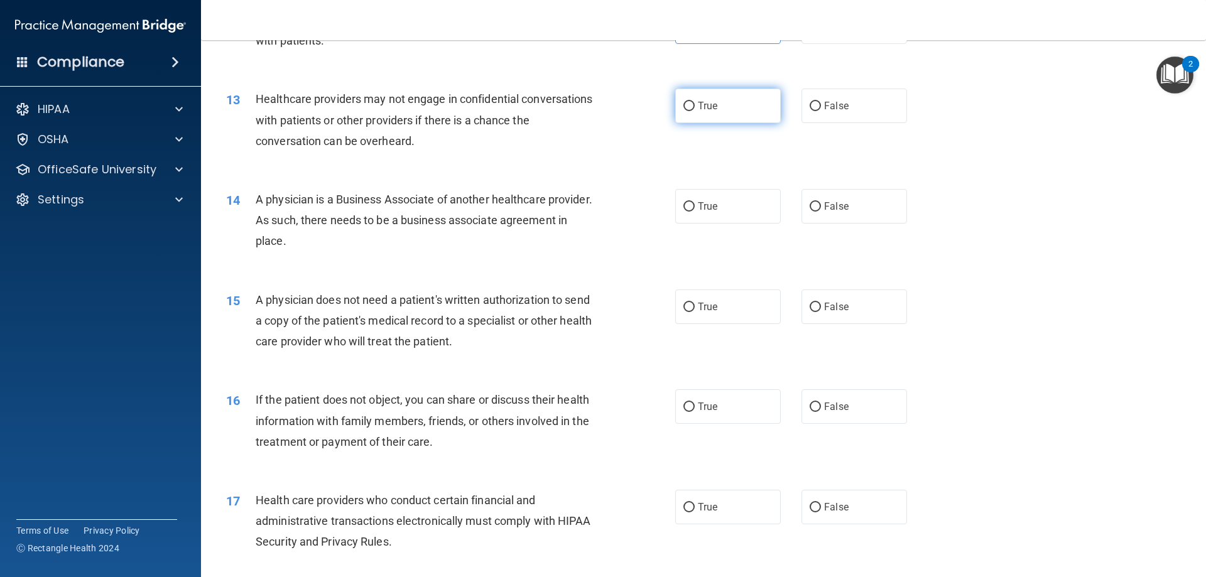
click at [743, 108] on label "True" at bounding box center [727, 106] width 105 height 35
click at [694, 108] on input "True" at bounding box center [688, 106] width 11 height 9
radio input "true"
click at [747, 202] on label "True" at bounding box center [727, 206] width 105 height 35
click at [694, 202] on input "True" at bounding box center [688, 206] width 11 height 9
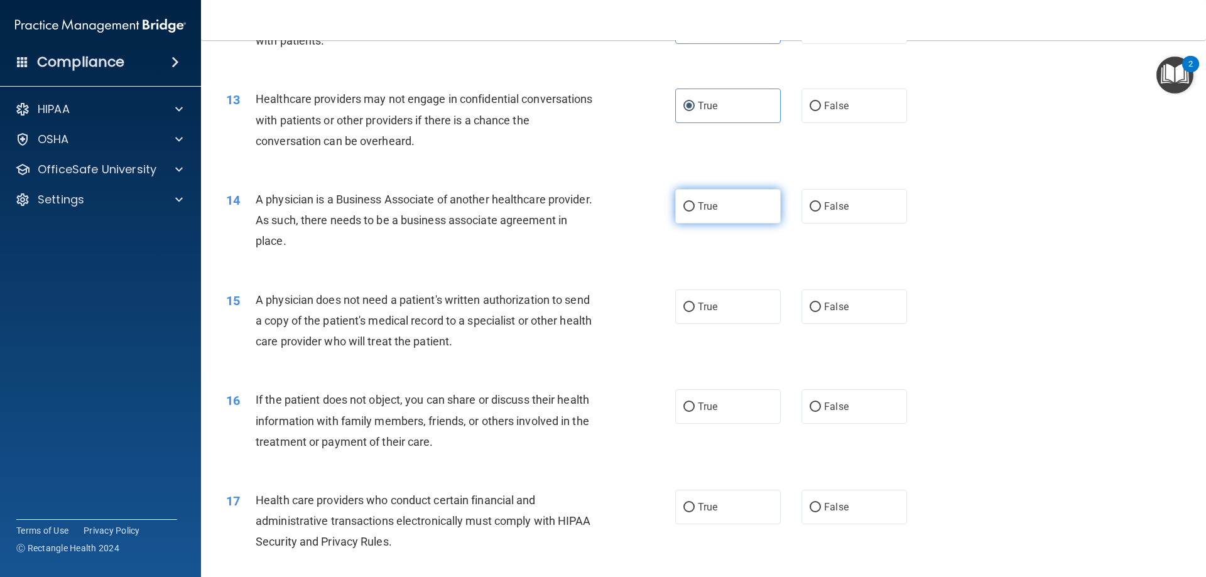
radio input "true"
click at [701, 296] on label "True" at bounding box center [727, 306] width 105 height 35
click at [694, 303] on input "True" at bounding box center [688, 307] width 11 height 9
radio input "true"
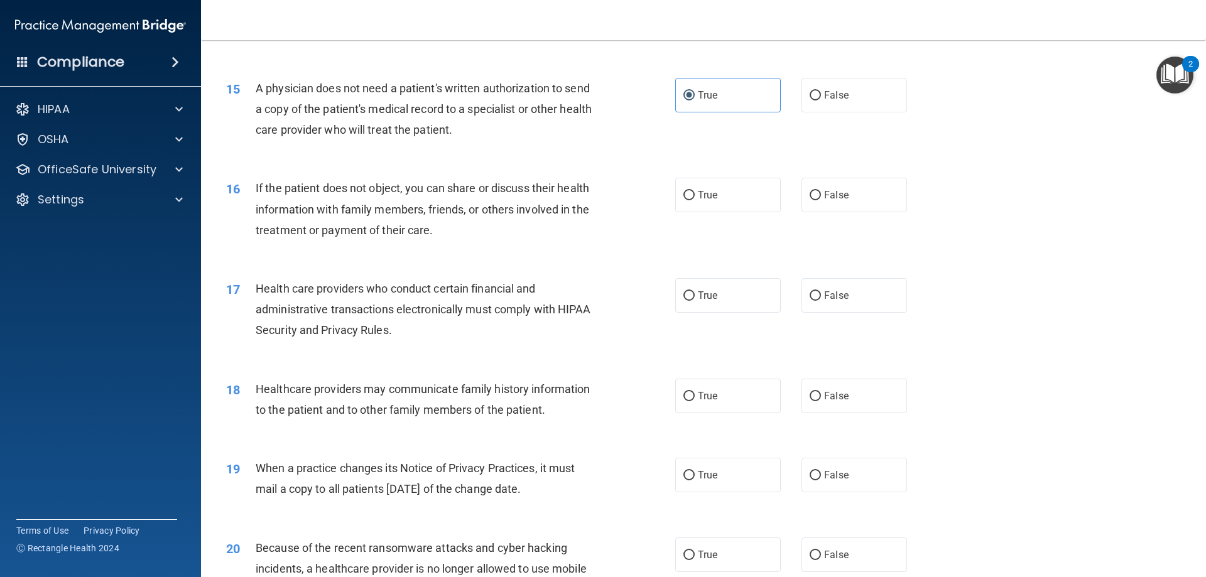
scroll to position [1341, 0]
click at [853, 194] on label "False" at bounding box center [853, 195] width 105 height 35
click at [821, 194] on input "False" at bounding box center [814, 196] width 11 height 9
radio input "true"
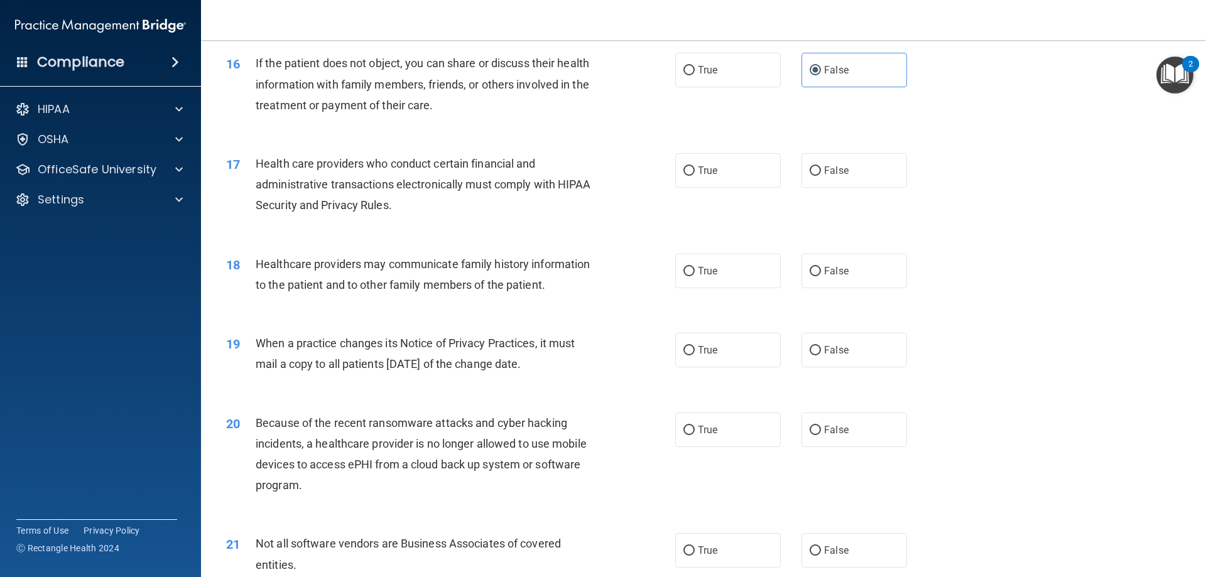
scroll to position [1530, 0]
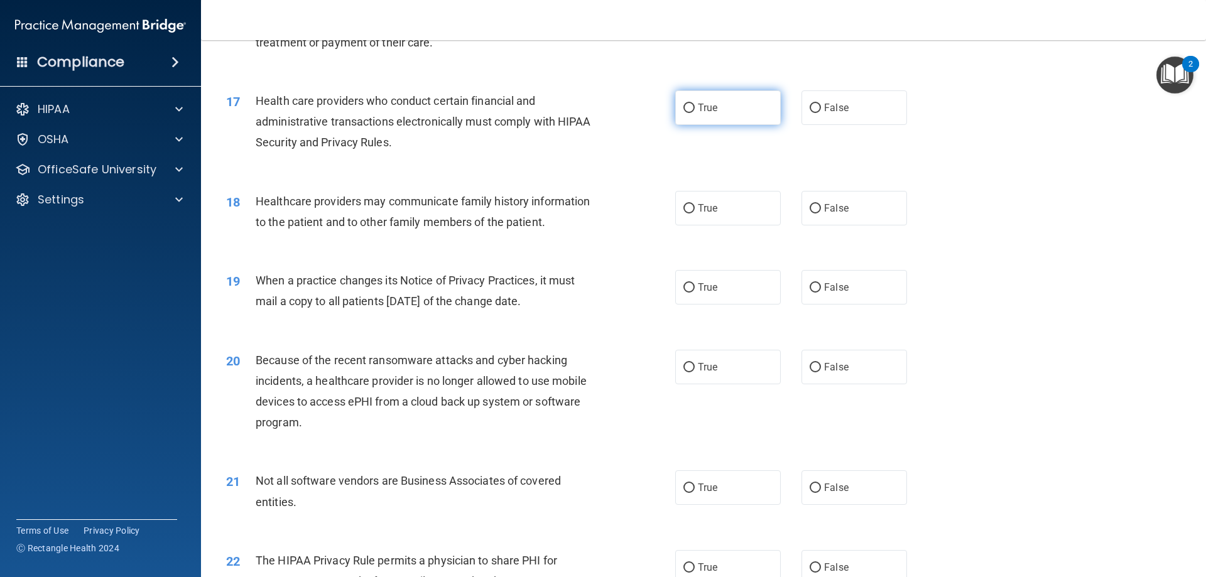
click at [706, 121] on label "True" at bounding box center [727, 107] width 105 height 35
click at [694, 113] on input "True" at bounding box center [688, 108] width 11 height 9
radio input "true"
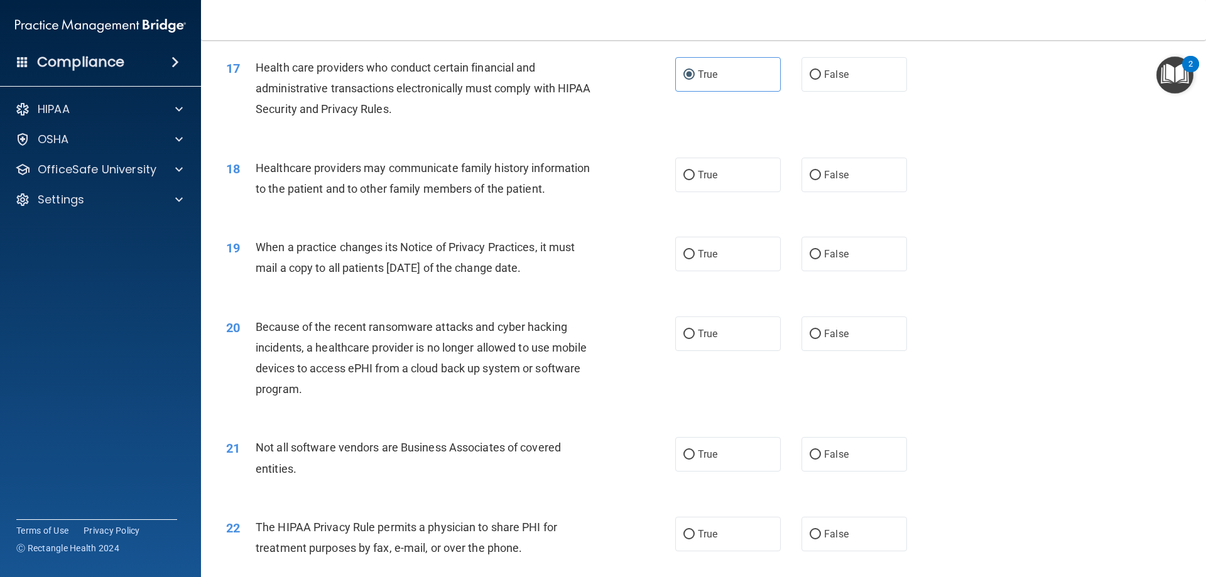
scroll to position [1592, 0]
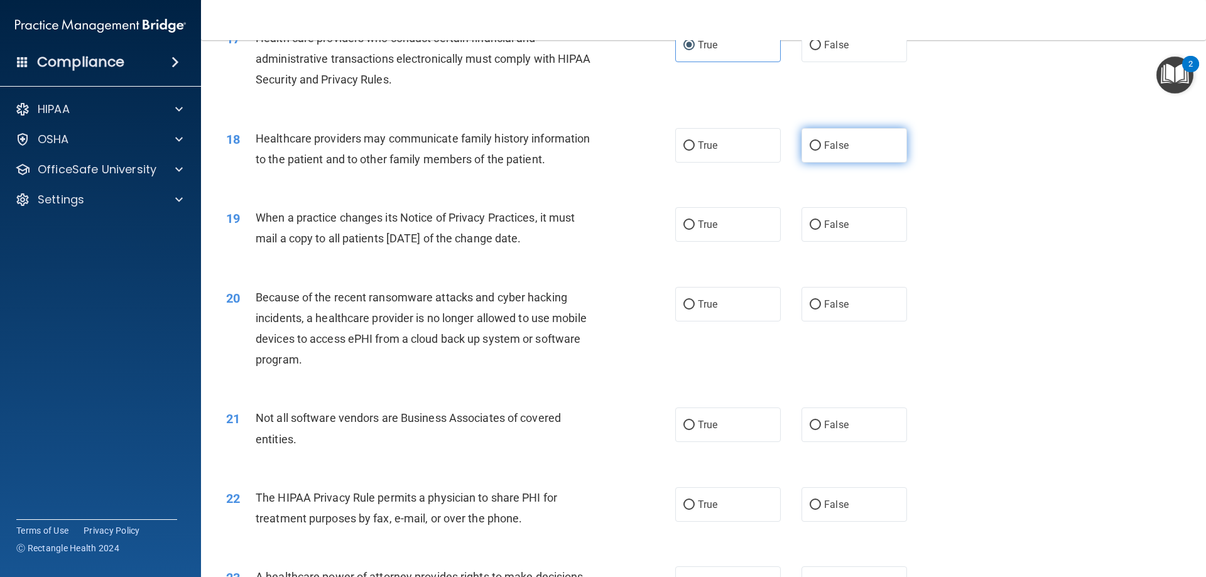
click at [870, 146] on label "False" at bounding box center [853, 145] width 105 height 35
click at [821, 146] on input "False" at bounding box center [814, 145] width 11 height 9
radio input "true"
click at [709, 211] on label "True" at bounding box center [727, 224] width 105 height 35
click at [694, 220] on input "True" at bounding box center [688, 224] width 11 height 9
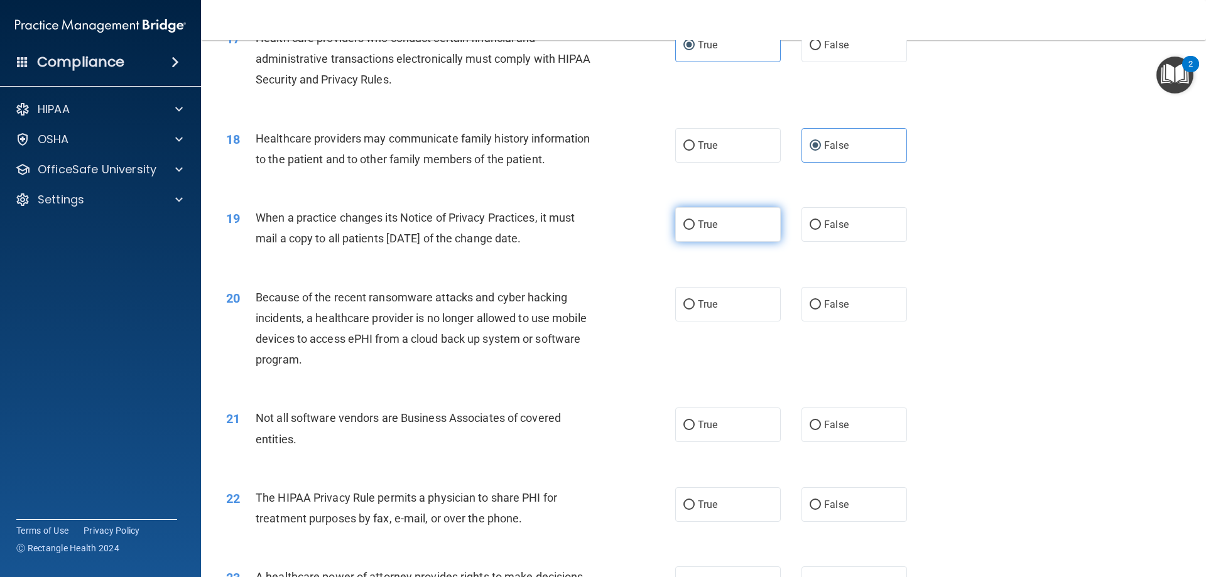
radio input "true"
click at [722, 300] on label "True" at bounding box center [727, 304] width 105 height 35
click at [694, 300] on input "True" at bounding box center [688, 304] width 11 height 9
radio input "true"
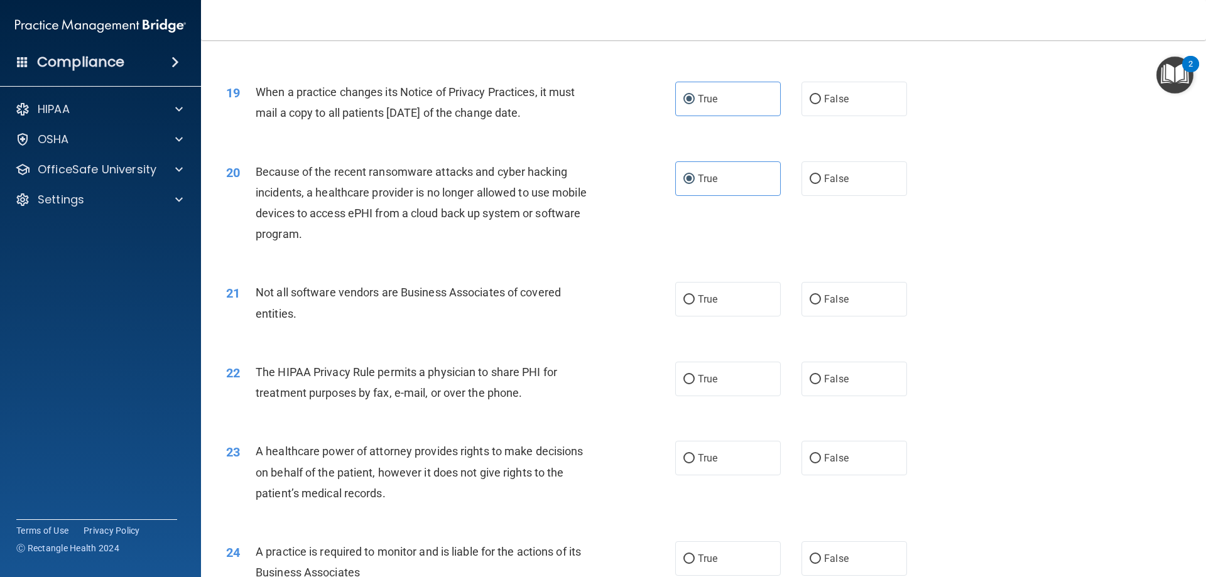
scroll to position [1781, 0]
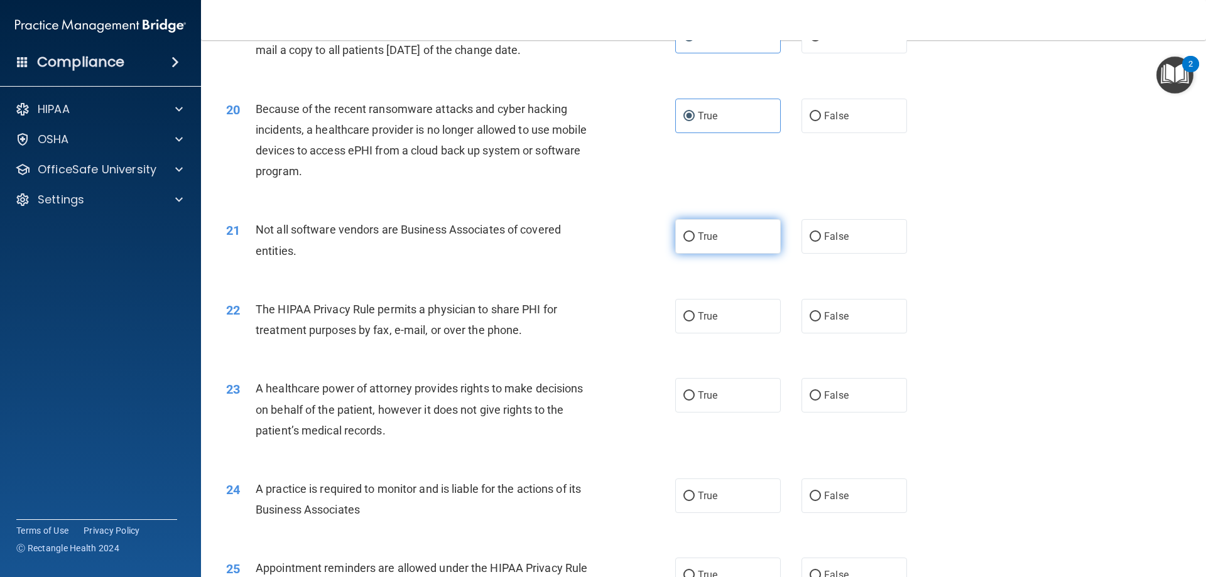
click at [720, 241] on label "True" at bounding box center [727, 236] width 105 height 35
click at [694, 241] on input "True" at bounding box center [688, 236] width 11 height 9
radio input "true"
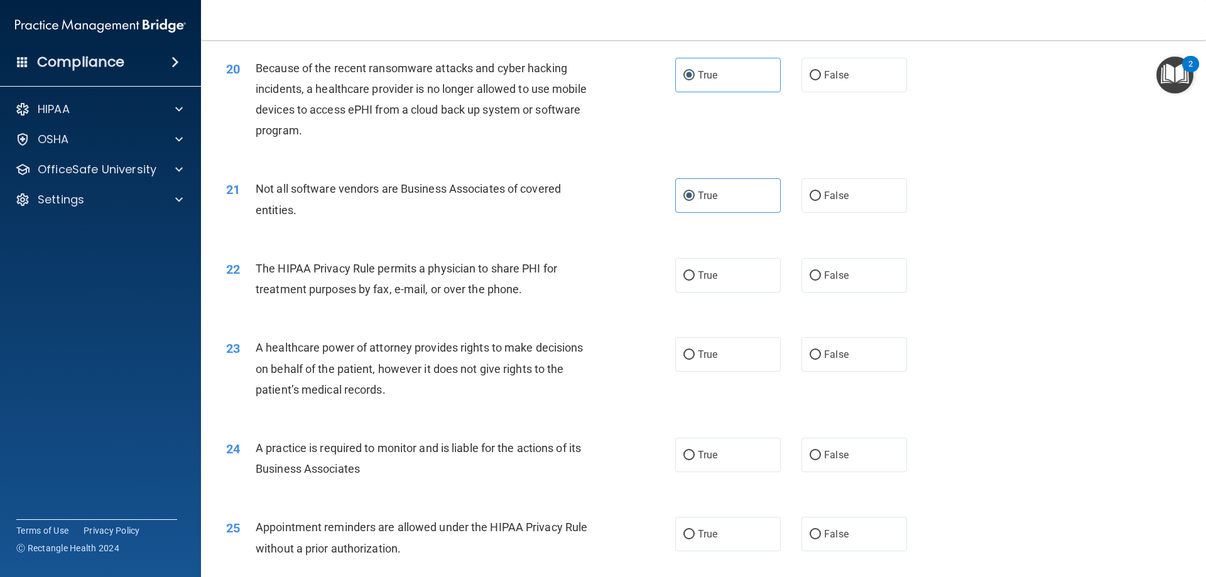
scroll to position [1844, 0]
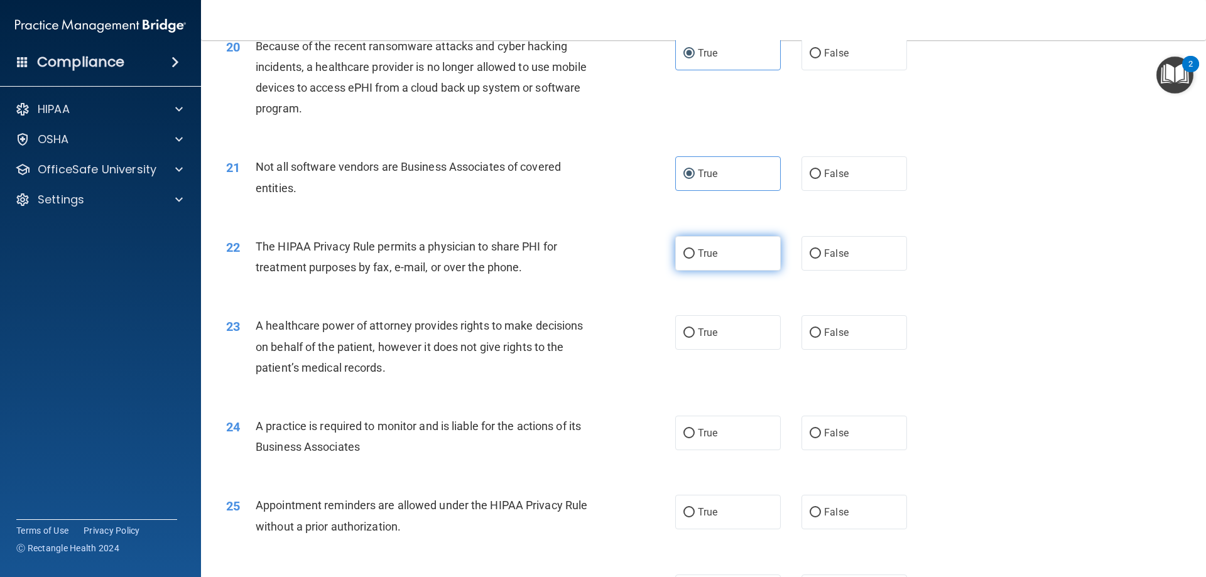
click at [689, 261] on label "True" at bounding box center [727, 253] width 105 height 35
click at [689, 259] on input "True" at bounding box center [688, 253] width 11 height 9
radio input "true"
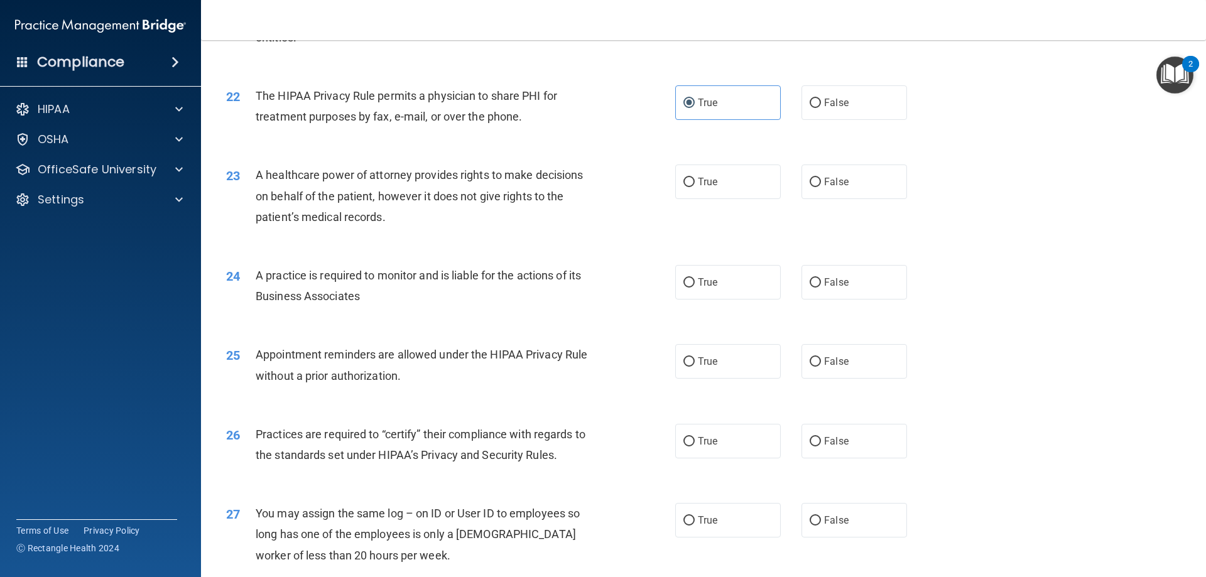
scroll to position [1969, 0]
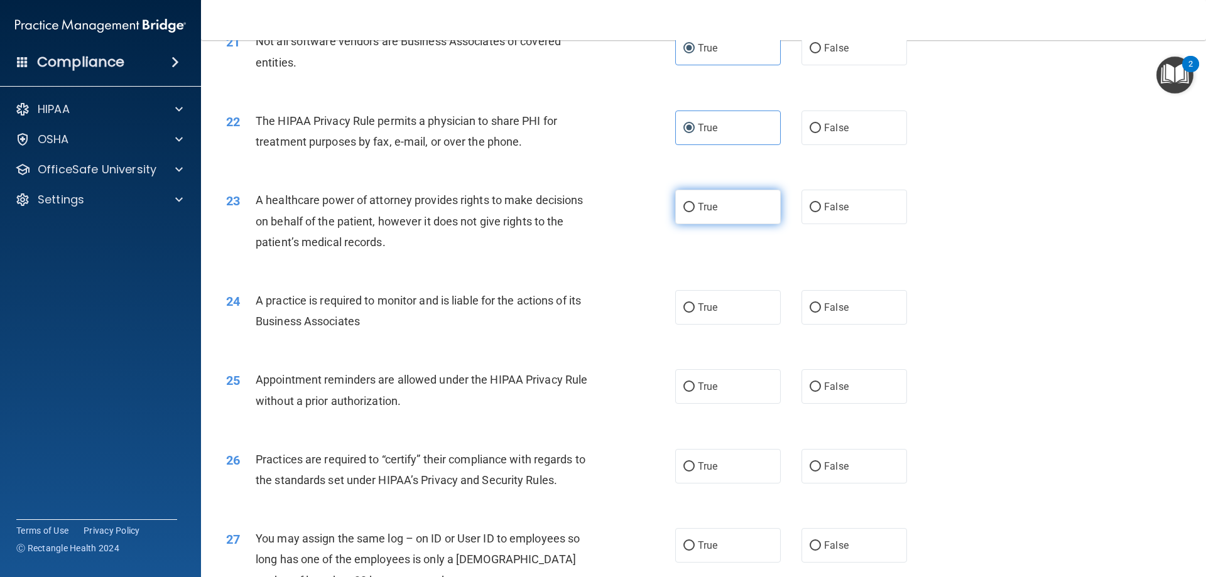
click at [733, 208] on label "True" at bounding box center [727, 207] width 105 height 35
click at [694, 208] on input "True" at bounding box center [688, 207] width 11 height 9
radio input "true"
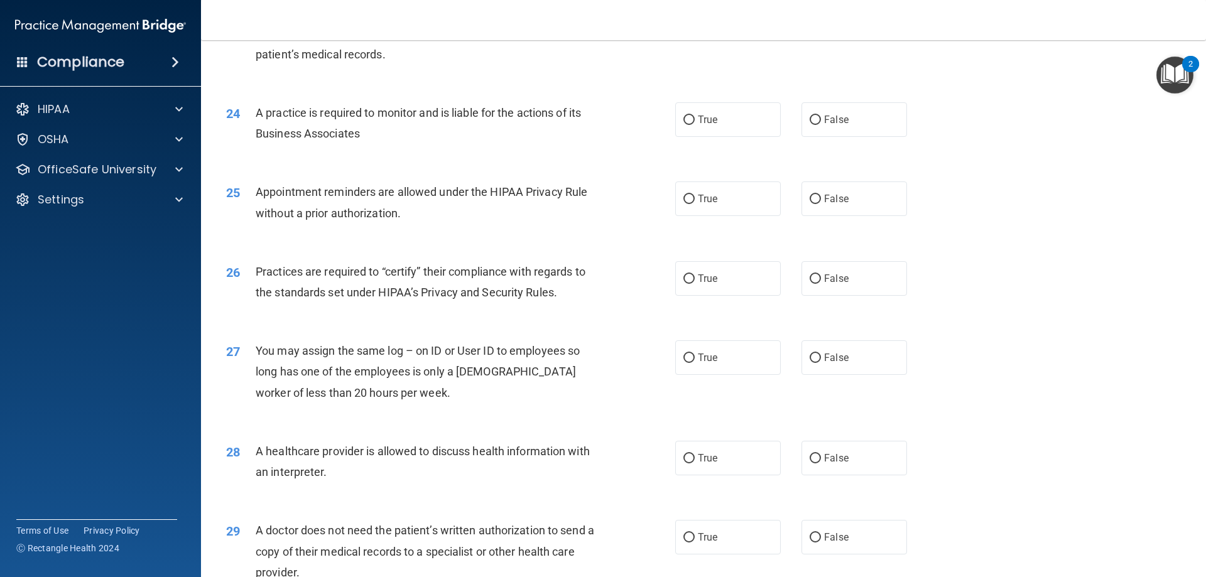
scroll to position [2158, 0]
drag, startPoint x: 709, startPoint y: 130, endPoint x: 687, endPoint y: 146, distance: 27.4
click at [704, 133] on label "True" at bounding box center [727, 119] width 105 height 35
drag, startPoint x: 714, startPoint y: 129, endPoint x: 708, endPoint y: 138, distance: 11.3
click at [713, 129] on label "True" at bounding box center [727, 119] width 105 height 35
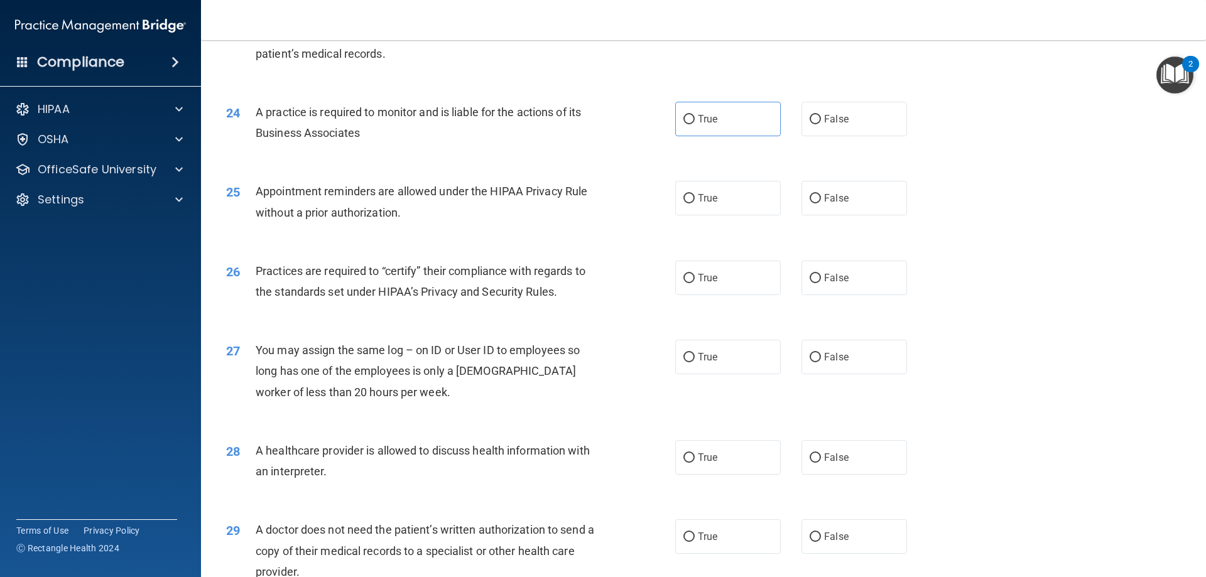
click at [694, 124] on input "True" at bounding box center [688, 119] width 11 height 9
radio input "true"
click at [758, 202] on label "True" at bounding box center [727, 198] width 105 height 35
click at [694, 202] on input "True" at bounding box center [688, 198] width 11 height 9
radio input "true"
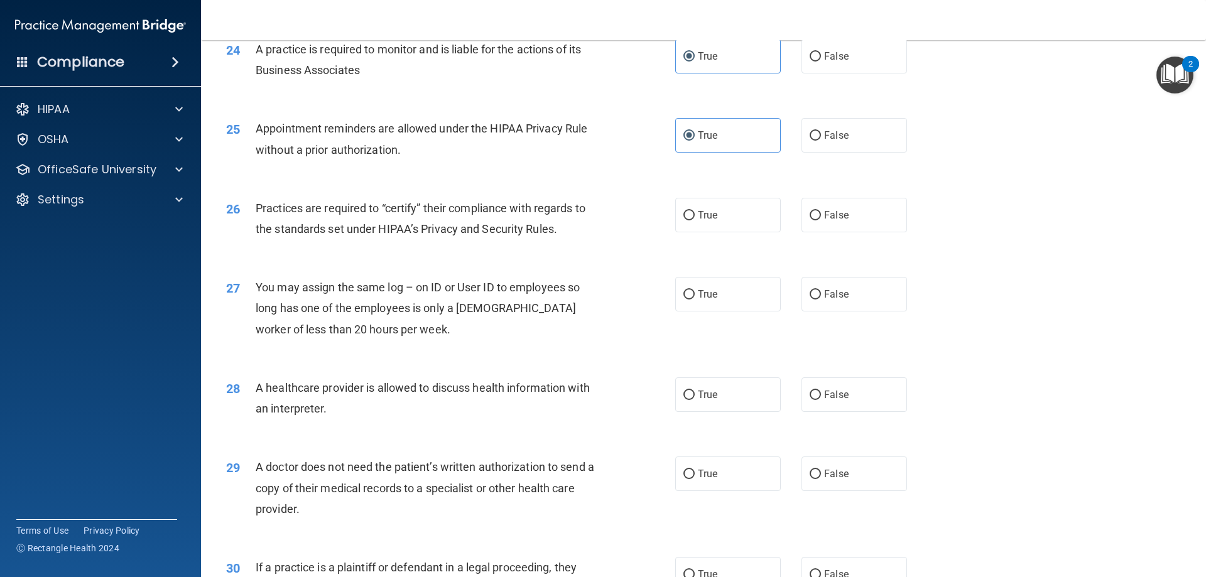
scroll to position [2283, 0]
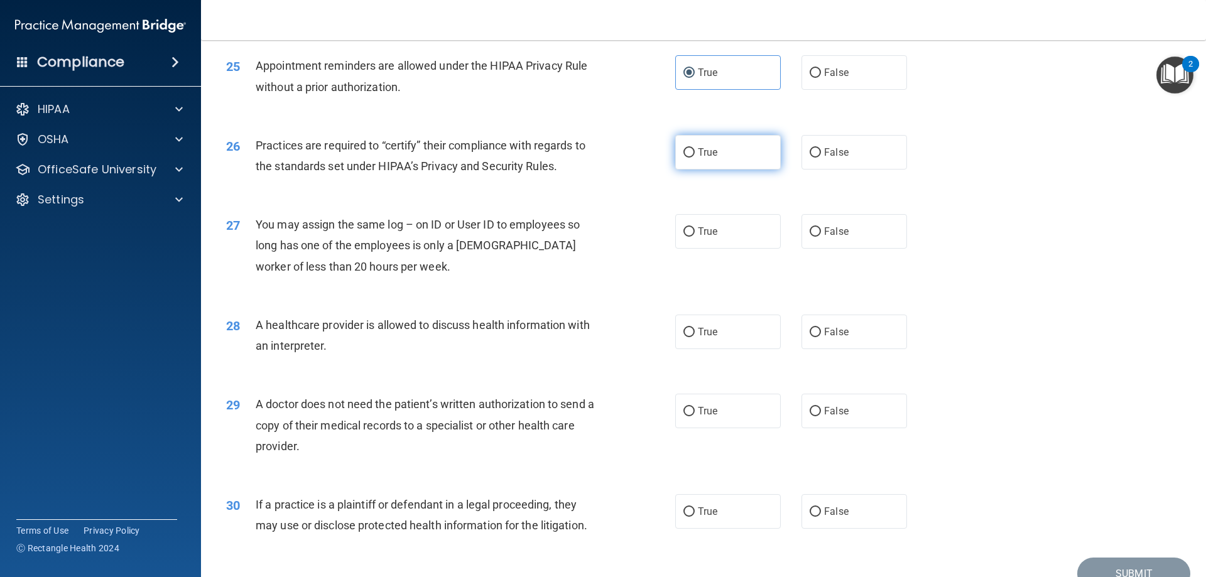
click at [714, 144] on label "True" at bounding box center [727, 152] width 105 height 35
click at [694, 148] on input "True" at bounding box center [688, 152] width 11 height 9
radio input "true"
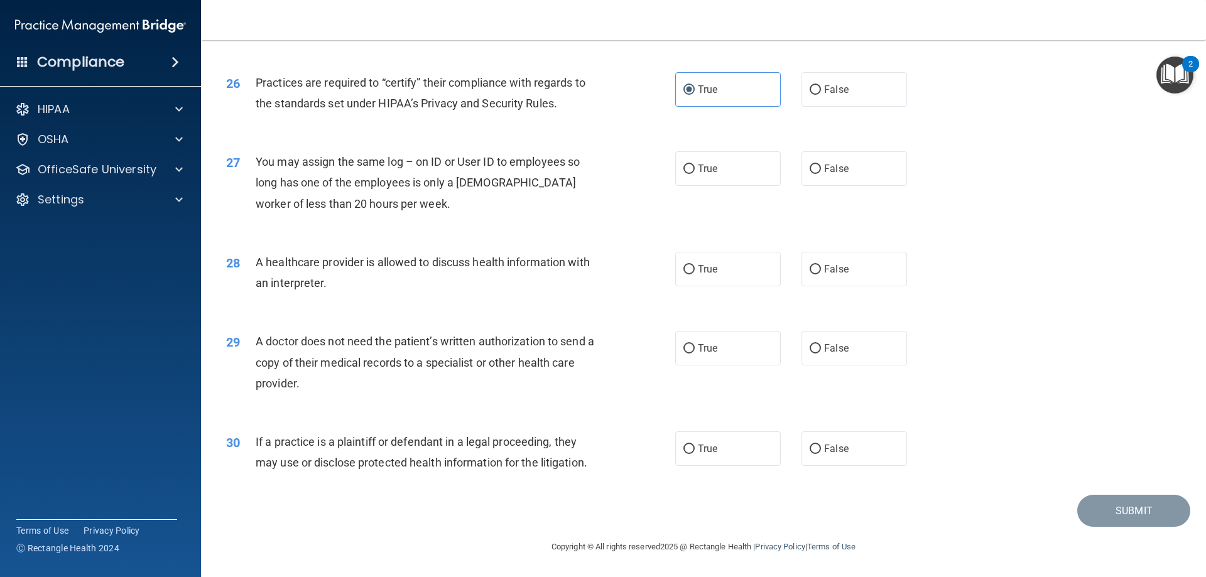
click at [865, 143] on div "27 You may assign the same log – on ID or User ID to employees so long has one …" at bounding box center [703, 186] width 973 height 100
click at [862, 159] on label "False" at bounding box center [853, 168] width 105 height 35
click at [821, 165] on input "False" at bounding box center [814, 169] width 11 height 9
radio input "true"
click at [675, 281] on label "True" at bounding box center [727, 269] width 105 height 35
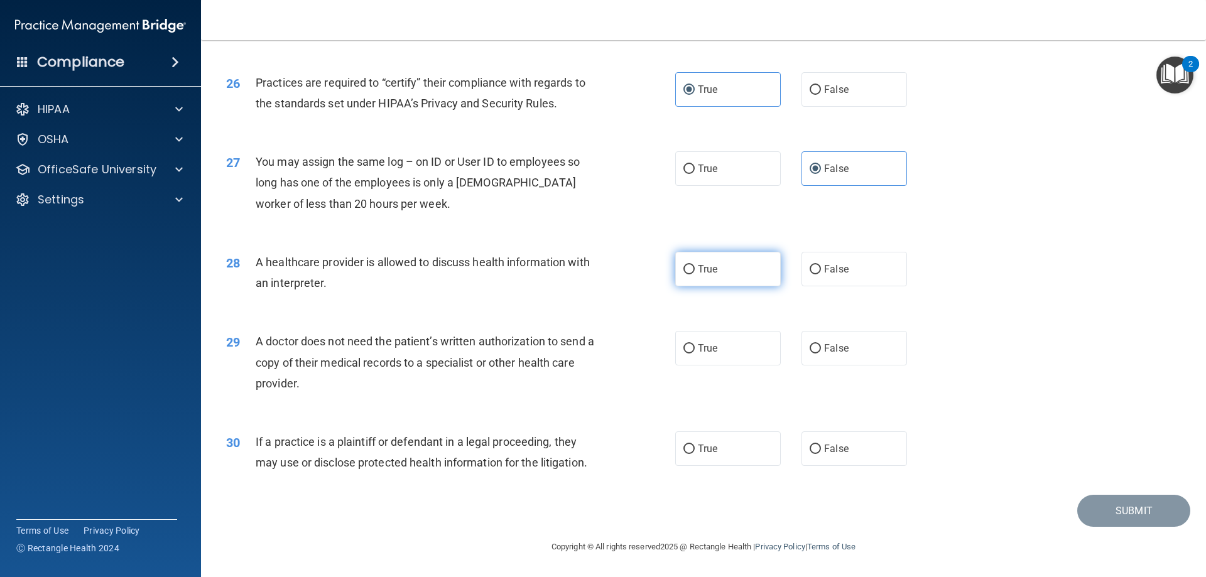
click at [683, 274] on input "True" at bounding box center [688, 269] width 11 height 9
radio input "true"
drag, startPoint x: 735, startPoint y: 360, endPoint x: 750, endPoint y: 372, distance: 18.7
click at [737, 362] on label "True" at bounding box center [727, 348] width 105 height 35
click at [694, 354] on input "True" at bounding box center [688, 348] width 11 height 9
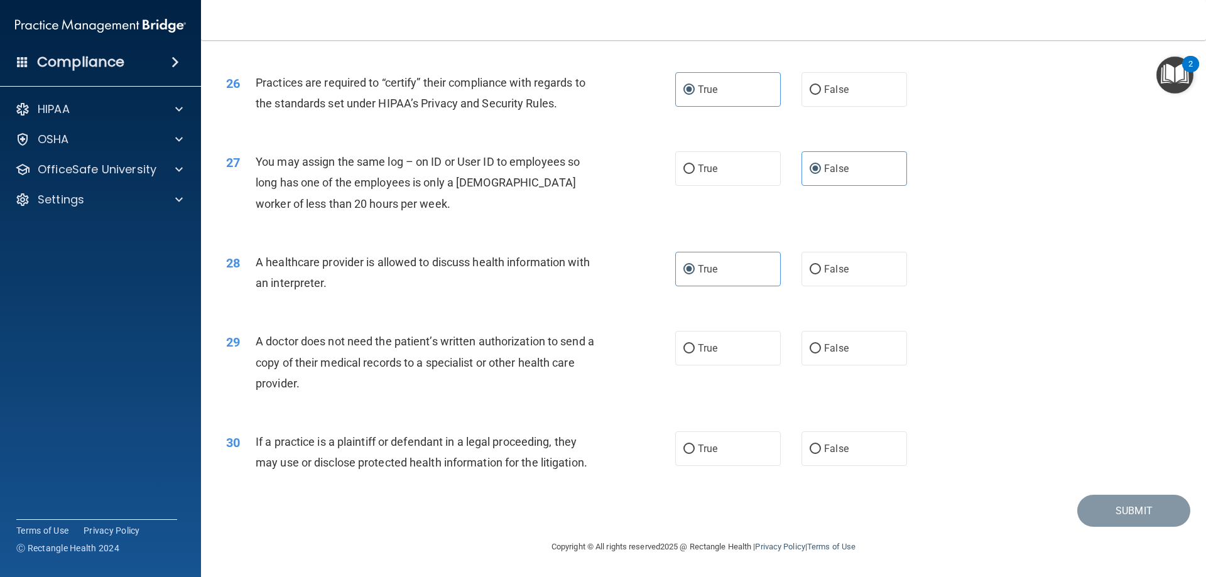
radio input "true"
click at [721, 453] on label "True" at bounding box center [727, 448] width 105 height 35
click at [694, 453] on input "True" at bounding box center [688, 449] width 11 height 9
radio input "true"
click at [1115, 517] on button "Submit" at bounding box center [1133, 511] width 113 height 32
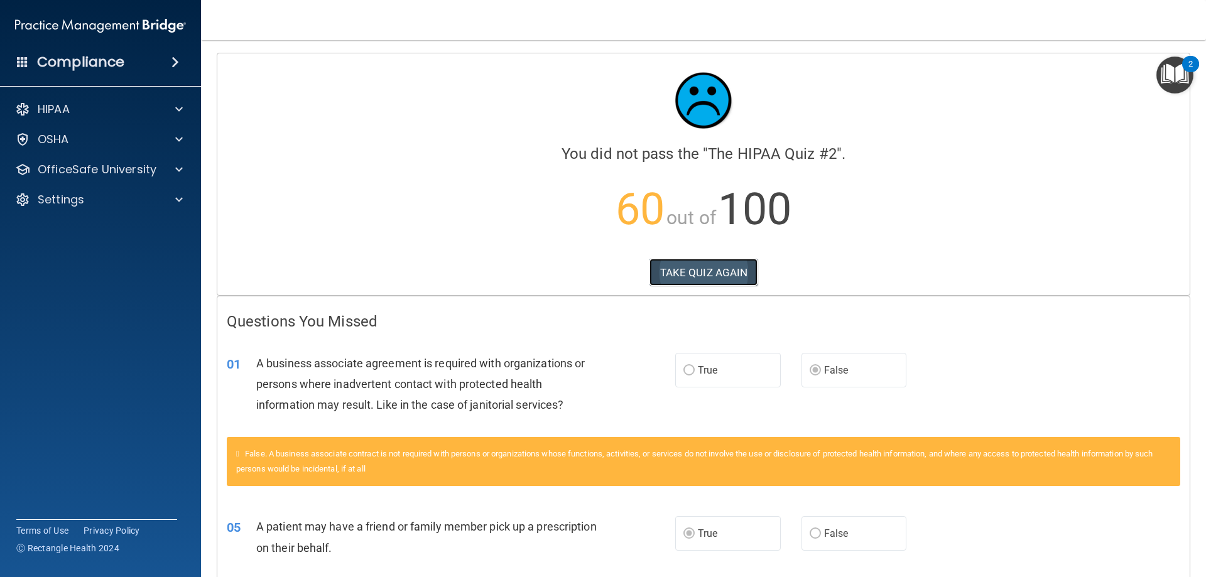
click at [707, 271] on button "TAKE QUIZ AGAIN" at bounding box center [703, 273] width 109 height 28
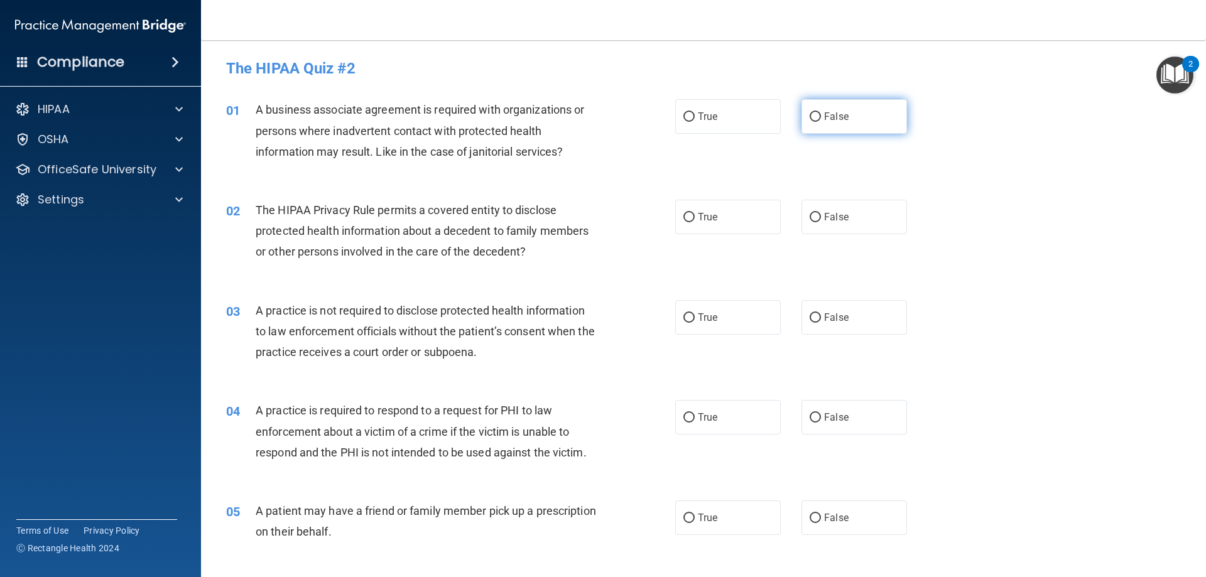
click at [852, 126] on label "False" at bounding box center [853, 116] width 105 height 35
click at [821, 122] on input "False" at bounding box center [814, 116] width 11 height 9
radio input "true"
click at [740, 226] on label "True" at bounding box center [727, 217] width 105 height 35
click at [694, 222] on input "True" at bounding box center [688, 217] width 11 height 9
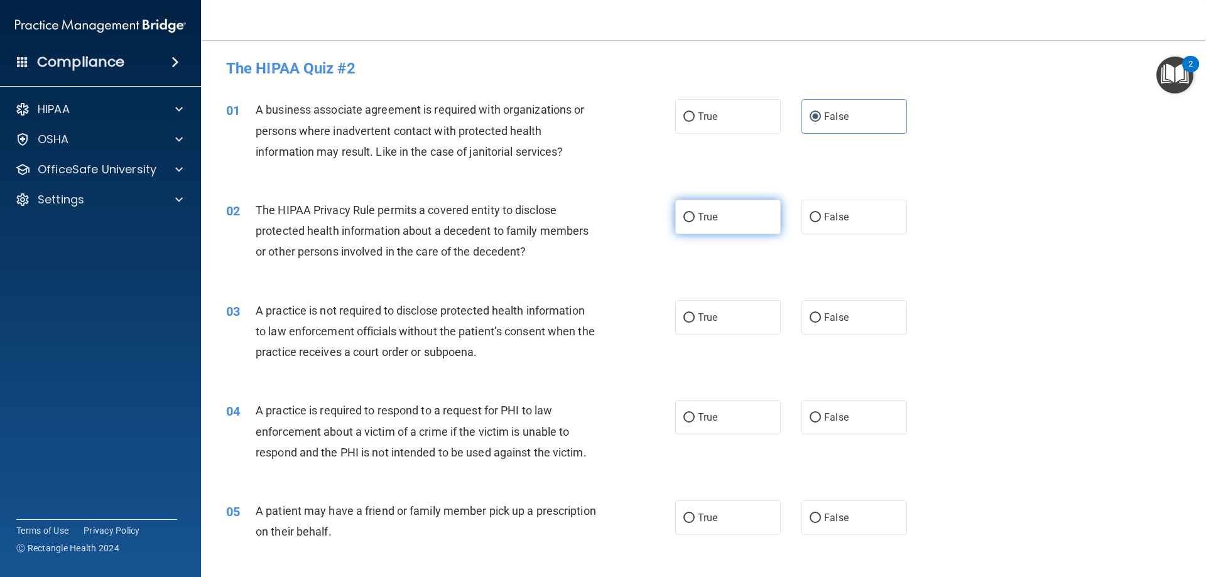
radio input "true"
click at [850, 324] on label "False" at bounding box center [853, 317] width 105 height 35
click at [821, 323] on input "False" at bounding box center [814, 317] width 11 height 9
radio input "true"
click at [706, 431] on label "True" at bounding box center [727, 417] width 105 height 35
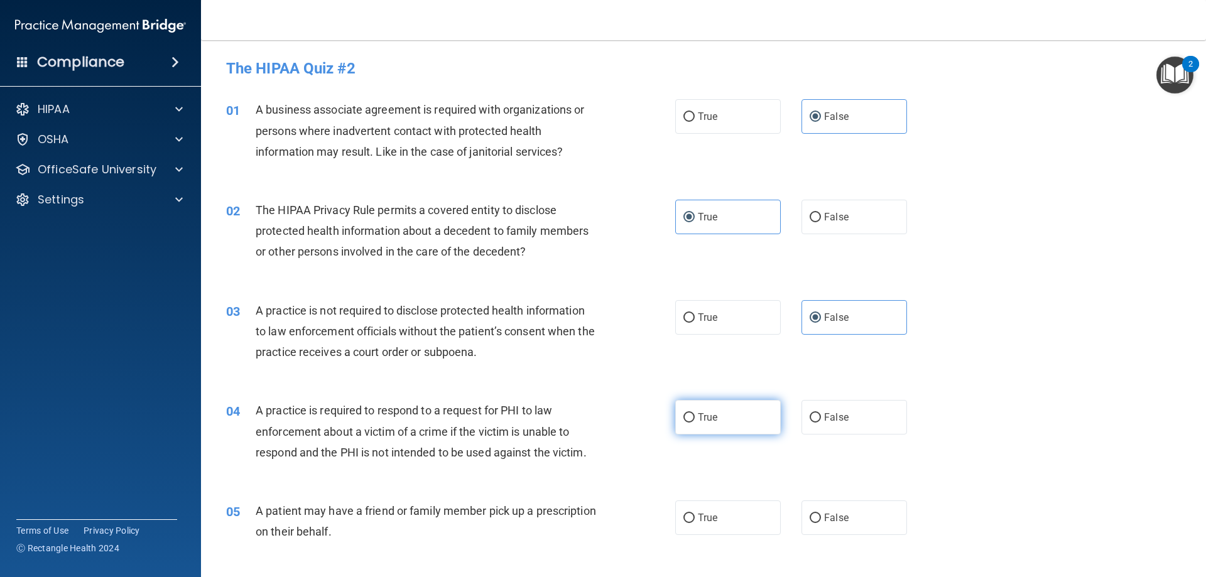
click at [694, 423] on input "True" at bounding box center [688, 417] width 11 height 9
radio input "true"
click at [735, 509] on label "True" at bounding box center [727, 517] width 105 height 35
click at [694, 514] on input "True" at bounding box center [688, 518] width 11 height 9
radio input "true"
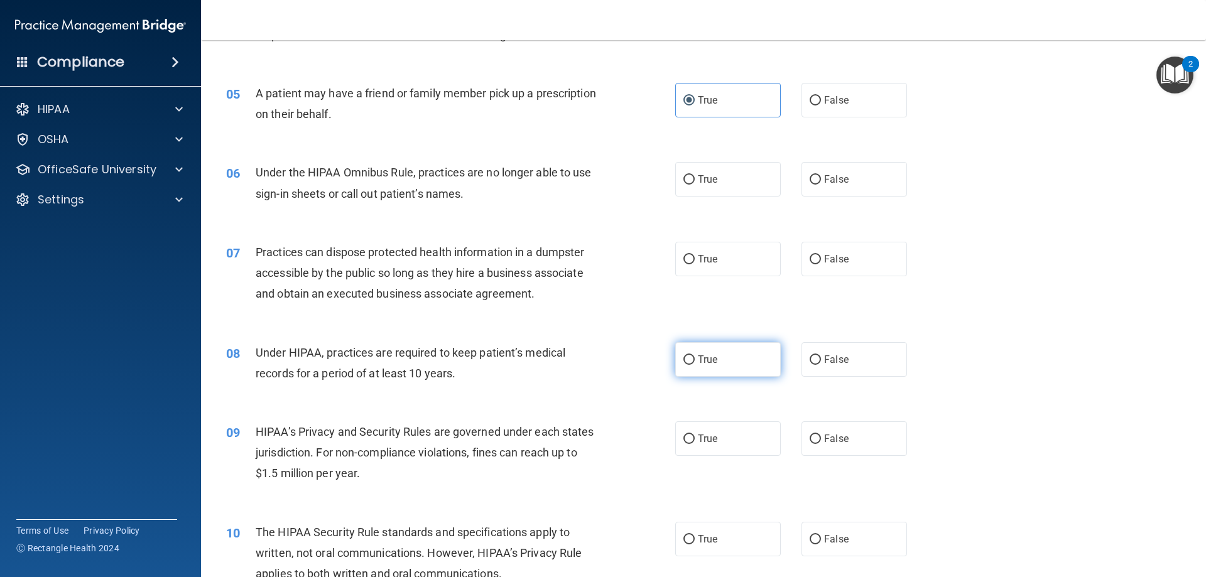
scroll to position [440, 0]
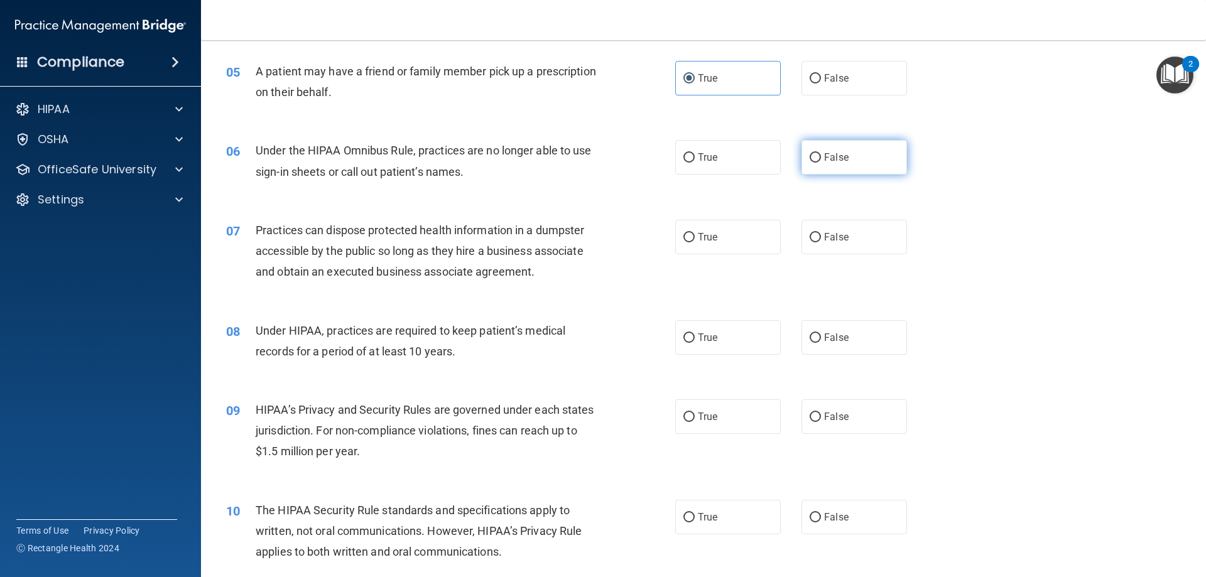
click at [827, 165] on label "False" at bounding box center [853, 157] width 105 height 35
click at [821, 163] on input "False" at bounding box center [814, 157] width 11 height 9
radio input "true"
click at [828, 230] on label "False" at bounding box center [853, 237] width 105 height 35
click at [821, 233] on input "False" at bounding box center [814, 237] width 11 height 9
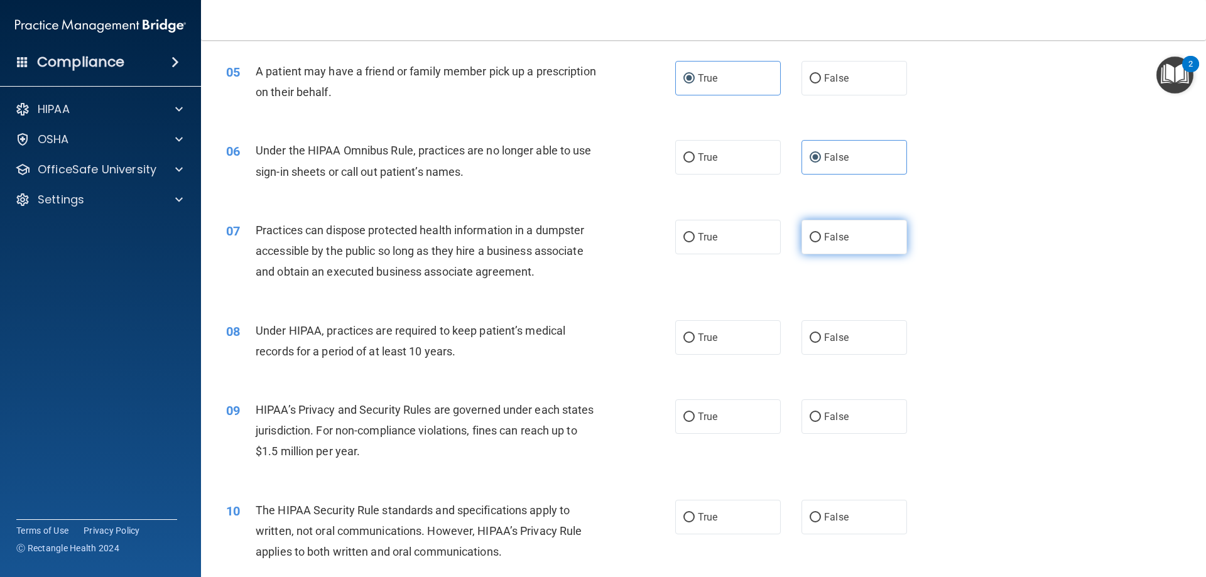
radio input "true"
click at [829, 337] on span "False" at bounding box center [836, 338] width 24 height 12
click at [821, 337] on input "False" at bounding box center [814, 337] width 11 height 9
radio input "true"
click at [824, 417] on span "False" at bounding box center [836, 417] width 24 height 12
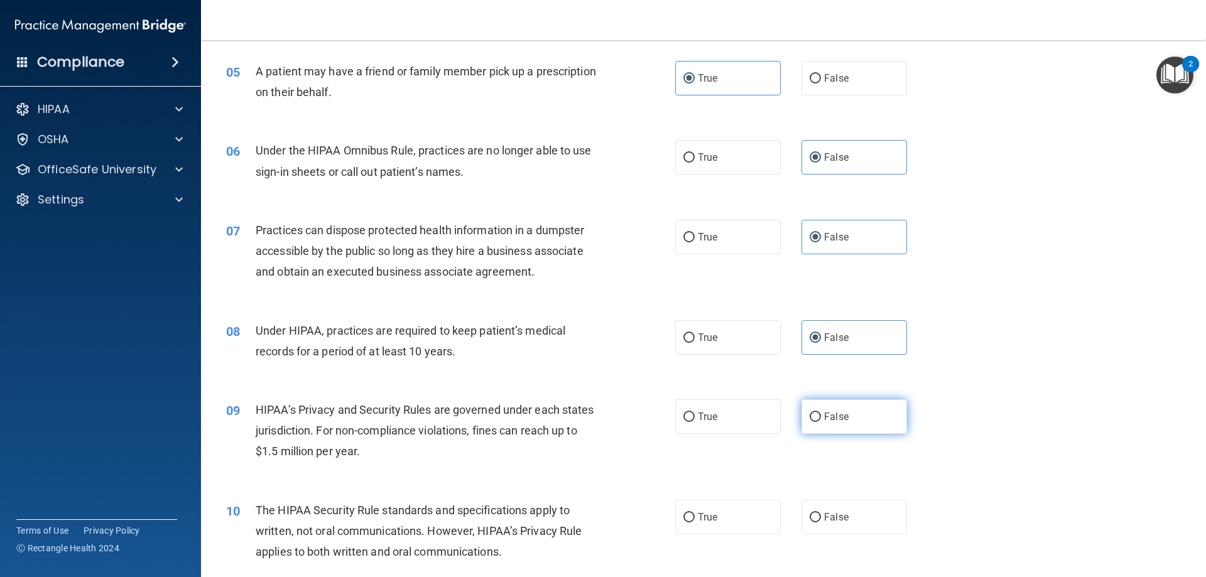
click at [821, 417] on input "False" at bounding box center [814, 417] width 11 height 9
radio input "true"
click at [703, 515] on span "True" at bounding box center [707, 517] width 19 height 12
click at [694, 515] on input "True" at bounding box center [688, 517] width 11 height 9
radio input "true"
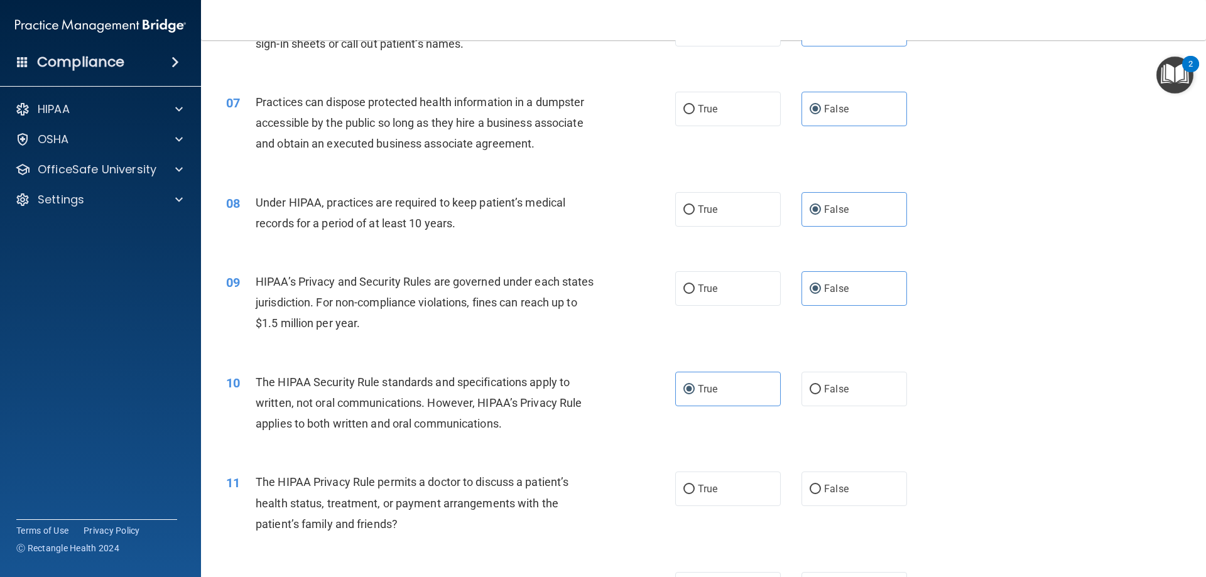
scroll to position [691, 0]
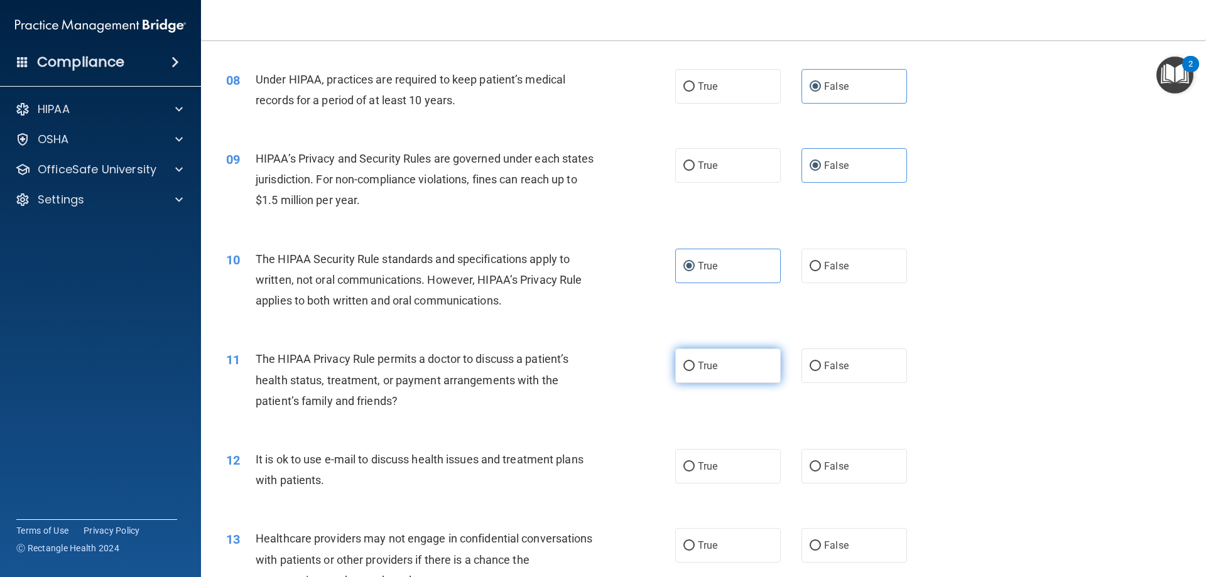
click at [724, 370] on label "True" at bounding box center [727, 366] width 105 height 35
click at [694, 370] on input "True" at bounding box center [688, 366] width 11 height 9
radio input "true"
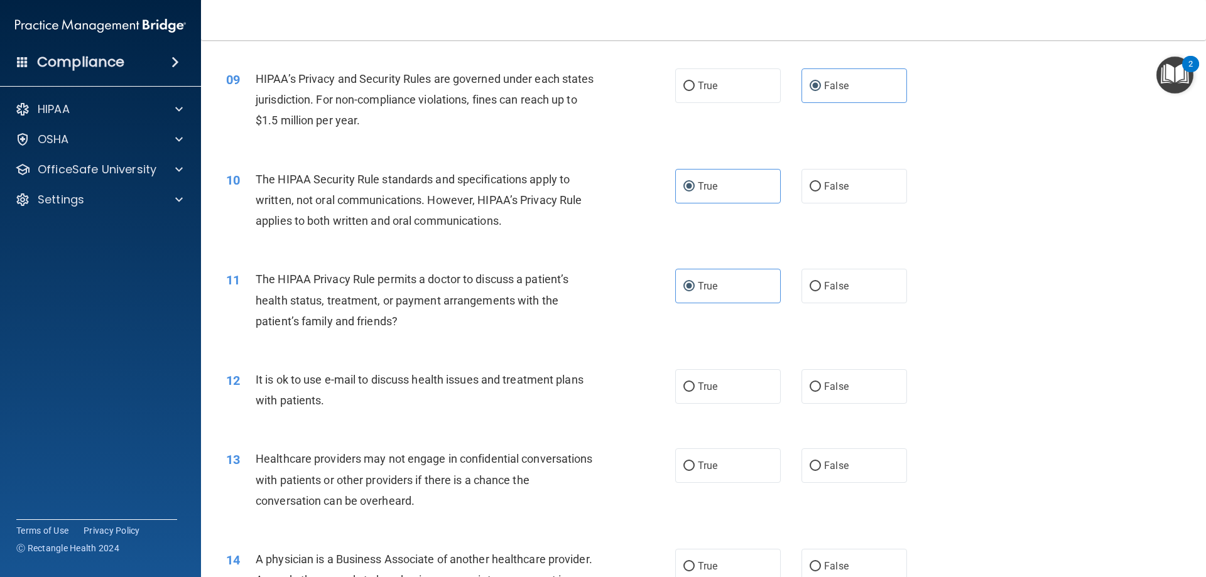
scroll to position [942, 0]
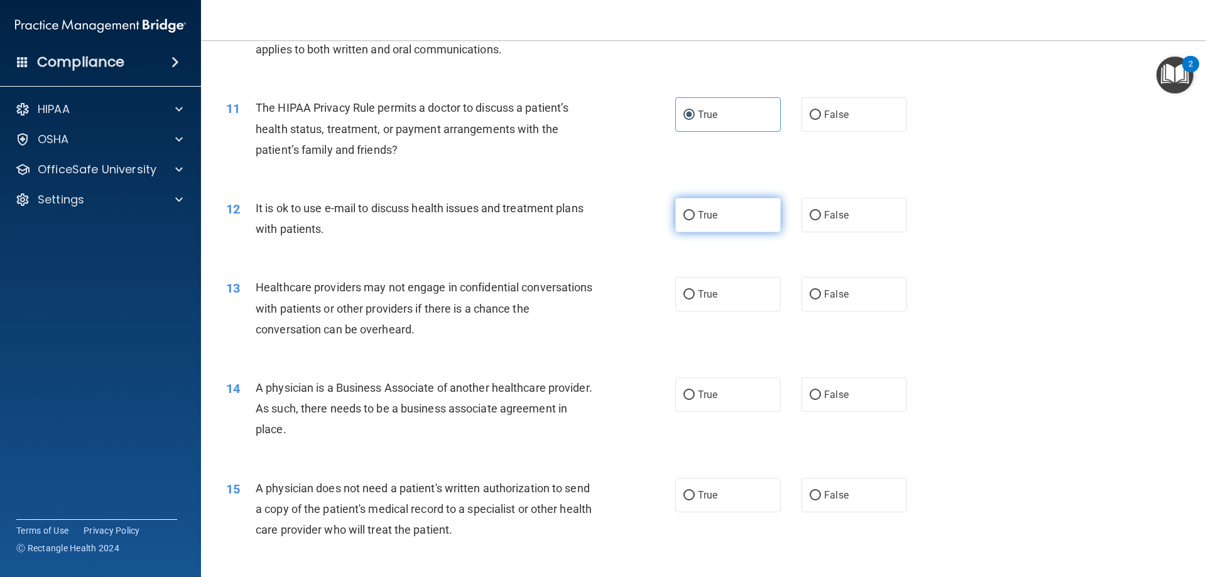
click at [745, 217] on label "True" at bounding box center [727, 215] width 105 height 35
click at [694, 217] on input "True" at bounding box center [688, 215] width 11 height 9
radio input "true"
click at [864, 303] on label "False" at bounding box center [853, 294] width 105 height 35
click at [821, 300] on input "False" at bounding box center [814, 294] width 11 height 9
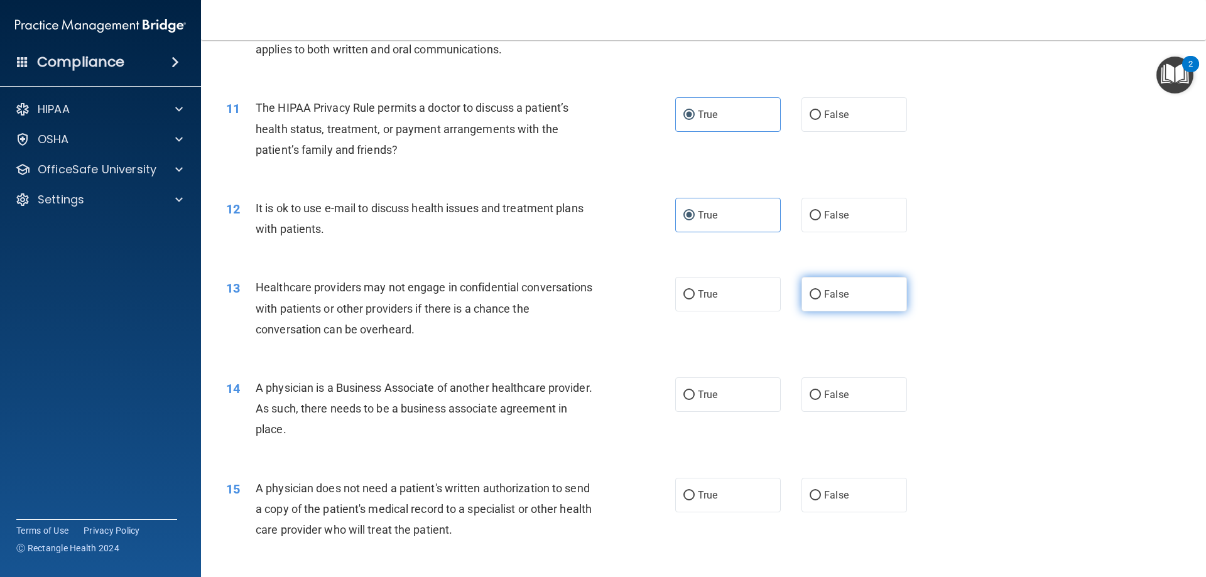
radio input "true"
click at [846, 411] on label "False" at bounding box center [853, 394] width 105 height 35
click at [821, 400] on input "False" at bounding box center [814, 395] width 11 height 9
radio input "true"
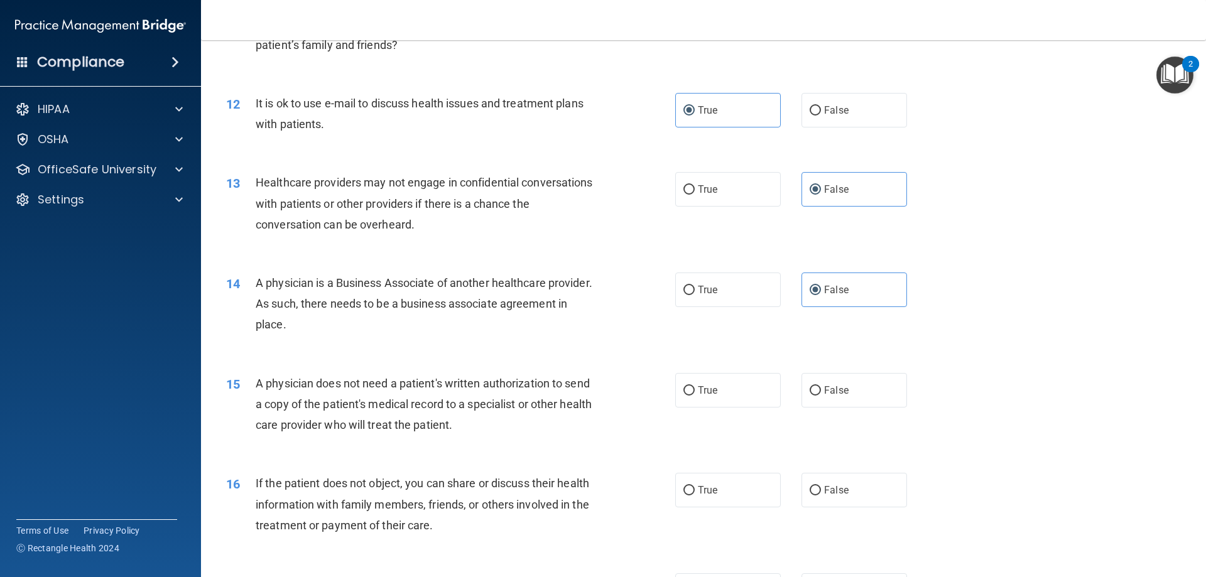
scroll to position [1067, 0]
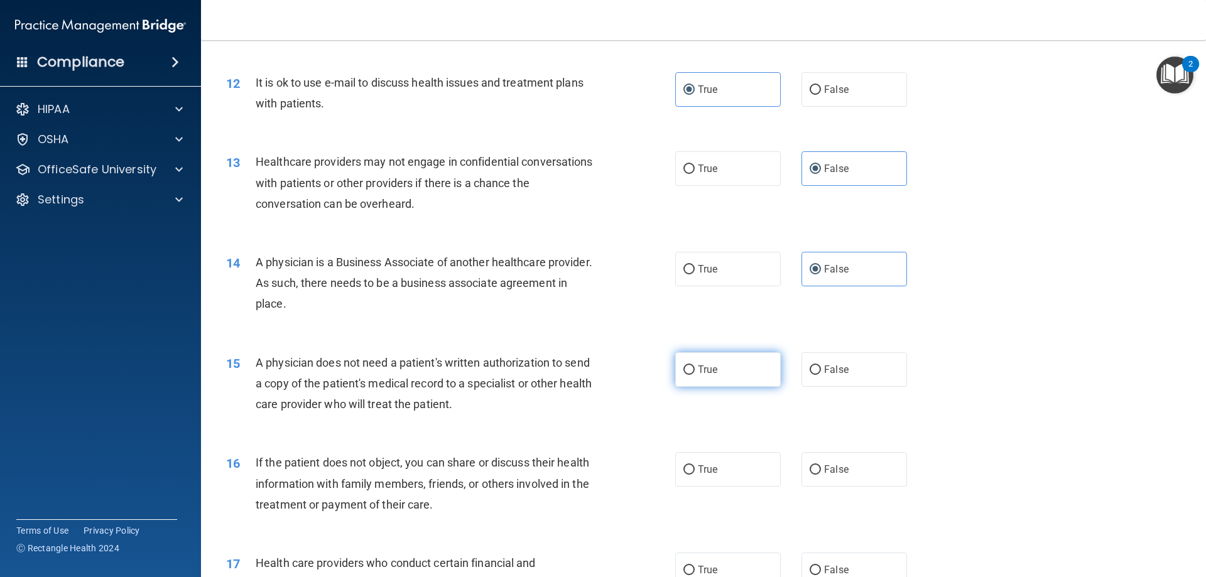
click at [730, 373] on label "True" at bounding box center [727, 369] width 105 height 35
click at [694, 373] on input "True" at bounding box center [688, 369] width 11 height 9
radio input "true"
click at [743, 472] on label "True" at bounding box center [727, 469] width 105 height 35
click at [694, 472] on input "True" at bounding box center [688, 469] width 11 height 9
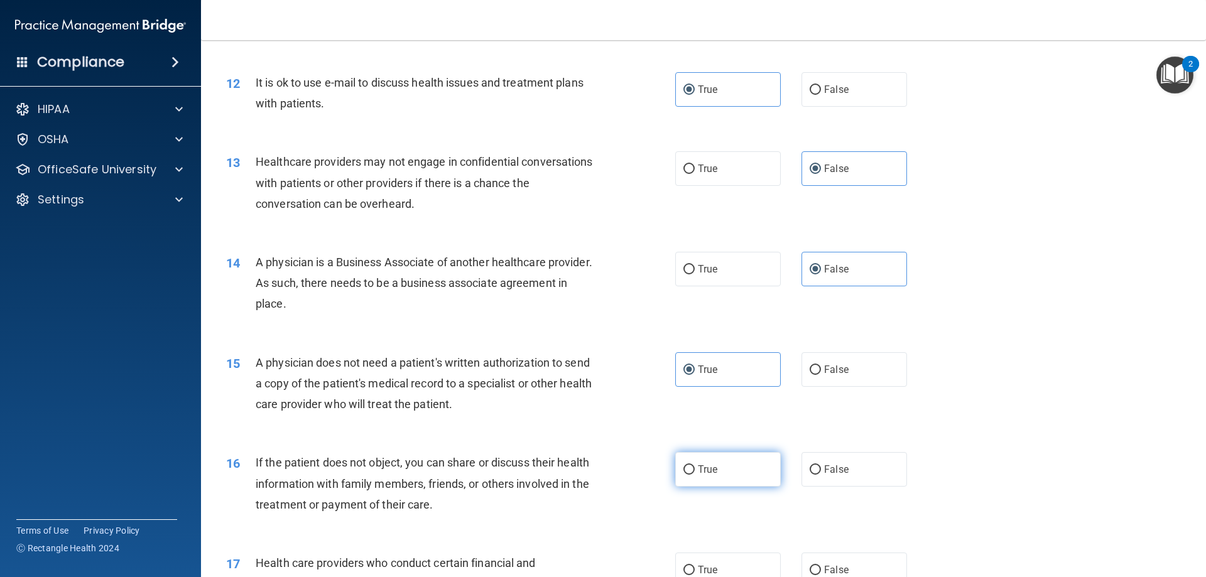
radio input "true"
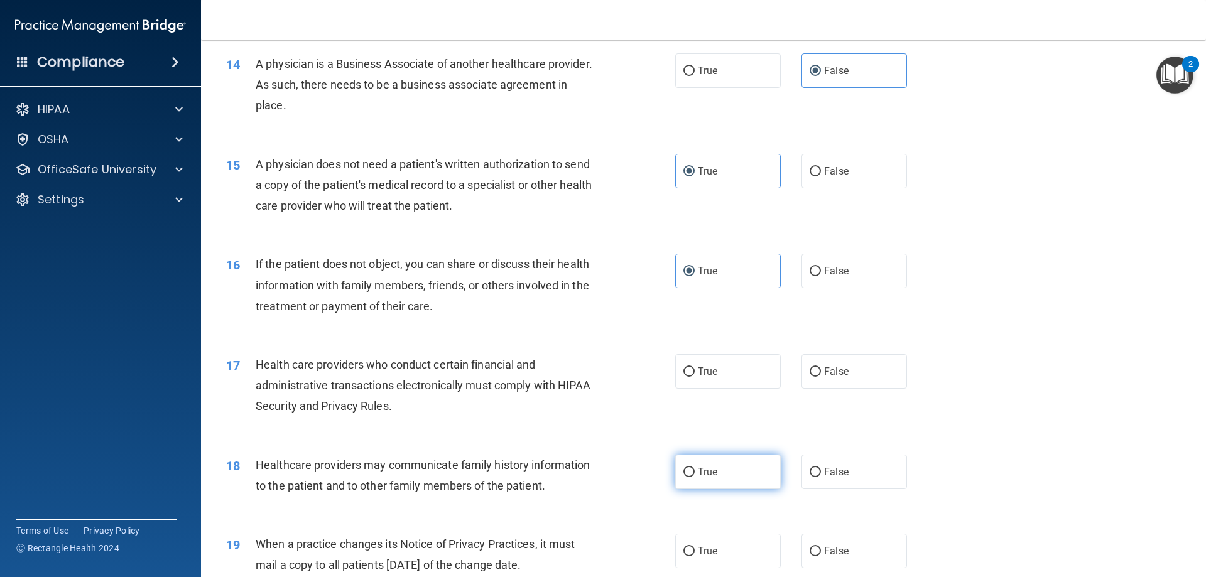
scroll to position [1319, 0]
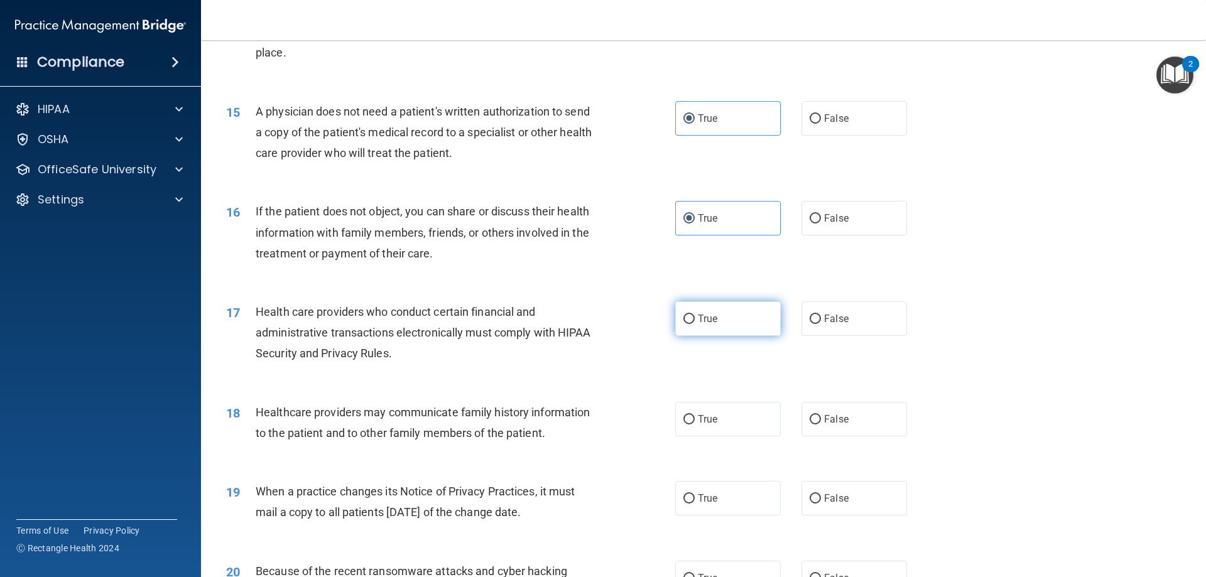
click at [737, 320] on label "True" at bounding box center [727, 318] width 105 height 35
click at [694, 320] on input "True" at bounding box center [688, 319] width 11 height 9
radio input "true"
click at [824, 428] on label "False" at bounding box center [853, 419] width 105 height 35
click at [821, 424] on input "False" at bounding box center [814, 419] width 11 height 9
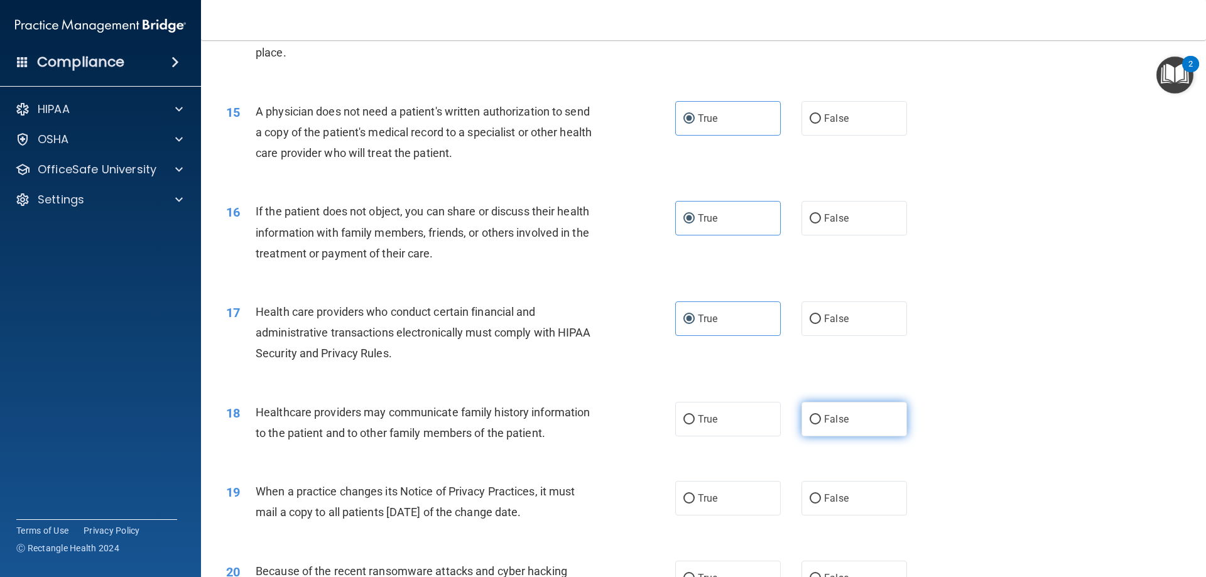
radio input "true"
click at [855, 497] on label "False" at bounding box center [853, 498] width 105 height 35
click at [821, 497] on input "False" at bounding box center [814, 498] width 11 height 9
radio input "true"
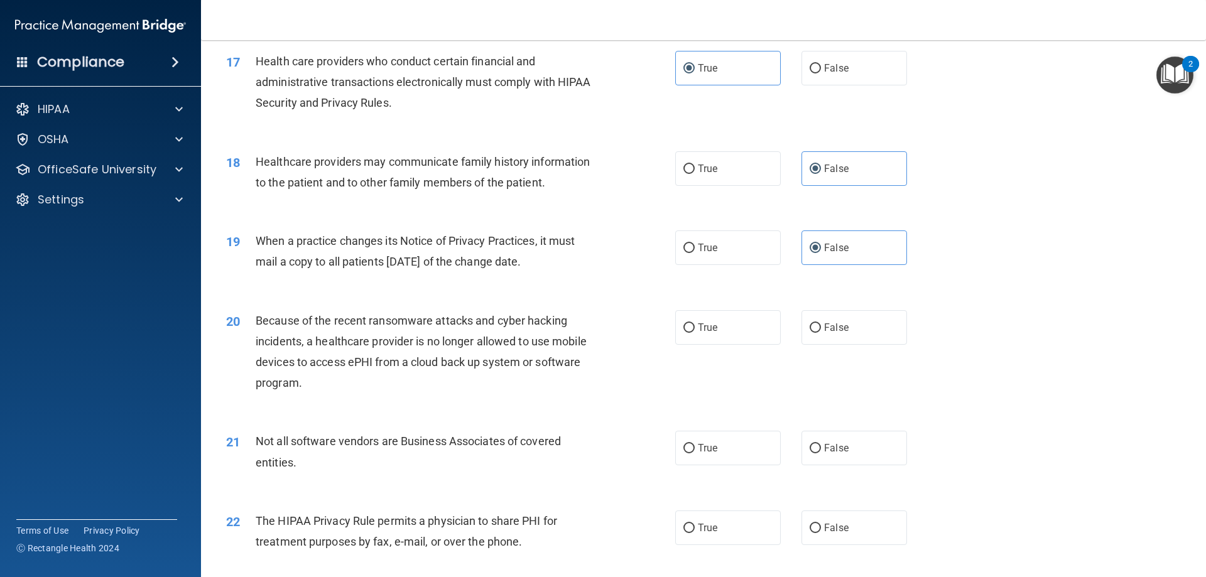
scroll to position [1570, 0]
click at [843, 334] on label "False" at bounding box center [853, 327] width 105 height 35
click at [821, 332] on input "False" at bounding box center [814, 327] width 11 height 9
radio input "true"
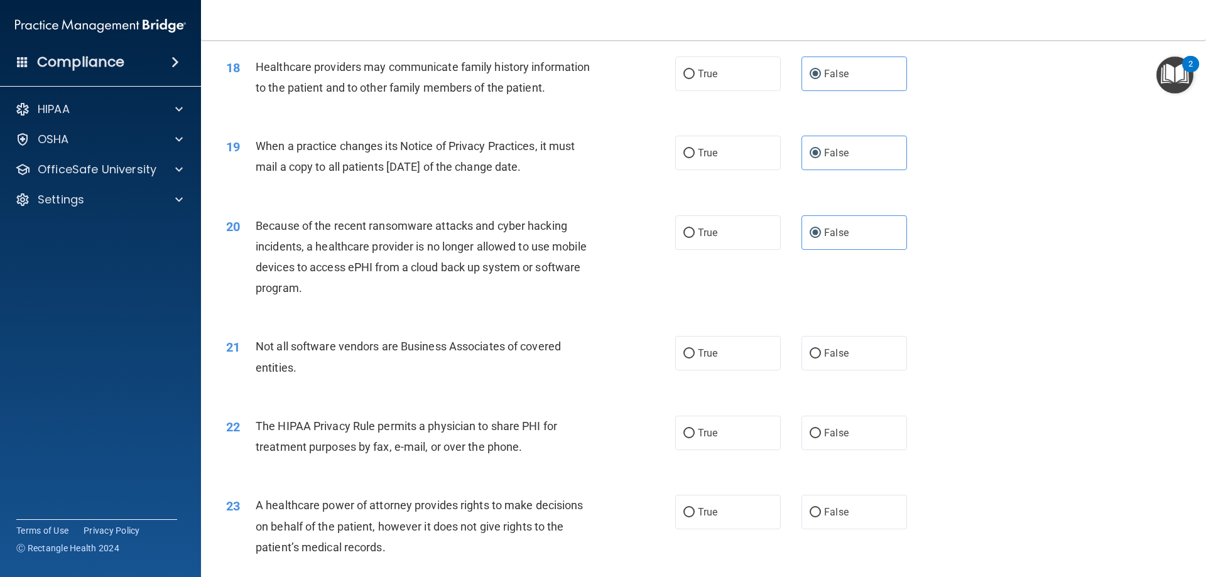
scroll to position [1695, 0]
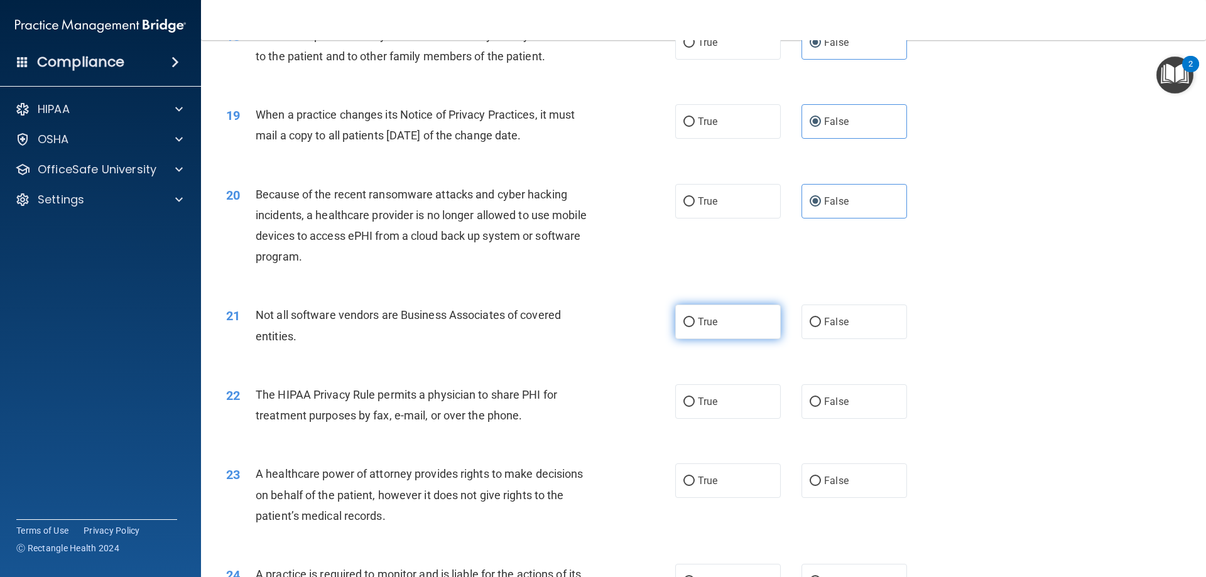
click at [744, 334] on label "True" at bounding box center [727, 322] width 105 height 35
click at [694, 327] on input "True" at bounding box center [688, 322] width 11 height 9
radio input "true"
click at [731, 408] on label "True" at bounding box center [727, 401] width 105 height 35
click at [694, 407] on input "True" at bounding box center [688, 401] width 11 height 9
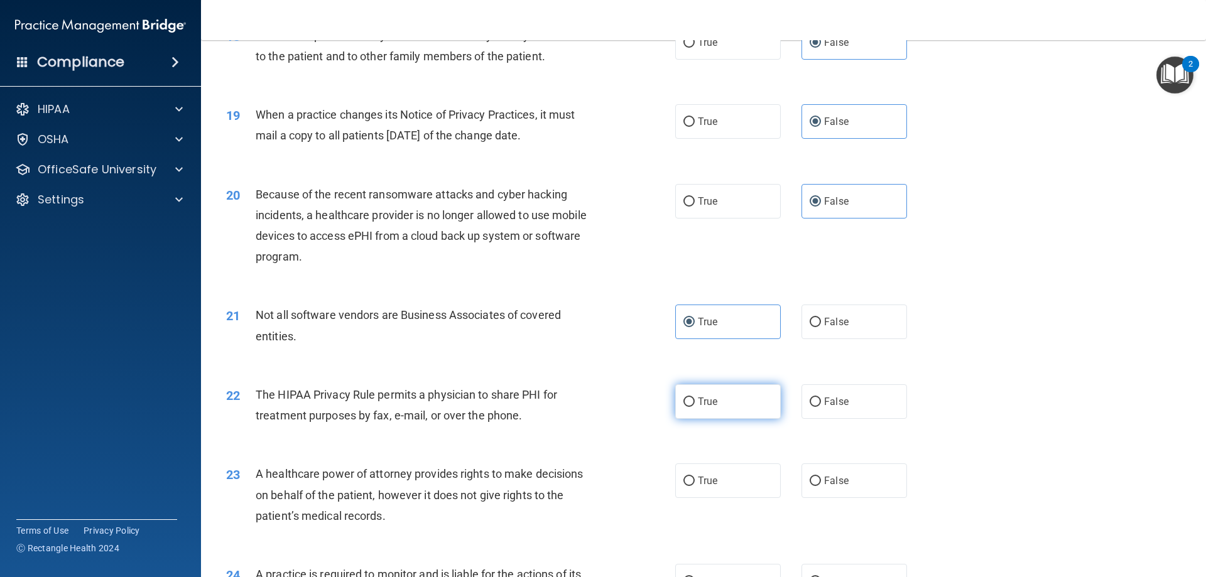
radio input "true"
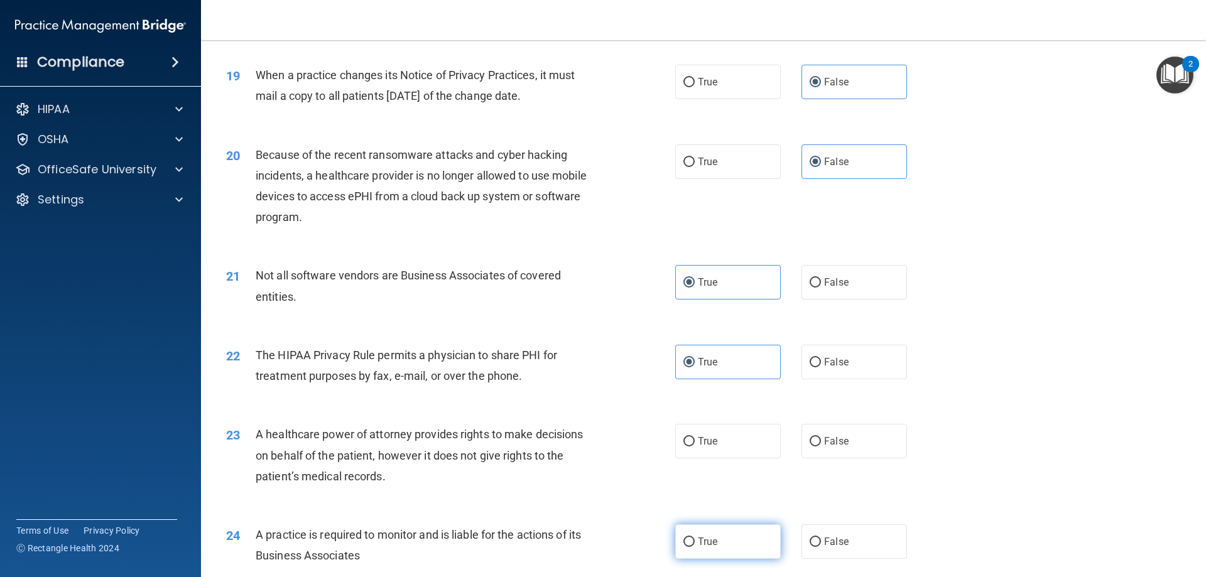
scroll to position [1884, 0]
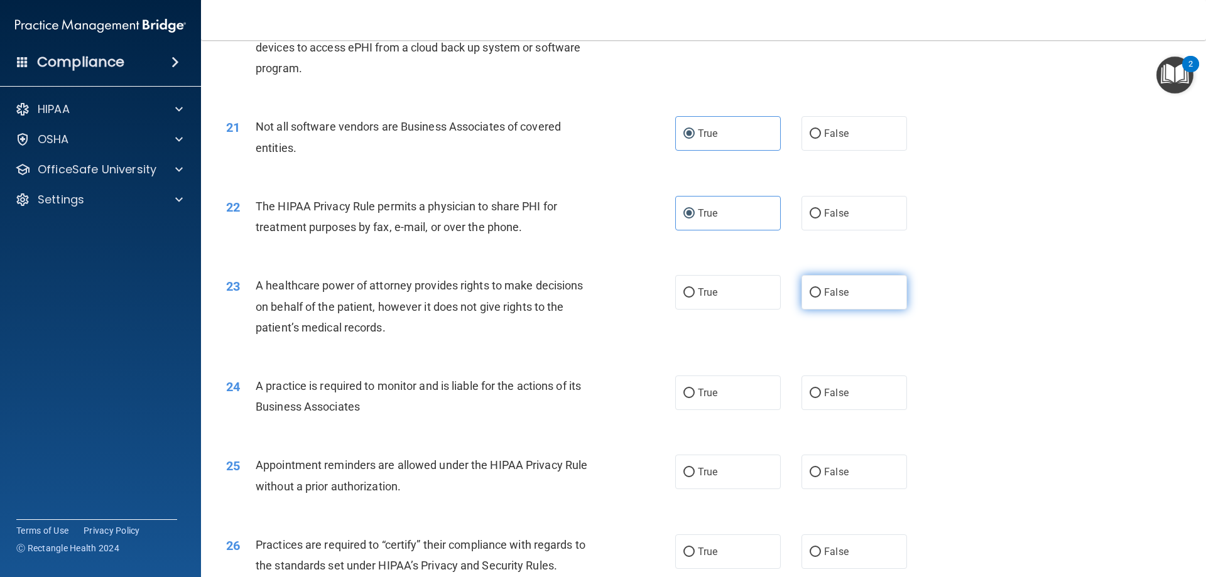
click at [853, 298] on label "False" at bounding box center [853, 292] width 105 height 35
click at [821, 298] on input "False" at bounding box center [814, 292] width 11 height 9
radio input "true"
click at [877, 392] on label "False" at bounding box center [853, 393] width 105 height 35
click at [821, 392] on input "False" at bounding box center [814, 393] width 11 height 9
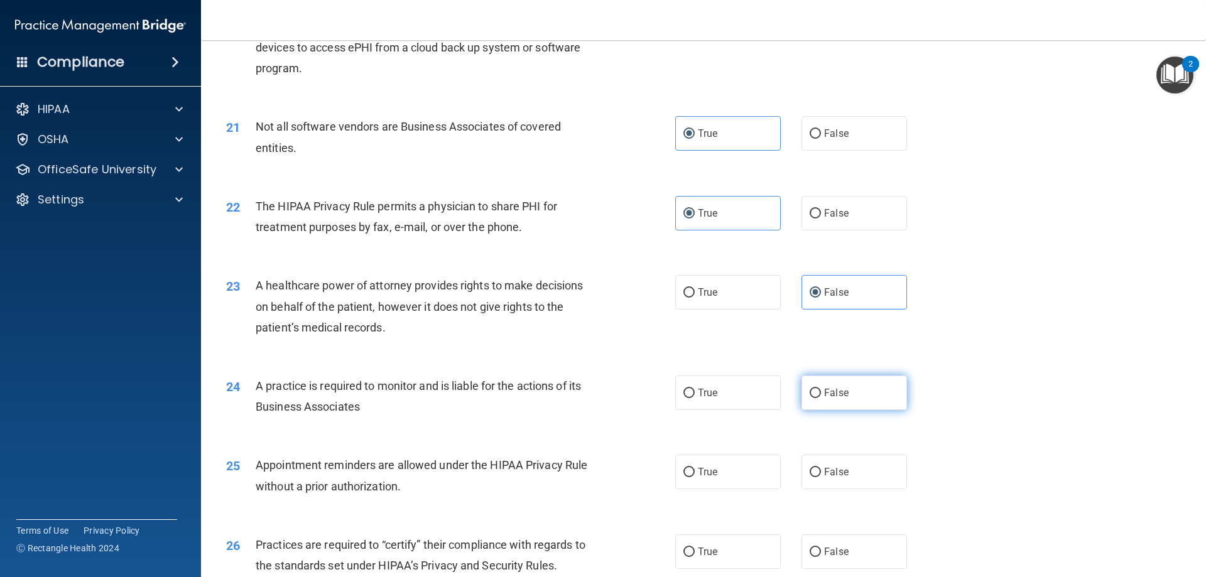
radio input "true"
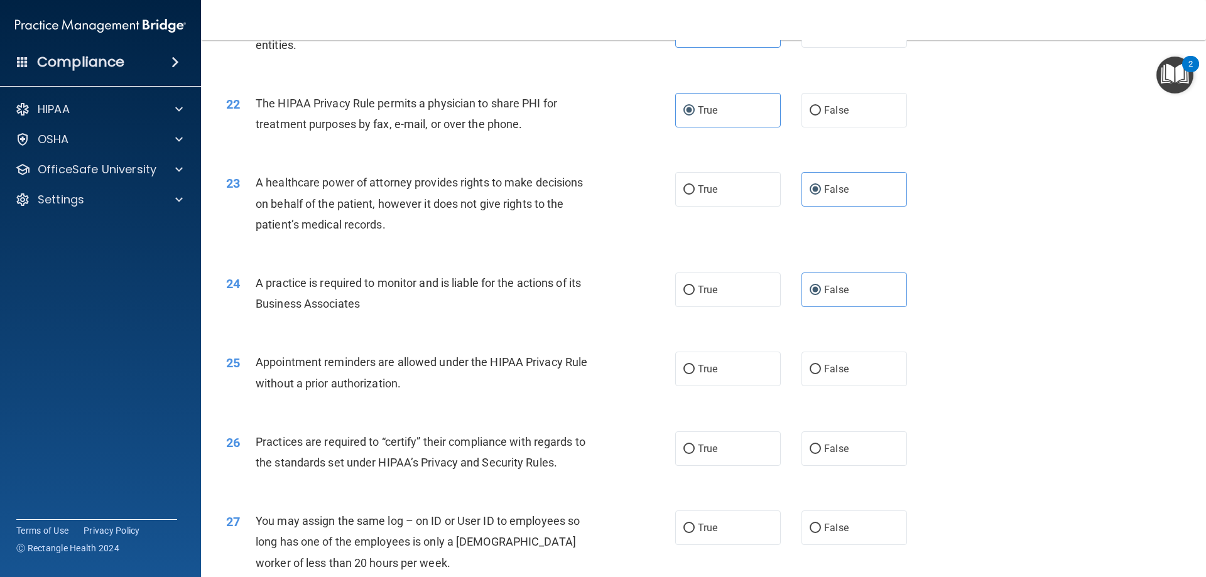
scroll to position [2009, 0]
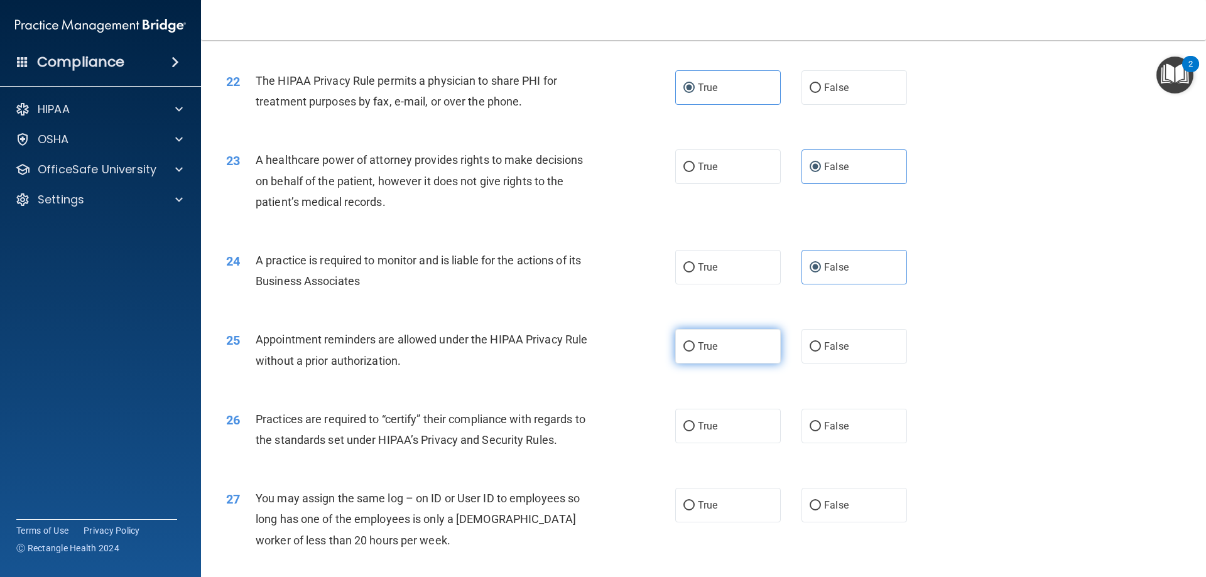
click at [736, 337] on label "True" at bounding box center [727, 346] width 105 height 35
click at [694, 342] on input "True" at bounding box center [688, 346] width 11 height 9
radio input "true"
click at [834, 425] on span "False" at bounding box center [836, 426] width 24 height 12
click at [821, 425] on input "False" at bounding box center [814, 426] width 11 height 9
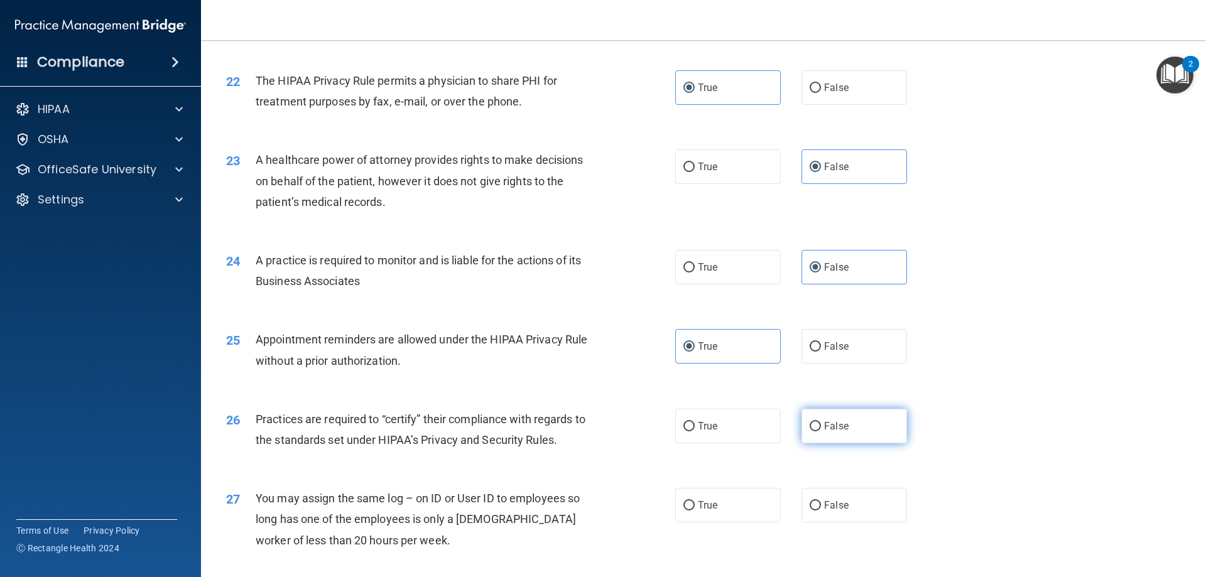
radio input "true"
click at [708, 499] on span "True" at bounding box center [707, 505] width 19 height 12
click at [694, 501] on input "True" at bounding box center [688, 505] width 11 height 9
radio input "true"
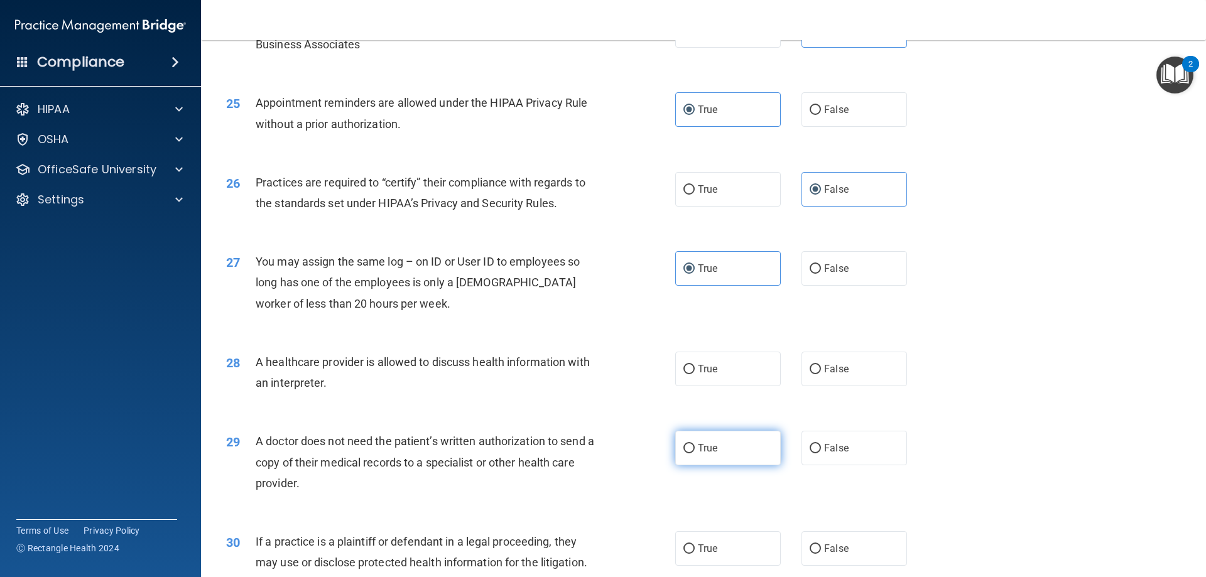
scroll to position [2261, 0]
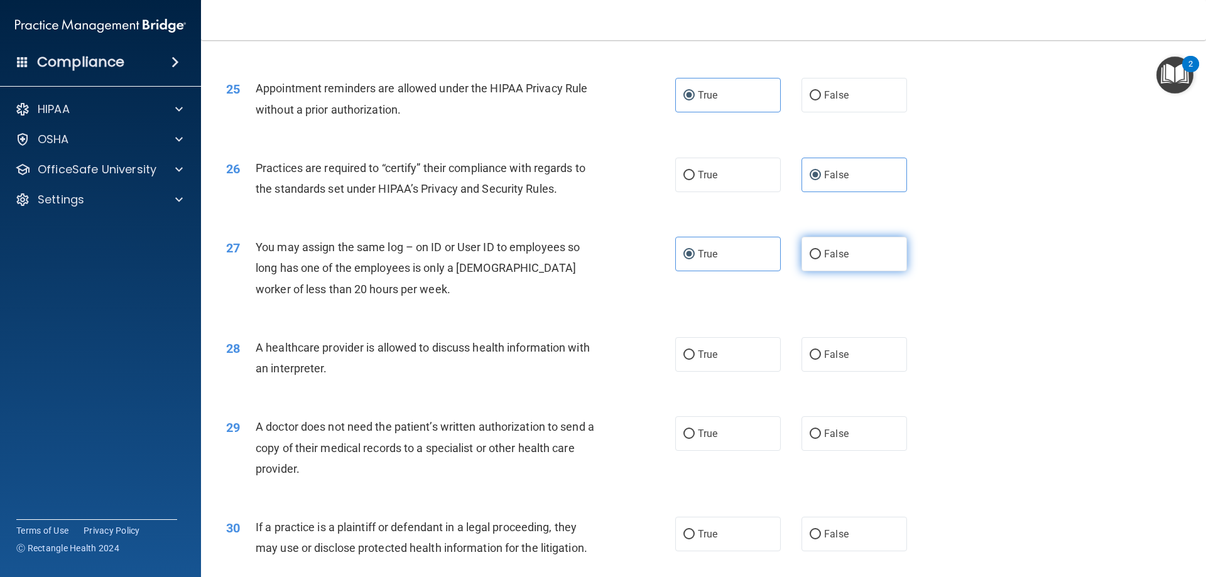
click at [837, 267] on label "False" at bounding box center [853, 254] width 105 height 35
click at [821, 259] on input "False" at bounding box center [814, 254] width 11 height 9
radio input "true"
radio input "false"
click at [719, 364] on label "True" at bounding box center [727, 354] width 105 height 35
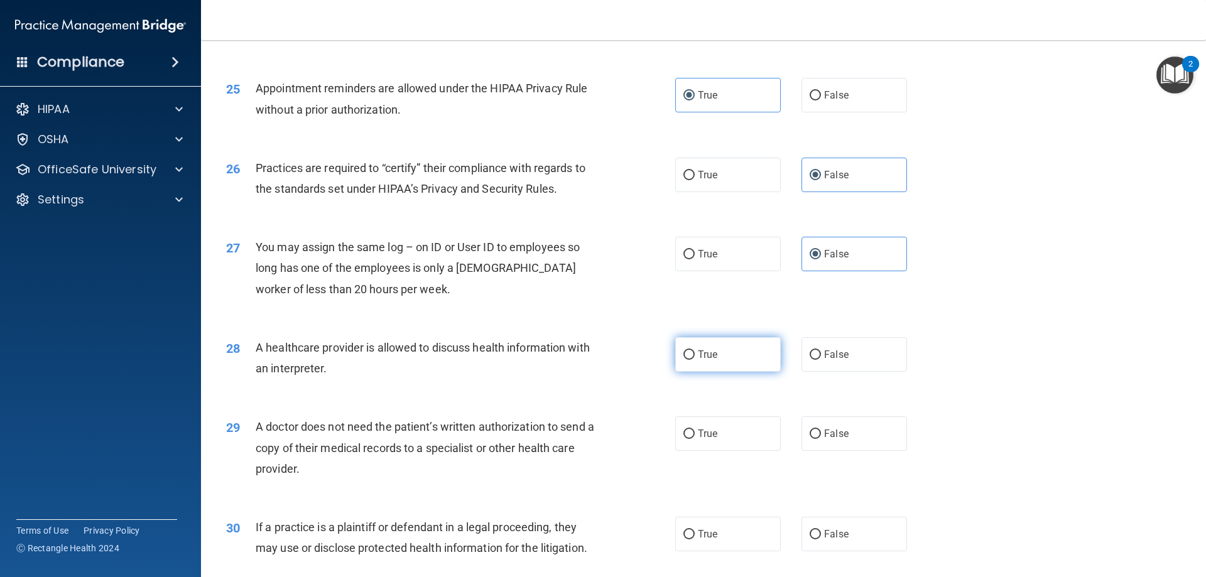
click at [694, 360] on input "True" at bounding box center [688, 354] width 11 height 9
radio input "true"
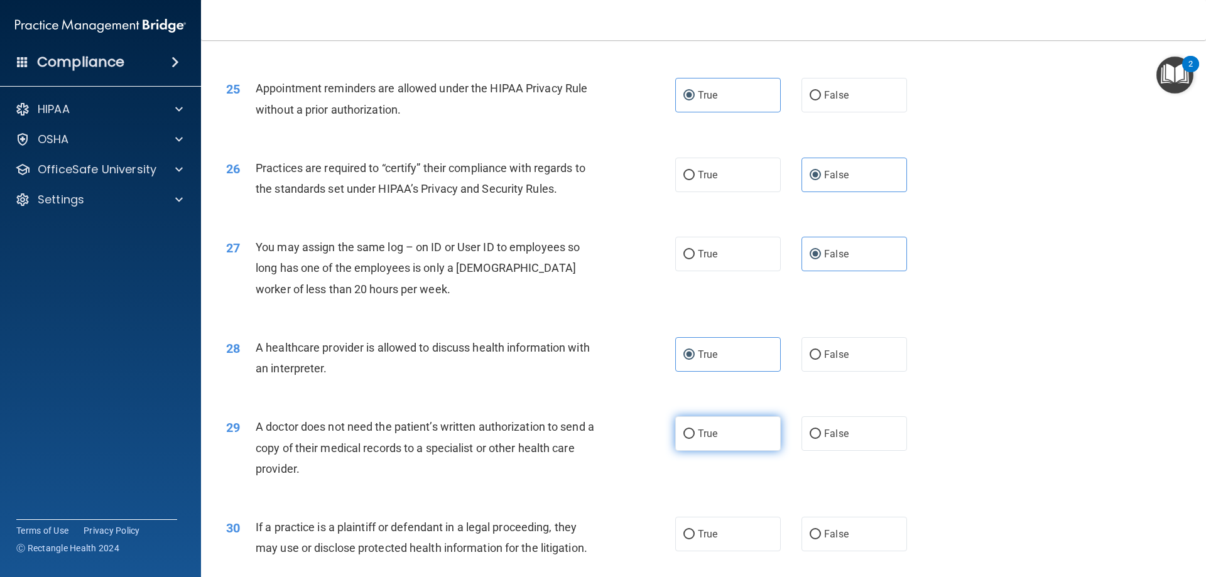
click at [718, 441] on label "True" at bounding box center [727, 433] width 105 height 35
click at [694, 439] on input "True" at bounding box center [688, 434] width 11 height 9
radio input "true"
click at [706, 539] on span "True" at bounding box center [707, 534] width 19 height 12
click at [694, 539] on input "True" at bounding box center [688, 534] width 11 height 9
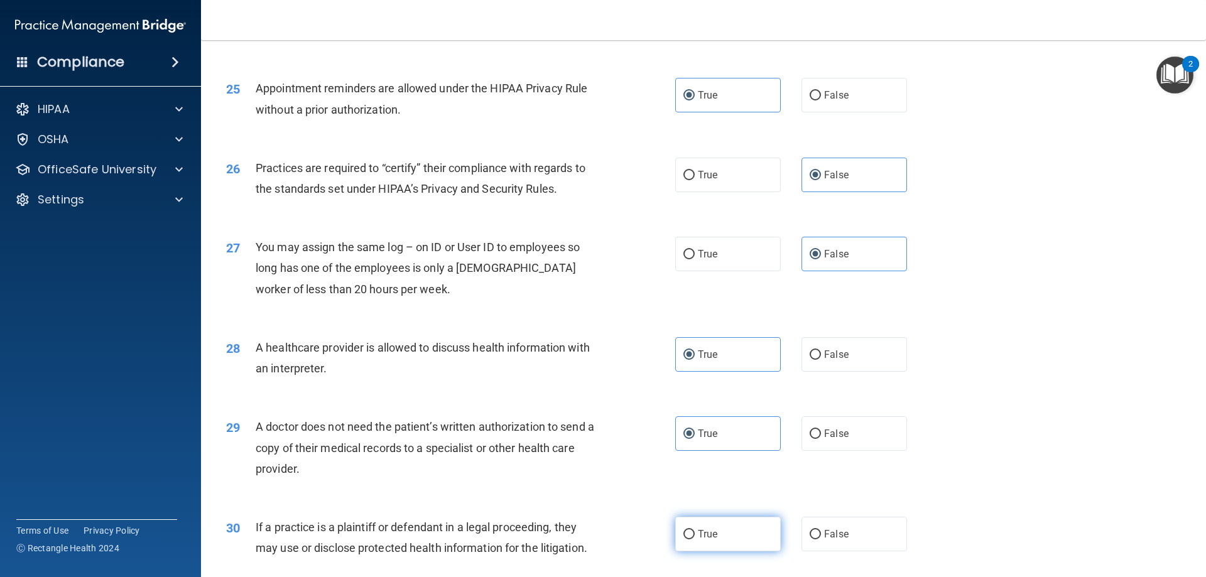
radio input "true"
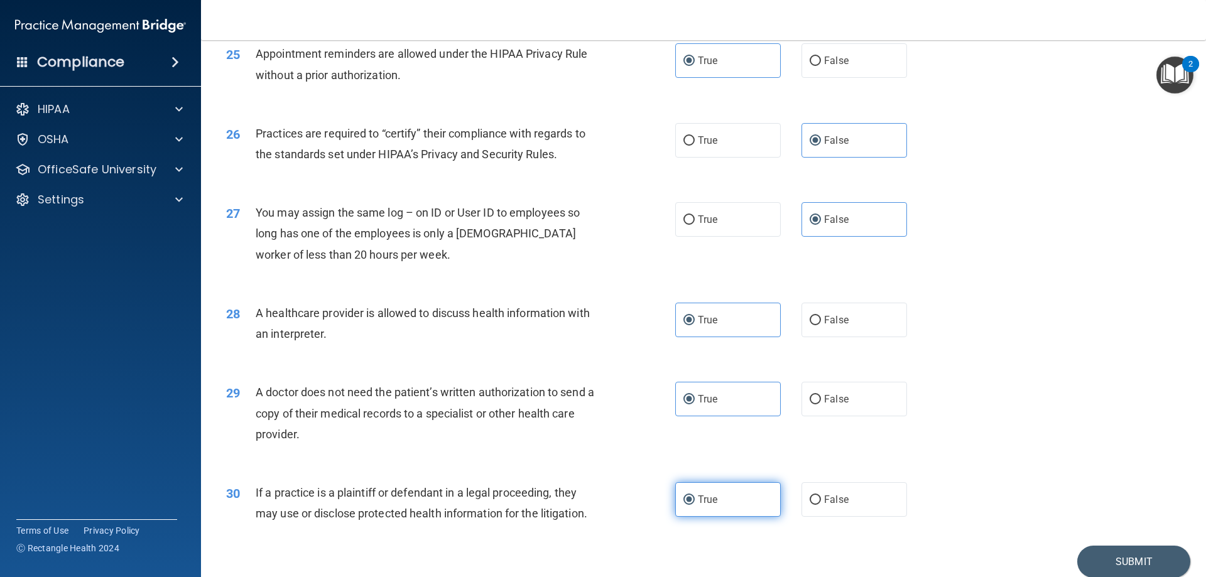
scroll to position [2346, 0]
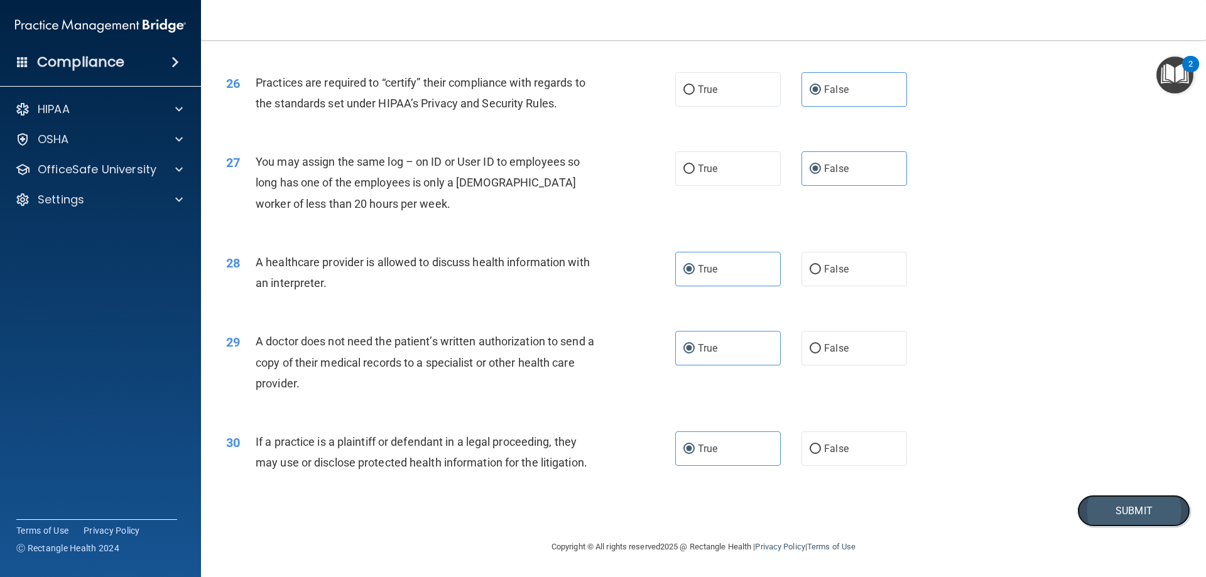
click at [1089, 505] on button "Submit" at bounding box center [1133, 511] width 113 height 32
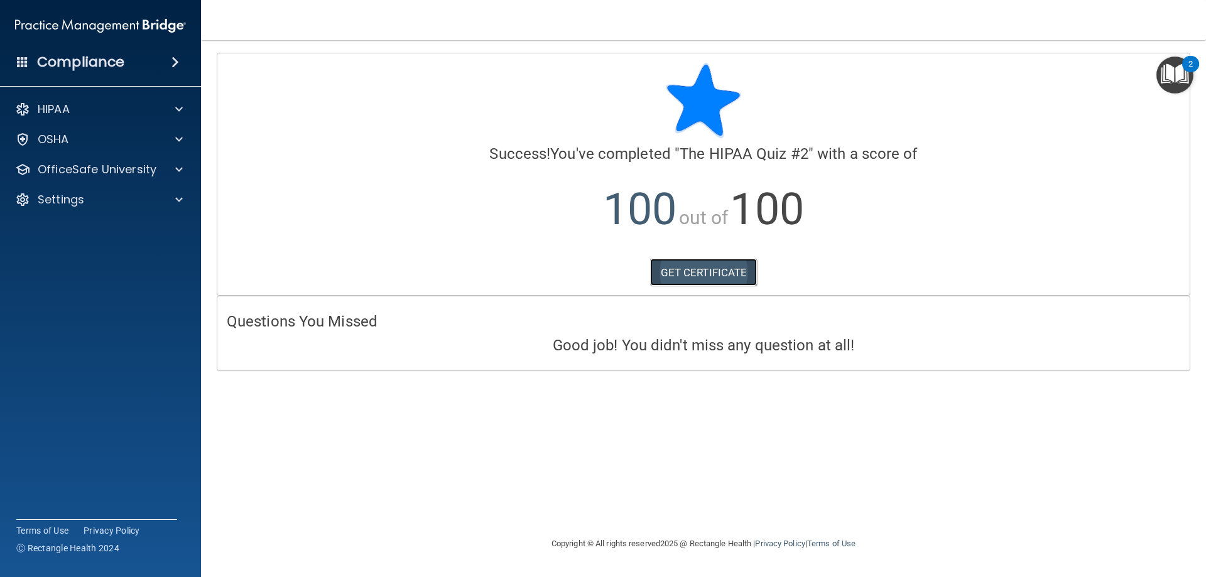
click at [720, 283] on link "GET CERTIFICATE" at bounding box center [703, 273] width 107 height 28
drag, startPoint x: 72, startPoint y: 174, endPoint x: 85, endPoint y: 181, distance: 14.3
click at [73, 175] on p "OfficeSafe University" at bounding box center [97, 169] width 119 height 15
click at [98, 193] on p "HIPAA Training" at bounding box center [60, 199] width 104 height 13
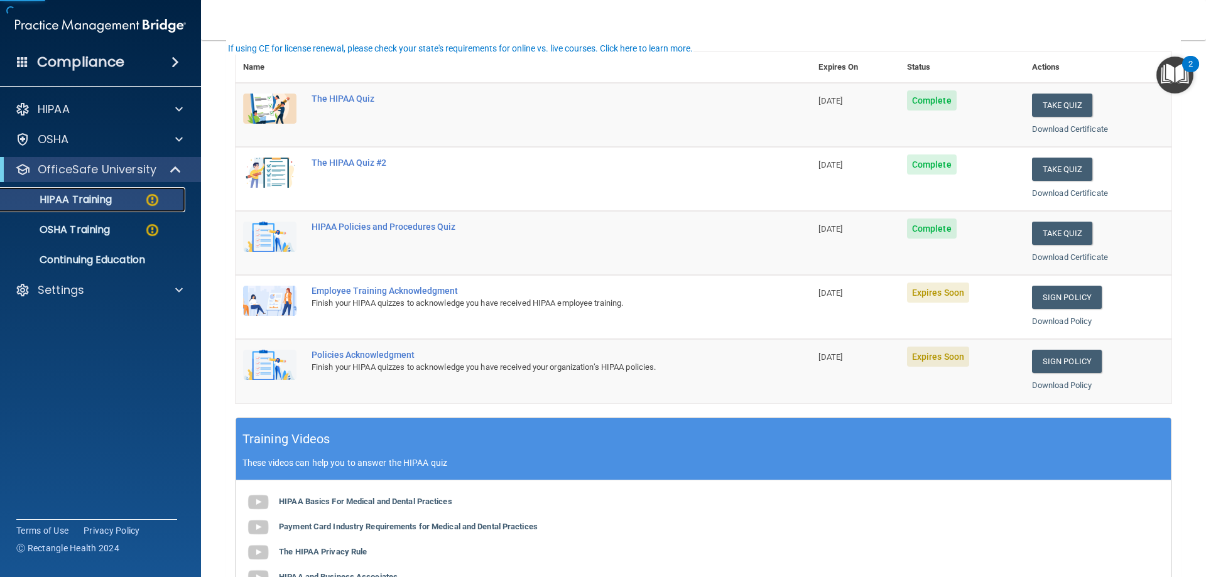
scroll to position [188, 0]
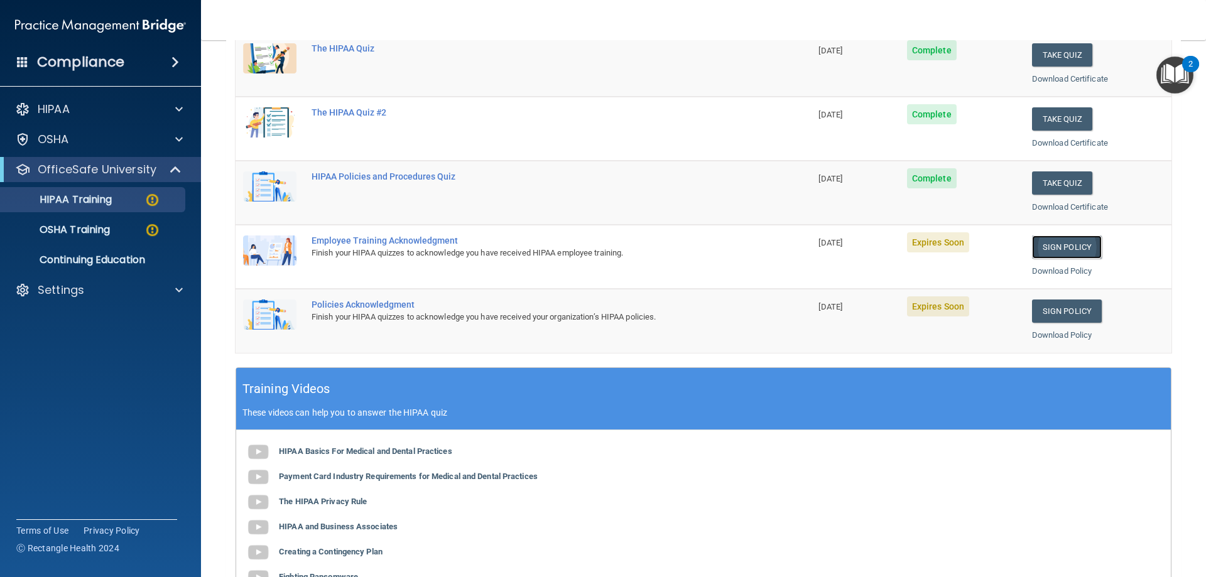
click at [1052, 246] on link "Sign Policy" at bounding box center [1067, 246] width 70 height 23
click at [1069, 311] on link "Sign Policy" at bounding box center [1067, 311] width 70 height 23
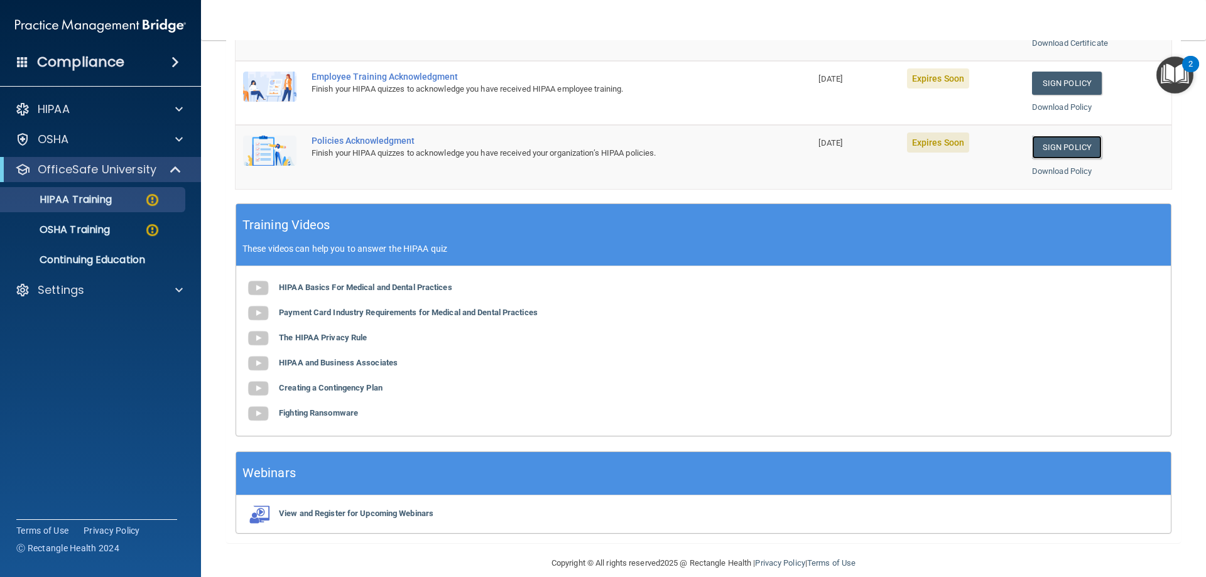
scroll to position [369, 0]
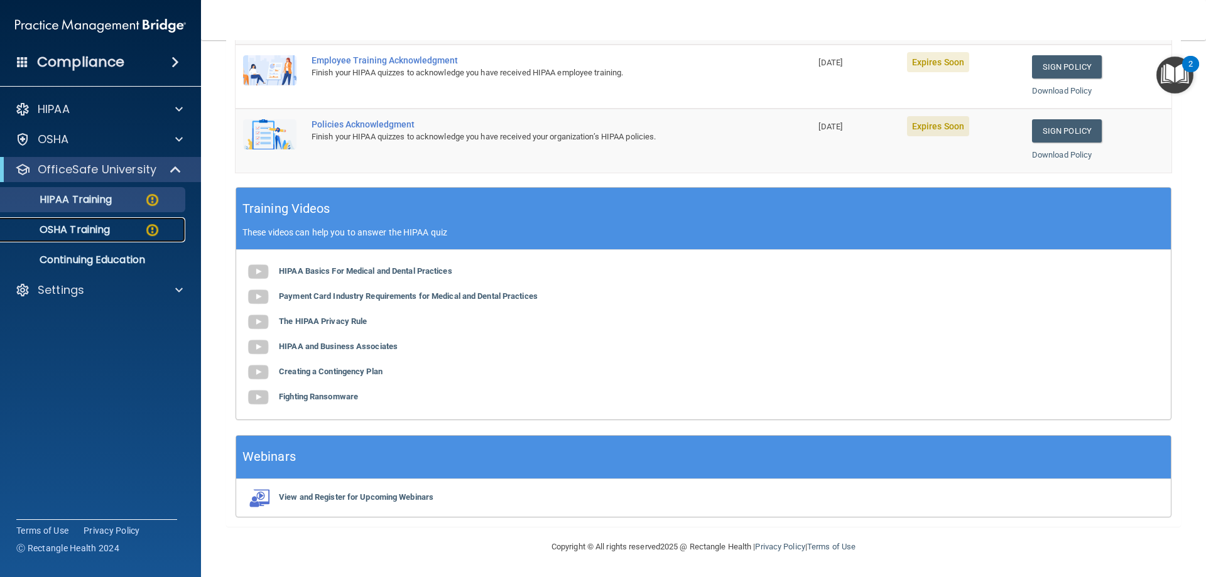
click at [77, 233] on p "OSHA Training" at bounding box center [59, 230] width 102 height 13
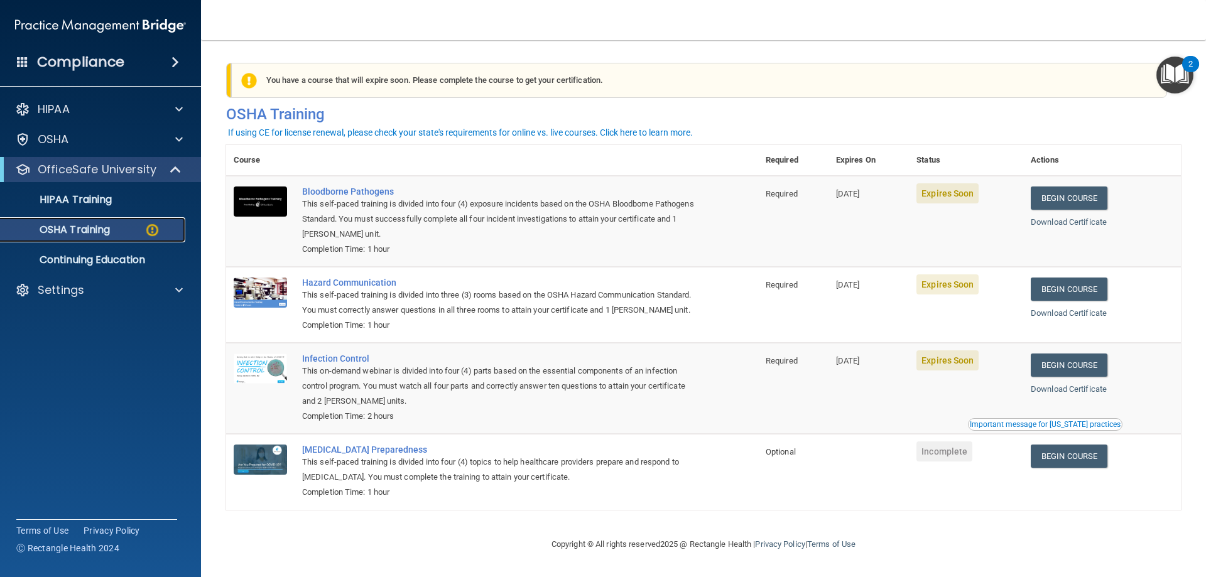
scroll to position [16, 0]
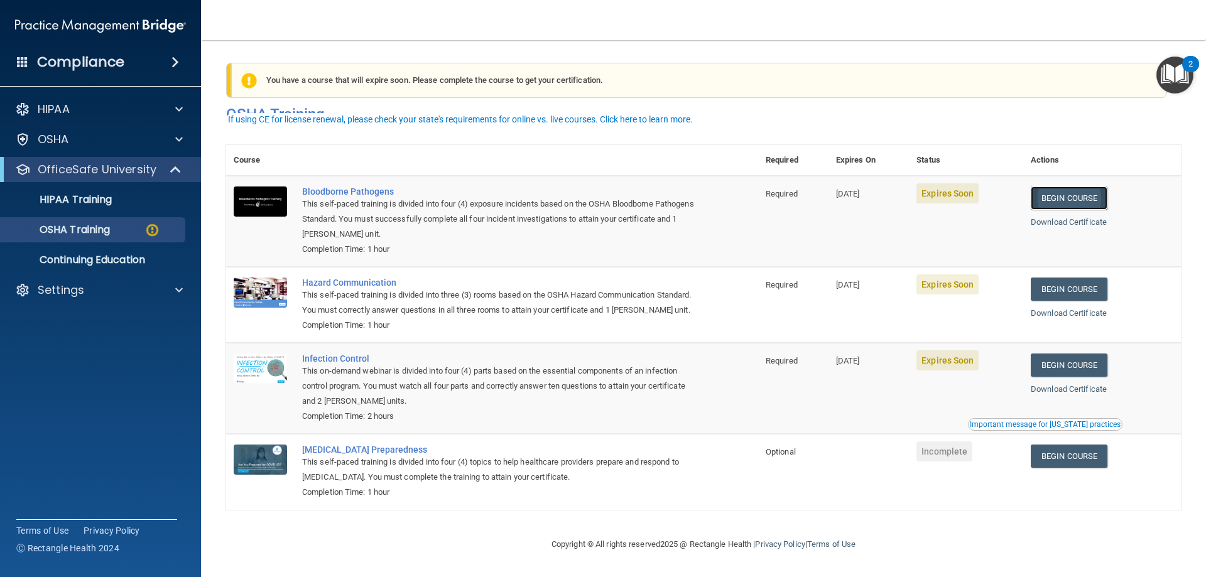
click at [1096, 186] on link "Begin Course" at bounding box center [1068, 197] width 77 height 23
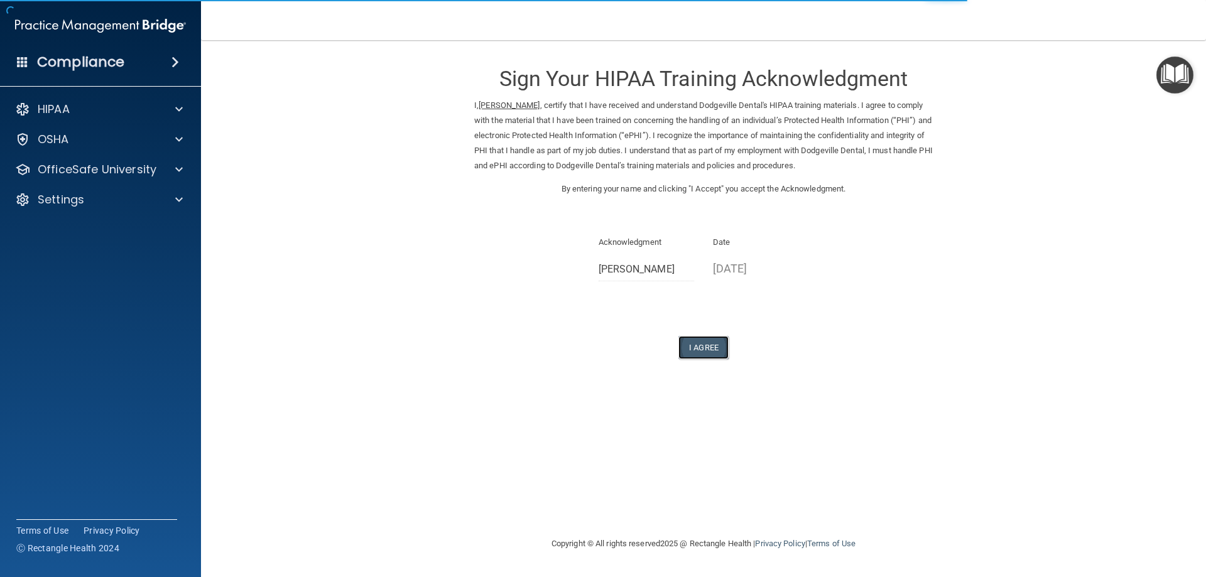
click at [709, 344] on button "I Agree" at bounding box center [703, 347] width 50 height 23
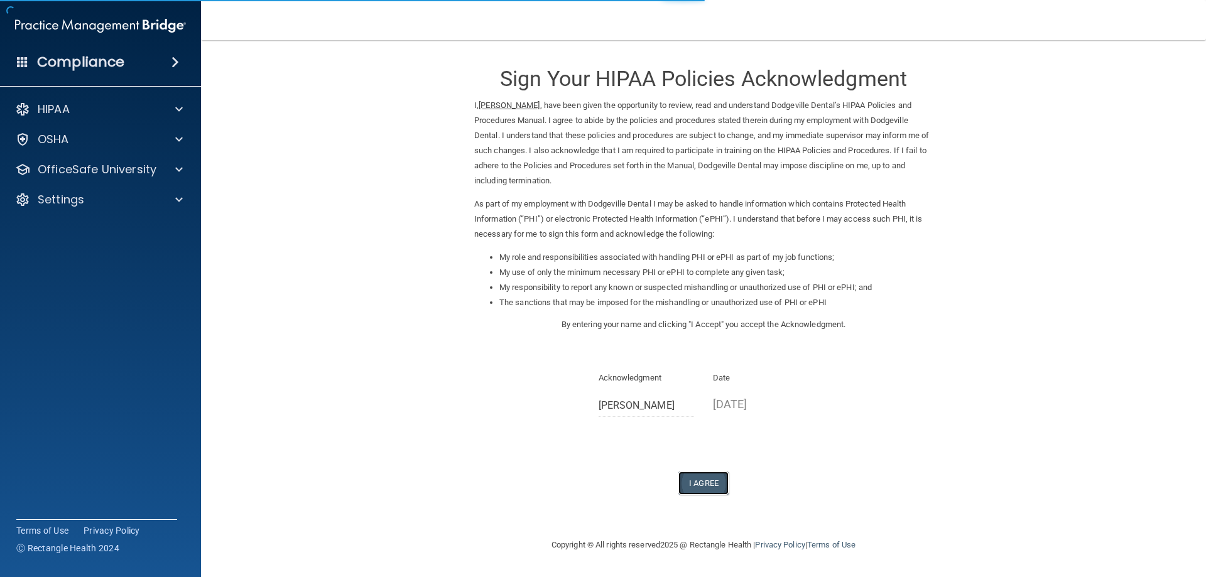
click at [696, 479] on button "I Agree" at bounding box center [703, 483] width 50 height 23
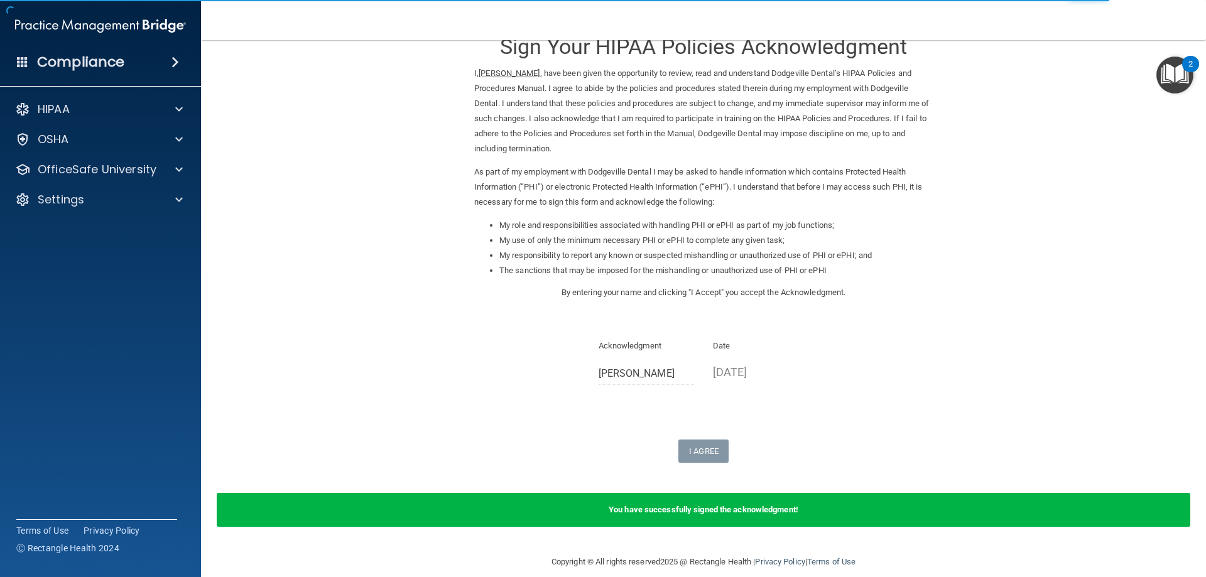
scroll to position [47, 0]
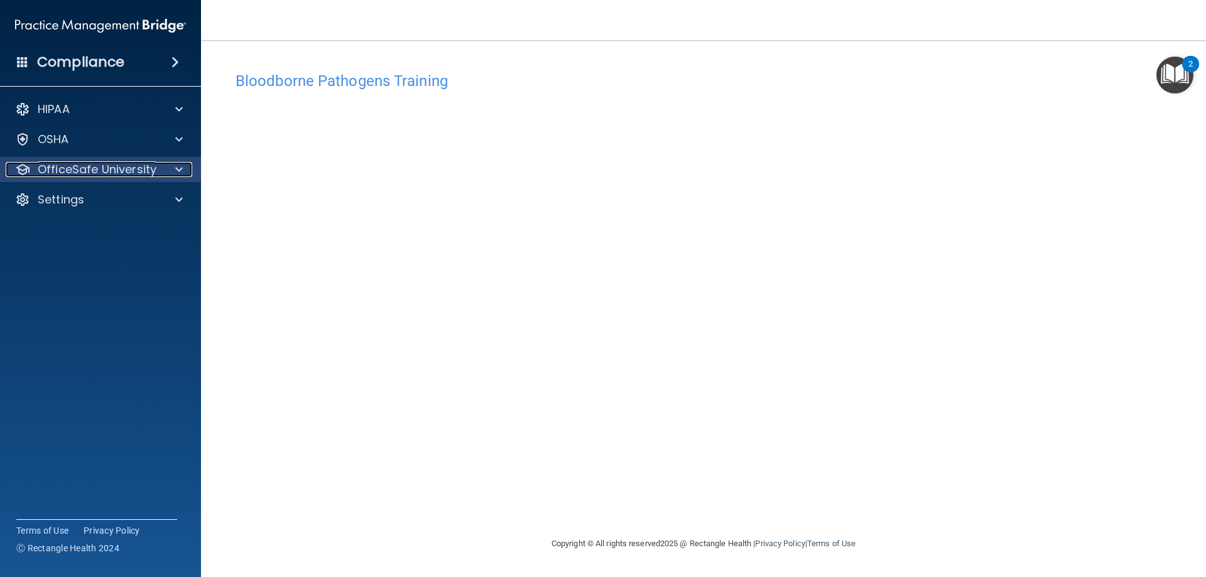
click at [77, 167] on p "OfficeSafe University" at bounding box center [97, 169] width 119 height 15
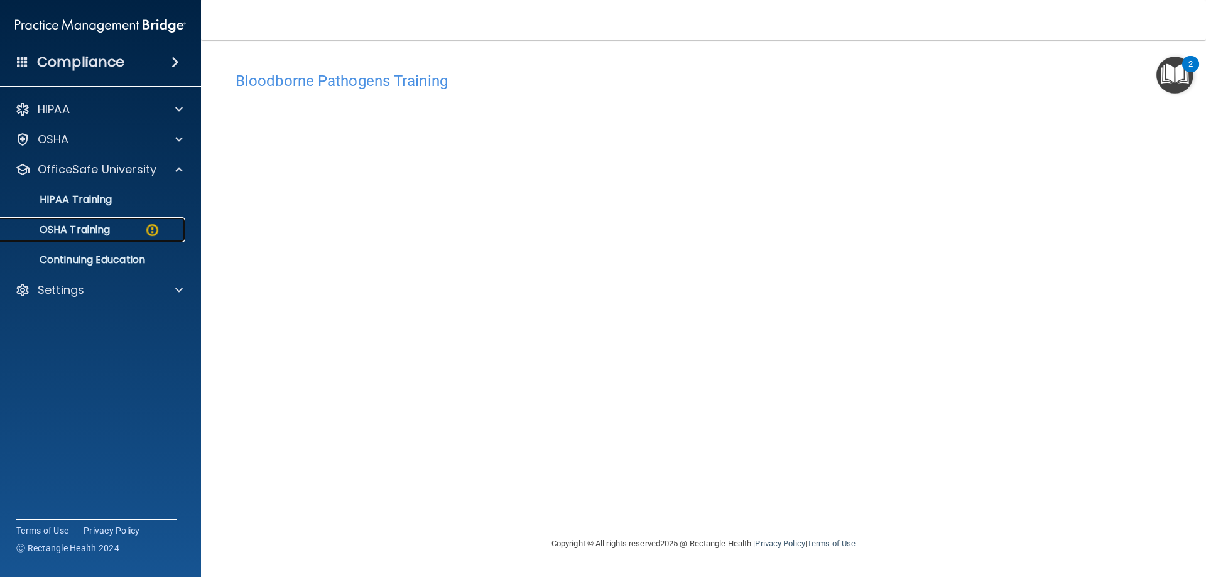
click at [105, 232] on p "OSHA Training" at bounding box center [59, 230] width 102 height 13
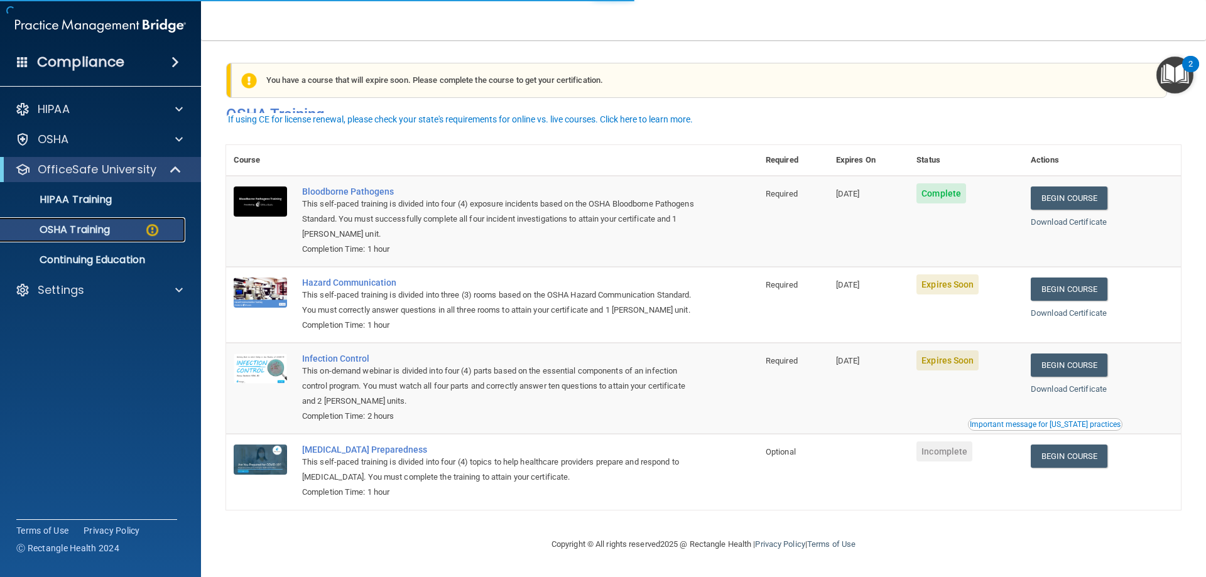
scroll to position [16, 0]
click at [1097, 278] on link "Begin Course" at bounding box center [1068, 289] width 77 height 23
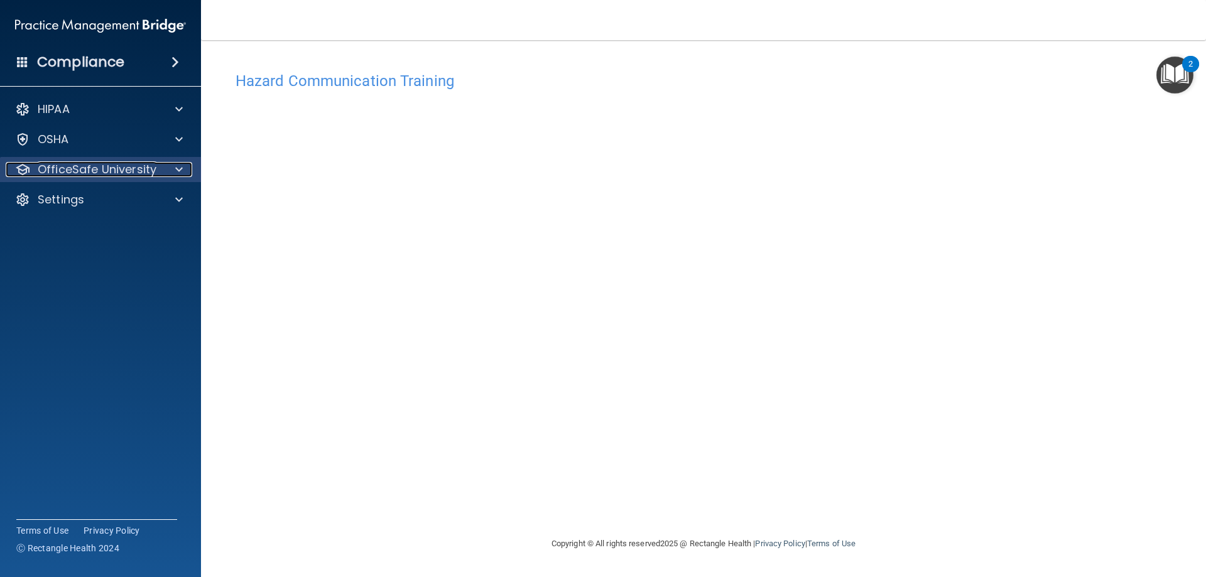
click at [84, 163] on p "OfficeSafe University" at bounding box center [97, 169] width 119 height 15
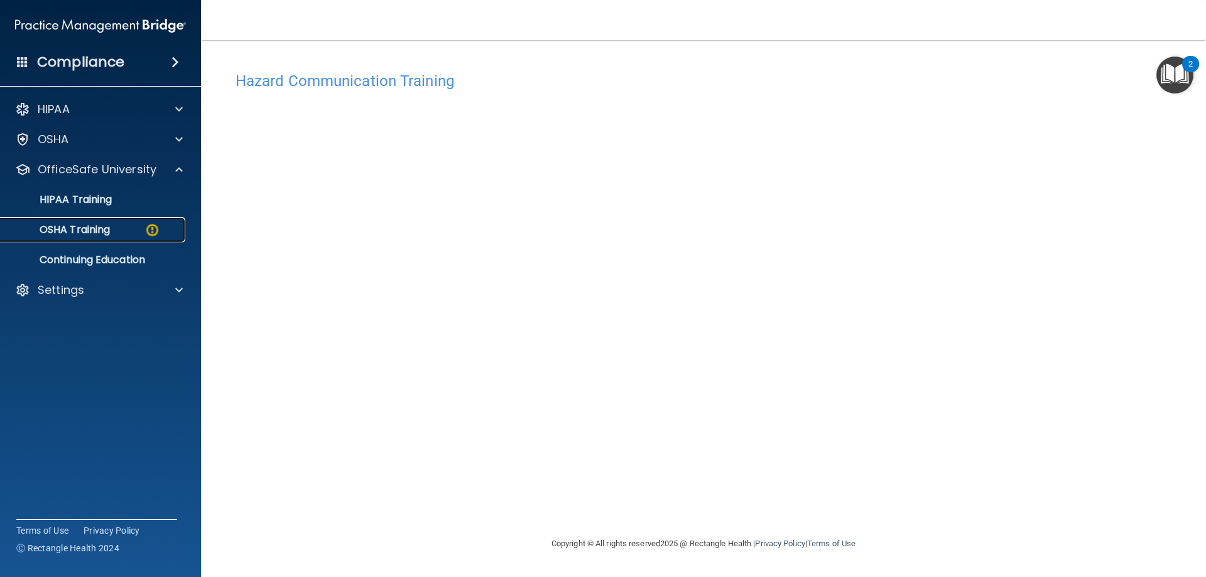
click at [130, 234] on div "OSHA Training" at bounding box center [93, 230] width 171 height 13
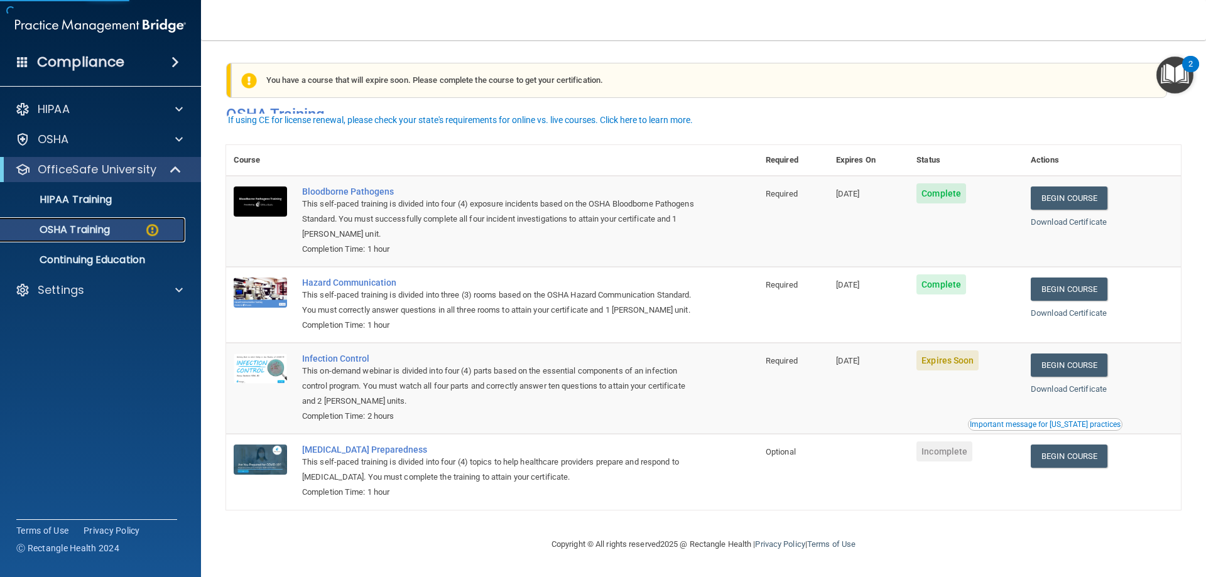
scroll to position [16, 0]
click at [1078, 357] on link "Begin Course" at bounding box center [1068, 365] width 77 height 23
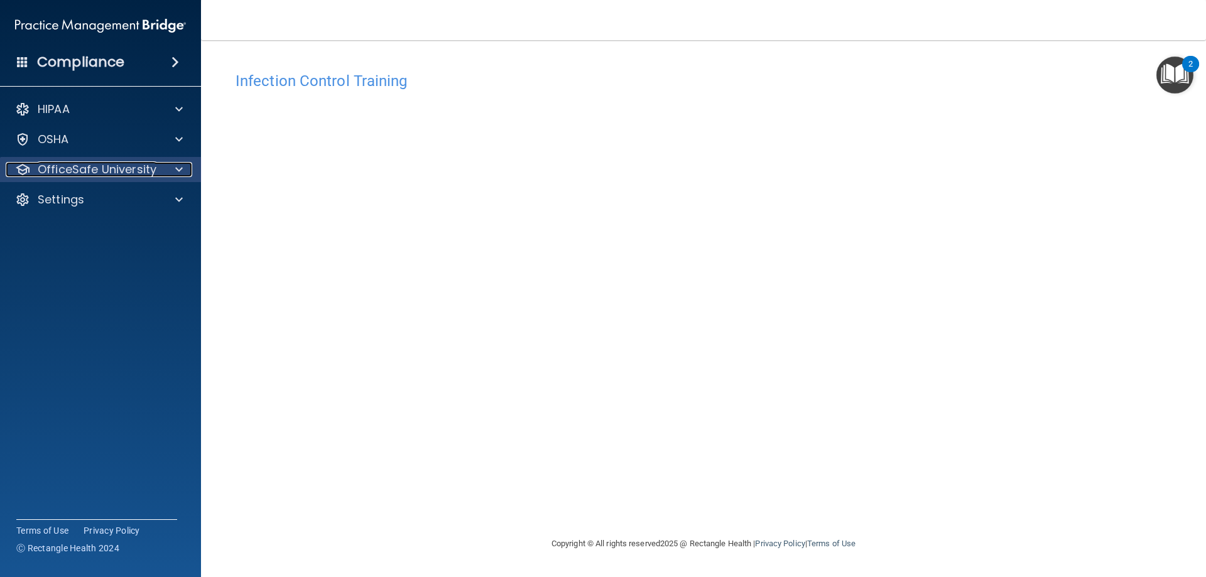
click at [75, 162] on p "OfficeSafe University" at bounding box center [97, 169] width 119 height 15
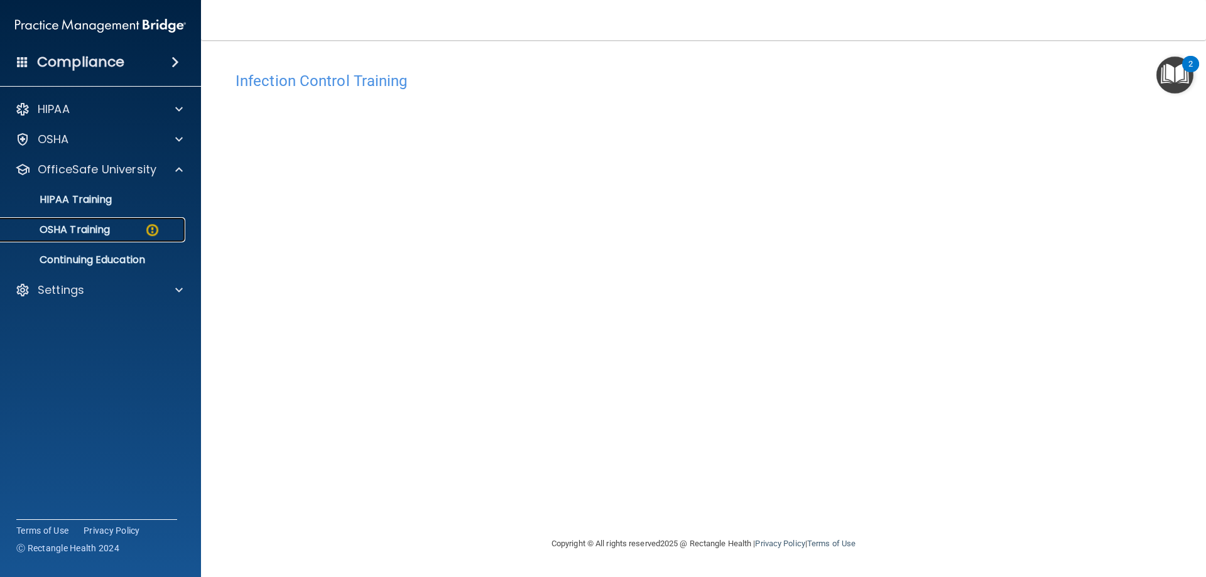
click at [82, 232] on p "OSHA Training" at bounding box center [59, 230] width 102 height 13
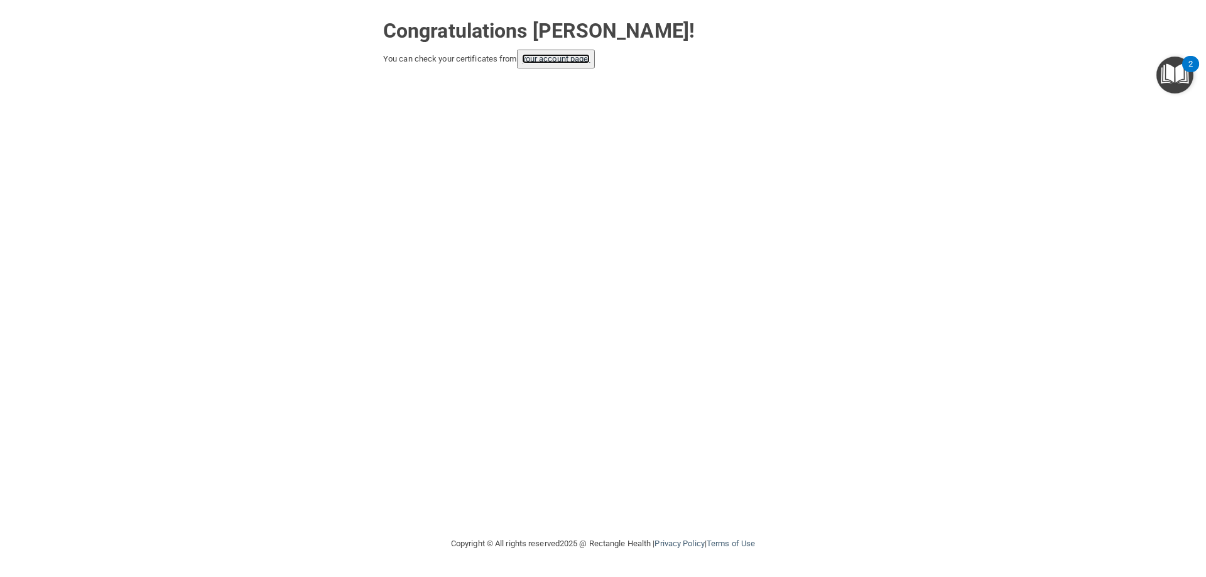
click at [580, 61] on link "your account page!" at bounding box center [556, 58] width 68 height 9
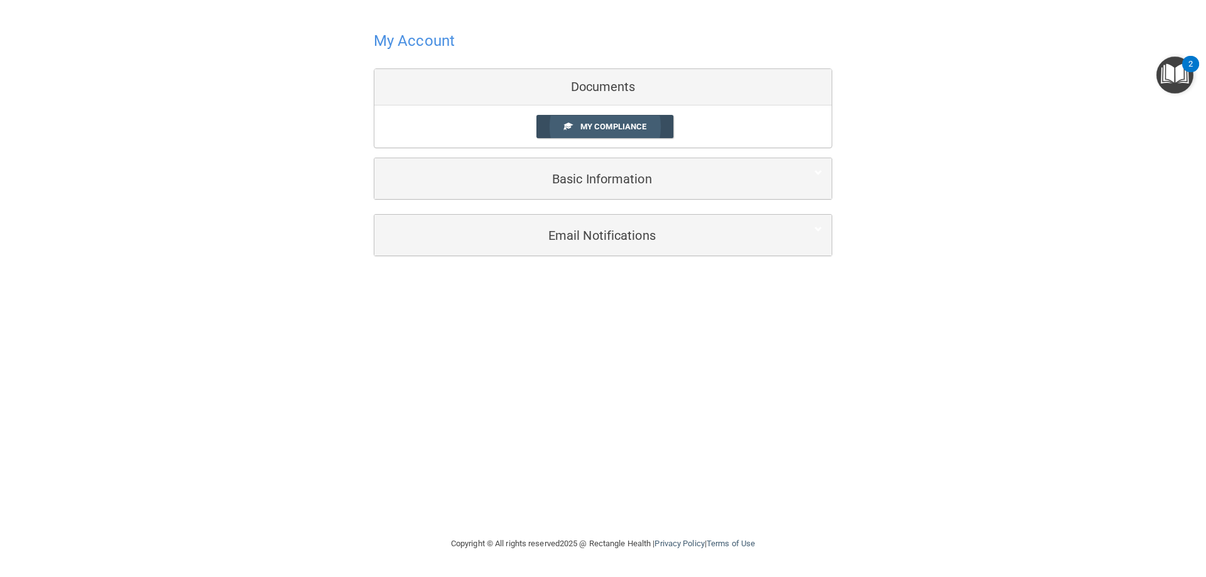
click at [652, 132] on link "My Compliance" at bounding box center [605, 126] width 138 height 23
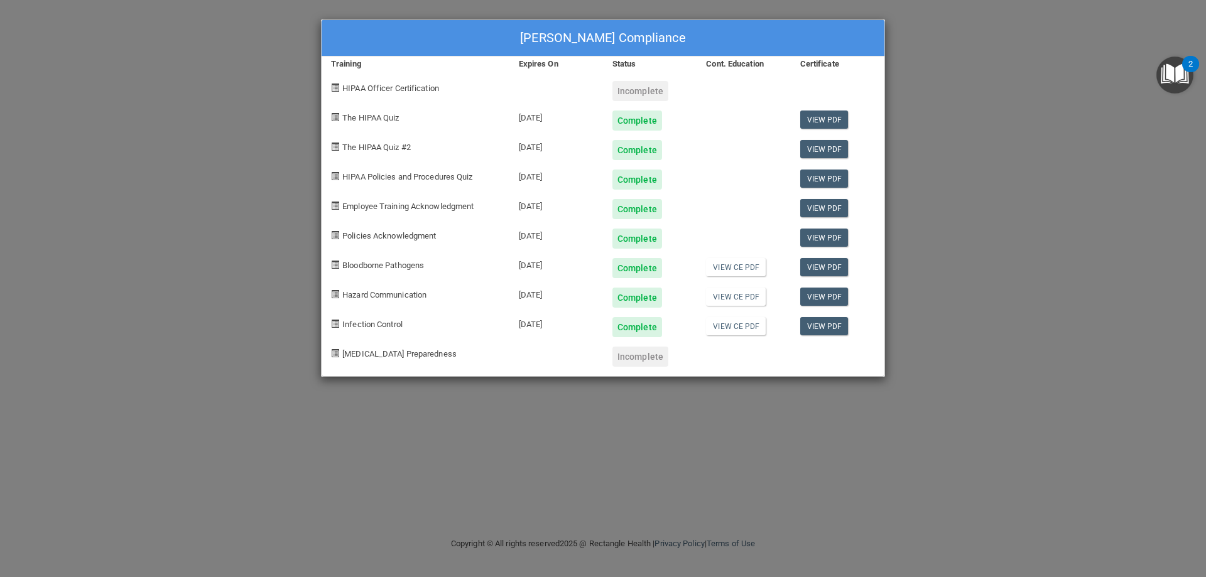
click at [416, 88] on span "HIPAA Officer Certification" at bounding box center [390, 88] width 97 height 9
click at [661, 87] on div "Incomplete" at bounding box center [640, 91] width 56 height 20
click at [746, 273] on link "View CE PDF" at bounding box center [736, 267] width 60 height 18
